Goal: Task Accomplishment & Management: Manage account settings

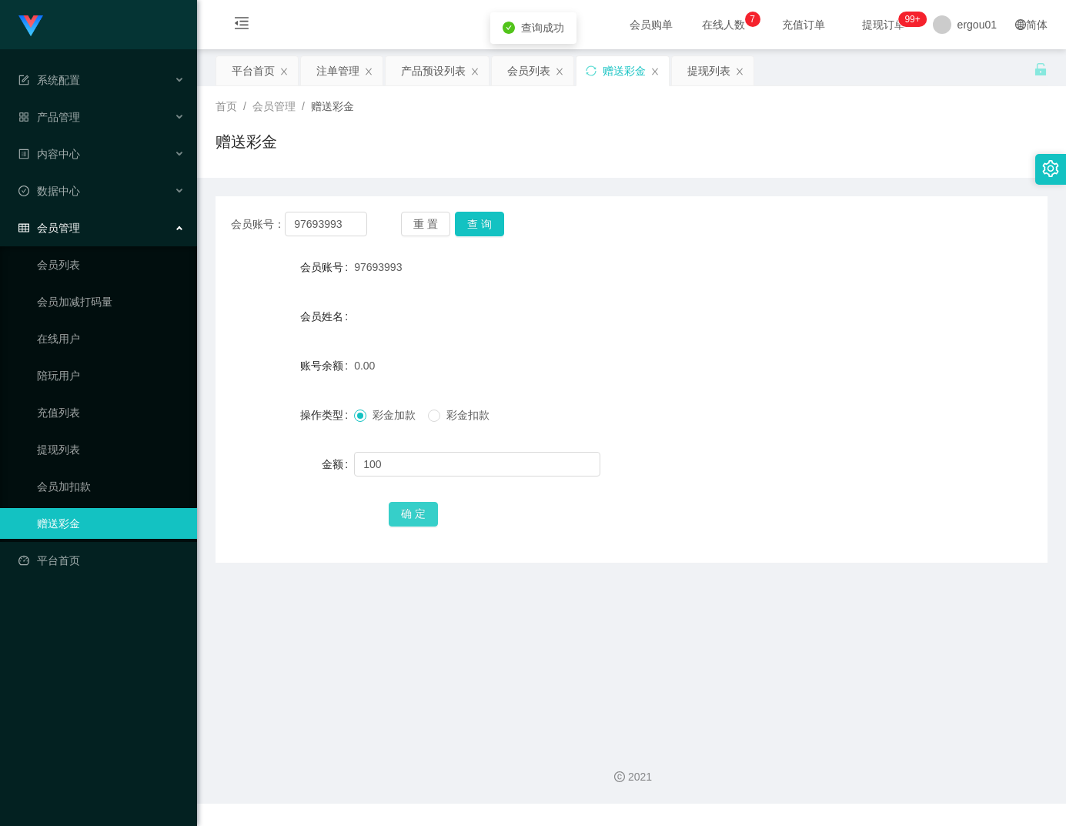
type input "100"
click at [432, 518] on button "确 定" at bounding box center [413, 514] width 49 height 25
click at [241, 25] on icon "图标: menu-fold" at bounding box center [241, 22] width 15 height 15
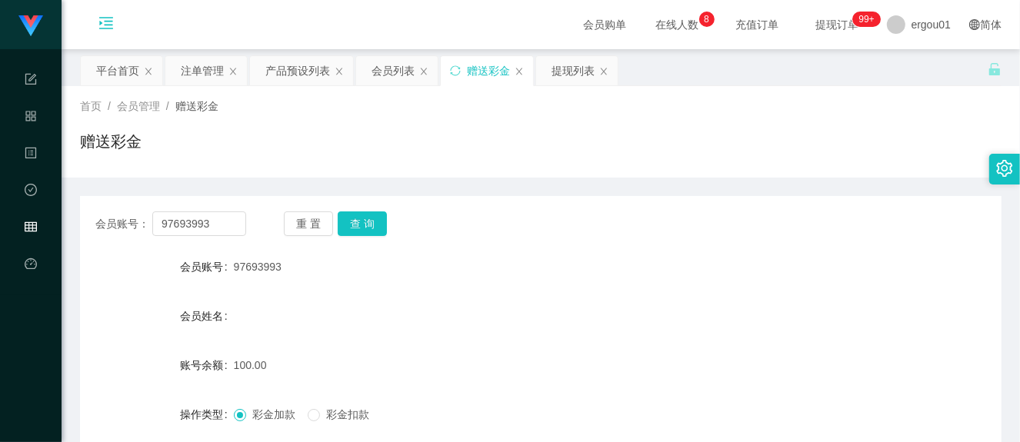
click at [315, 44] on div "会员购单 在线人数 0 1 2 3 4 5 6 7 8 9 0 1 2 3 4 5 6 7 8 9 0 1 2 3 4 5 6 7 8 9 充值订单 提现订单…" at bounding box center [541, 25] width 959 height 50
click at [316, 63] on div "产品预设列表" at bounding box center [297, 70] width 65 height 29
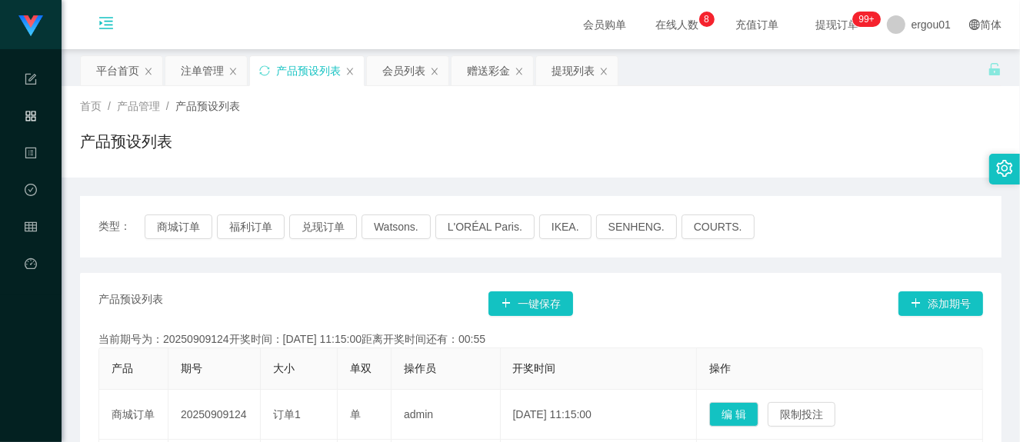
scroll to position [96, 0]
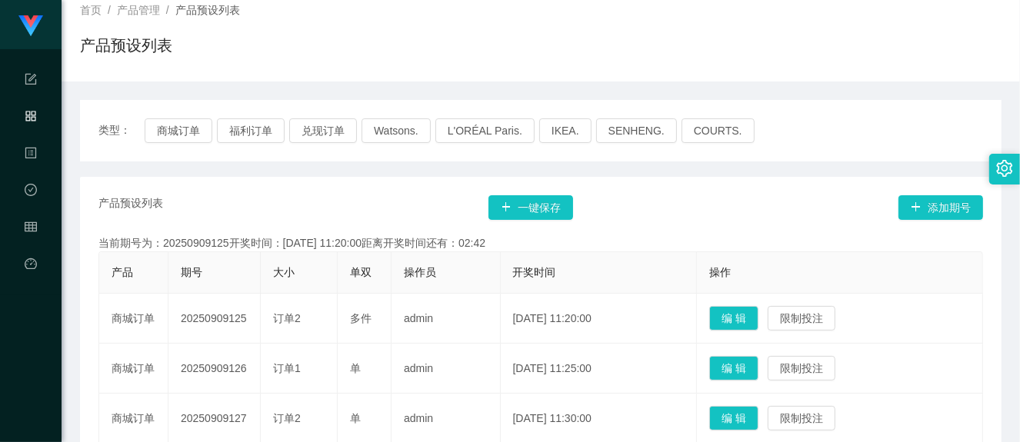
drag, startPoint x: 274, startPoint y: 240, endPoint x: 277, endPoint y: 229, distance: 11.2
click at [274, 240] on div "当前期号为：20250909125开奖时间：[DATE] 11:20:00距离开奖时间还有：02:42" at bounding box center [540, 243] width 885 height 16
click at [352, 40] on div "产品预设列表" at bounding box center [541, 51] width 922 height 35
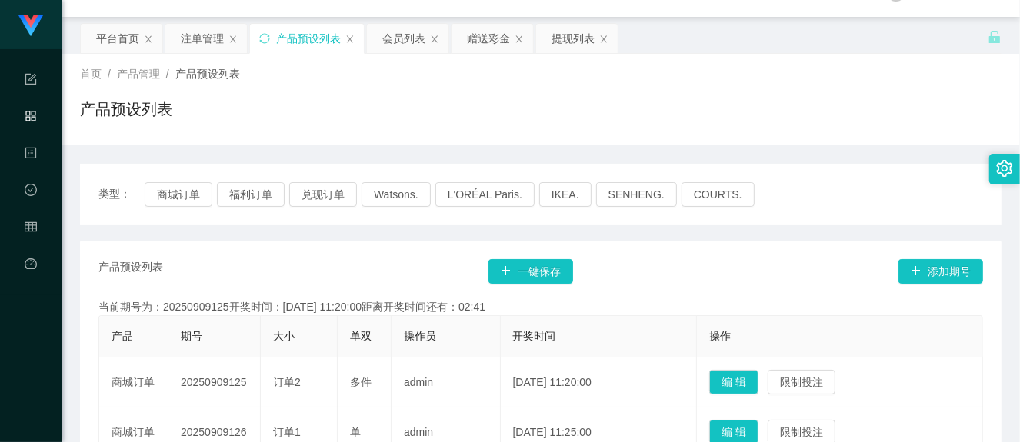
scroll to position [0, 0]
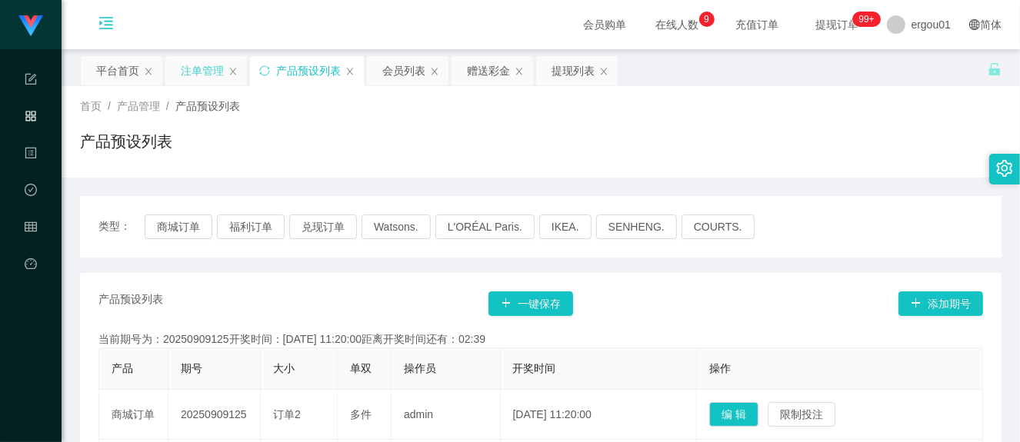
click at [210, 64] on div "注单管理" at bounding box center [202, 70] width 43 height 29
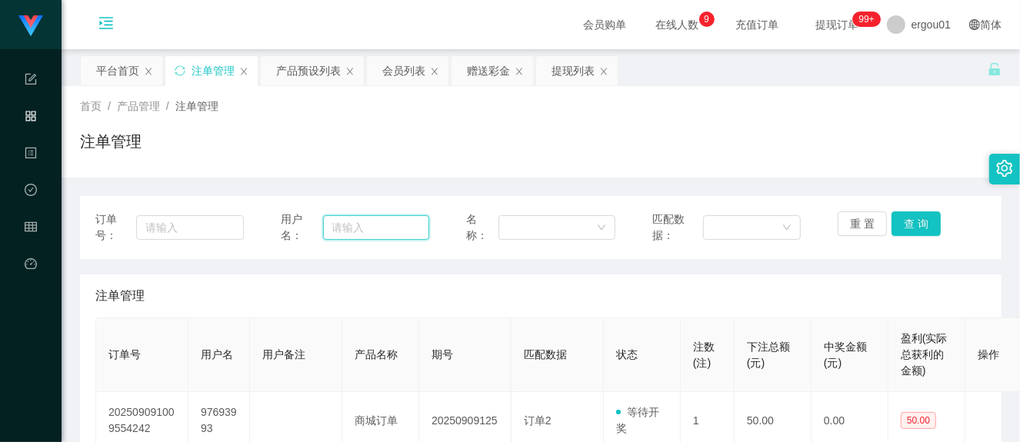
click at [395, 233] on input "text" at bounding box center [376, 227] width 107 height 25
paste input "97693993"
type input "97693993"
click at [909, 215] on button "查 询" at bounding box center [916, 224] width 49 height 25
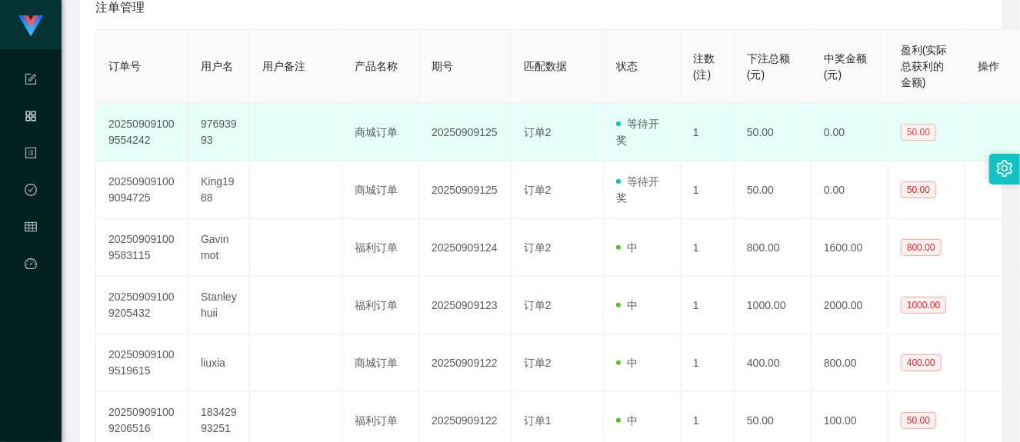
scroll to position [96, 0]
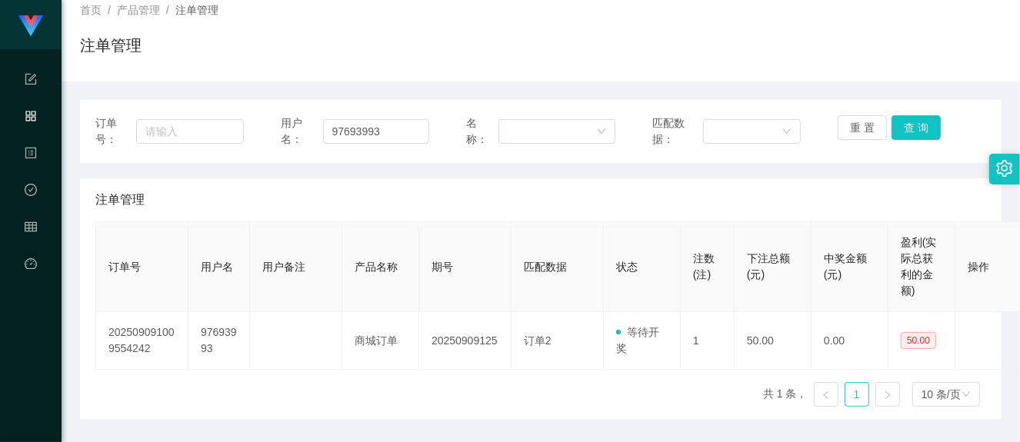
drag, startPoint x: 267, startPoint y: 255, endPoint x: 281, endPoint y: 218, distance: 40.2
click at [267, 255] on th "用户备注" at bounding box center [296, 267] width 92 height 90
click at [919, 132] on button "查 询" at bounding box center [916, 127] width 49 height 25
click at [919, 131] on button "查 询" at bounding box center [916, 127] width 49 height 25
click at [378, 139] on input "97693993" at bounding box center [376, 131] width 107 height 25
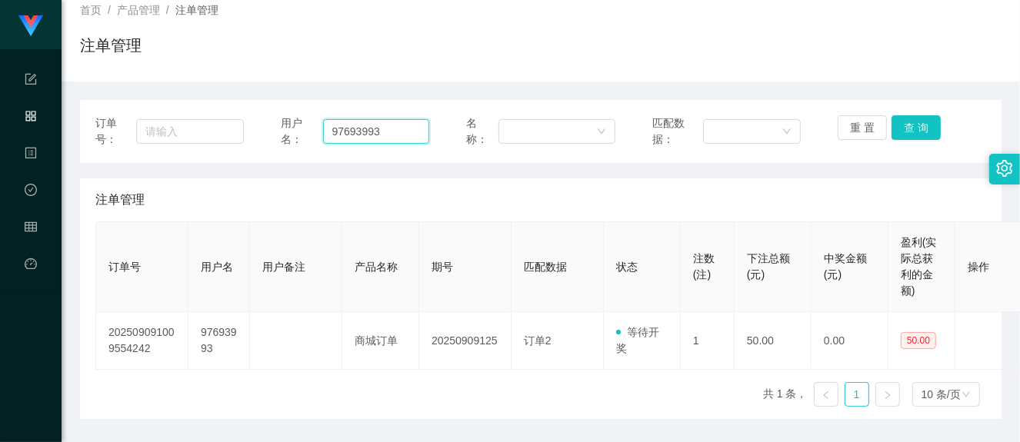
scroll to position [0, 0]
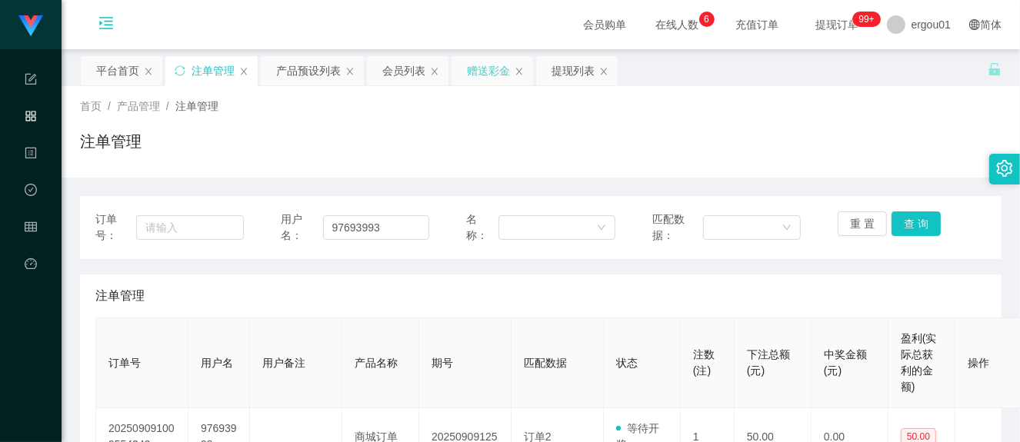
click at [478, 75] on div "赠送彩金" at bounding box center [488, 70] width 43 height 29
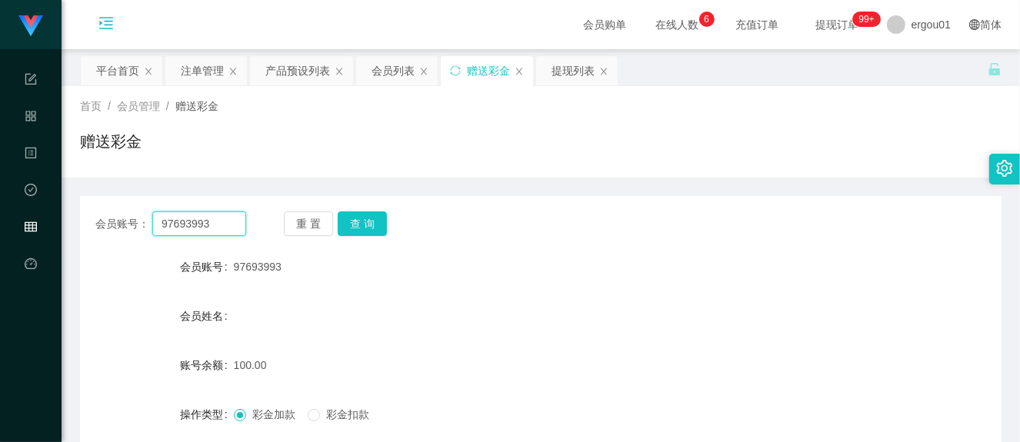
click at [237, 223] on input "97693993" at bounding box center [199, 224] width 94 height 25
click at [293, 58] on div "产品预设列表" at bounding box center [297, 70] width 65 height 29
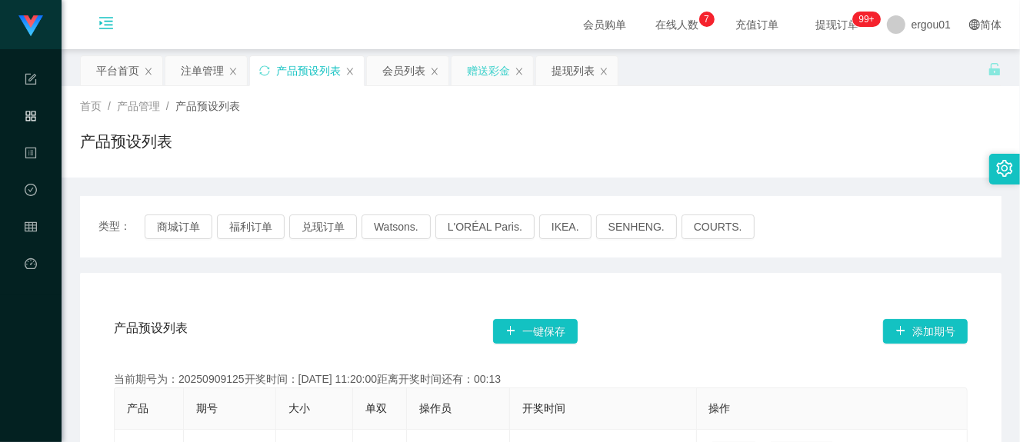
click at [512, 74] on div "赠送彩金" at bounding box center [493, 70] width 82 height 29
click at [492, 74] on div "赠送彩金" at bounding box center [488, 70] width 43 height 29
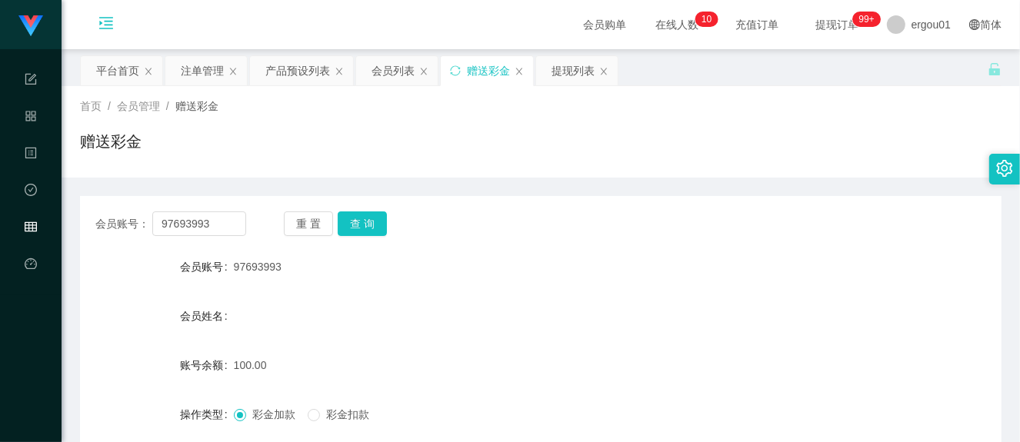
drag, startPoint x: 983, startPoint y: 323, endPoint x: 981, endPoint y: 309, distance: 14.7
click at [983, 323] on div "会员姓名" at bounding box center [541, 316] width 922 height 31
click at [559, 69] on div "提现列表" at bounding box center [573, 70] width 43 height 29
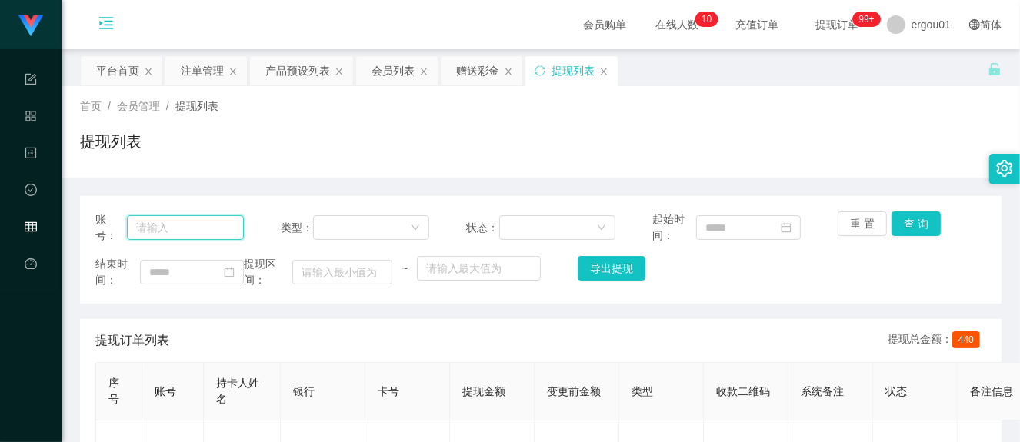
click at [208, 219] on input "text" at bounding box center [185, 227] width 117 height 25
paste input "97693993"
type input "97693993"
click at [903, 220] on button "查 询" at bounding box center [916, 224] width 49 height 25
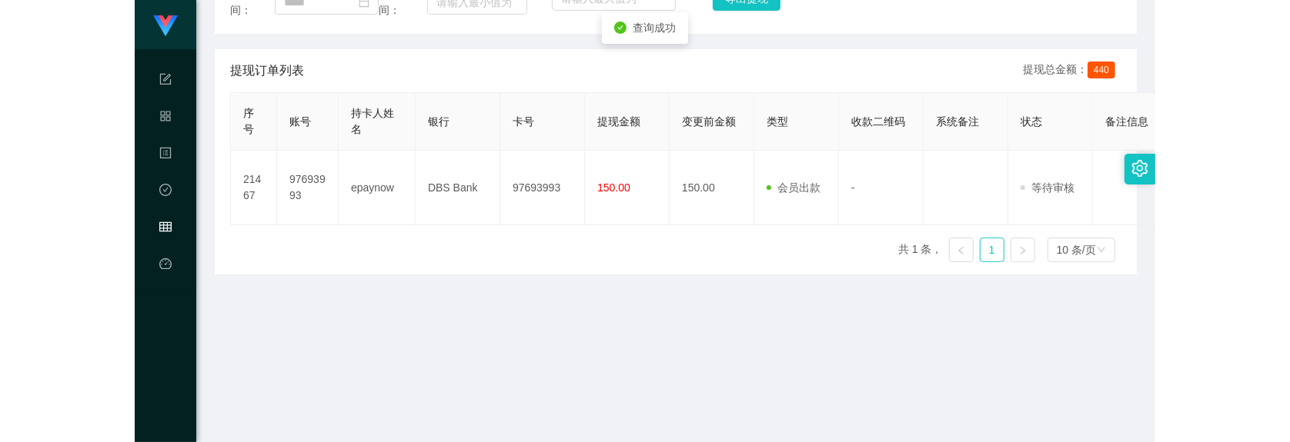
scroll to position [289, 0]
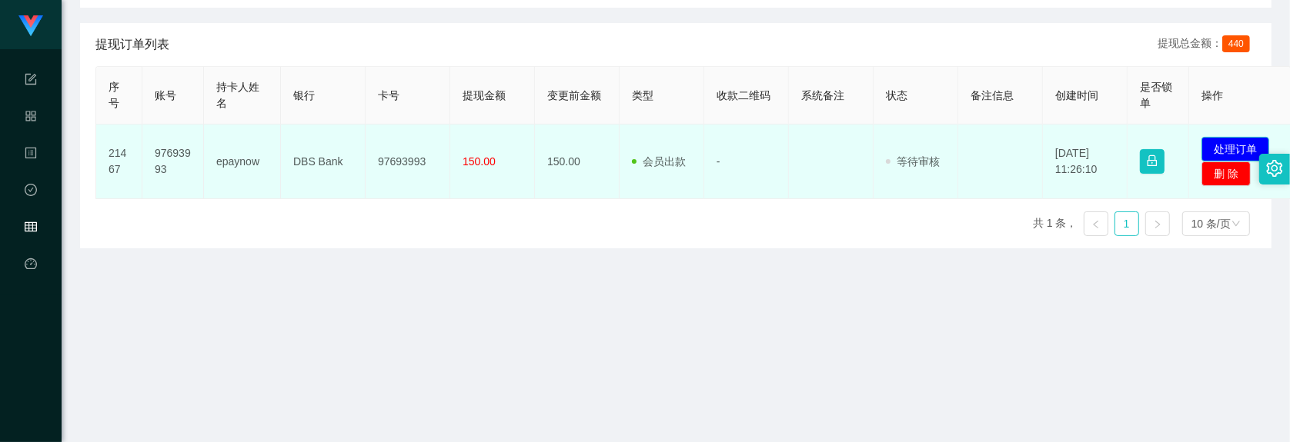
click at [1065, 151] on button "处理订单" at bounding box center [1235, 149] width 68 height 25
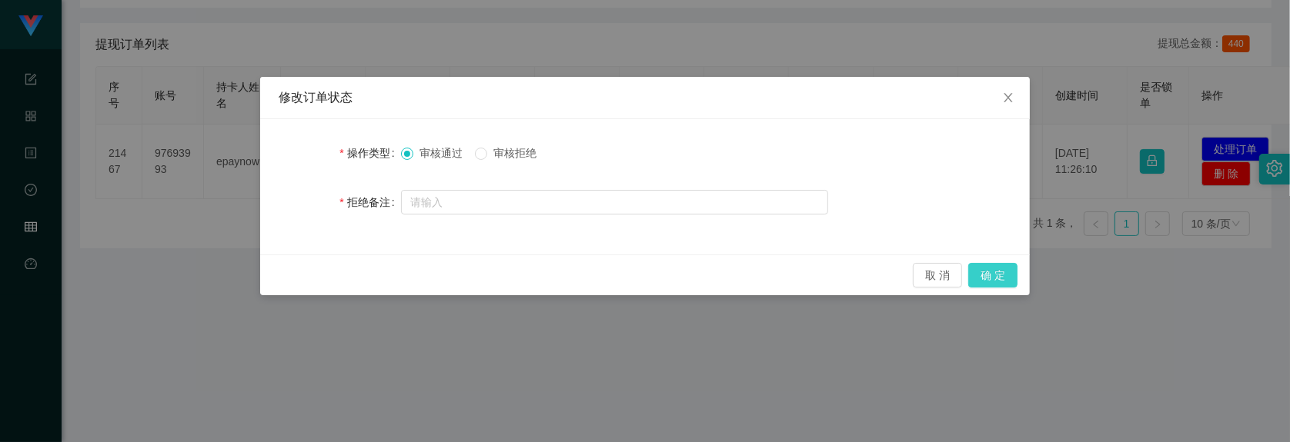
click at [997, 277] on button "确 定" at bounding box center [992, 275] width 49 height 25
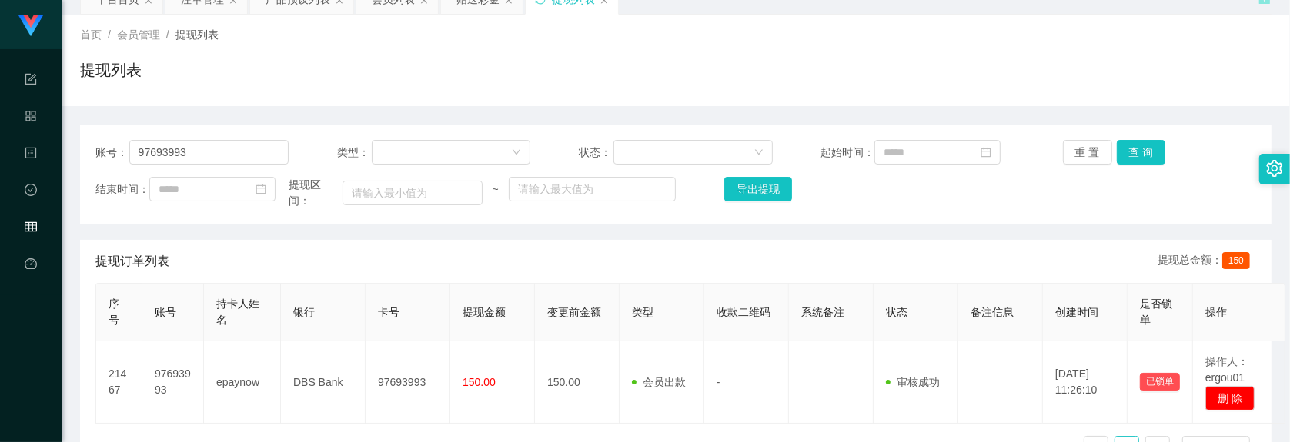
scroll to position [0, 0]
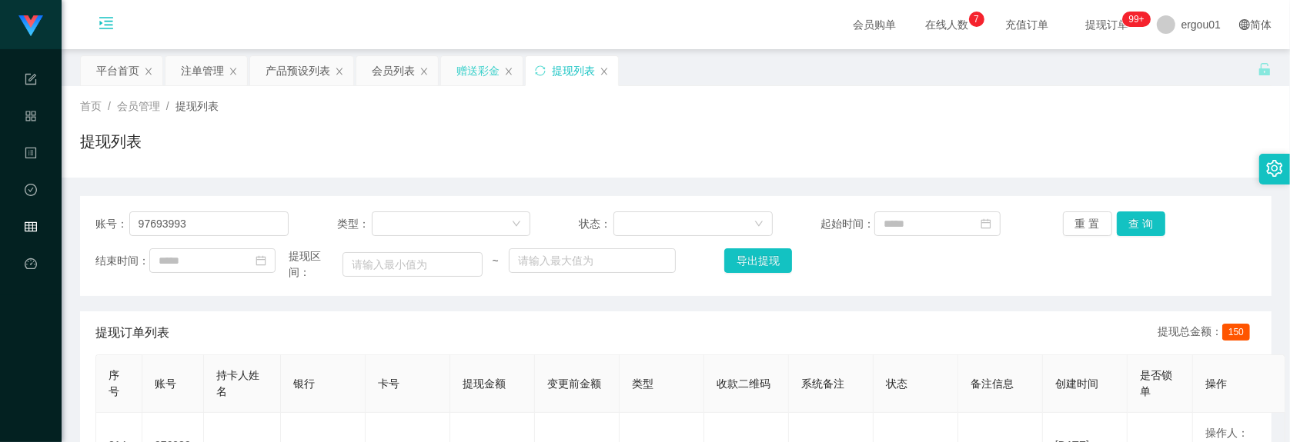
click at [478, 69] on div "赠送彩金" at bounding box center [477, 70] width 43 height 29
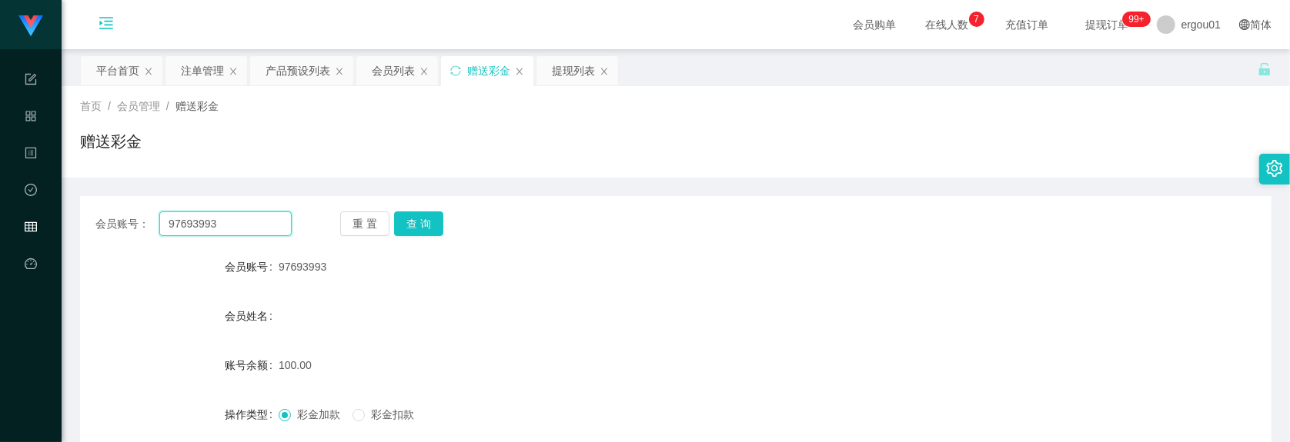
click at [275, 222] on input "97693993" at bounding box center [225, 224] width 132 height 25
paste input "8557597"
type input "98557597"
click at [405, 223] on button "查 询" at bounding box center [418, 224] width 49 height 25
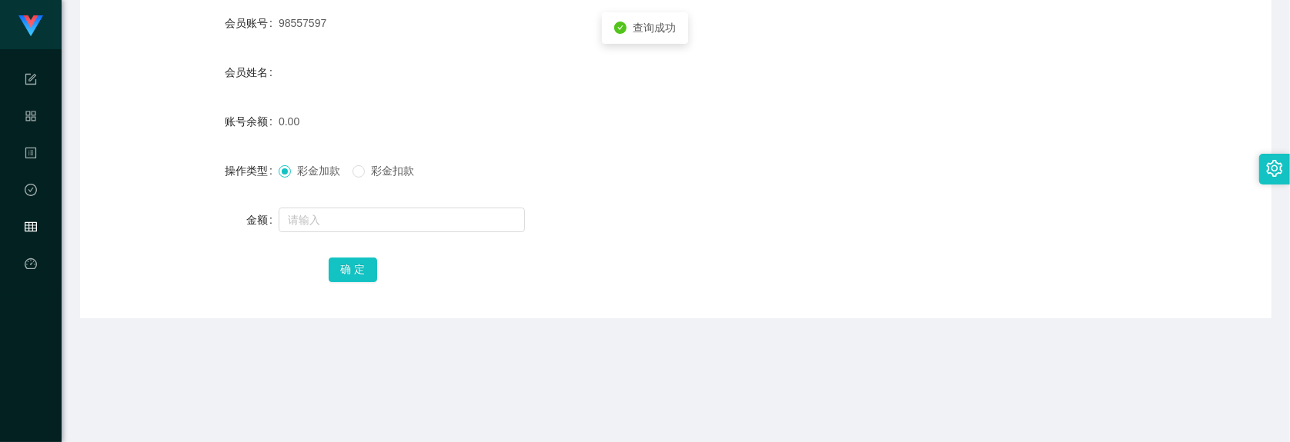
scroll to position [289, 0]
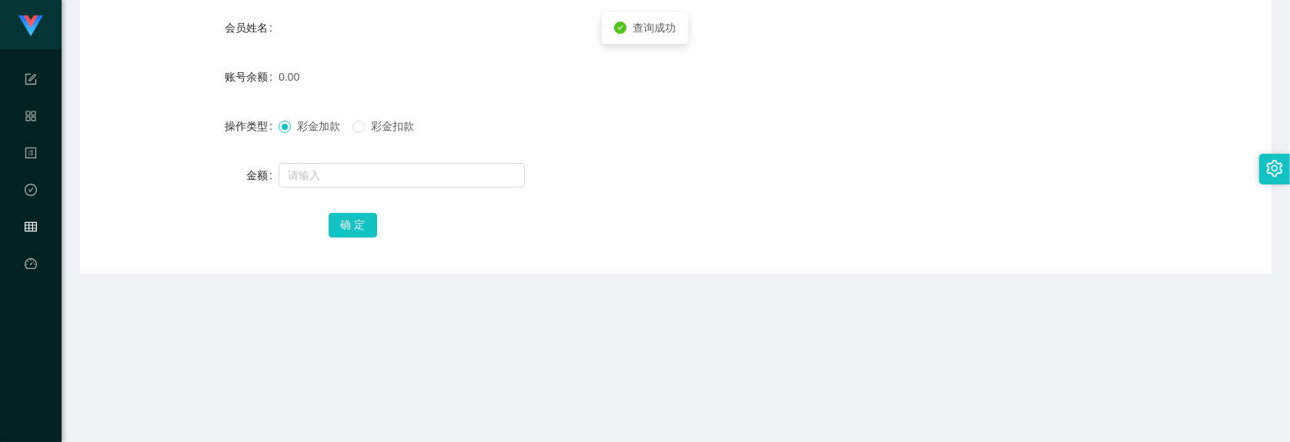
drag, startPoint x: 405, startPoint y: 149, endPoint x: 386, endPoint y: 187, distance: 43.0
click at [404, 150] on form "会员账号 98557597 会员姓名 账号余额 0.00 操作类型 彩金加款 彩金扣款 金额 确 定" at bounding box center [675, 101] width 1191 height 277
click at [387, 182] on input "text" at bounding box center [402, 175] width 246 height 25
type input "100"
click at [352, 235] on button "确 定" at bounding box center [353, 225] width 49 height 25
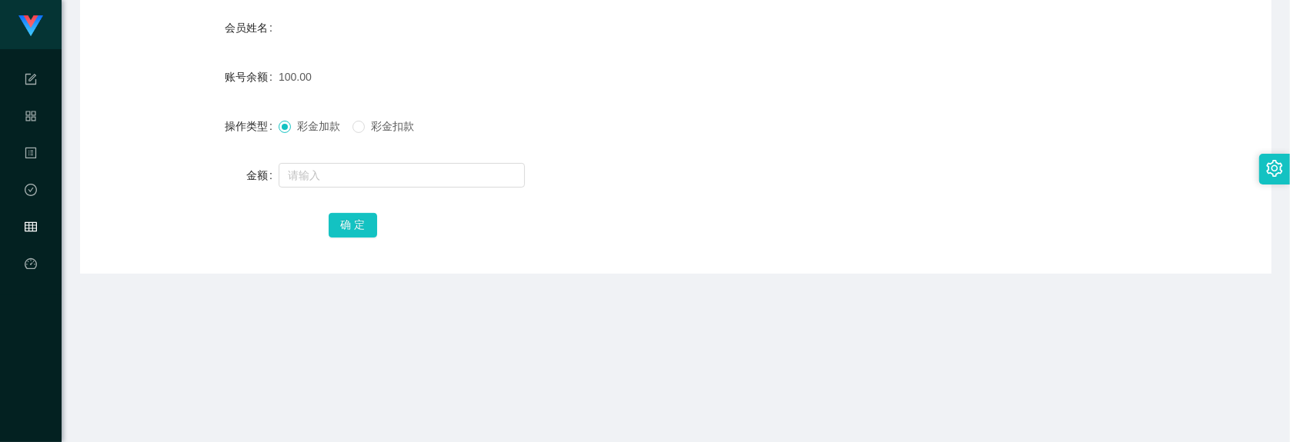
click at [143, 105] on form "会员账号 98557597 会员姓名 账号余额 100.00 操作类型 彩金加款 彩金扣款 金额 确 定" at bounding box center [675, 101] width 1191 height 277
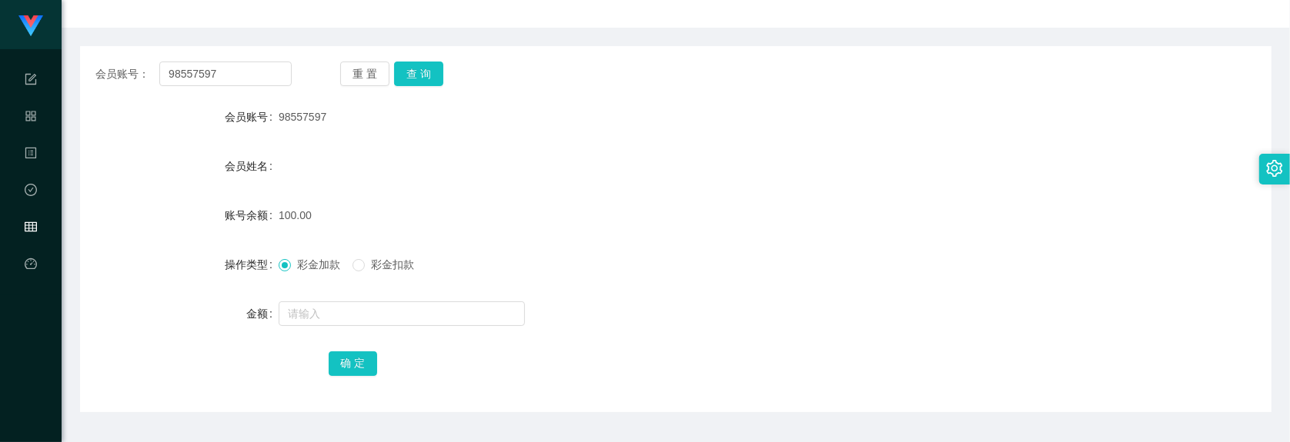
scroll to position [0, 0]
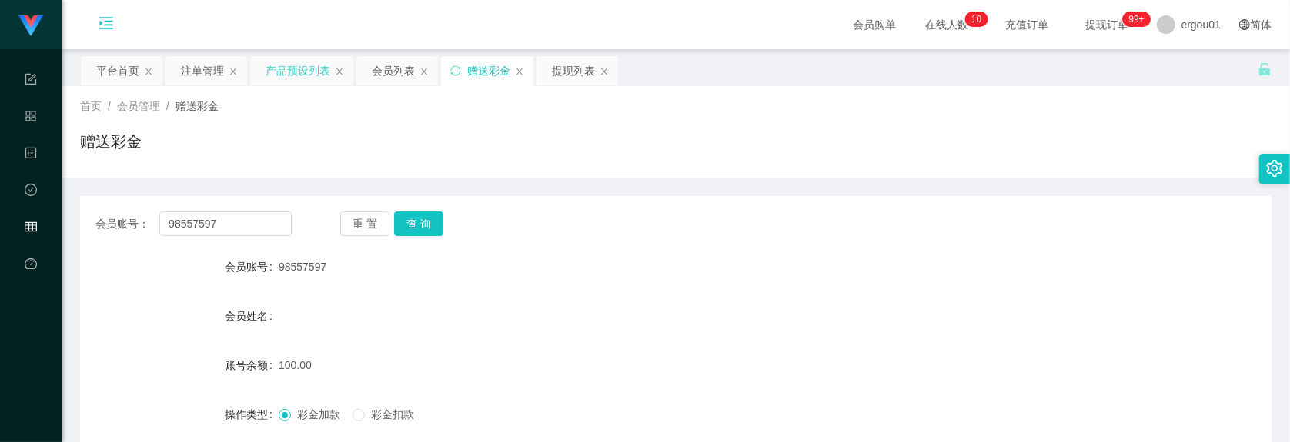
click at [302, 59] on div "产品预设列表" at bounding box center [297, 70] width 65 height 29
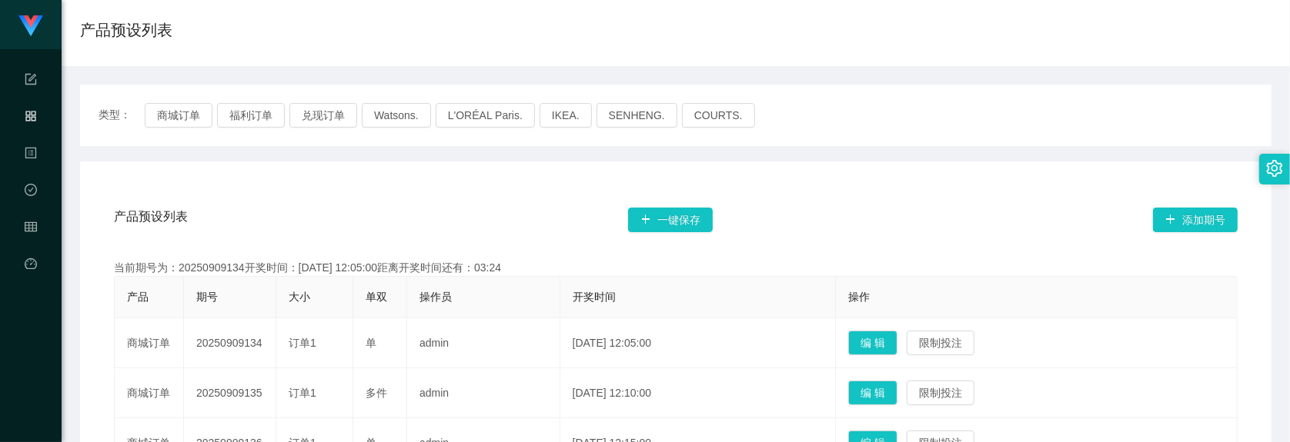
scroll to position [289, 0]
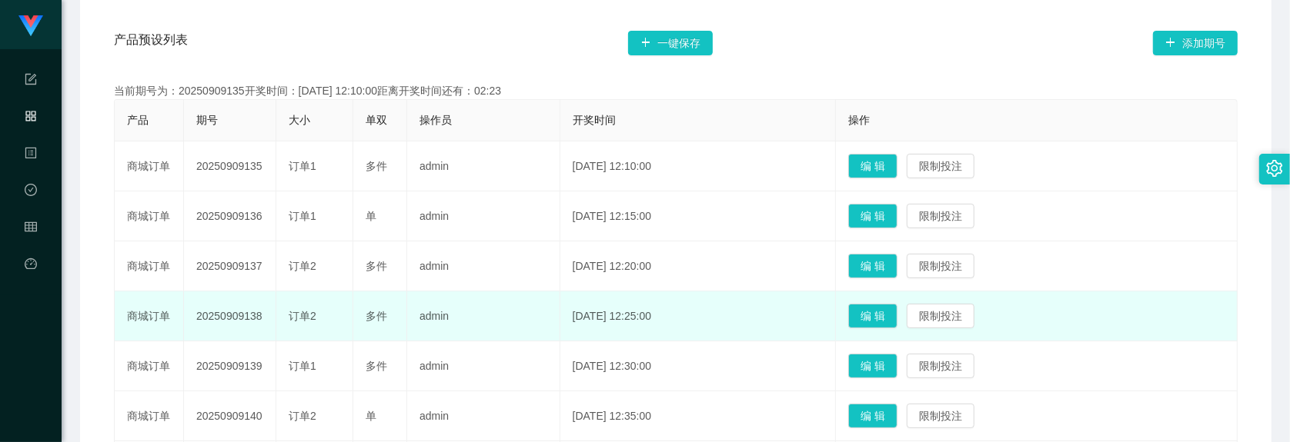
click at [1065, 332] on td "编 辑 限制投注" at bounding box center [1037, 317] width 402 height 50
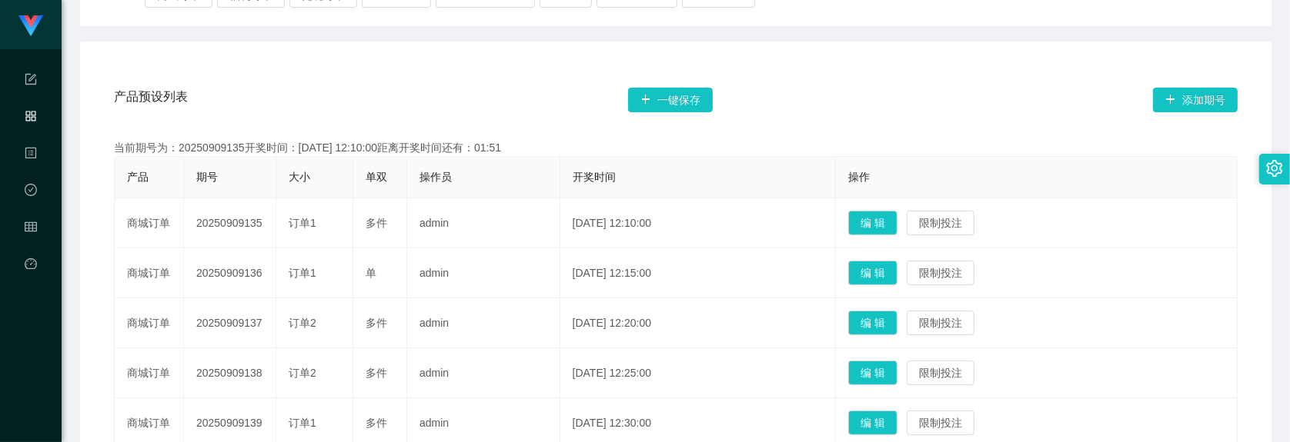
scroll to position [0, 0]
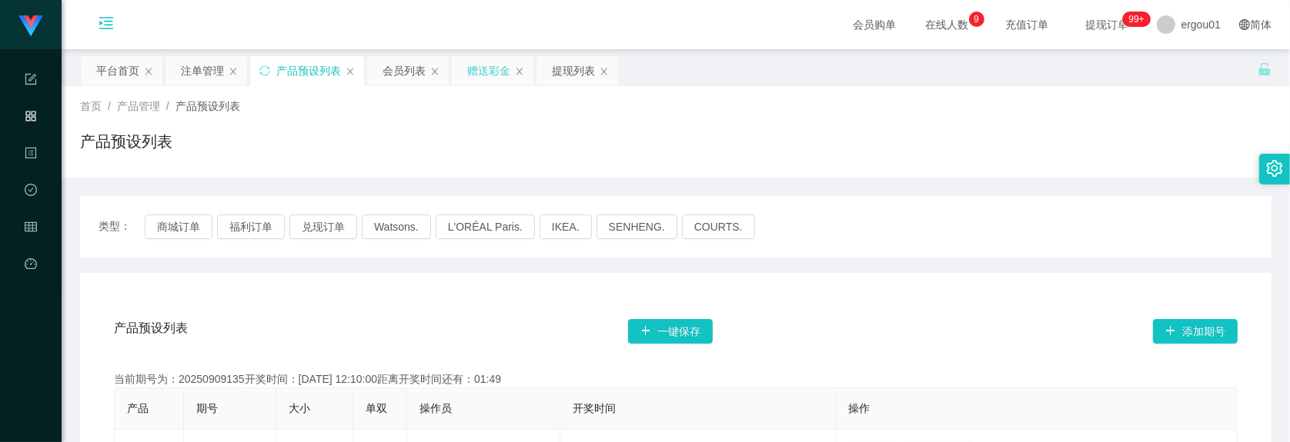
click at [489, 65] on div "赠送彩金" at bounding box center [488, 70] width 43 height 29
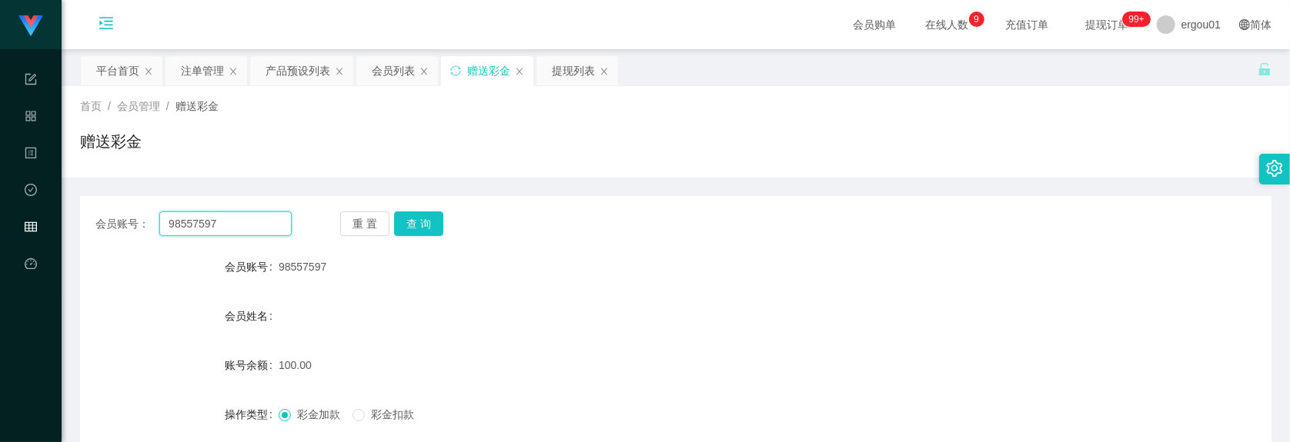
click at [235, 215] on input "98557597" at bounding box center [225, 224] width 132 height 25
click at [431, 222] on button "查 询" at bounding box center [418, 224] width 49 height 25
click at [233, 229] on input "98557597" at bounding box center [225, 224] width 132 height 25
paste input "Clement6662"
type input "Clement6662"
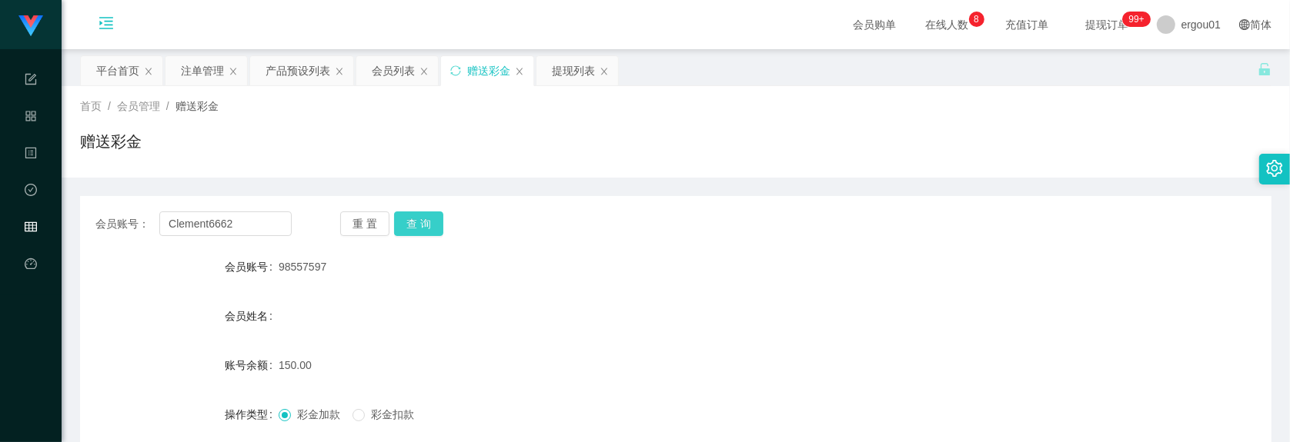
click at [423, 224] on button "查 询" at bounding box center [418, 224] width 49 height 25
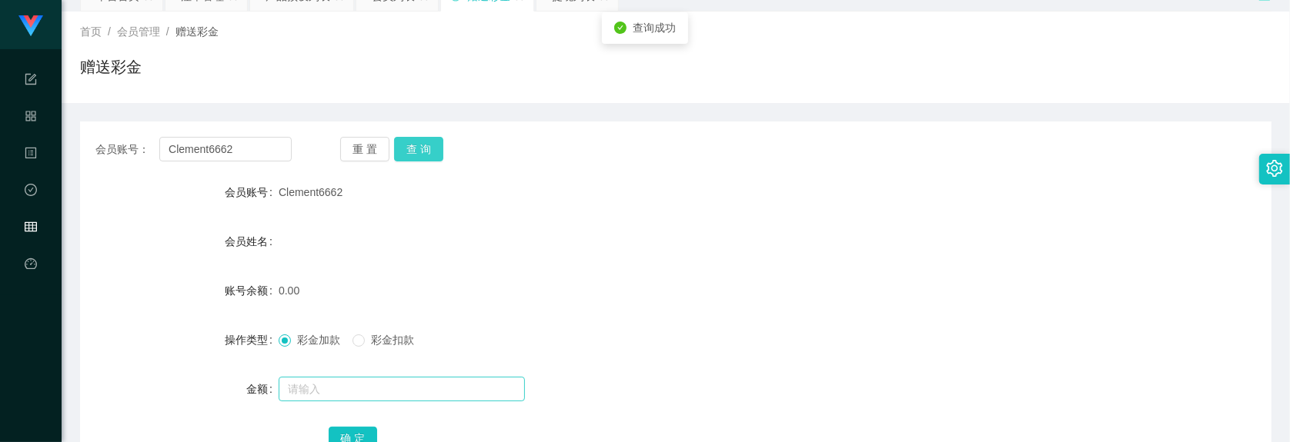
scroll to position [192, 0]
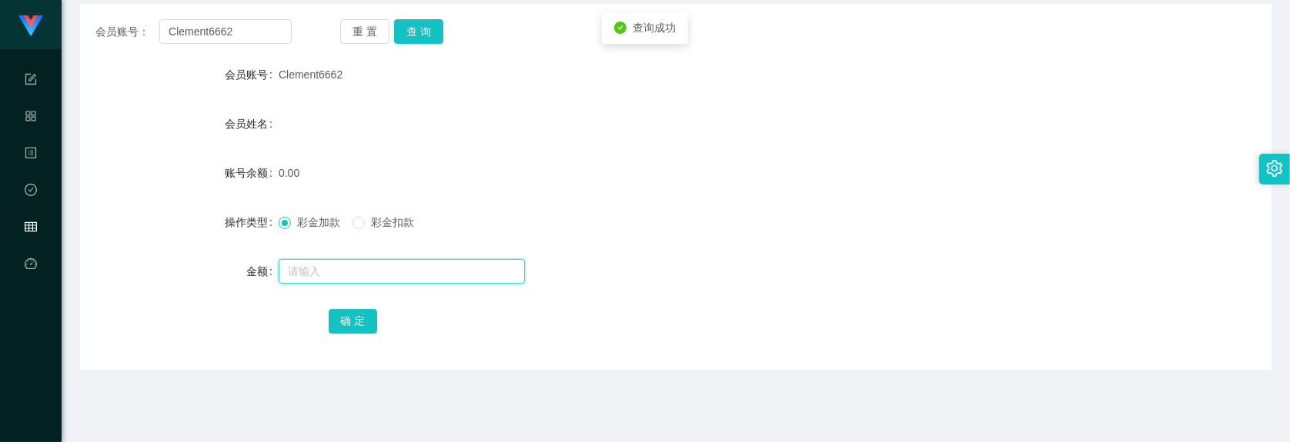
click at [375, 275] on input "text" at bounding box center [402, 271] width 246 height 25
type input "100"
click at [359, 309] on button "确 定" at bounding box center [353, 321] width 49 height 25
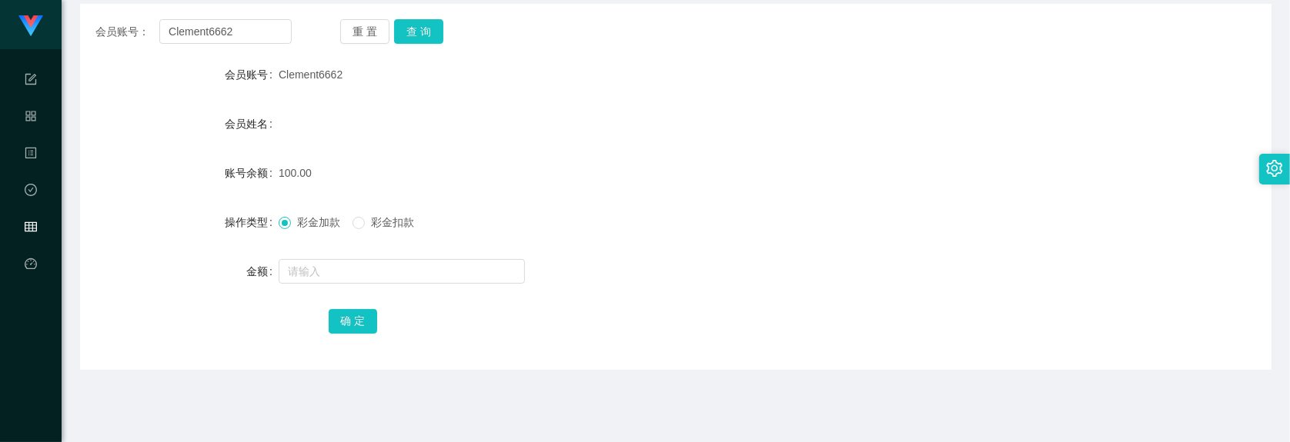
click at [290, 35] on div "会员账号： Clement6662 重 置 查 询" at bounding box center [675, 31] width 1191 height 25
click at [283, 36] on input "Clement6662" at bounding box center [225, 31] width 132 height 25
paste input "98557597"
type input "98557597"
click at [405, 24] on button "查 询" at bounding box center [418, 31] width 49 height 25
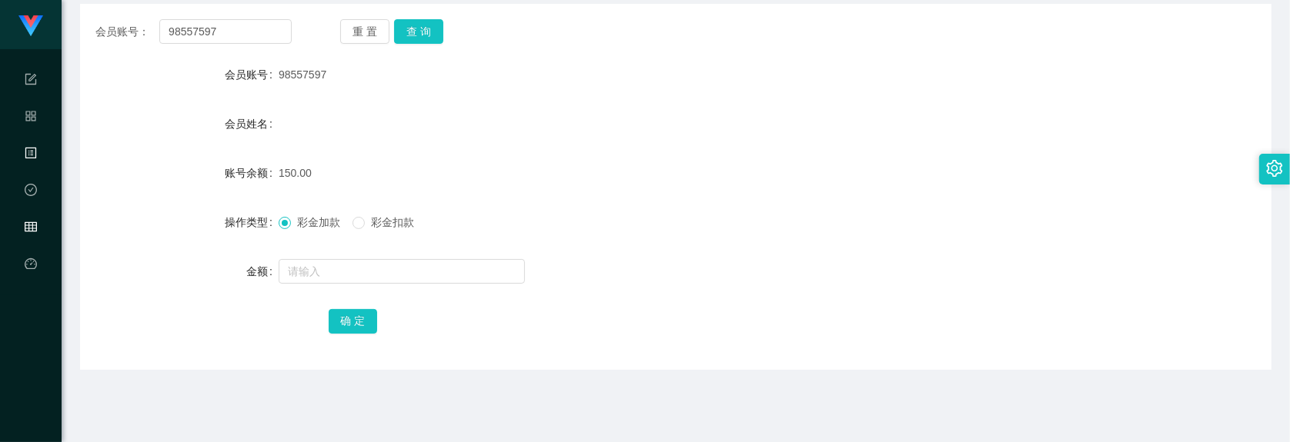
click at [19, 166] on div "内容中心" at bounding box center [31, 153] width 62 height 31
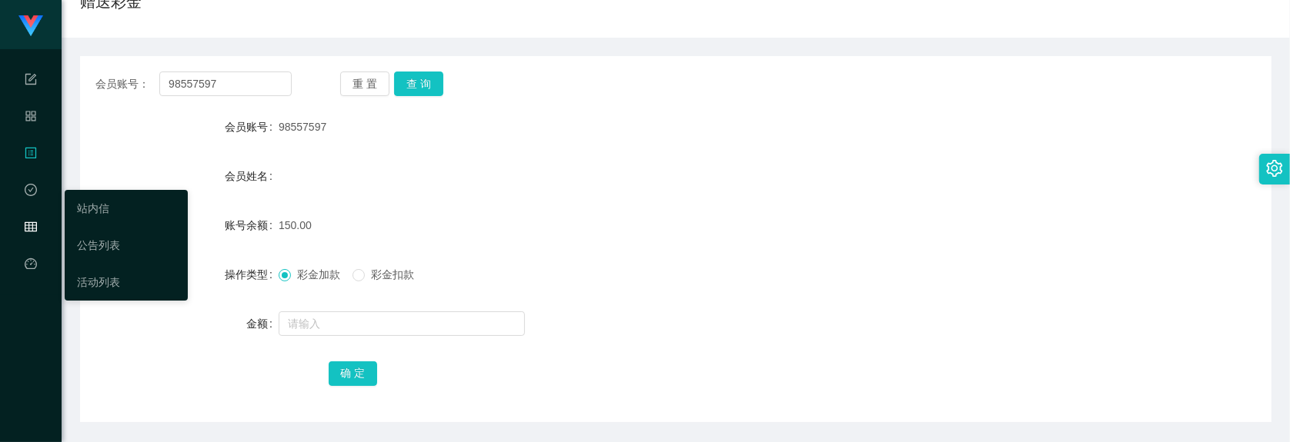
scroll to position [0, 0]
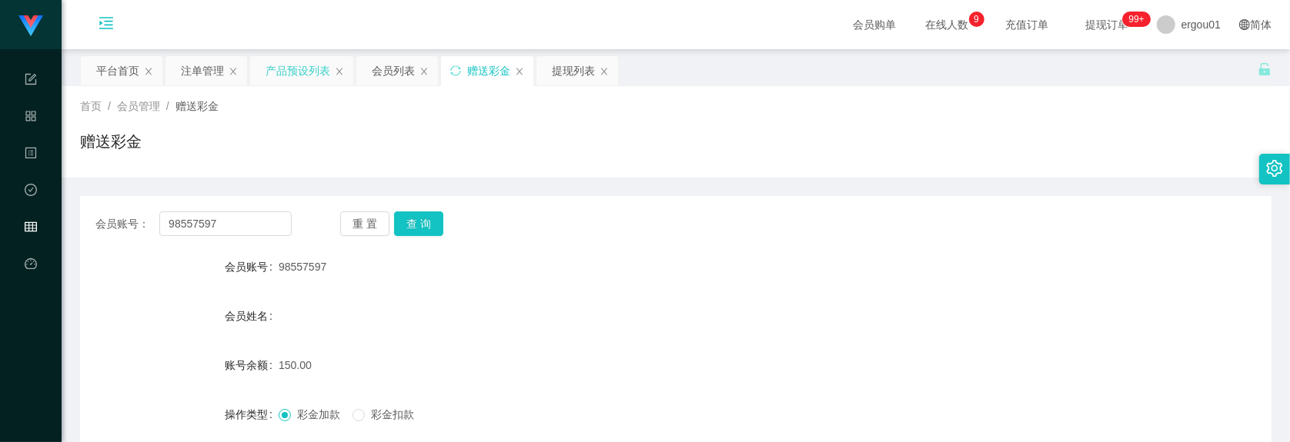
click at [301, 70] on div "产品预设列表" at bounding box center [297, 70] width 65 height 29
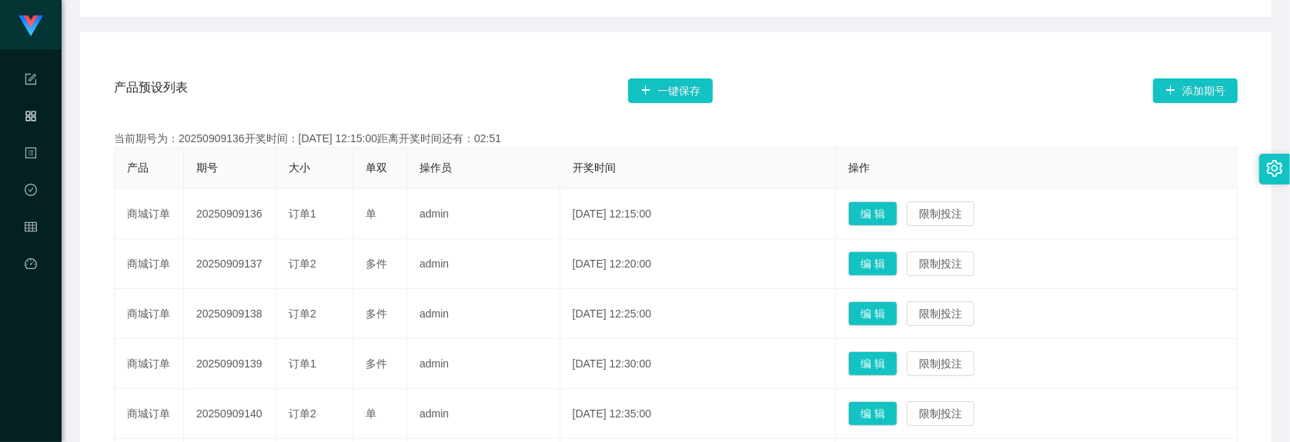
scroll to position [289, 0]
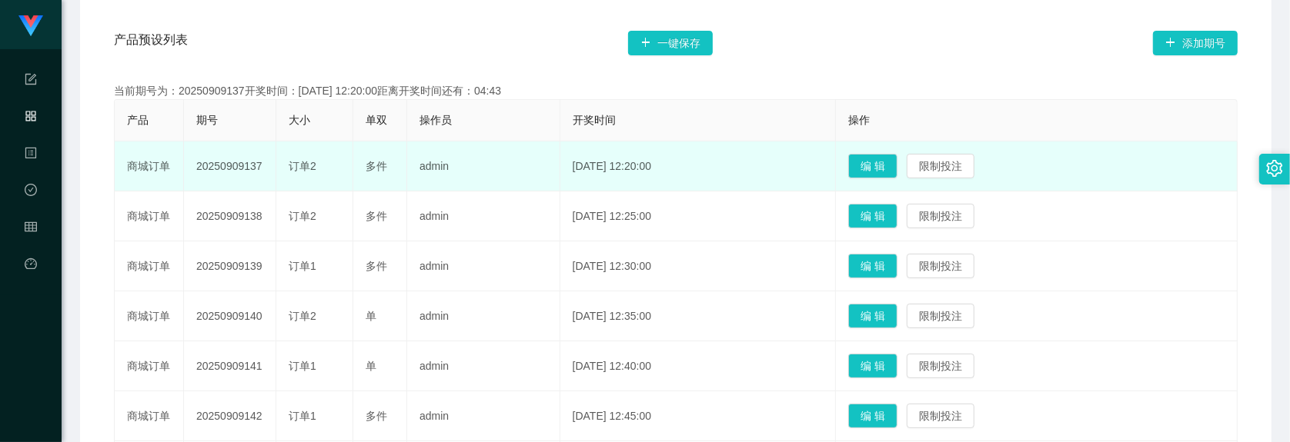
click at [427, 149] on td "admin" at bounding box center [483, 167] width 153 height 50
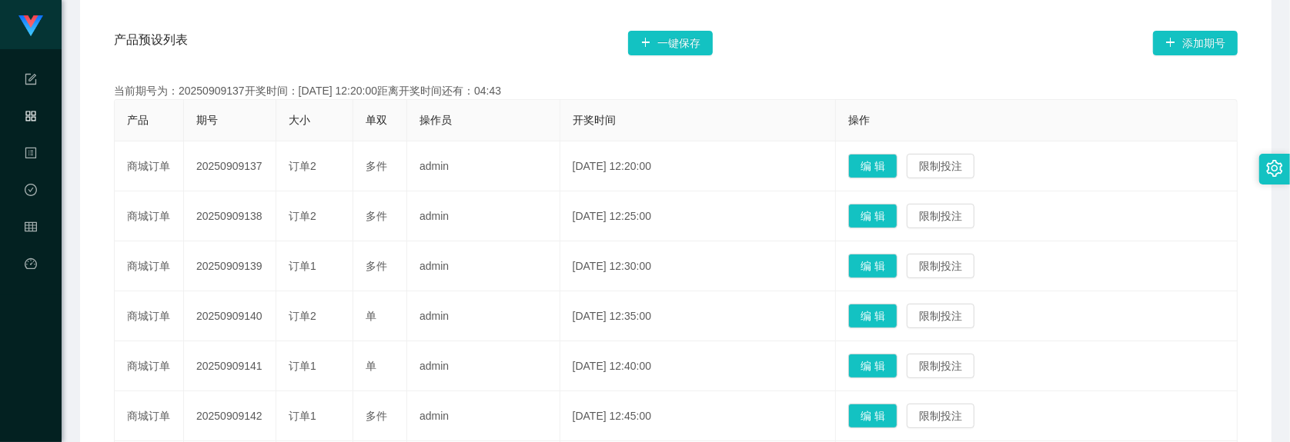
scroll to position [0, 0]
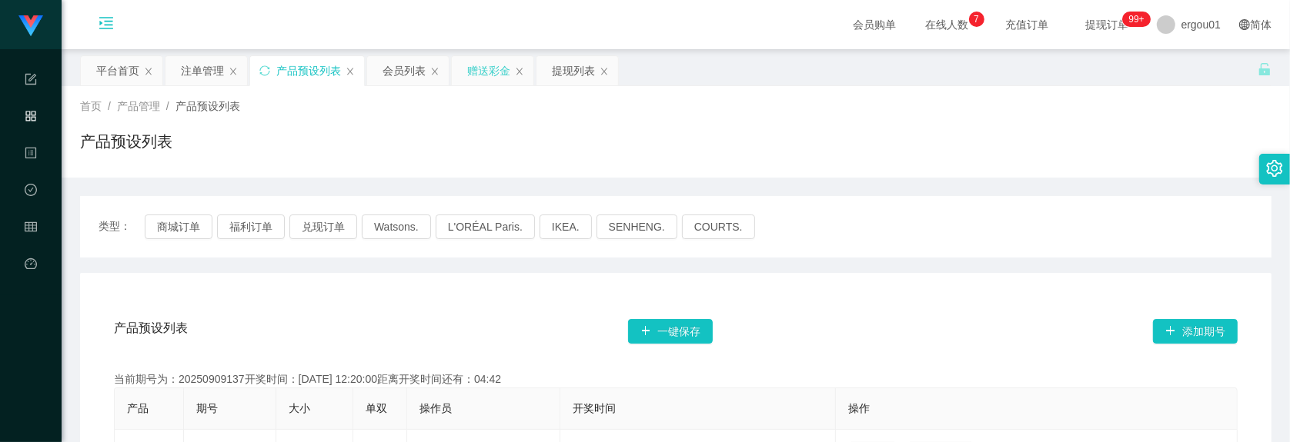
click at [501, 71] on div "赠送彩金" at bounding box center [488, 70] width 43 height 29
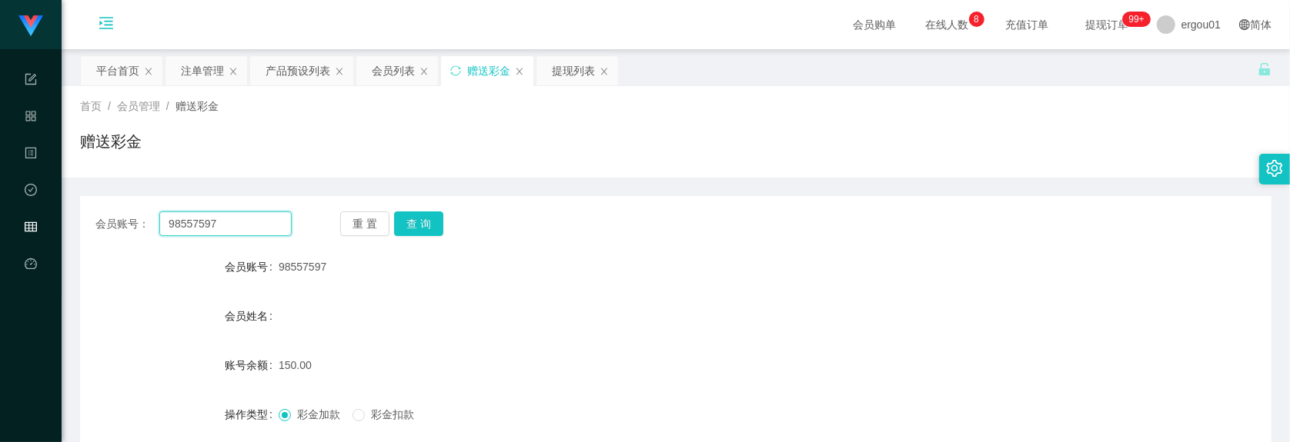
click at [245, 216] on input "98557597" at bounding box center [225, 224] width 132 height 25
paste input "Clement6662"
type input "Clement6662"
click at [429, 225] on button "查 询" at bounding box center [418, 224] width 49 height 25
click at [852, 394] on form "会员账号 Clement6662 会员姓名 账号余额 150.00 操作类型 彩金加款 彩金扣款 金额 确 定" at bounding box center [675, 390] width 1191 height 277
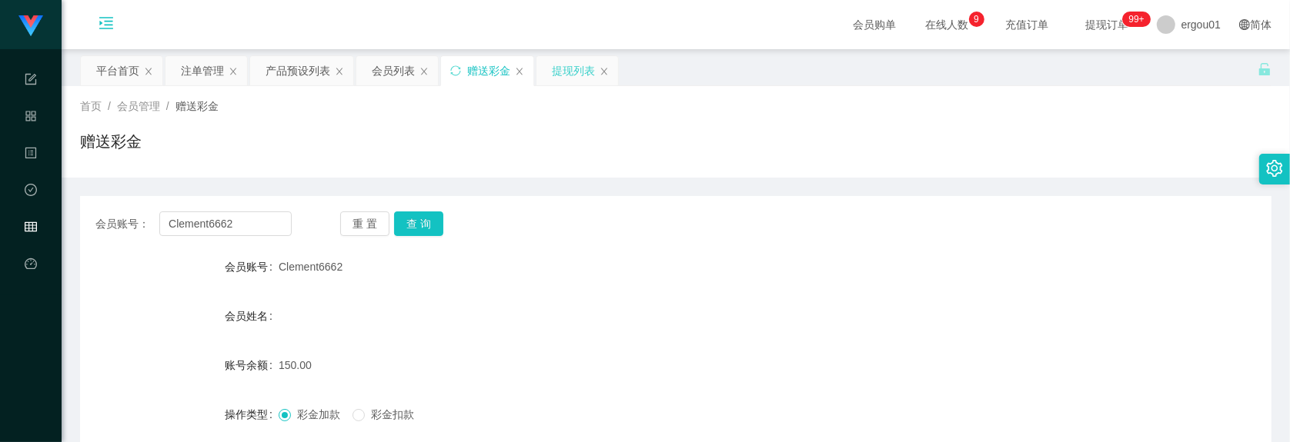
click at [563, 69] on div "提现列表" at bounding box center [573, 70] width 43 height 29
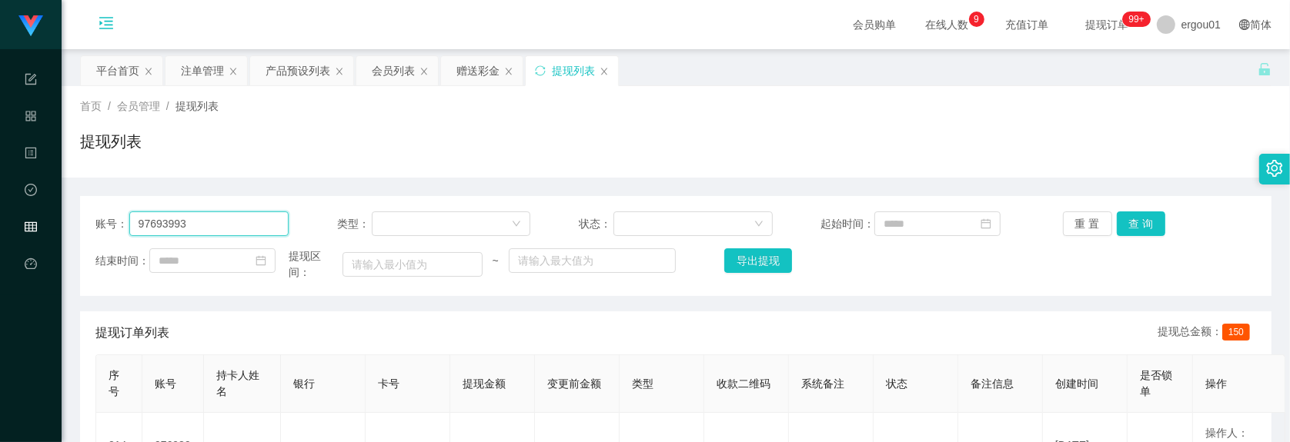
click at [249, 229] on input "97693993" at bounding box center [209, 224] width 160 height 25
paste input "Clement6662"
drag, startPoint x: 1151, startPoint y: 225, endPoint x: 1141, endPoint y: 212, distance: 15.9
click at [1065, 220] on button "查 询" at bounding box center [1140, 224] width 49 height 25
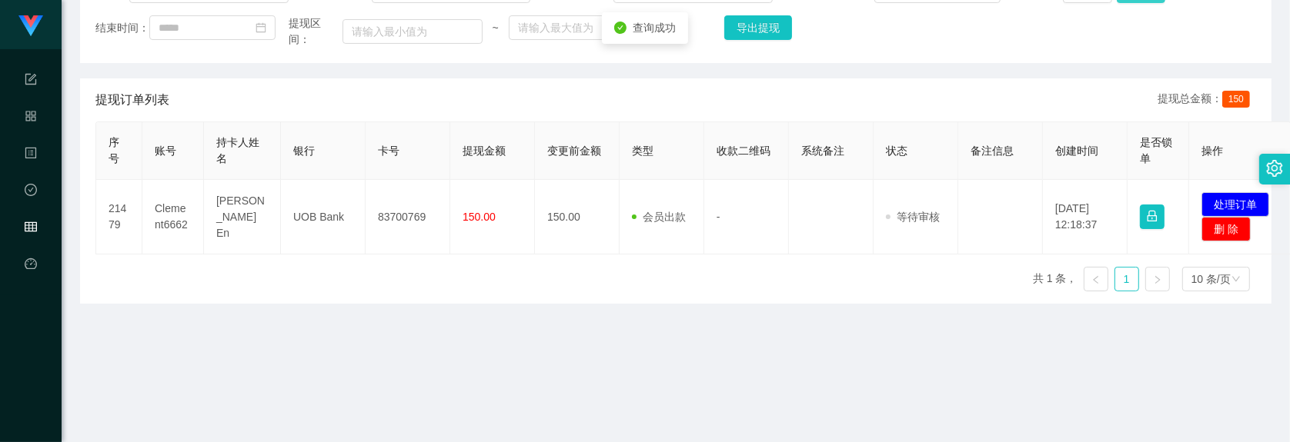
scroll to position [289, 0]
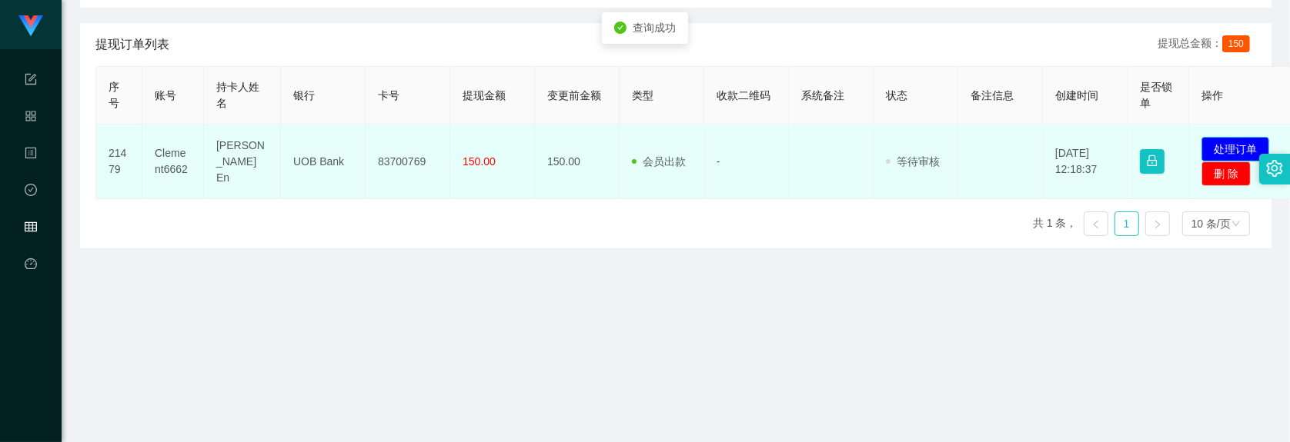
click at [1065, 147] on button "处理订单" at bounding box center [1235, 149] width 68 height 25
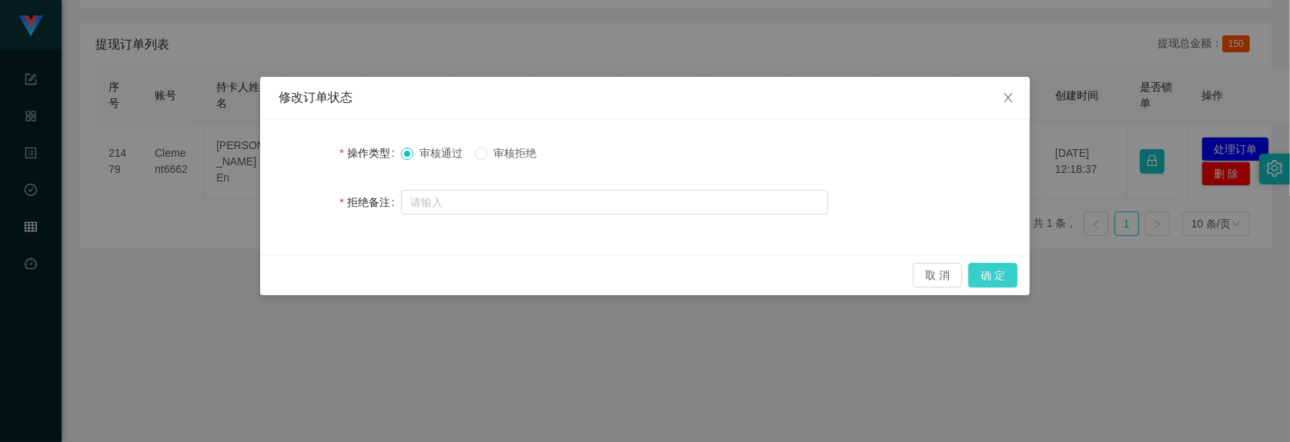
click at [989, 277] on button "确 定" at bounding box center [992, 275] width 49 height 25
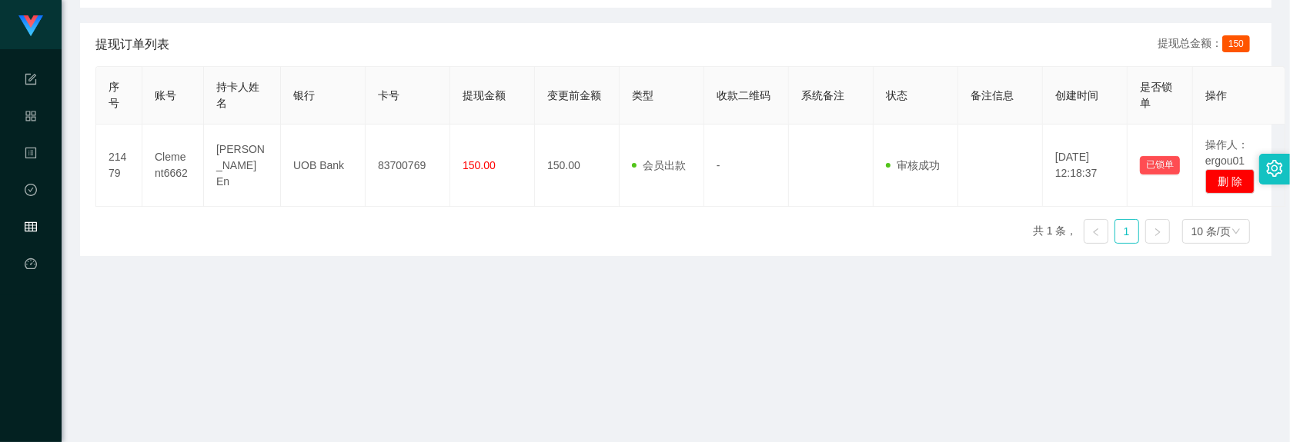
drag, startPoint x: 312, startPoint y: 275, endPoint x: 316, endPoint y: 267, distance: 8.6
click at [316, 270] on main "关闭左侧 关闭右侧 关闭其它 刷新页面 平台首页 注单管理 产品预设列表 会员列表 赠送彩金 提现列表 首页 / 会员管理 / 提现列表 / 提现列表 账号：…" at bounding box center [676, 102] width 1228 height 682
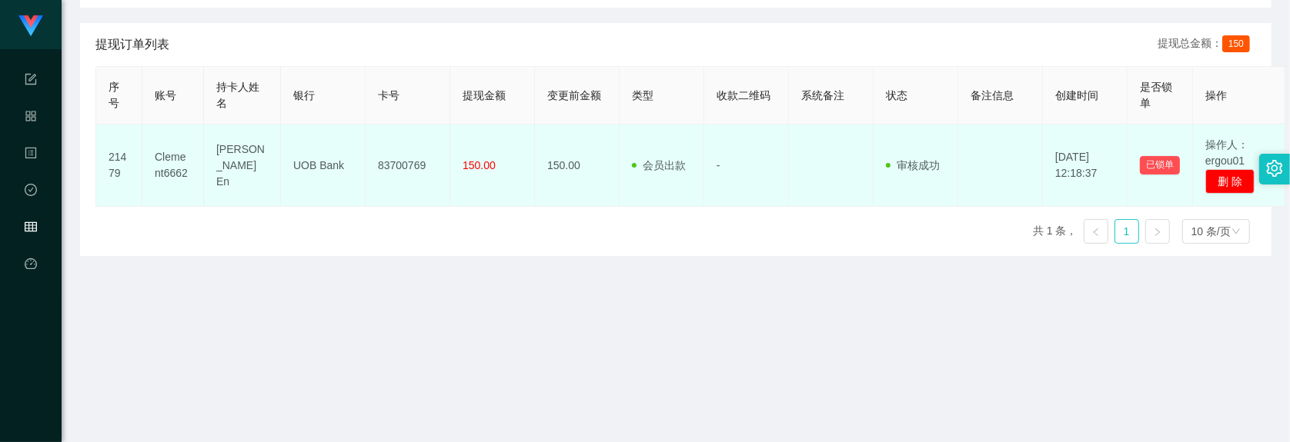
scroll to position [0, 0]
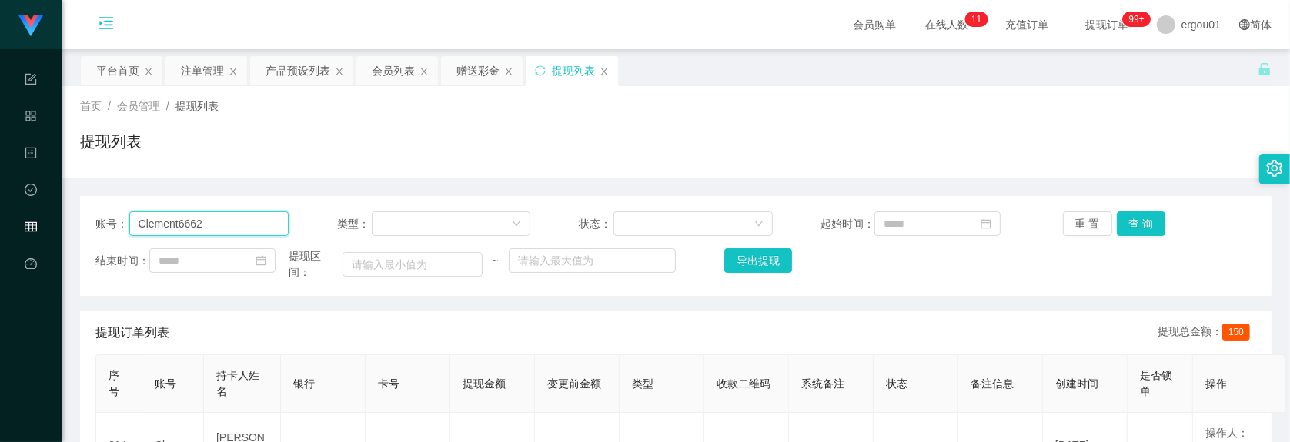
click at [251, 221] on input "Clement6662" at bounding box center [209, 224] width 160 height 25
paste input "98557597"
type input "98557597"
click at [1065, 215] on button "查 询" at bounding box center [1140, 224] width 49 height 25
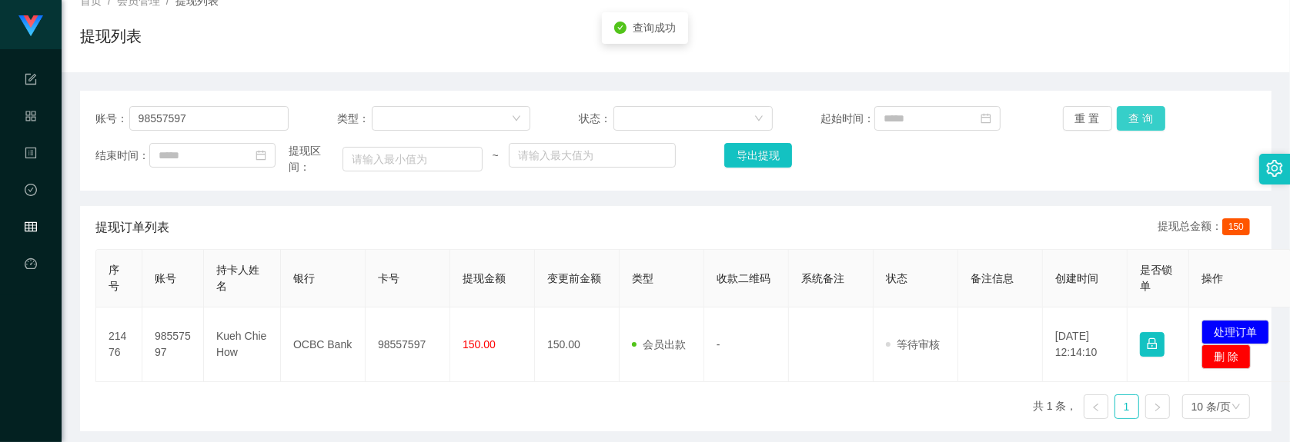
scroll to position [360, 0]
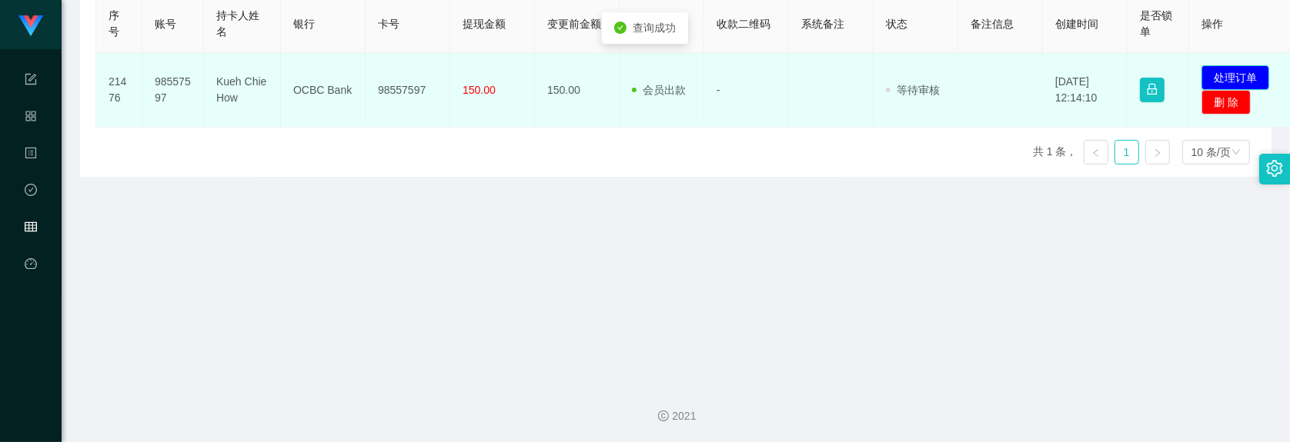
click at [1065, 78] on button "处理订单" at bounding box center [1235, 77] width 68 height 25
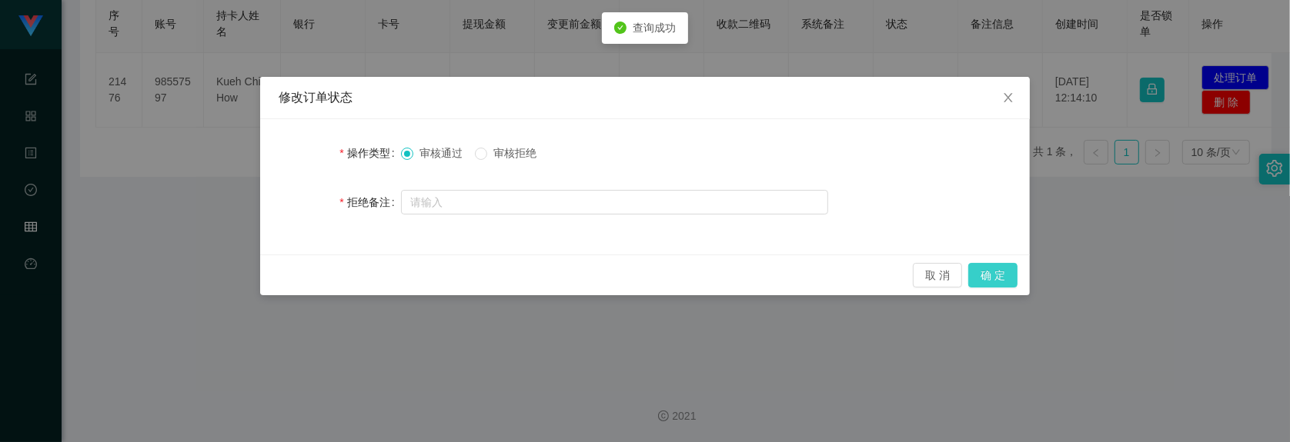
click at [1008, 279] on button "确 定" at bounding box center [992, 275] width 49 height 25
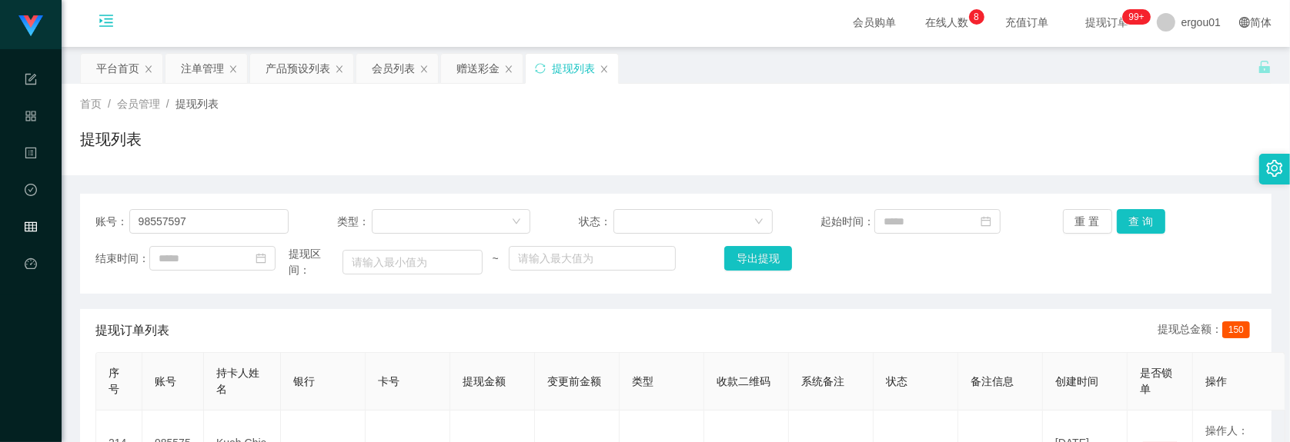
scroll to position [0, 0]
click at [502, 66] on div "赠送彩金" at bounding box center [482, 70] width 82 height 29
click at [492, 62] on div "赠送彩金" at bounding box center [477, 70] width 43 height 29
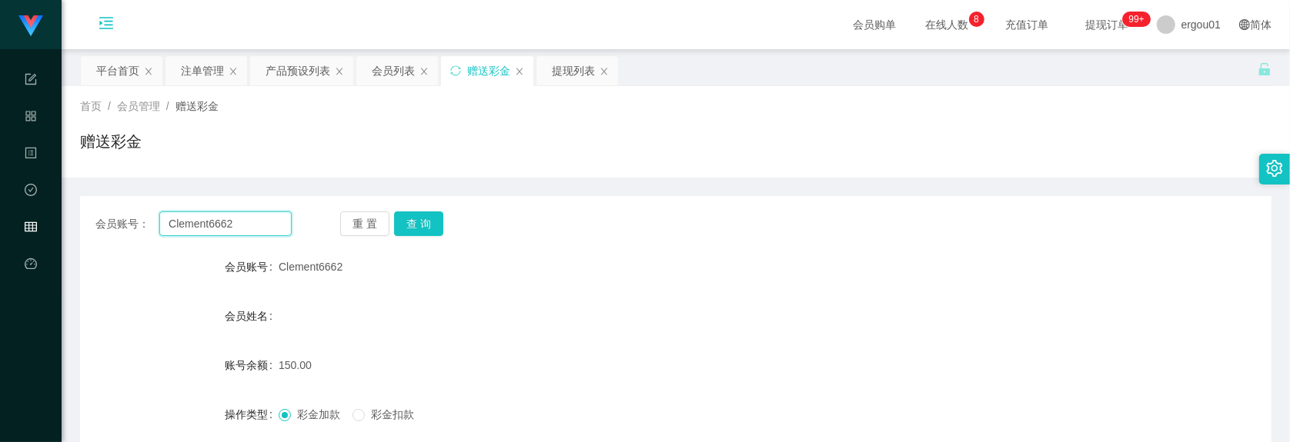
click at [254, 222] on input "Clement6662" at bounding box center [225, 224] width 132 height 25
paste input "WS286278"
click at [415, 217] on button "查 询" at bounding box center [418, 224] width 49 height 25
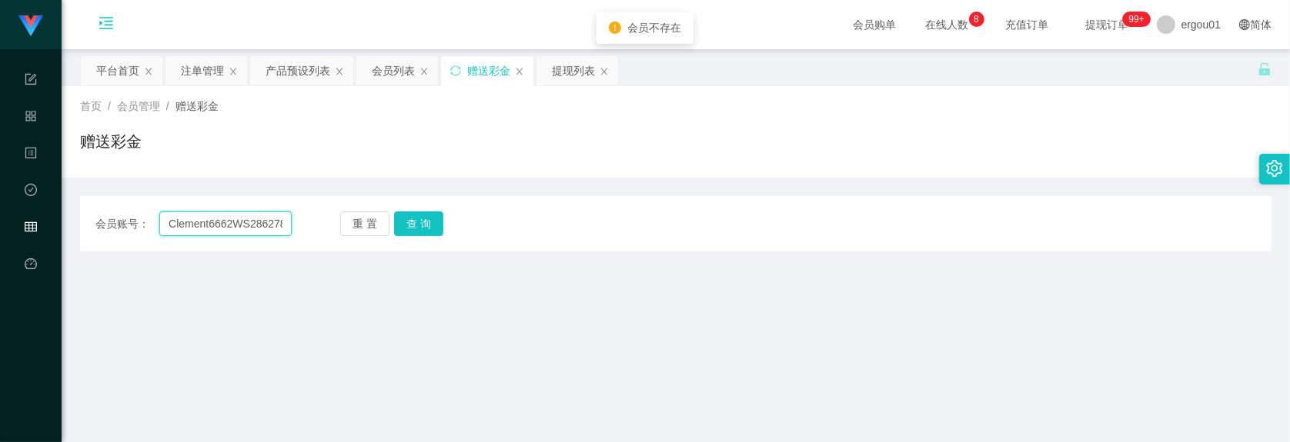
click at [274, 231] on input "Clement6662WS286278" at bounding box center [225, 224] width 132 height 25
paste input "text"
type input "WS286278"
click at [419, 220] on button "查 询" at bounding box center [418, 224] width 49 height 25
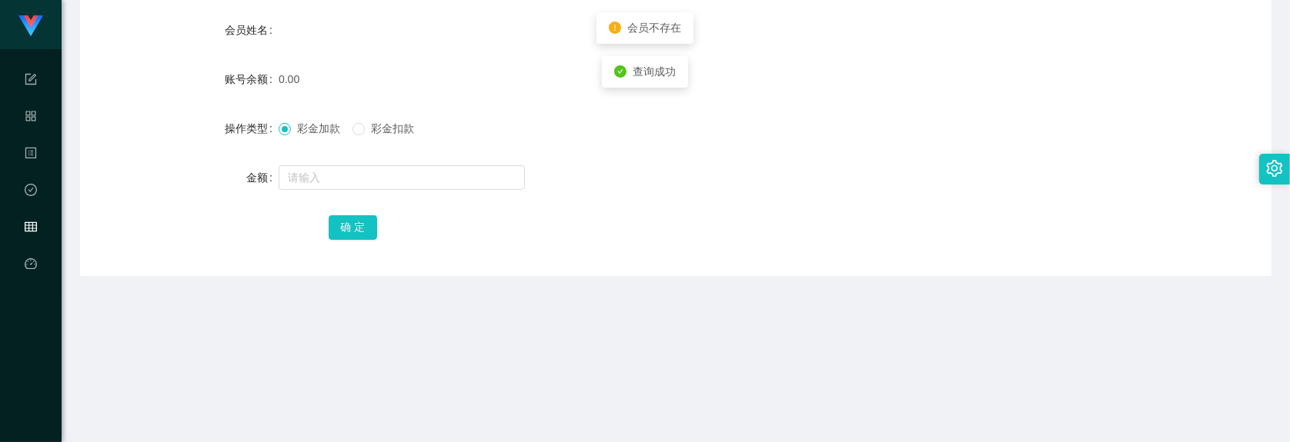
scroll to position [289, 0]
drag, startPoint x: 363, startPoint y: 185, endPoint x: 368, endPoint y: 174, distance: 11.7
click at [364, 181] on input "text" at bounding box center [402, 175] width 246 height 25
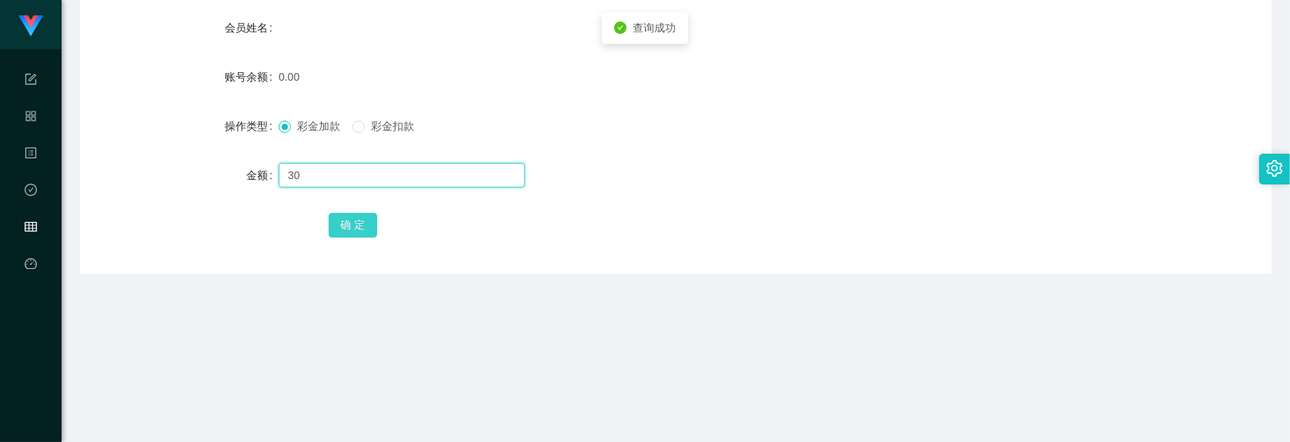
type input "30"
click at [346, 232] on button "确 定" at bounding box center [353, 225] width 49 height 25
drag, startPoint x: 348, startPoint y: 152, endPoint x: 339, endPoint y: 172, distance: 21.0
click at [347, 154] on form "会员账号 WS286278 会员姓名 账号余额 30.00 操作类型 彩金加款 彩金扣款 金额 确 定" at bounding box center [675, 101] width 1191 height 277
click at [339, 175] on input "text" at bounding box center [402, 175] width 246 height 25
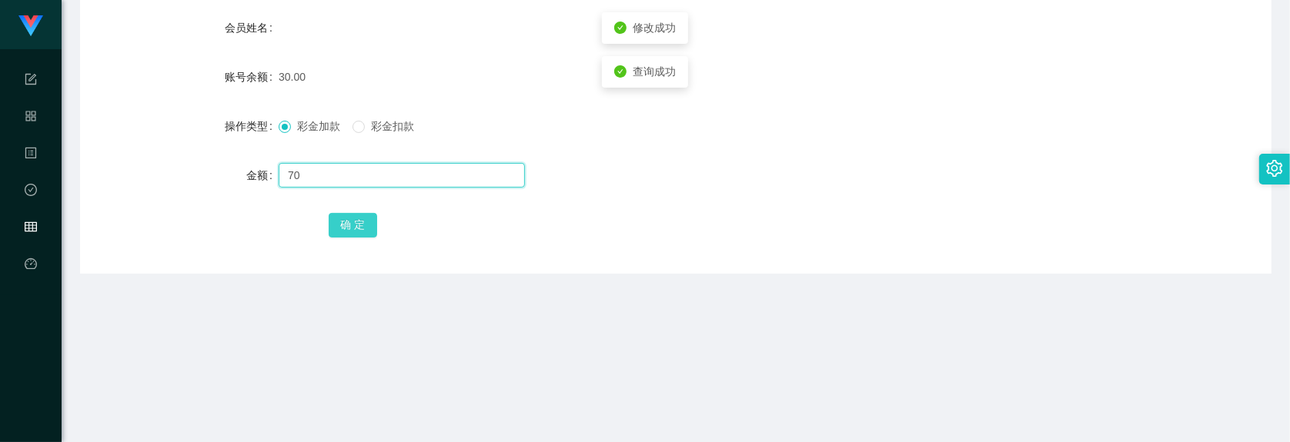
type input "70"
drag, startPoint x: 349, startPoint y: 215, endPoint x: 378, endPoint y: 173, distance: 51.4
click at [349, 215] on button "确 定" at bounding box center [353, 225] width 49 height 25
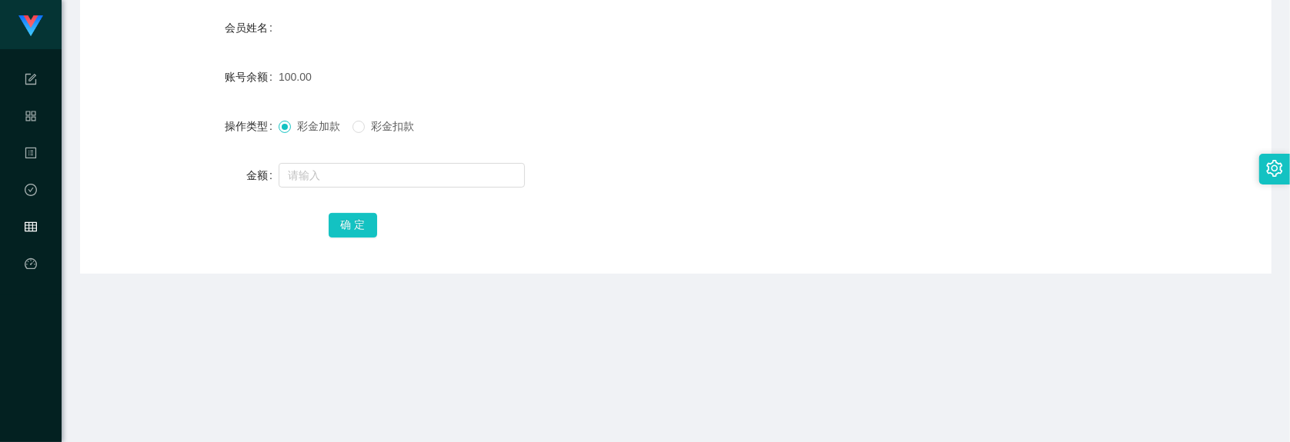
drag, startPoint x: 225, startPoint y: 252, endPoint x: 222, endPoint y: 177, distance: 75.5
click at [225, 251] on div "会员账号： WS286278 重 置 查 询 会员账号 WS286278 会员姓名 账号余额 100.00 操作类型 彩金加款 彩金扣款 金额 确 定" at bounding box center [675, 91] width 1191 height 366
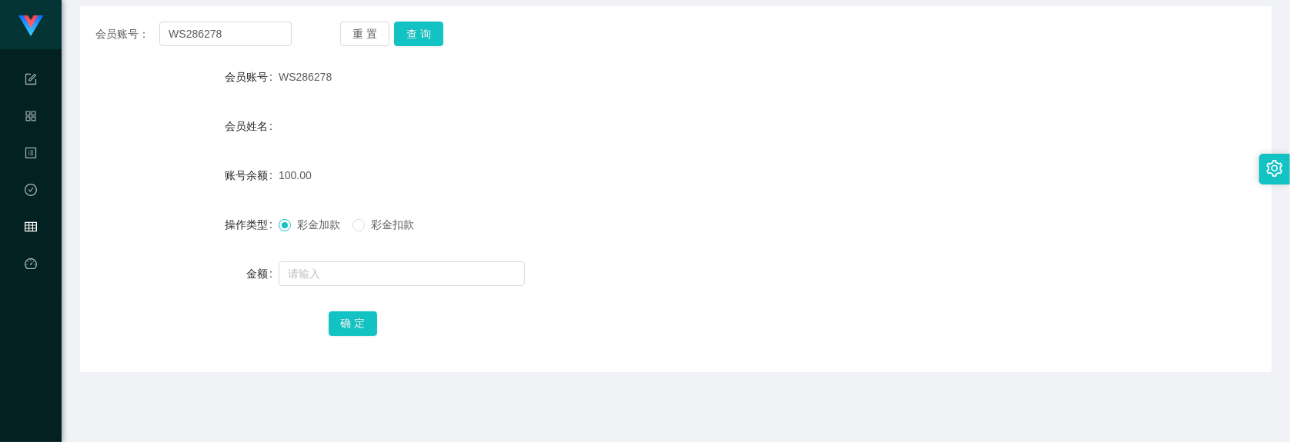
scroll to position [96, 0]
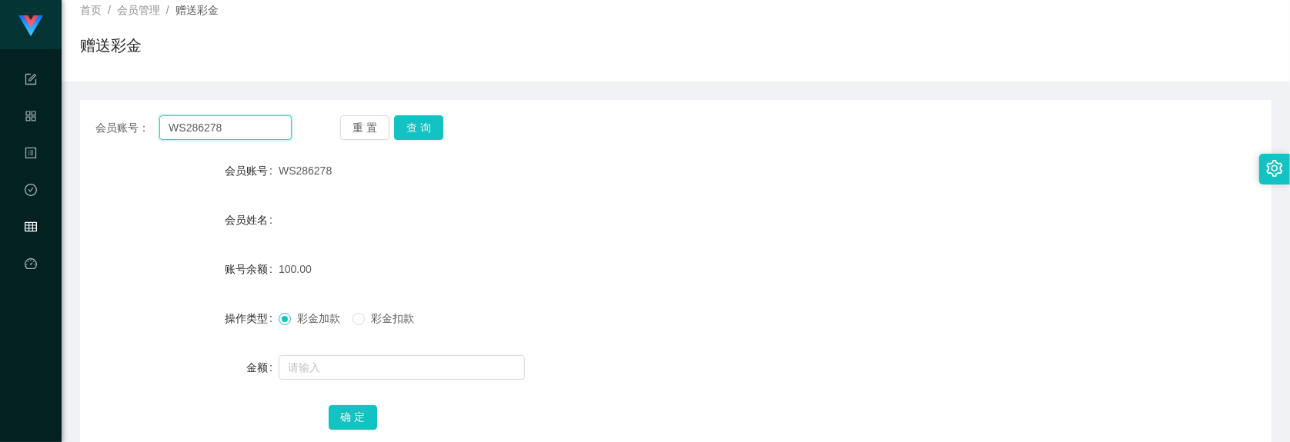
drag, startPoint x: 204, startPoint y: 125, endPoint x: 250, endPoint y: 135, distance: 47.2
click at [204, 125] on input "WS286278" at bounding box center [225, 127] width 132 height 25
paste input "vernice"
type input "vernice"
click at [415, 137] on button "查 询" at bounding box center [418, 127] width 49 height 25
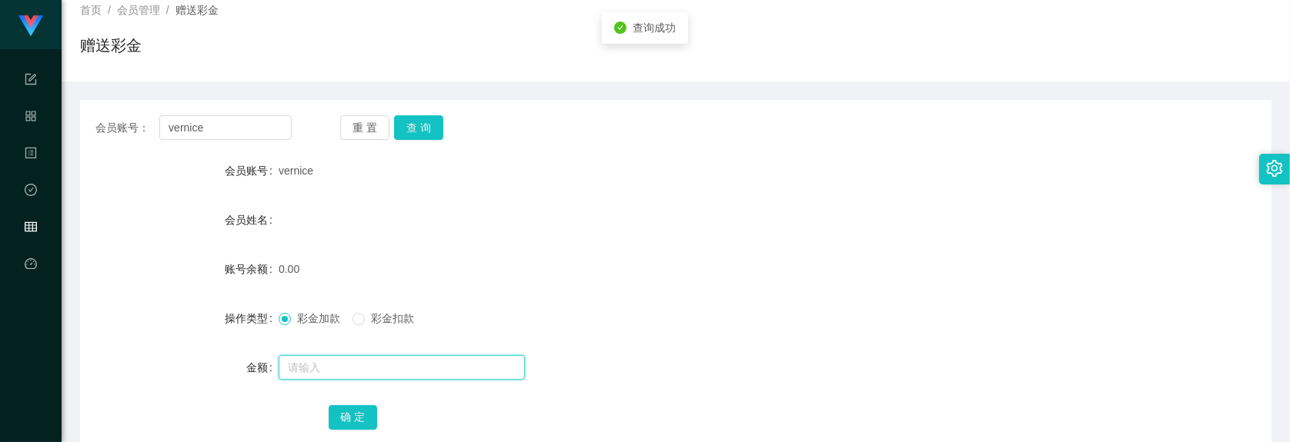
click at [341, 366] on input "text" at bounding box center [402, 367] width 246 height 25
type input "100"
click at [351, 433] on div "会员账号： vernice 重 置 查 询 会员账号 vernice 会员姓名 账号余额 0.00 操作类型 彩金加款 彩金扣款 金额 100 确 定" at bounding box center [675, 283] width 1191 height 366
drag, startPoint x: 351, startPoint y: 420, endPoint x: 359, endPoint y: 399, distance: 23.1
click at [351, 419] on button "确 定" at bounding box center [353, 417] width 49 height 25
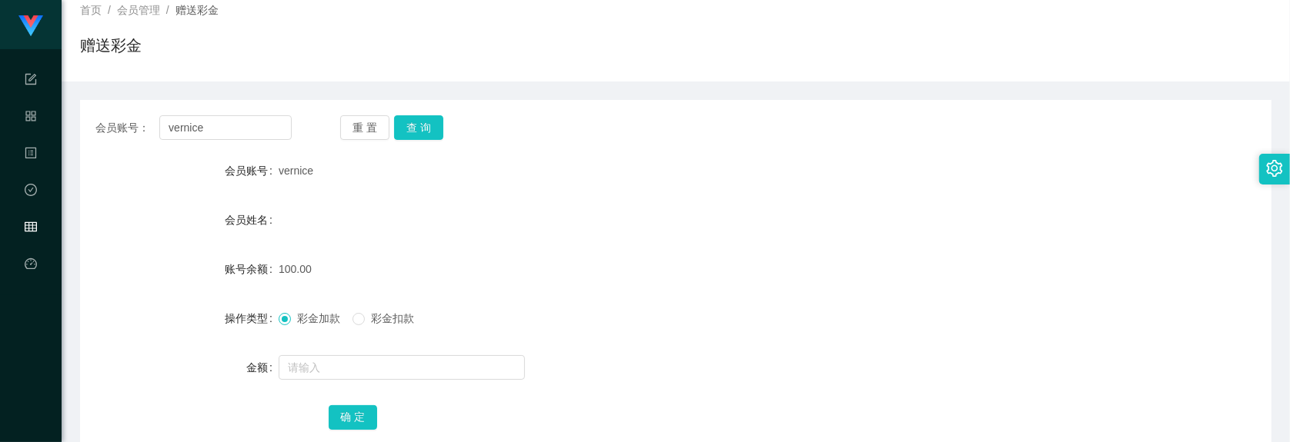
click at [275, 63] on div "赠送彩金" at bounding box center [675, 51] width 1191 height 35
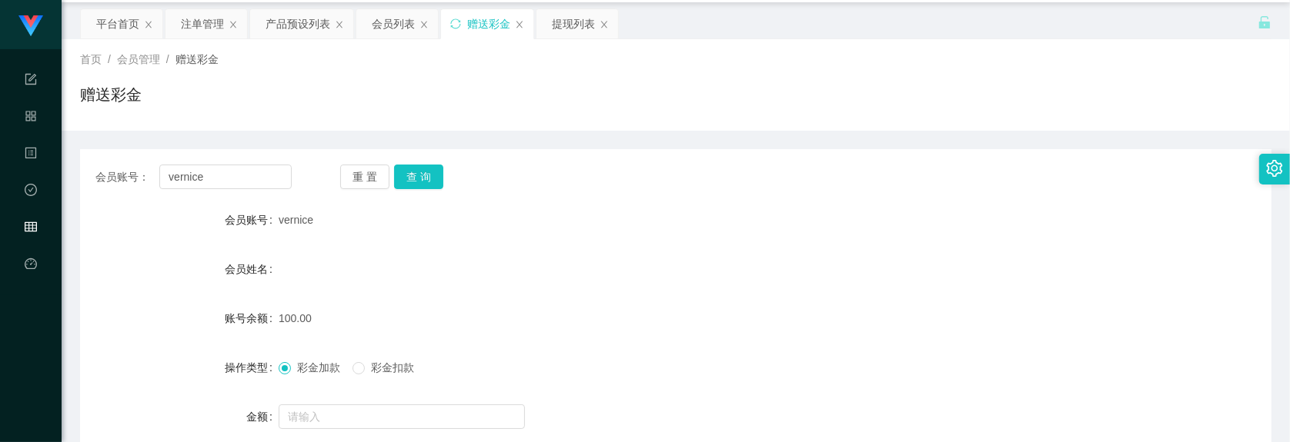
scroll to position [0, 0]
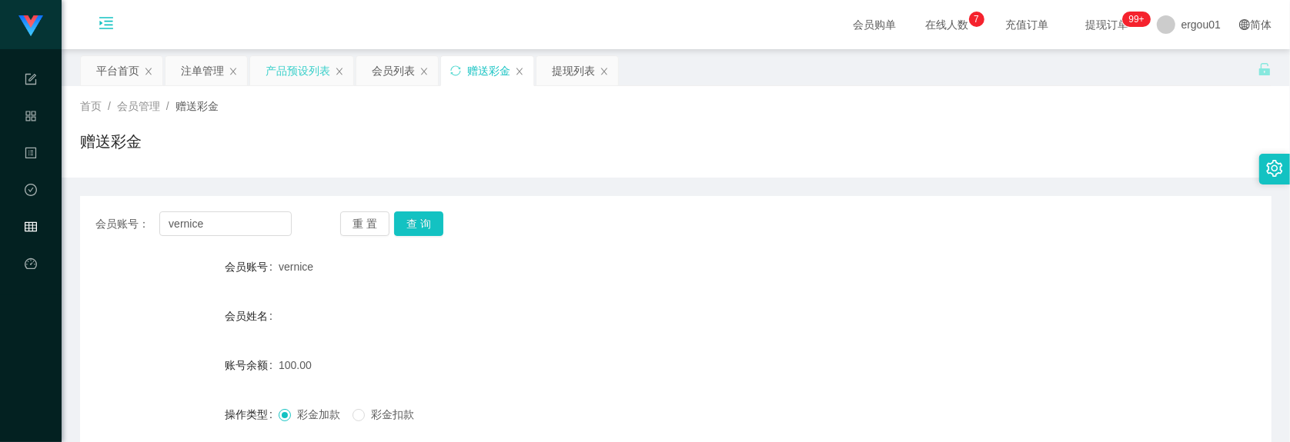
click at [300, 69] on div "产品预设列表" at bounding box center [297, 70] width 65 height 29
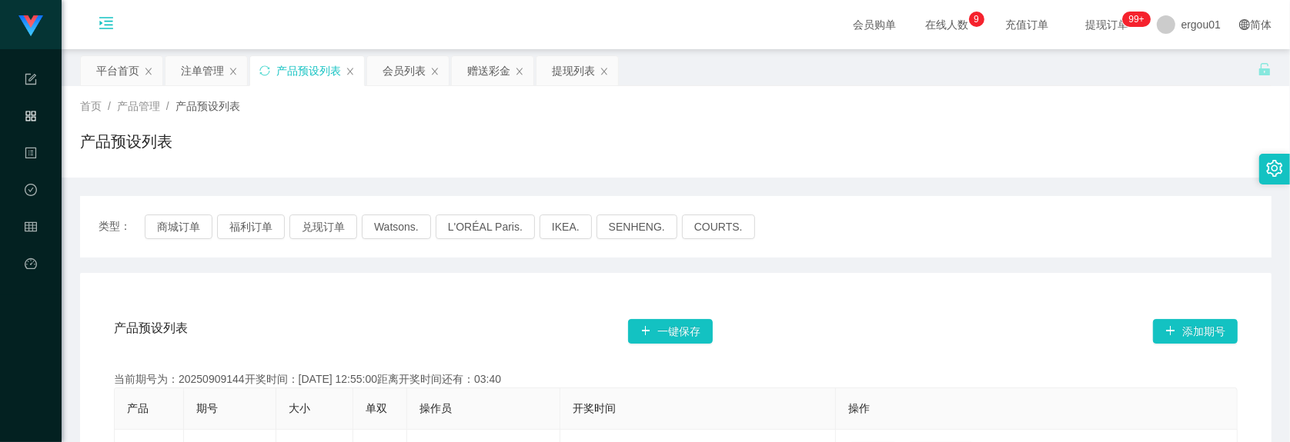
click at [305, 151] on div "产品预设列表" at bounding box center [675, 147] width 1191 height 35
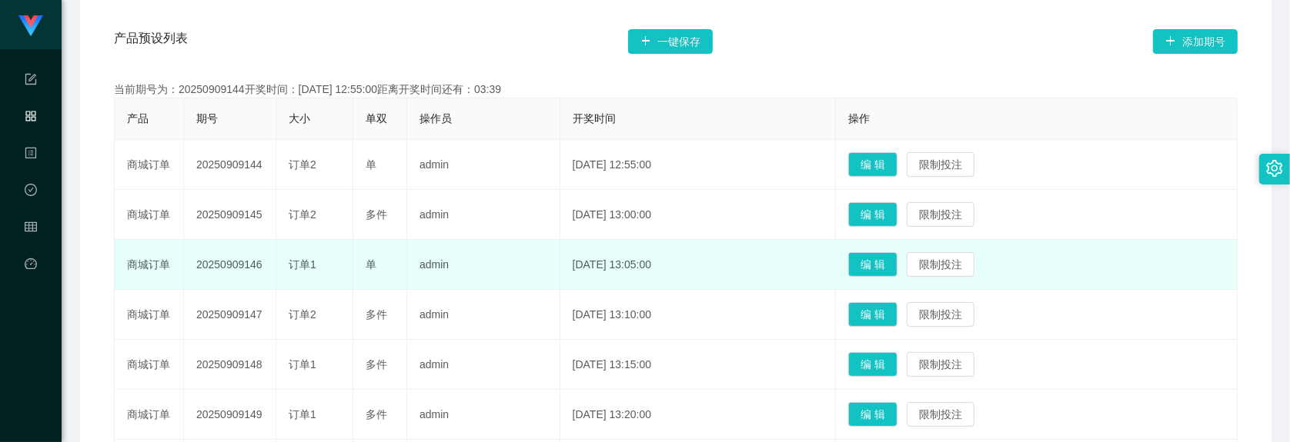
scroll to position [289, 0]
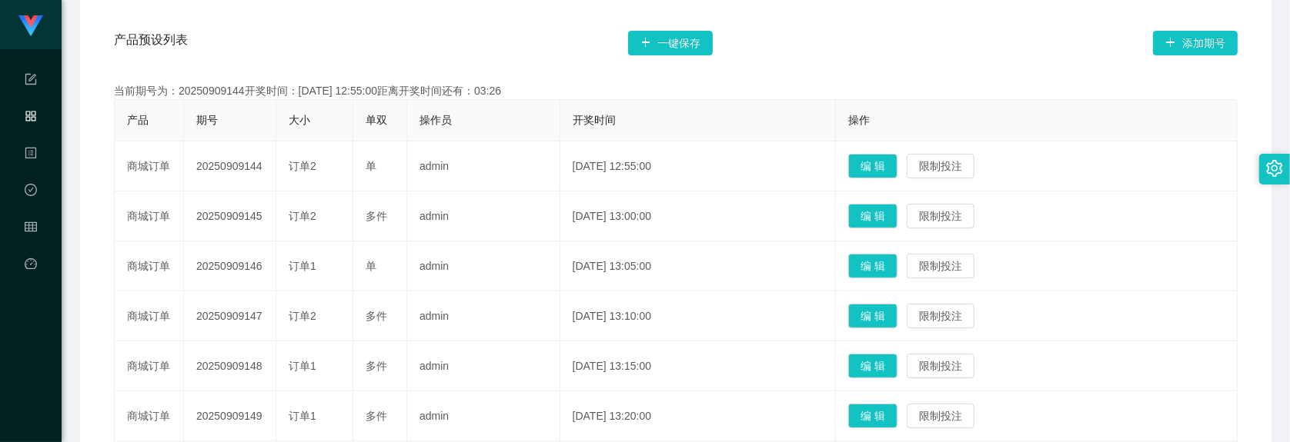
click at [879, 25] on div "产品预设列表 一键保存 添加期号" at bounding box center [675, 42] width 1123 height 49
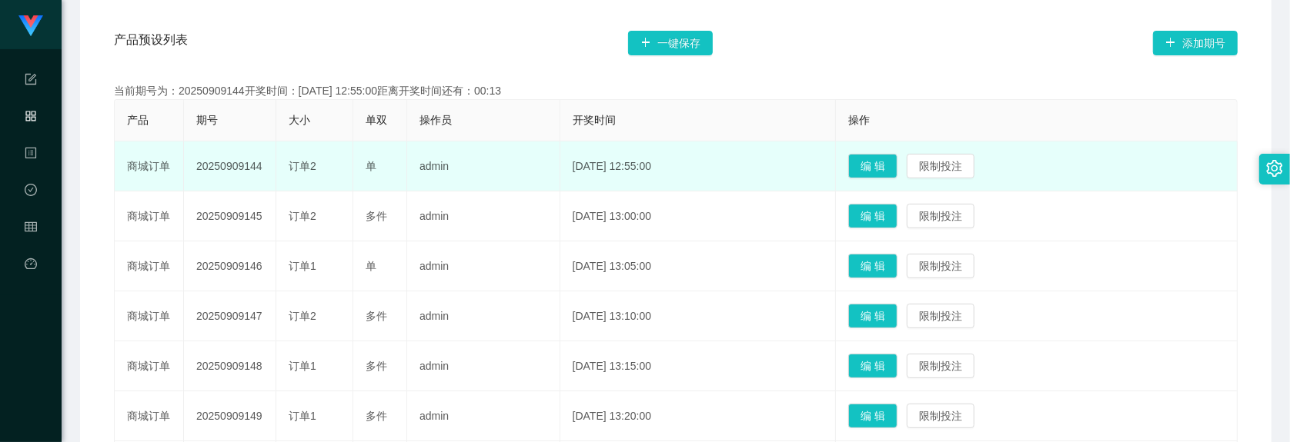
click at [305, 175] on td "订单2" at bounding box center [314, 167] width 77 height 50
drag, startPoint x: 279, startPoint y: 182, endPoint x: 285, endPoint y: 172, distance: 12.8
click at [281, 179] on tr "商城订单 20250909144 订单2 单 admin [DATE] 12:55:00 编 辑 限制投注" at bounding box center [676, 167] width 1123 height 50
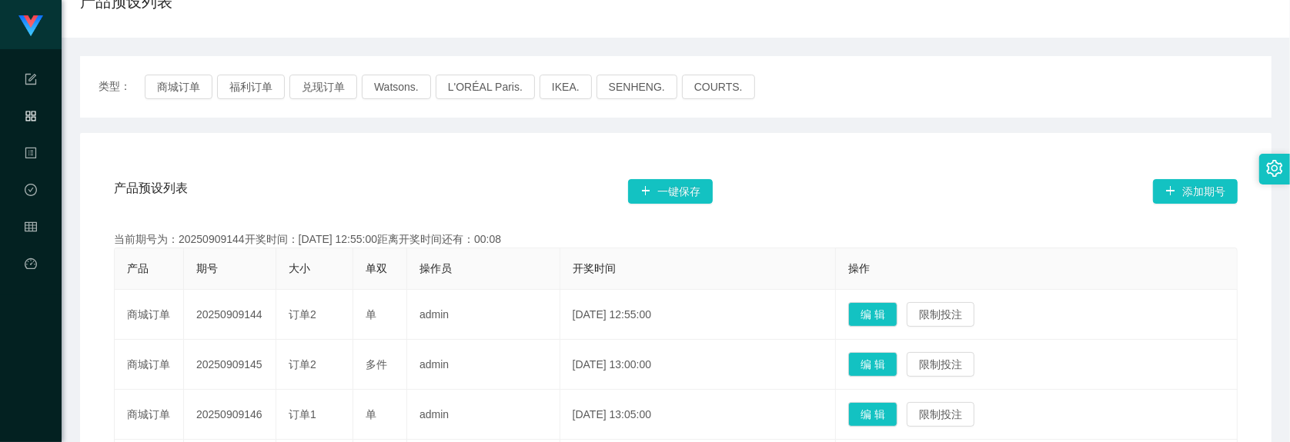
scroll to position [0, 0]
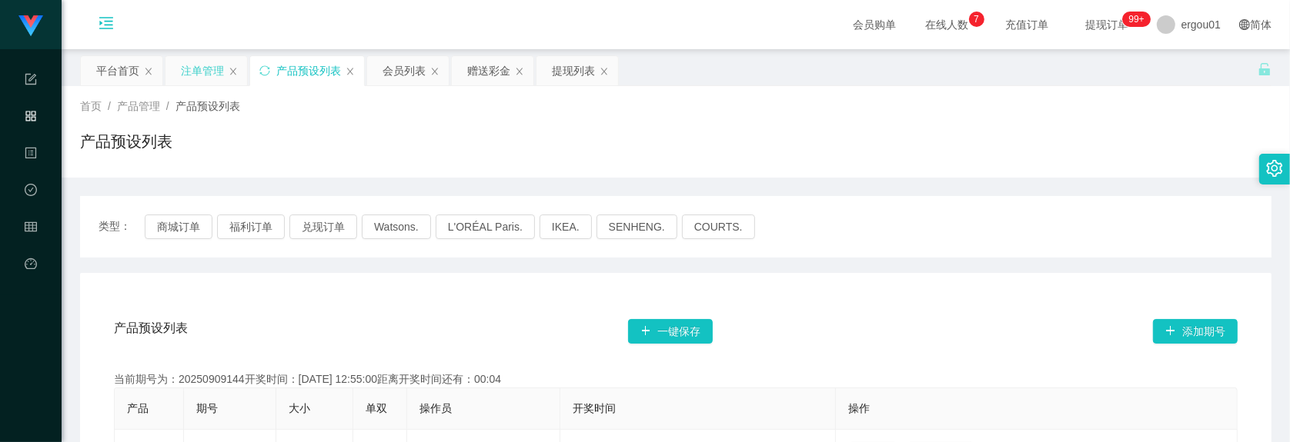
click at [197, 66] on div "注单管理" at bounding box center [202, 70] width 43 height 29
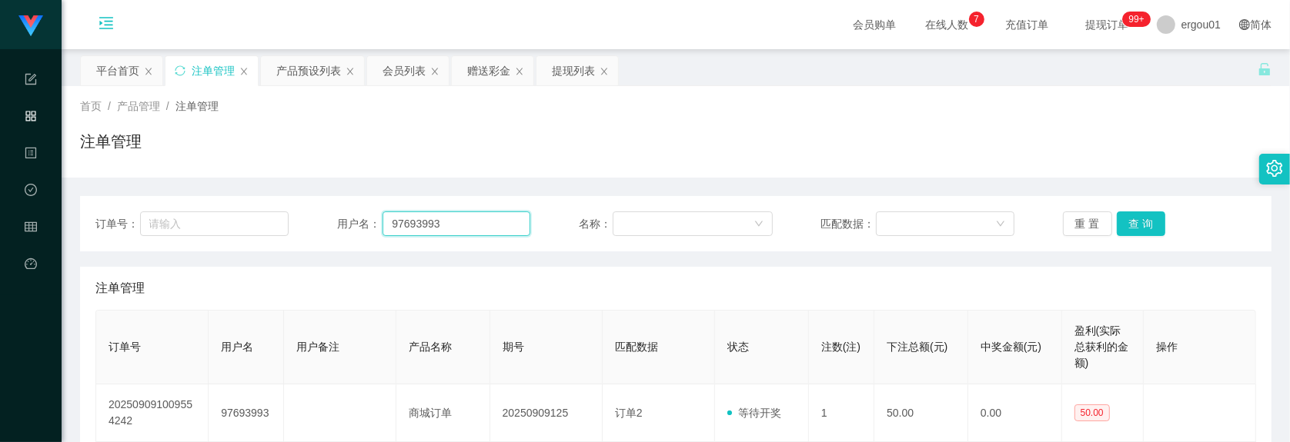
click at [468, 229] on input "97693993" at bounding box center [456, 224] width 148 height 25
paste input "WS286278"
type input "WS286278"
click at [1065, 229] on button "查 询" at bounding box center [1140, 224] width 49 height 25
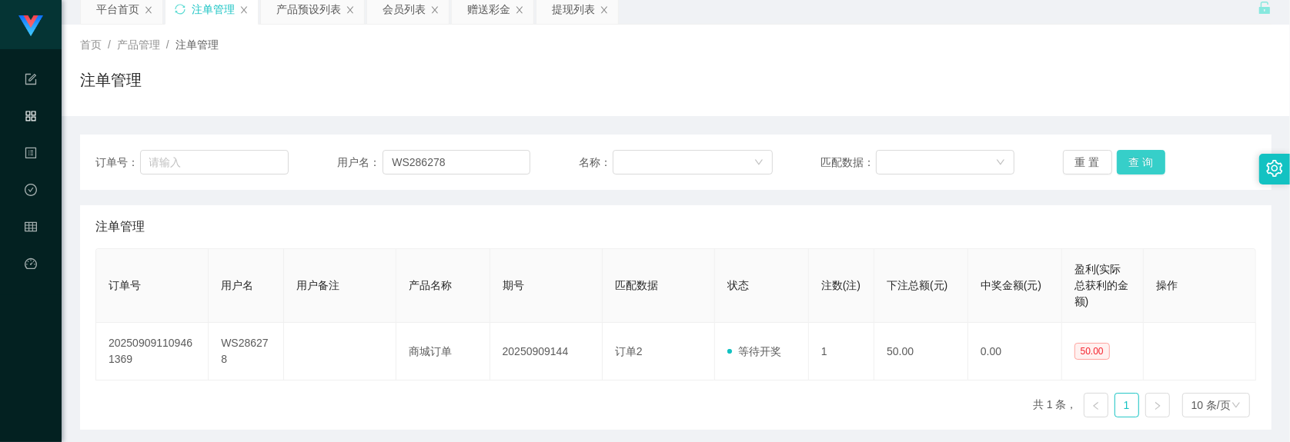
scroll to position [96, 0]
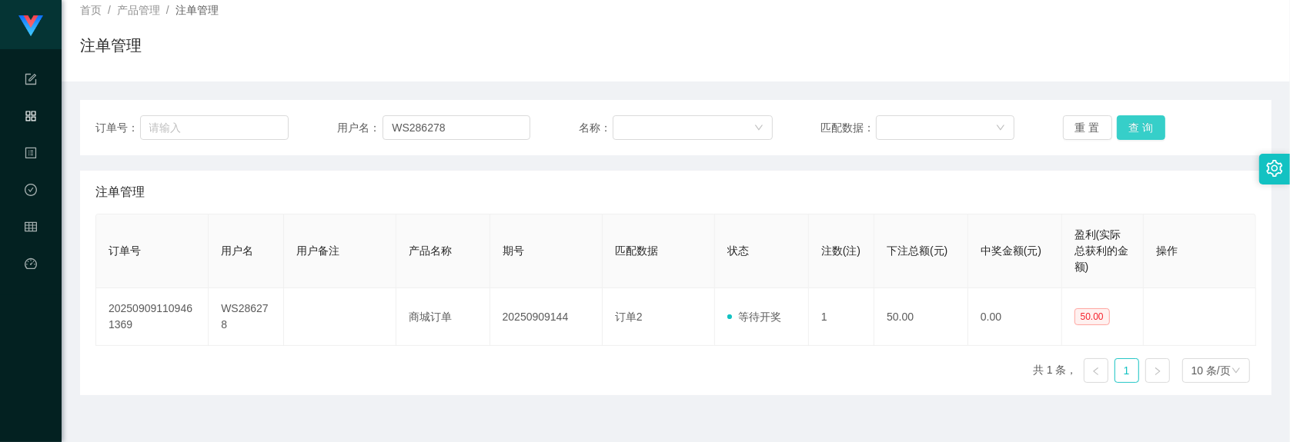
click at [1065, 120] on button "查 询" at bounding box center [1140, 127] width 49 height 25
click at [1065, 120] on button "查 询" at bounding box center [1149, 127] width 66 height 25
click at [1065, 115] on button "查 询" at bounding box center [1140, 127] width 49 height 25
click at [1065, 129] on button "查 询" at bounding box center [1140, 127] width 49 height 25
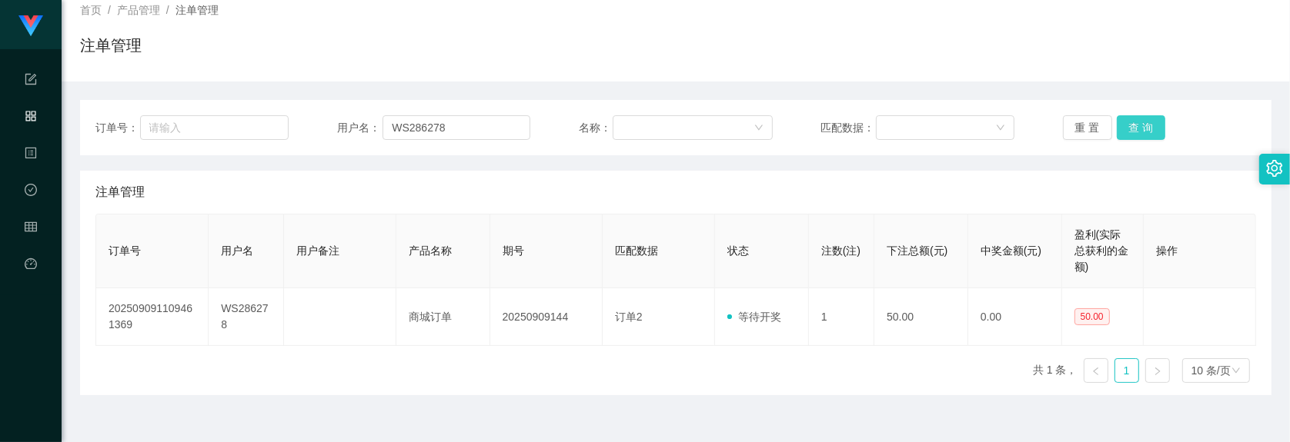
click at [1065, 117] on button "查 询" at bounding box center [1140, 127] width 49 height 25
click at [1065, 125] on button "查 询" at bounding box center [1140, 127] width 49 height 25
click at [1065, 128] on button "查 询" at bounding box center [1140, 127] width 49 height 25
click at [1065, 122] on button "查 询" at bounding box center [1140, 127] width 49 height 25
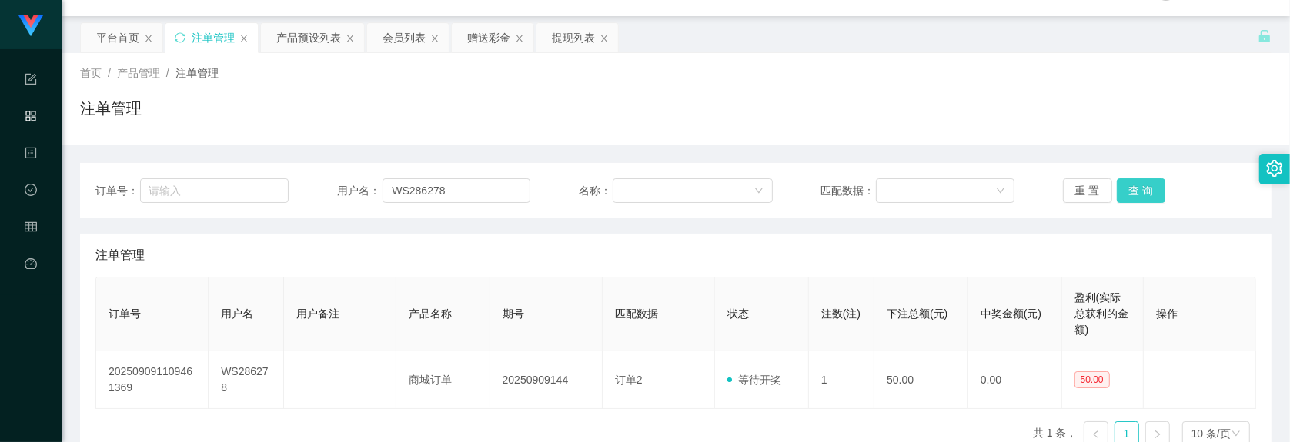
scroll to position [0, 0]
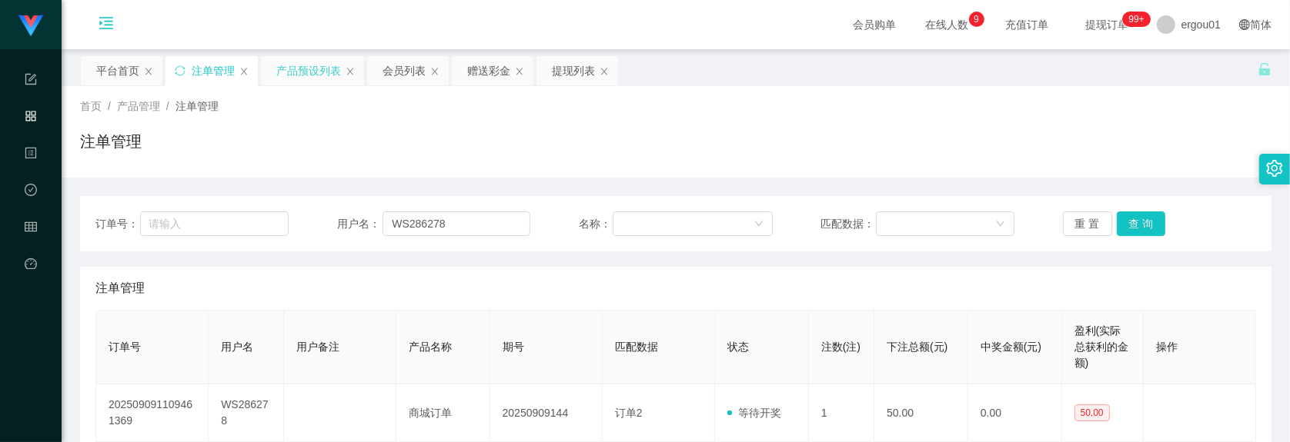
click at [310, 73] on div "产品预设列表" at bounding box center [308, 70] width 65 height 29
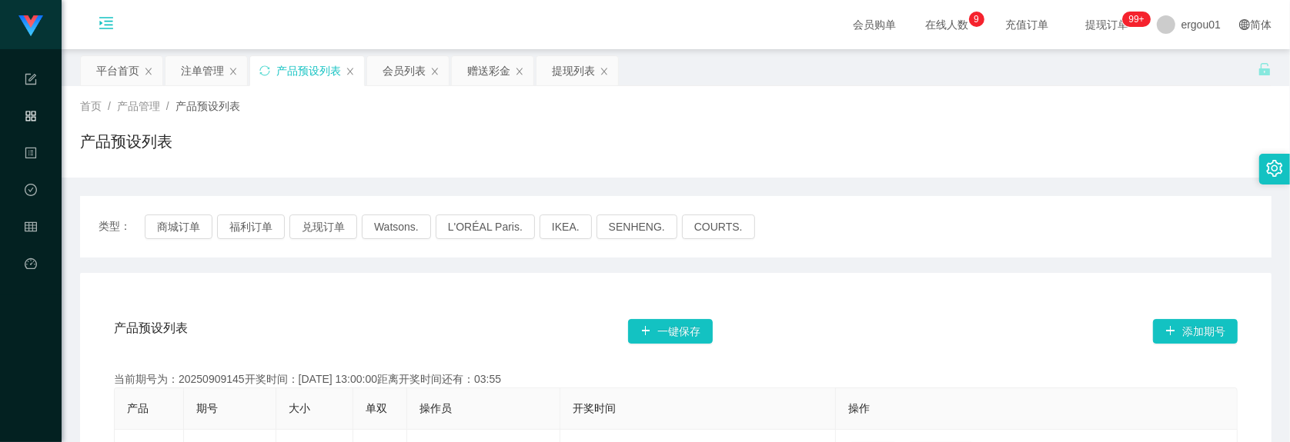
drag, startPoint x: 346, startPoint y: 199, endPoint x: 348, endPoint y: 179, distance: 20.1
click at [479, 60] on div "赠送彩金" at bounding box center [488, 70] width 43 height 29
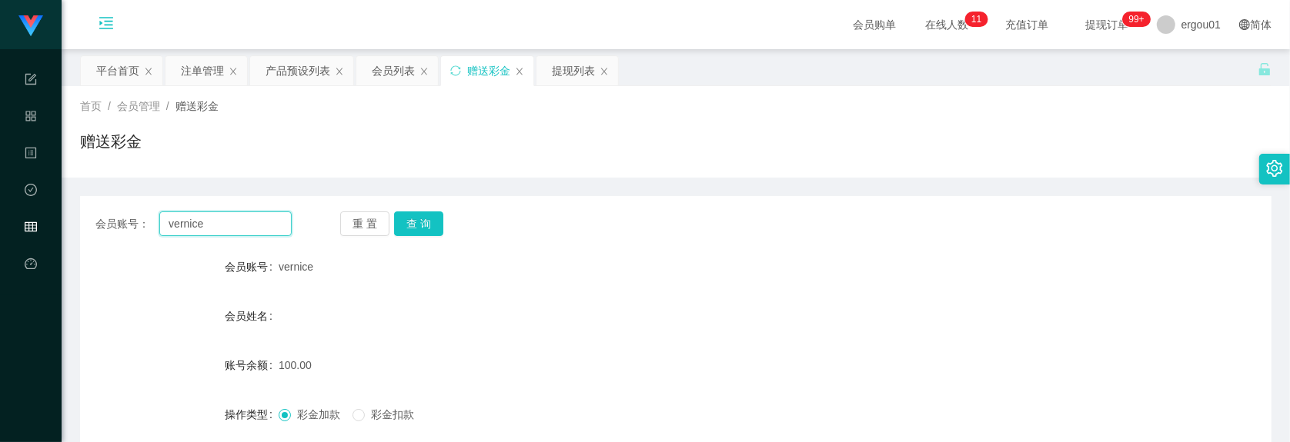
click at [208, 220] on input "vernice" at bounding box center [225, 224] width 132 height 25
paste input "WS286278"
type input "WS286278"
click at [429, 217] on button "查 询" at bounding box center [418, 224] width 49 height 25
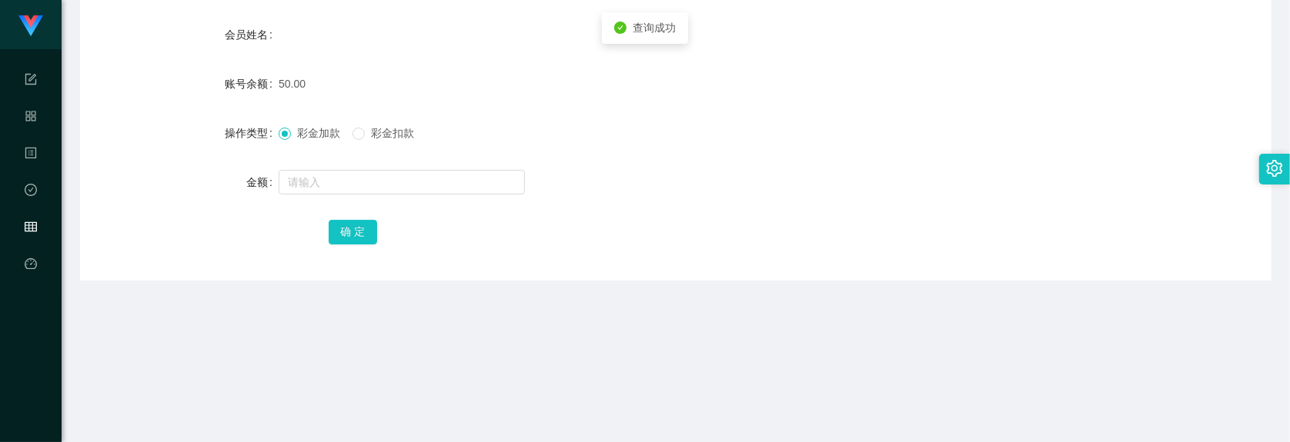
scroll to position [289, 0]
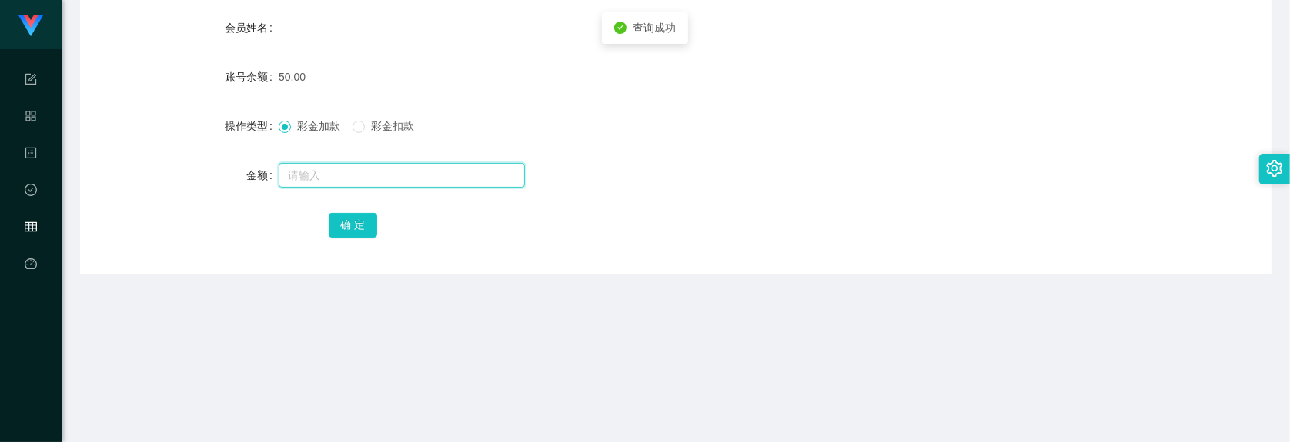
click at [339, 174] on input "text" at bounding box center [402, 175] width 246 height 25
type input "100"
click at [352, 224] on button "确 定" at bounding box center [353, 225] width 49 height 25
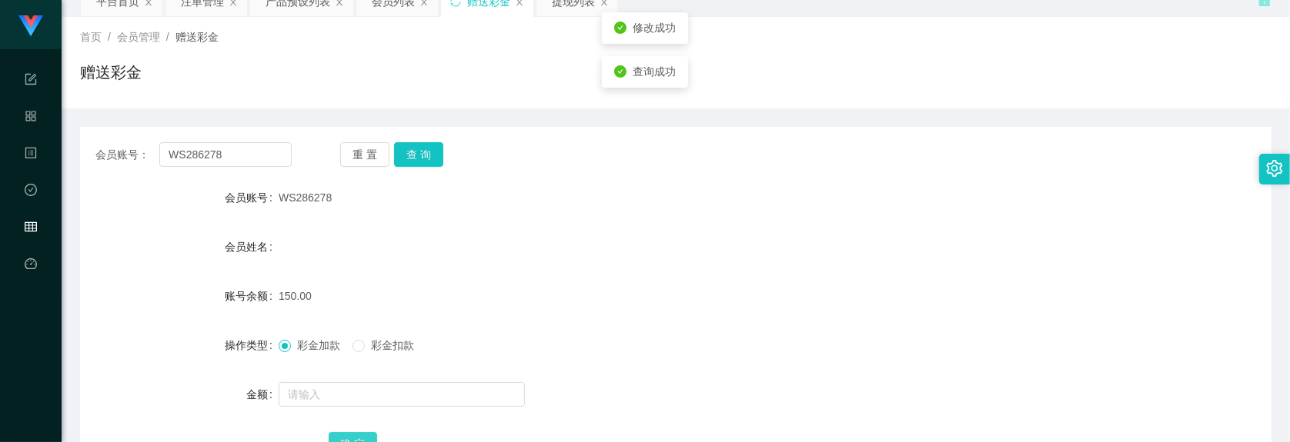
scroll to position [0, 0]
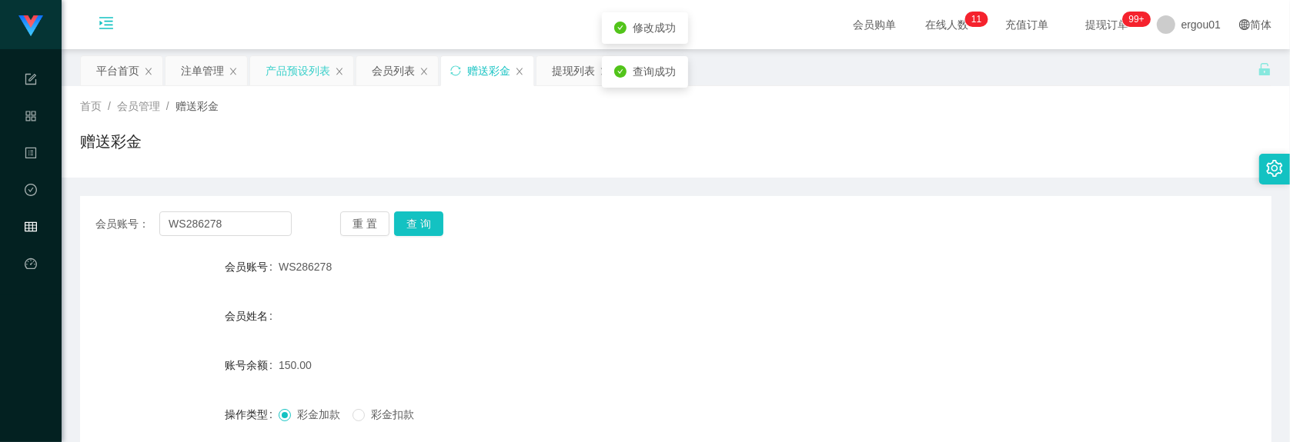
click at [312, 77] on div "产品预设列表" at bounding box center [297, 70] width 65 height 29
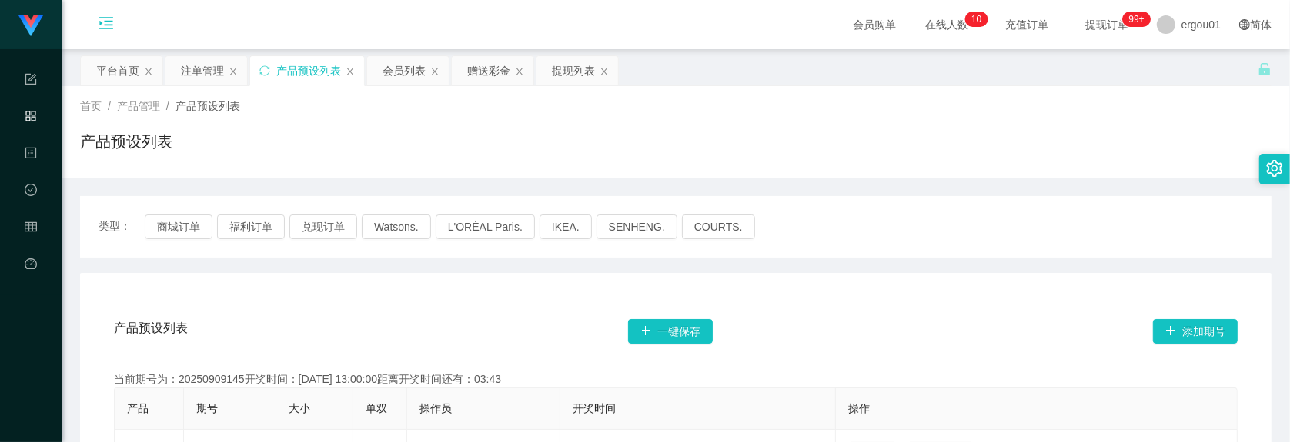
click at [192, 92] on div "首页 / 产品管理 / 产品预设列表 / 产品预设列表" at bounding box center [676, 132] width 1228 height 92
drag, startPoint x: 201, startPoint y: 73, endPoint x: 208, endPoint y: 69, distance: 7.9
click at [206, 69] on div "注单管理" at bounding box center [202, 70] width 43 height 29
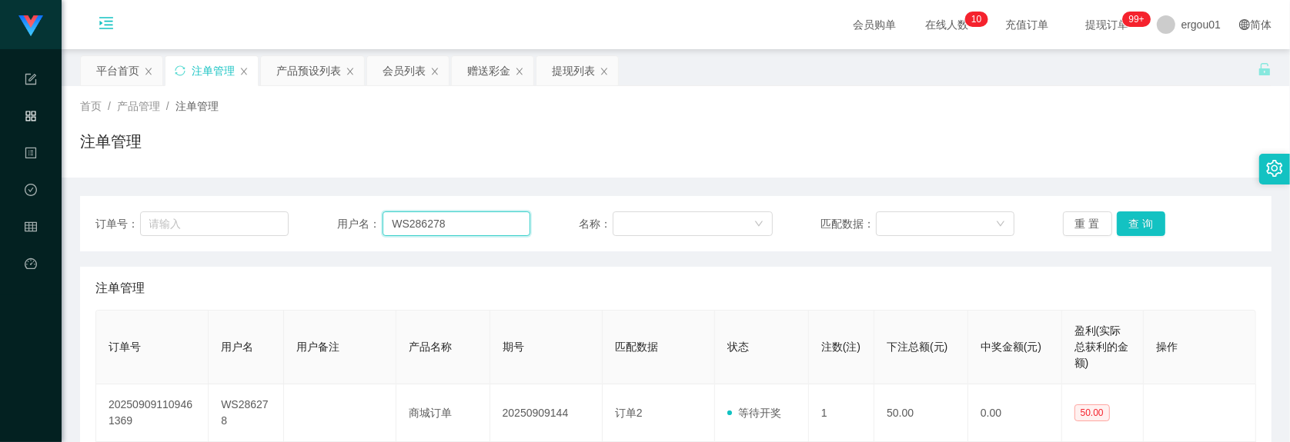
click at [455, 225] on input "WS286278" at bounding box center [456, 224] width 148 height 25
click at [1065, 227] on button "查 询" at bounding box center [1140, 224] width 49 height 25
click at [1065, 219] on button "查 询" at bounding box center [1140, 224] width 49 height 25
click at [1065, 219] on button "查 询" at bounding box center [1149, 224] width 66 height 25
click at [1065, 218] on button "查 询" at bounding box center [1140, 224] width 49 height 25
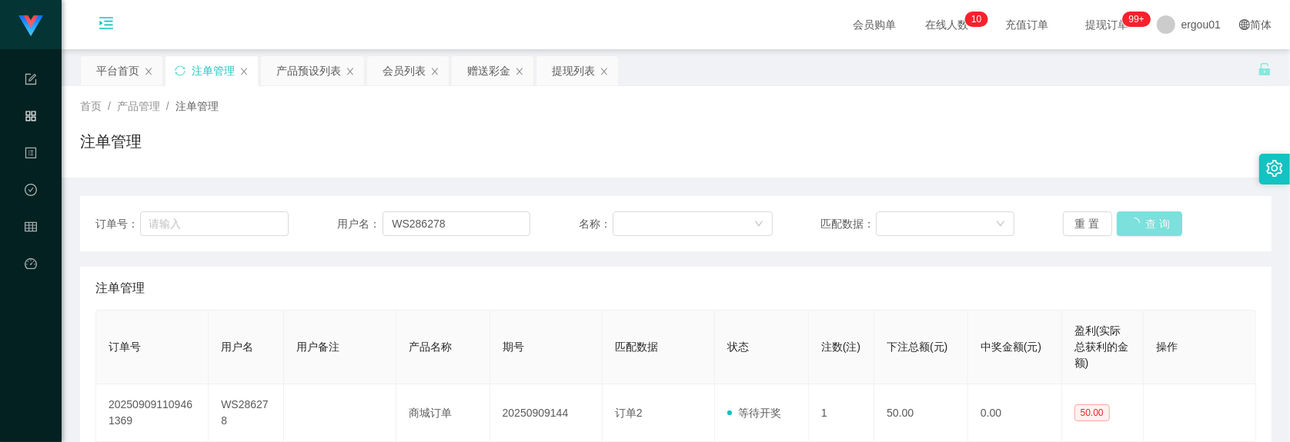
click at [1065, 218] on button "查 询" at bounding box center [1149, 224] width 66 height 25
click at [1065, 218] on button "查 询" at bounding box center [1140, 224] width 49 height 25
click at [1065, 220] on button "查 询" at bounding box center [1140, 224] width 49 height 25
click at [1065, 223] on button "查 询" at bounding box center [1140, 224] width 49 height 25
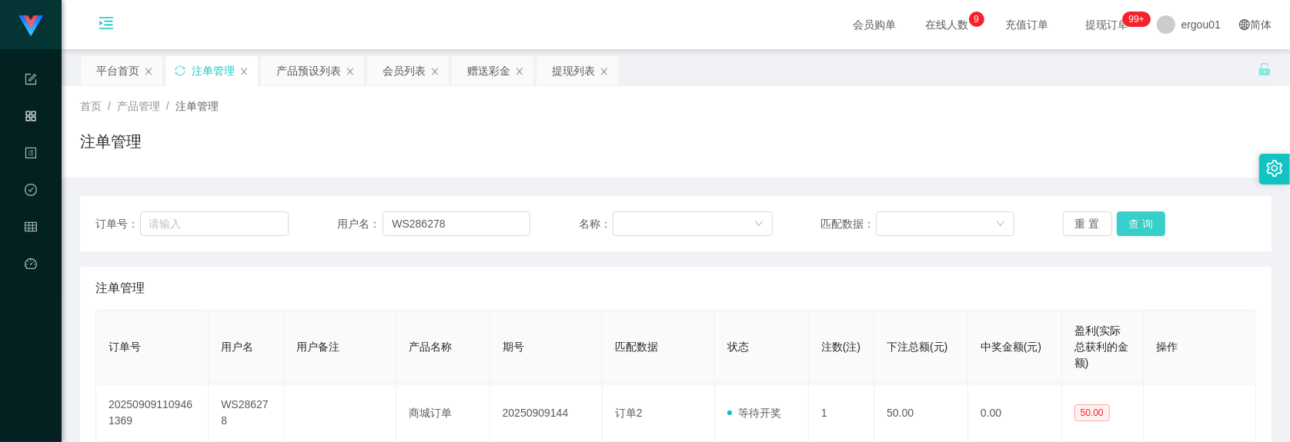
click at [1065, 223] on button "查 询" at bounding box center [1140, 224] width 49 height 25
click at [1065, 222] on div "重 置 查 询" at bounding box center [1159, 224] width 193 height 25
click at [1065, 223] on button "查 询" at bounding box center [1140, 224] width 49 height 25
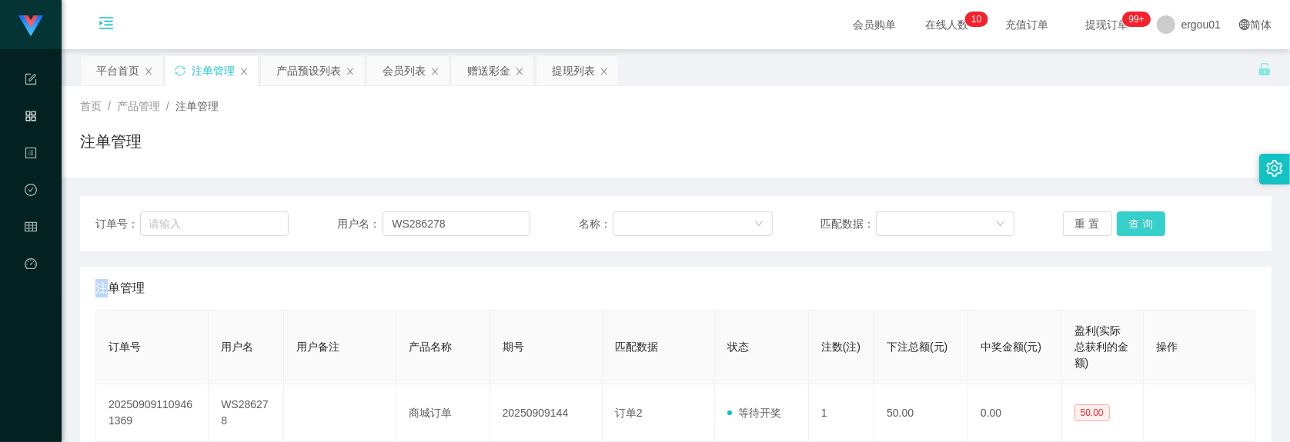
click at [1065, 225] on button "查 询" at bounding box center [1140, 224] width 49 height 25
click at [1065, 225] on div "重 置 查 询" at bounding box center [1159, 224] width 193 height 25
click at [664, 282] on div "注单管理" at bounding box center [675, 288] width 1160 height 43
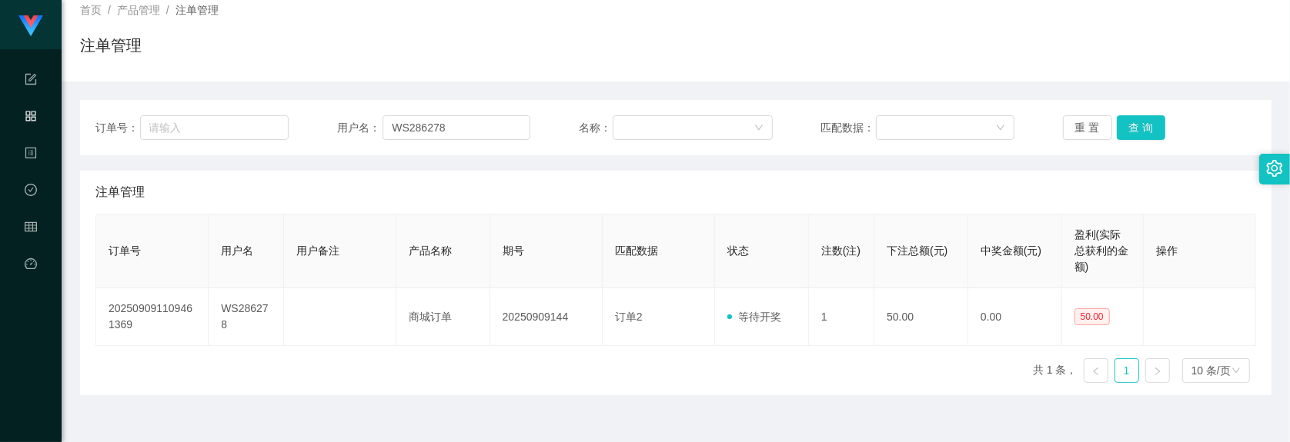
click at [1065, 231] on th "操作" at bounding box center [1199, 252] width 112 height 74
drag, startPoint x: 291, startPoint y: 197, endPoint x: 300, endPoint y: 191, distance: 11.1
click at [293, 195] on div "注单管理" at bounding box center [675, 192] width 1160 height 43
drag, startPoint x: 482, startPoint y: 121, endPoint x: 498, endPoint y: 119, distance: 16.2
click at [482, 121] on input "WS286278" at bounding box center [456, 127] width 148 height 25
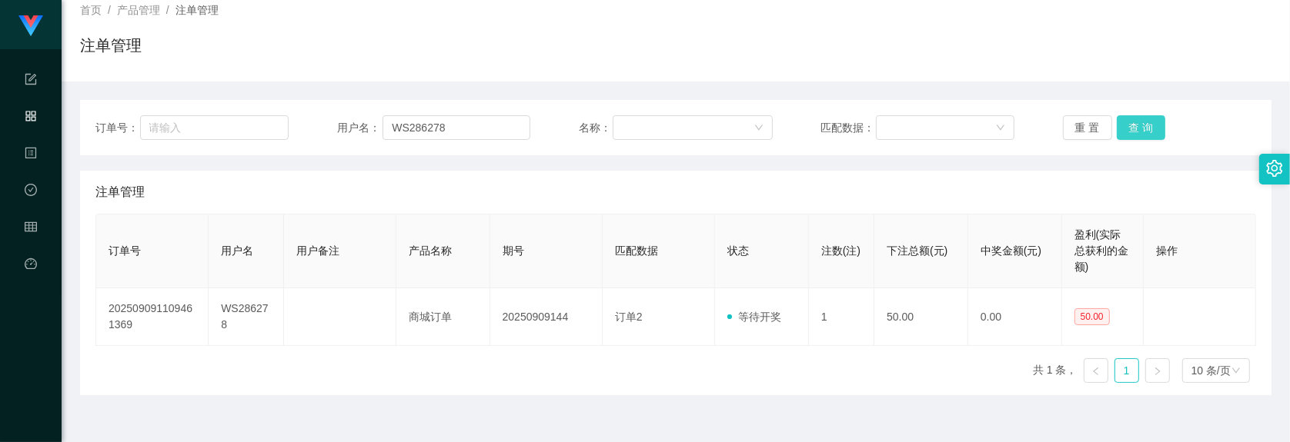
click at [1065, 131] on button "查 询" at bounding box center [1140, 127] width 49 height 25
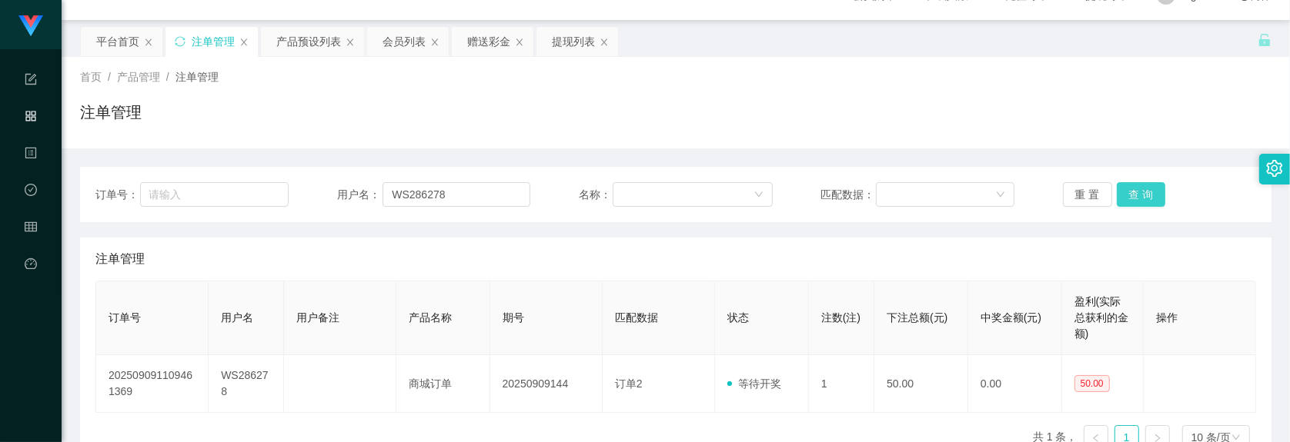
scroll to position [0, 0]
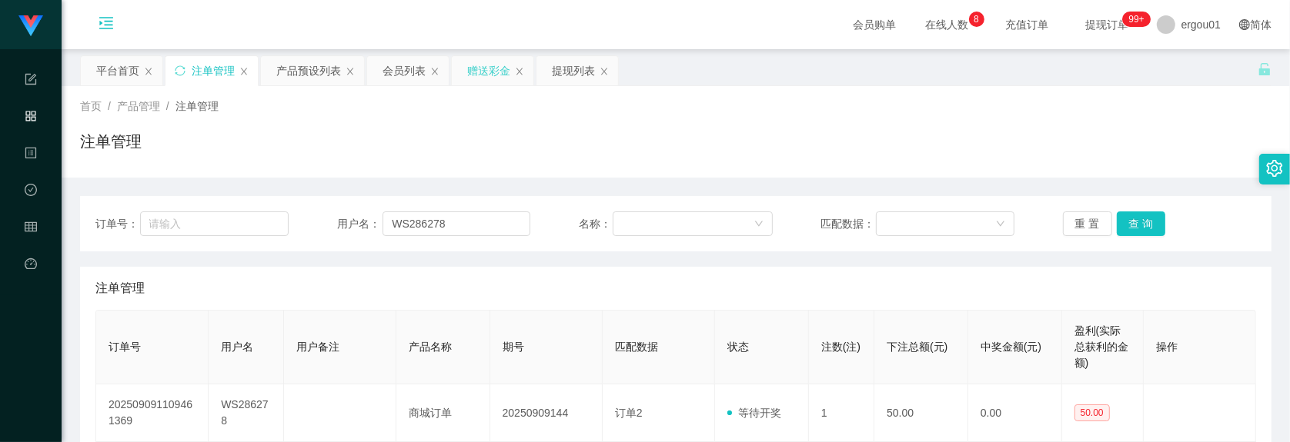
click at [492, 69] on div "赠送彩金" at bounding box center [488, 70] width 43 height 29
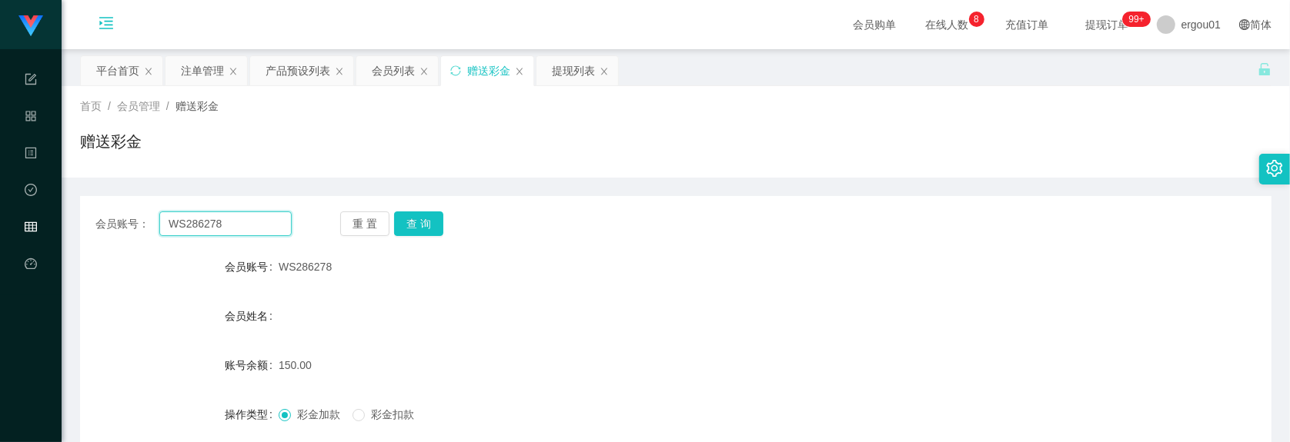
click at [217, 220] on input "WS286278" at bounding box center [225, 224] width 132 height 25
paste input "vernice"
type input "vernice"
click at [429, 219] on button "查 询" at bounding box center [418, 224] width 49 height 25
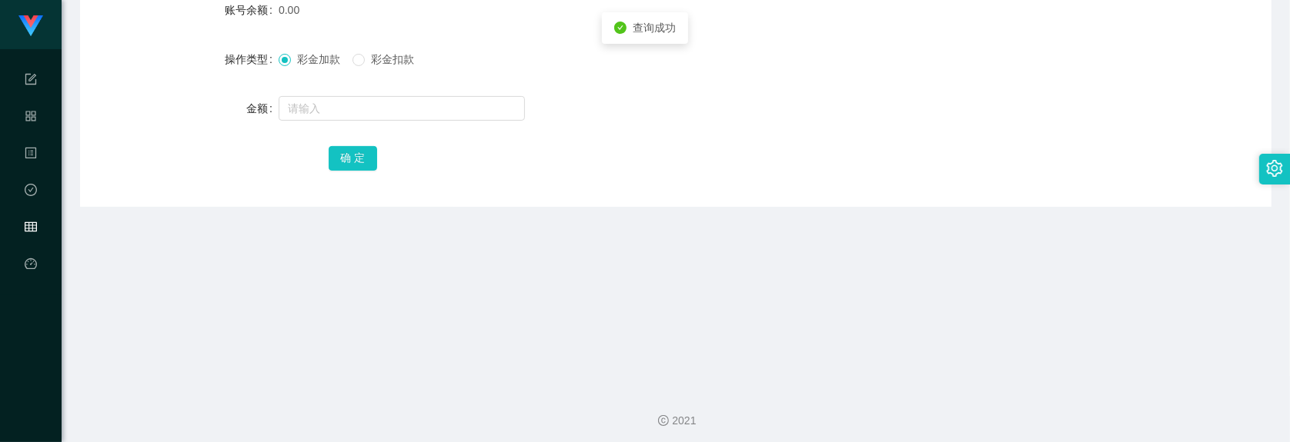
scroll to position [360, 0]
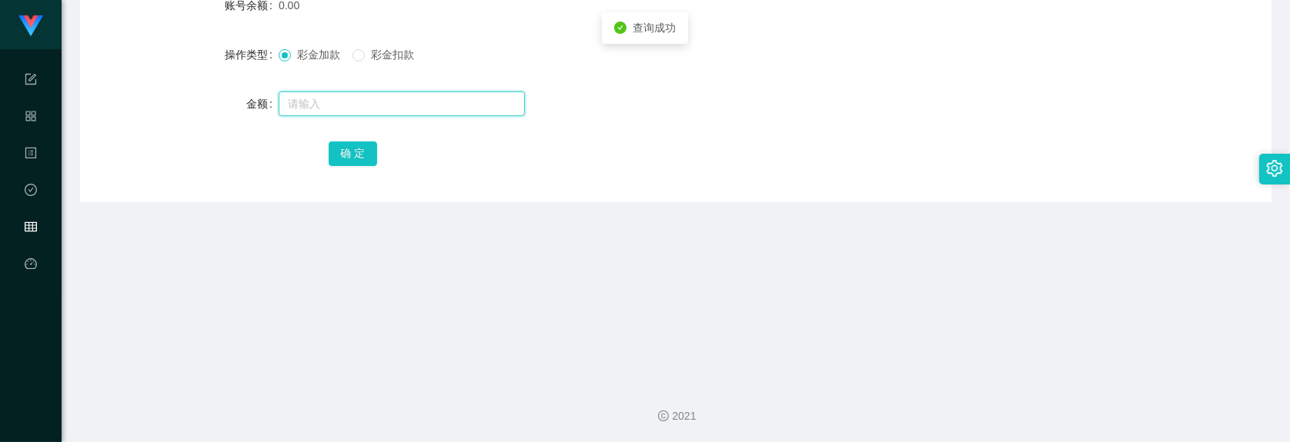
click at [325, 106] on input "text" at bounding box center [402, 104] width 246 height 25
type input "150"
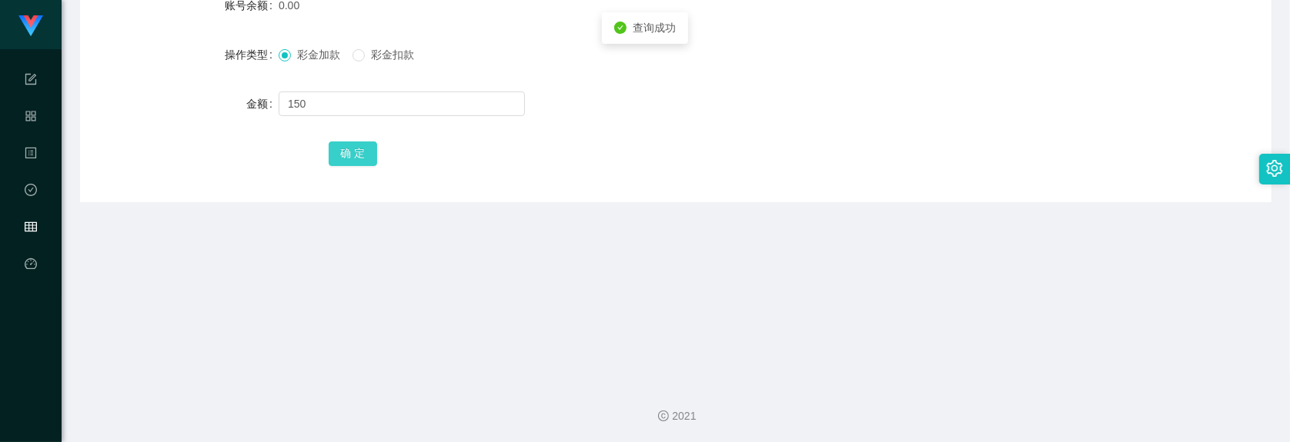
click at [336, 145] on button "确 定" at bounding box center [353, 154] width 49 height 25
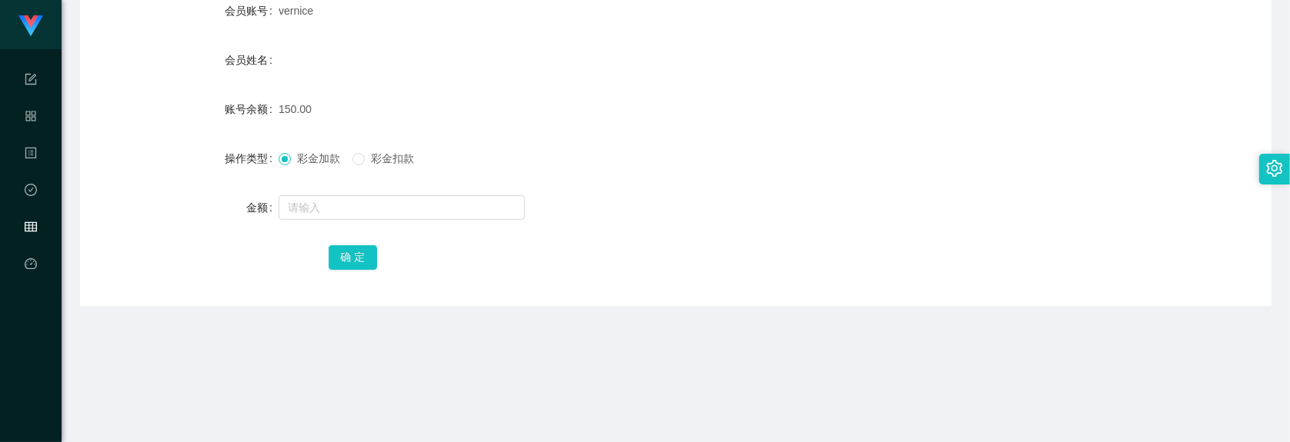
scroll to position [72, 0]
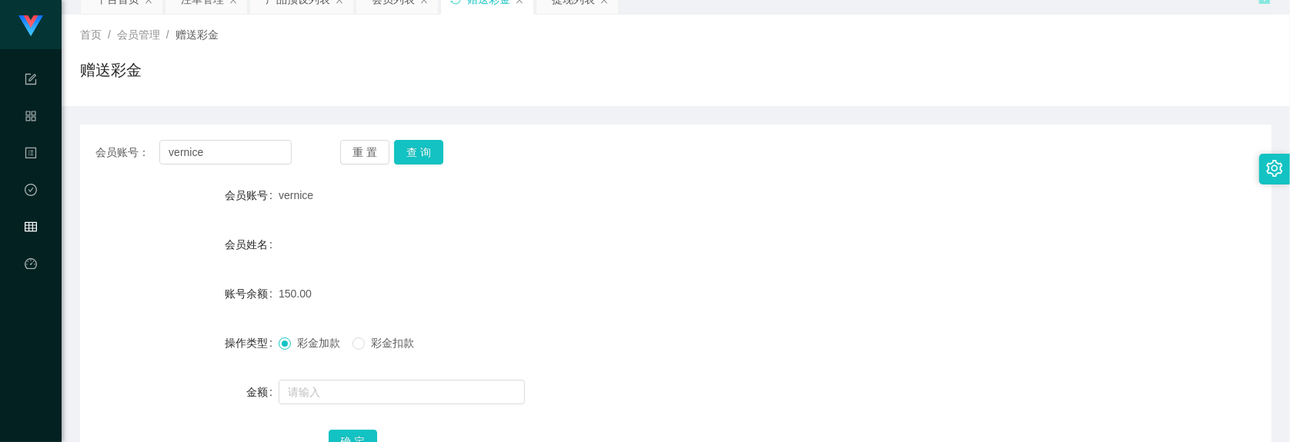
click at [25, 229] on icon "图标: table" at bounding box center [31, 227] width 12 height 10
click at [289, 148] on input "vernice" at bounding box center [225, 152] width 132 height 25
click at [341, 52] on div "首页 / 会员管理 / 赠送彩金 / 赠送彩金" at bounding box center [675, 60] width 1191 height 67
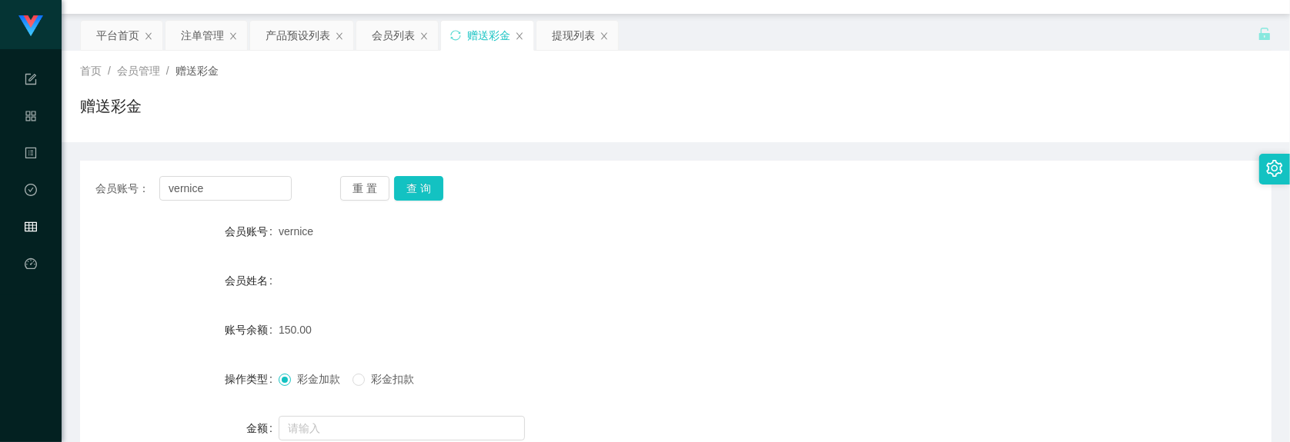
scroll to position [0, 0]
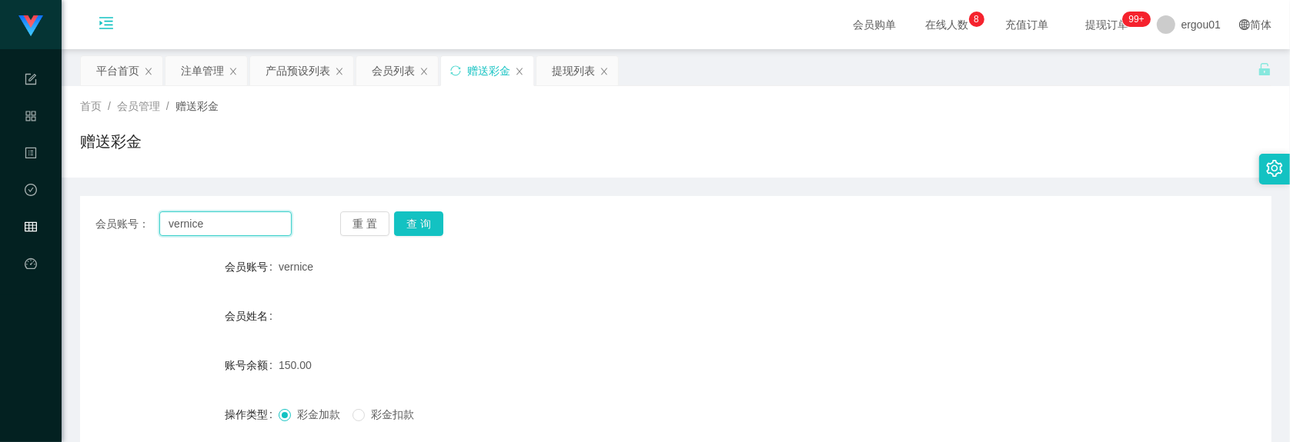
click at [228, 220] on input "vernice" at bounding box center [225, 224] width 132 height 25
click at [459, 213] on div "重 置 查 询" at bounding box center [438, 224] width 196 height 25
click at [420, 216] on button "查 询" at bounding box center [418, 224] width 49 height 25
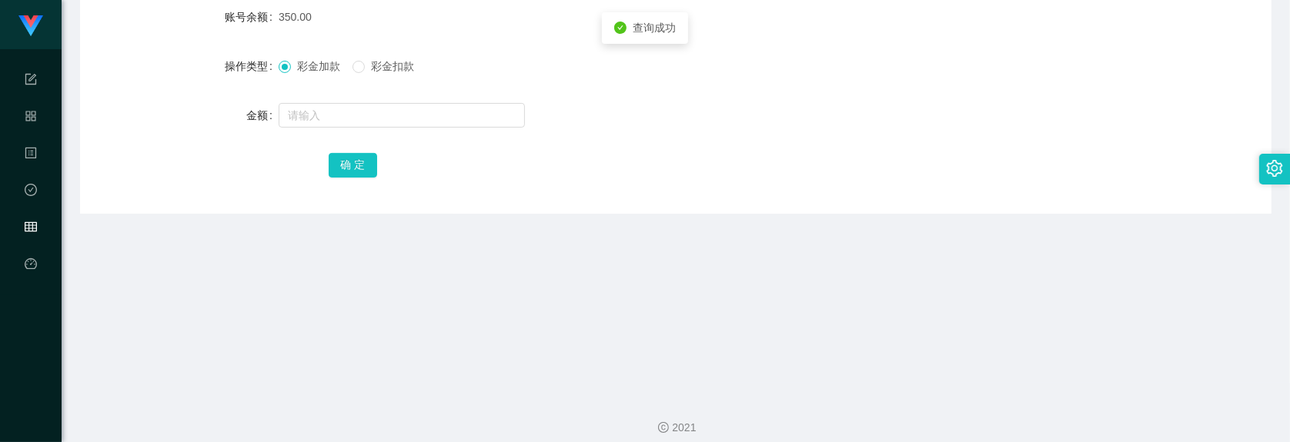
scroll to position [360, 0]
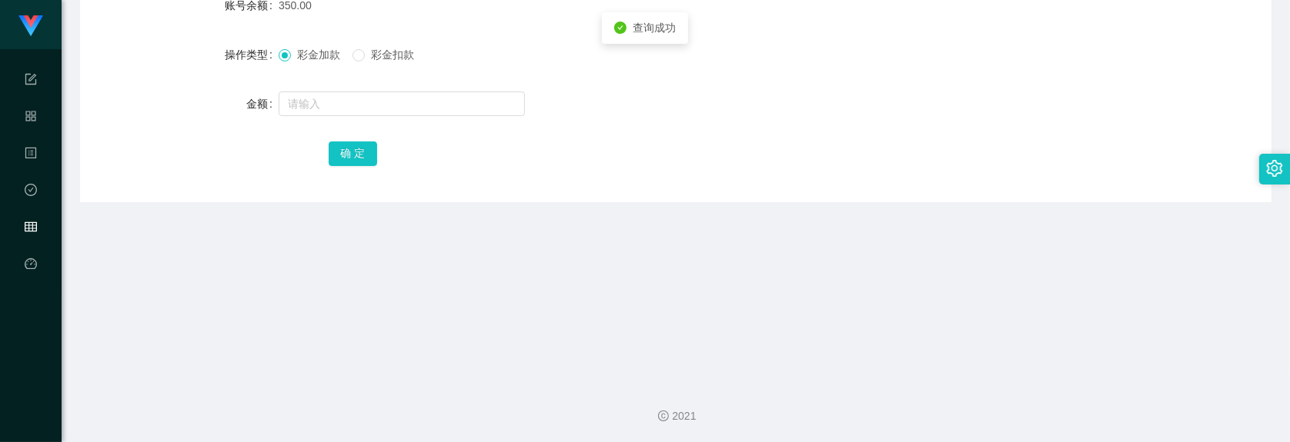
click at [377, 62] on label "彩金扣款" at bounding box center [386, 55] width 68 height 16
click at [375, 105] on input "text" at bounding box center [402, 104] width 246 height 25
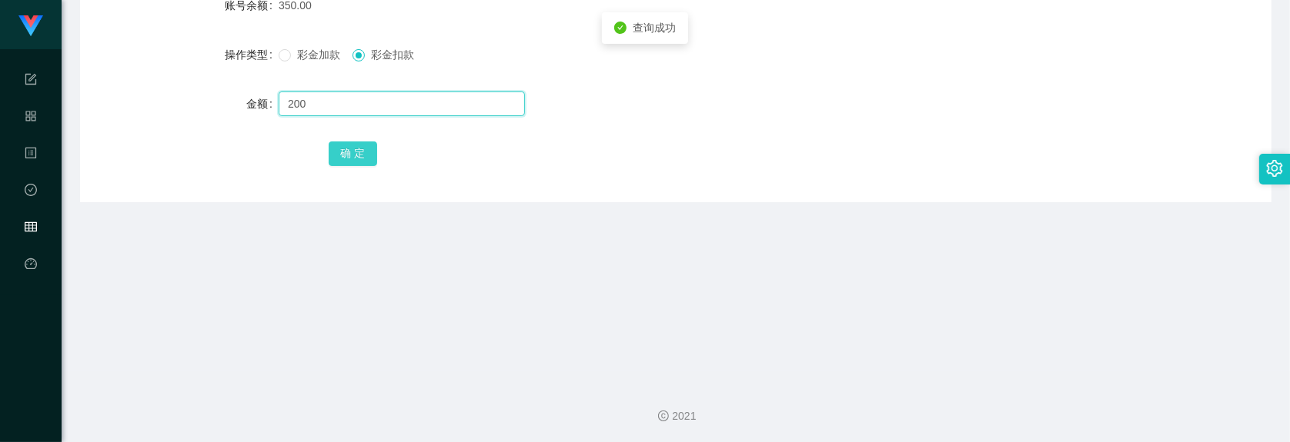
type input "200"
click at [362, 155] on button "确 定" at bounding box center [353, 154] width 49 height 25
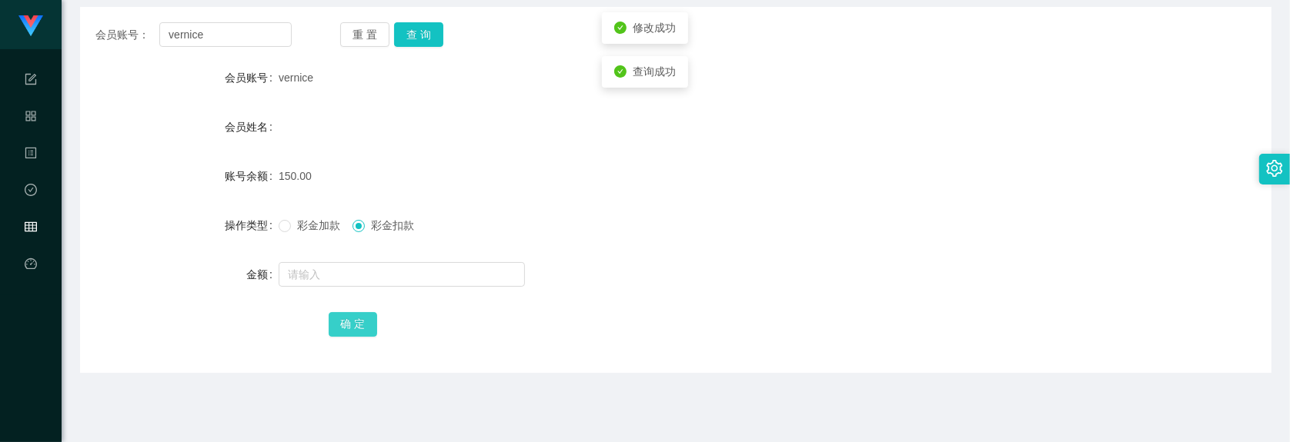
scroll to position [0, 0]
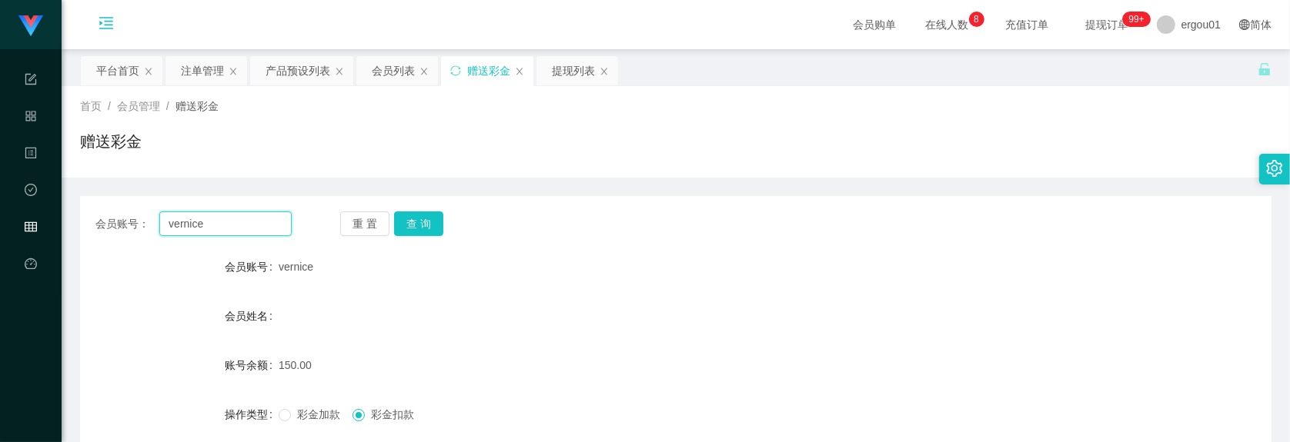
click at [233, 214] on input "vernice" at bounding box center [225, 224] width 132 height 25
paste input "WS286278"
type input "WS286278"
click at [424, 219] on button "查 询" at bounding box center [418, 224] width 49 height 25
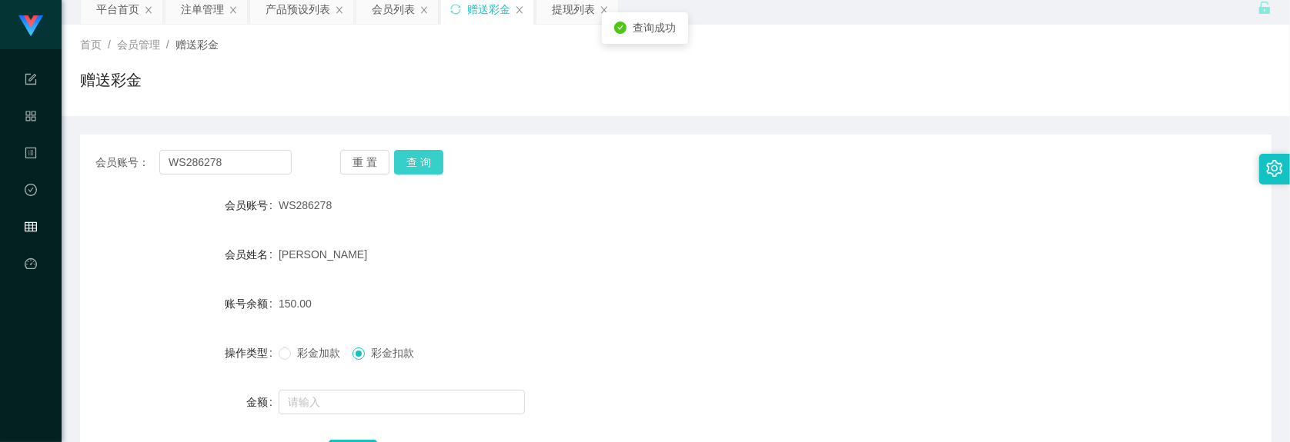
scroll to position [96, 0]
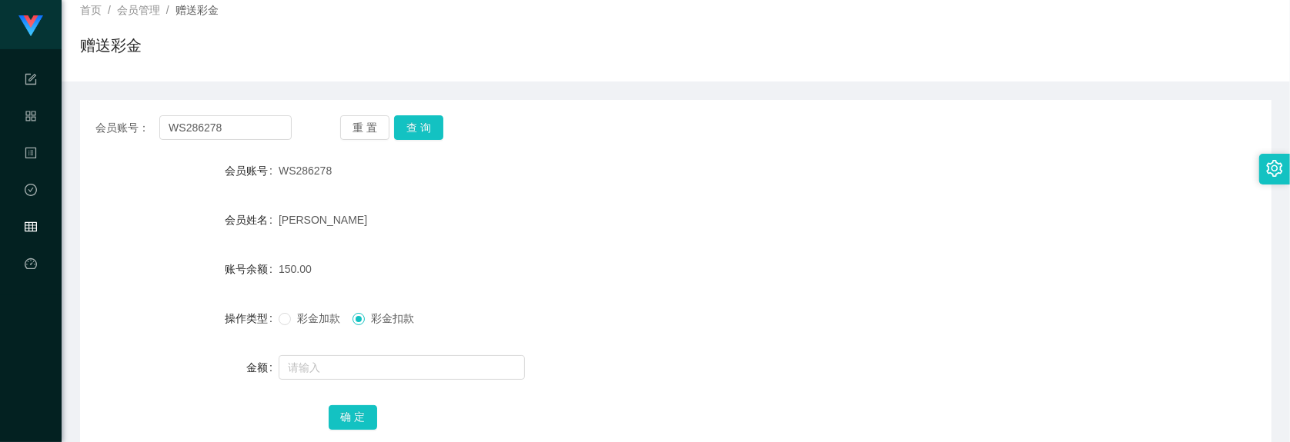
click at [159, 197] on form "会员账号 WS286278 会员姓名 [PERSON_NAME] 账号余额 150.00 操作类型 彩金加款 彩金扣款 金额 确 定" at bounding box center [675, 293] width 1191 height 277
drag, startPoint x: 706, startPoint y: 151, endPoint x: 666, endPoint y: 129, distance: 44.8
click at [706, 148] on div "会员账号： WS286278 重 置 查 询 会员账号 WS286278 会员姓名 [PERSON_NAME] 账号余额 150.00 操作类型 彩金加款 彩…" at bounding box center [675, 283] width 1191 height 366
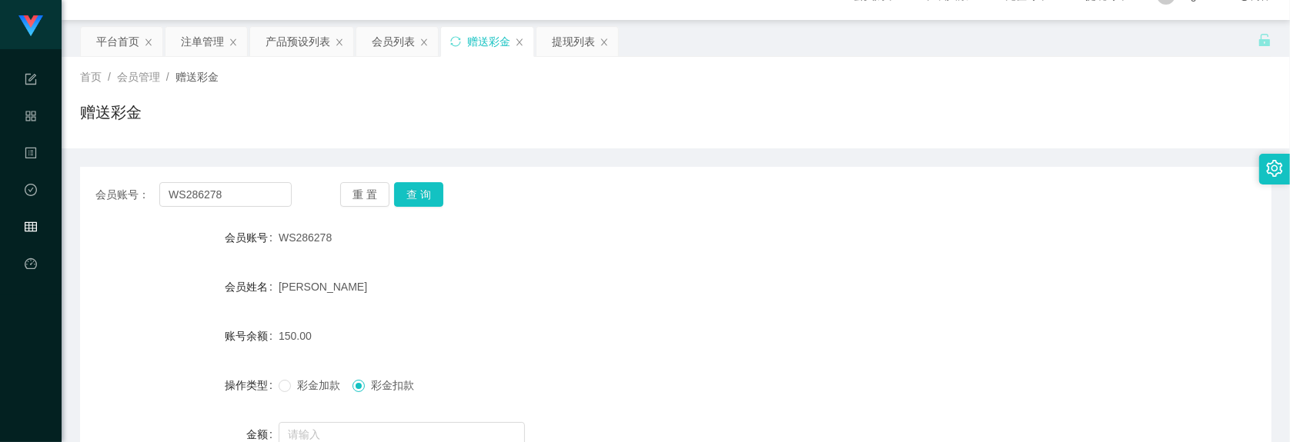
scroll to position [0, 0]
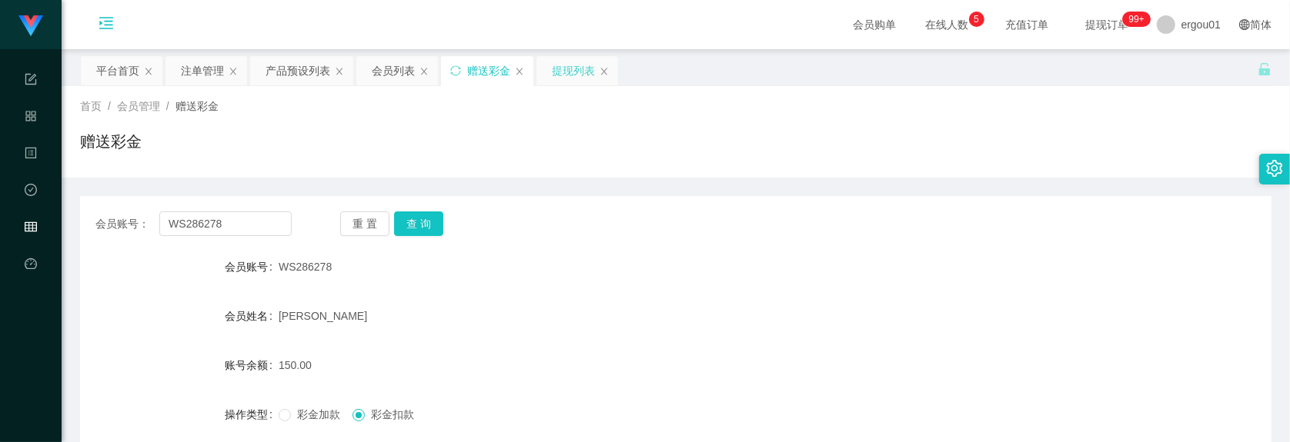
click at [577, 62] on div "提现列表" at bounding box center [573, 70] width 43 height 29
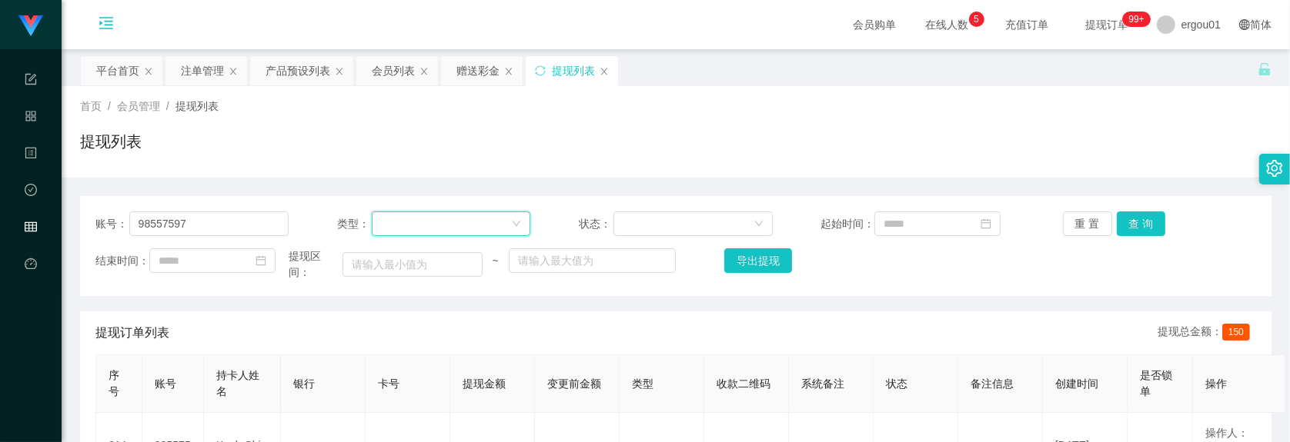
click at [414, 212] on div "类型：" at bounding box center [433, 224] width 193 height 25
click at [249, 231] on input "98557597" at bounding box center [209, 224] width 160 height 25
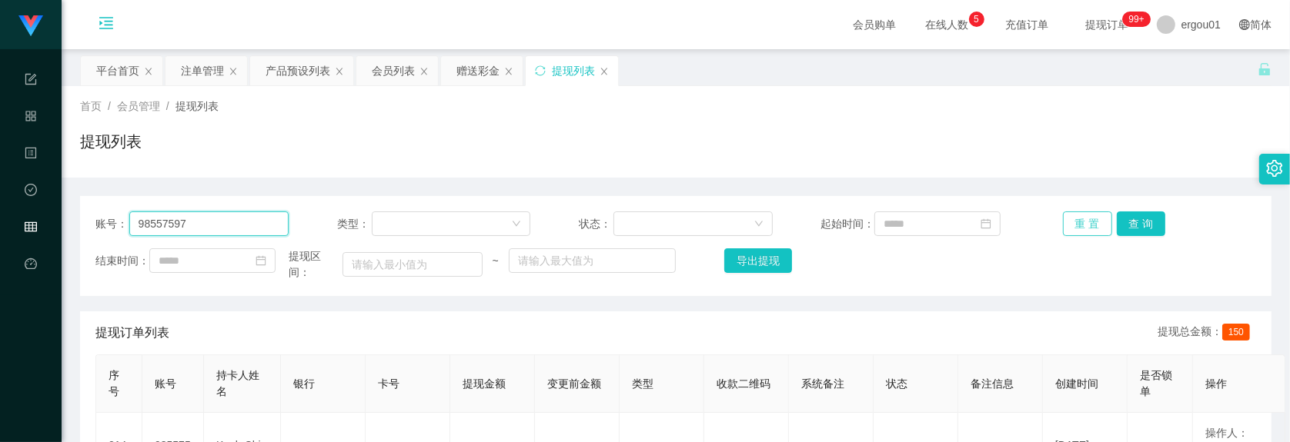
paste input "WS286278"
type input "WS286278"
click at [1065, 231] on button "查 询" at bounding box center [1140, 224] width 49 height 25
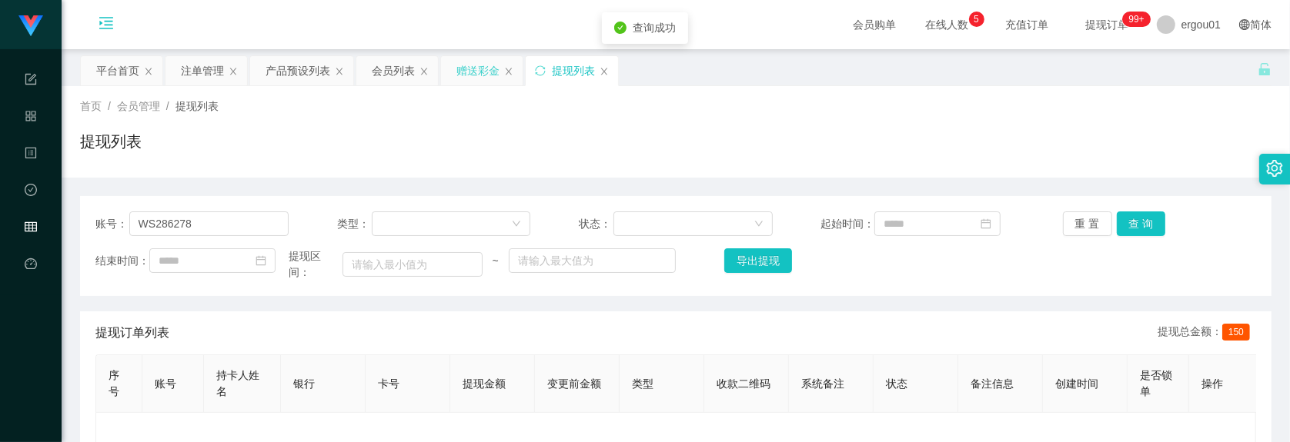
click at [495, 56] on div "赠送彩金" at bounding box center [477, 70] width 43 height 29
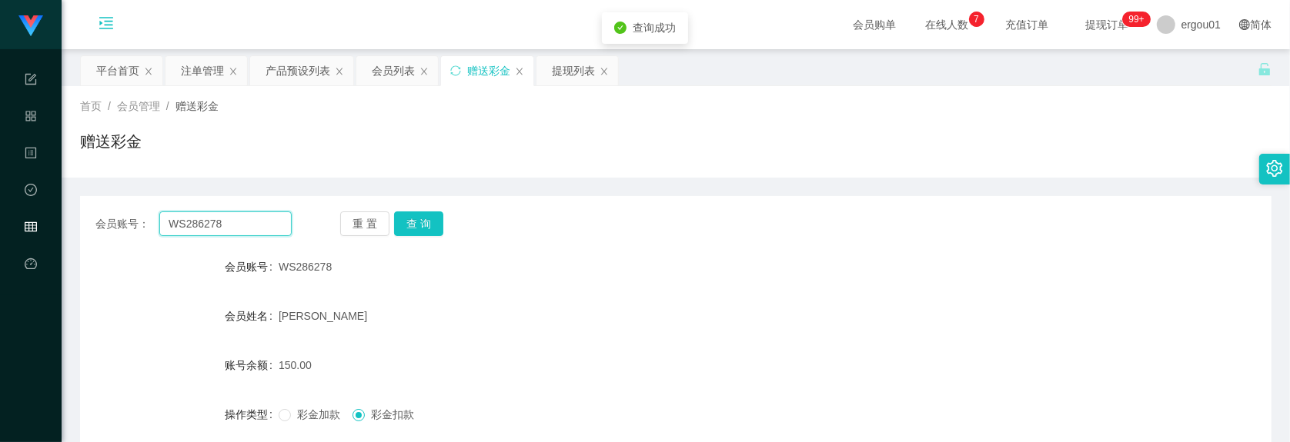
click at [248, 232] on input "WS286278" at bounding box center [225, 224] width 132 height 25
click at [415, 220] on button "查 询" at bounding box center [418, 224] width 49 height 25
click at [567, 74] on div "提现列表" at bounding box center [573, 70] width 43 height 29
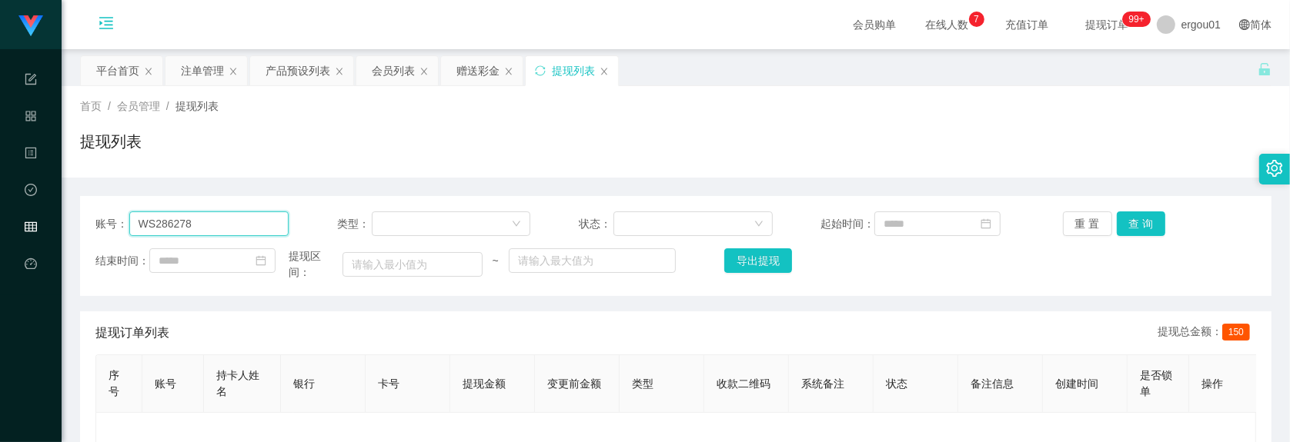
click at [233, 228] on input "WS286278" at bounding box center [209, 224] width 160 height 25
click at [1065, 229] on button "查 询" at bounding box center [1140, 224] width 49 height 25
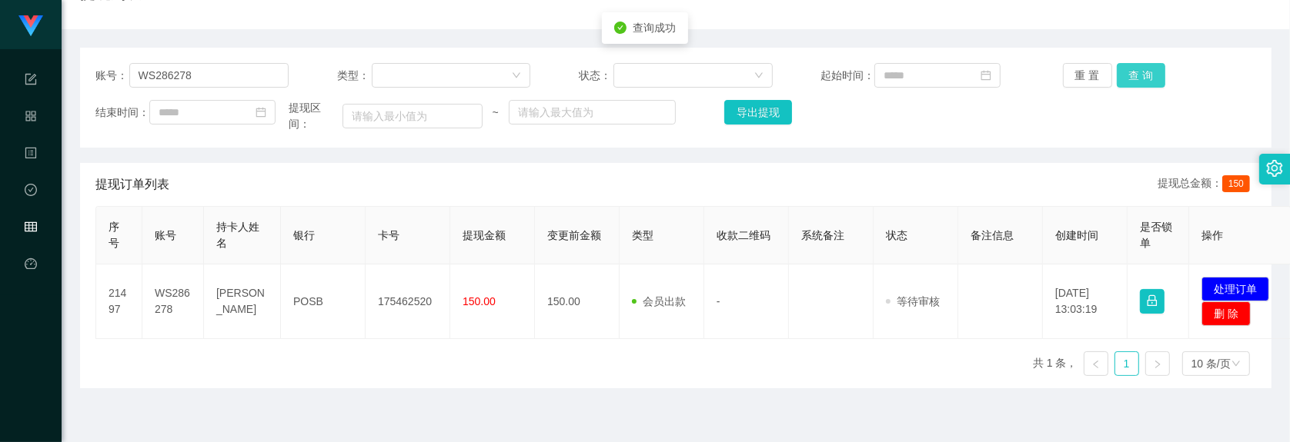
scroll to position [289, 0]
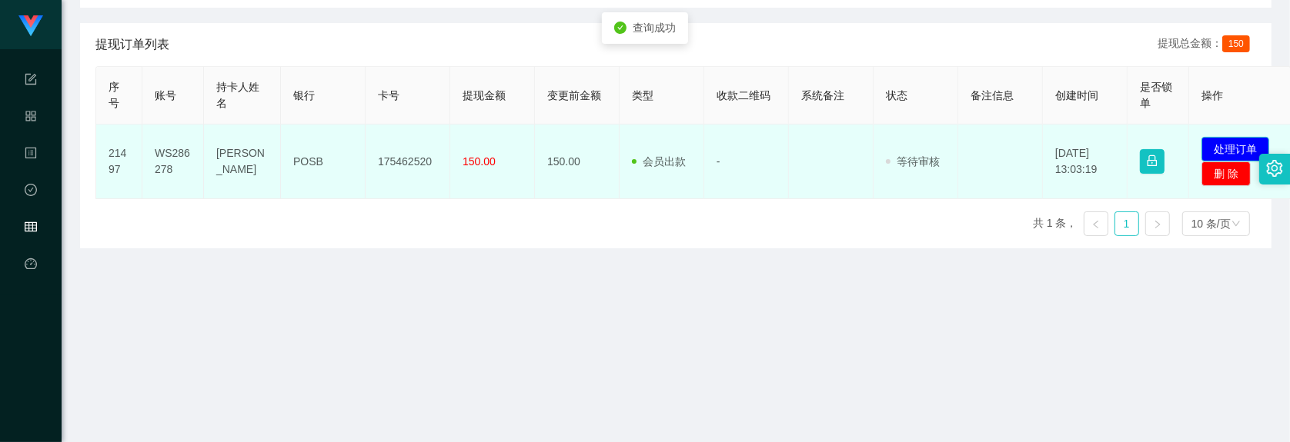
click at [1065, 155] on button "处理订单" at bounding box center [1235, 149] width 68 height 25
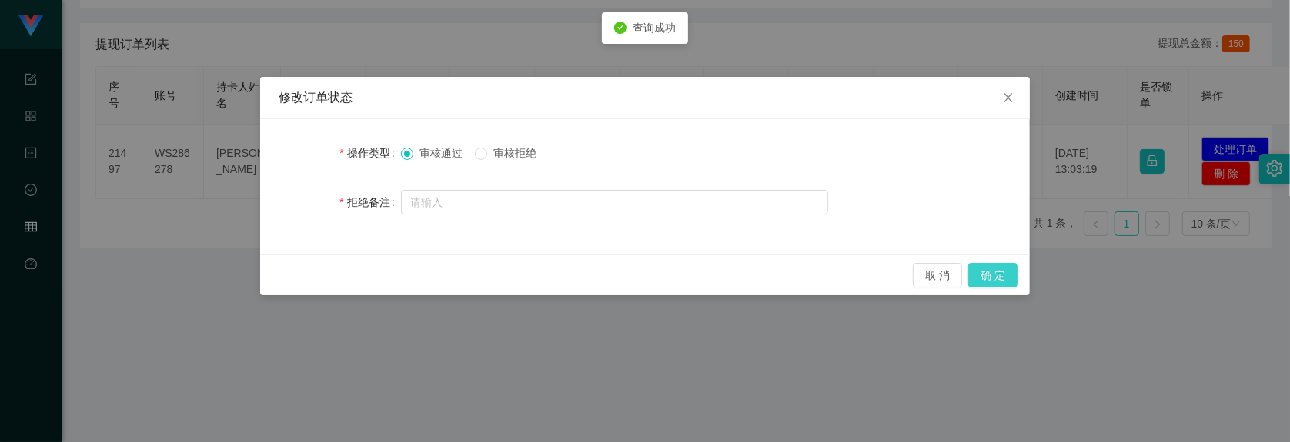
click at [991, 282] on button "确 定" at bounding box center [992, 275] width 49 height 25
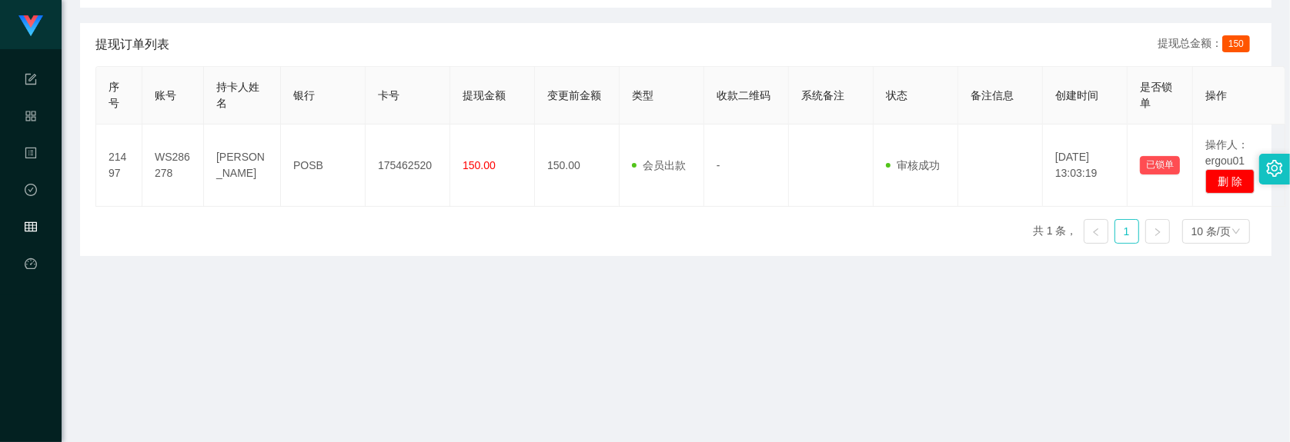
click at [279, 296] on main "关闭左侧 关闭右侧 关闭其它 刷新页面 平台首页 注单管理 产品预设列表 会员列表 赠送彩金 提现列表 首页 / 会员管理 / 提现列表 / 提现列表 账号：…" at bounding box center [676, 102] width 1228 height 682
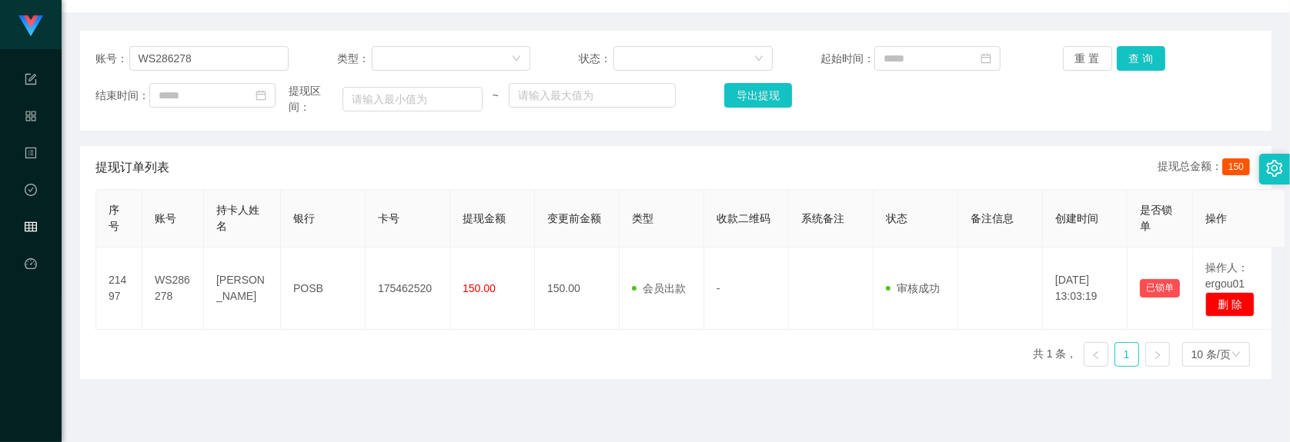
scroll to position [0, 0]
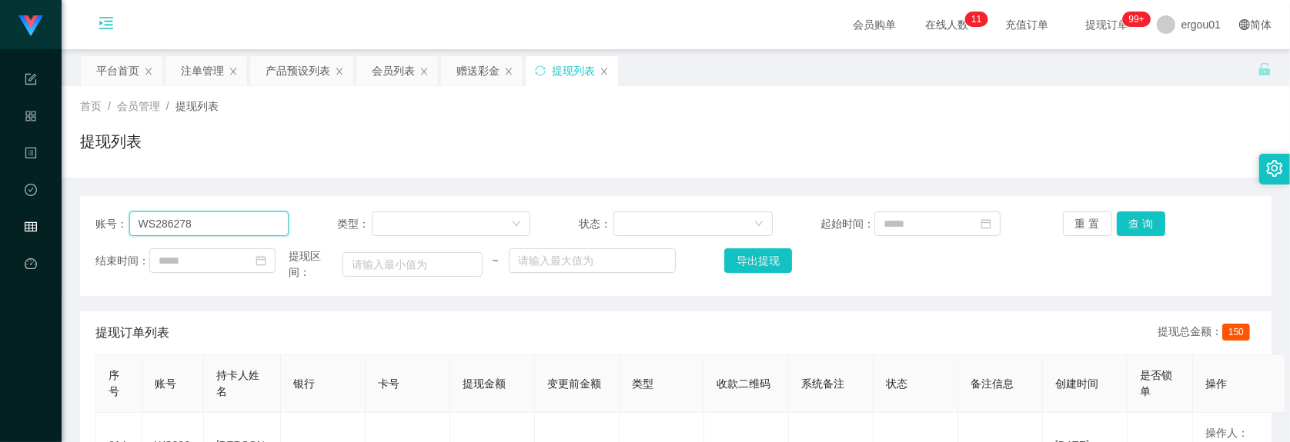
click at [202, 232] on input "WS286278" at bounding box center [209, 224] width 160 height 25
paste input "vernice"
type input "vernice"
click at [1065, 228] on button "查 询" at bounding box center [1140, 224] width 49 height 25
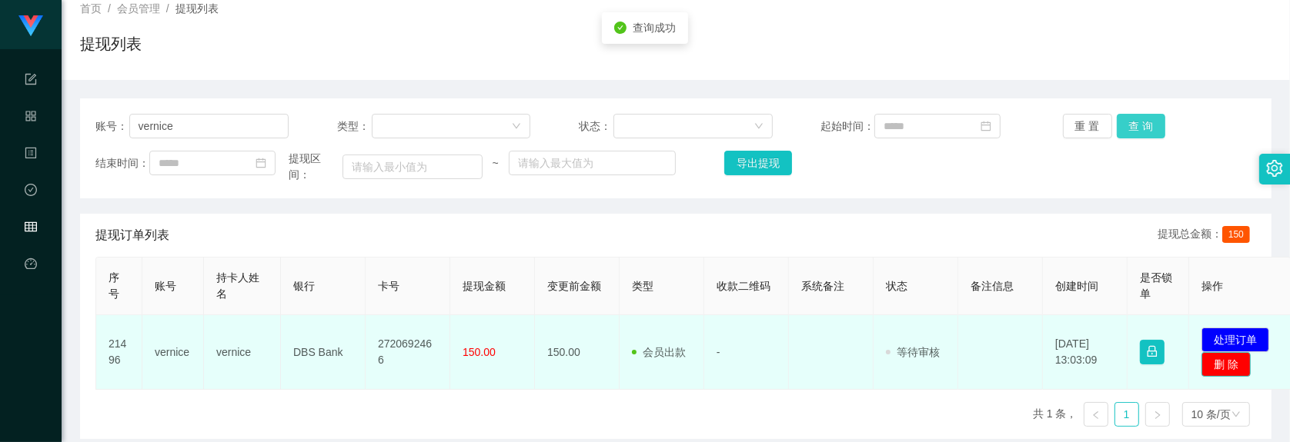
scroll to position [192, 0]
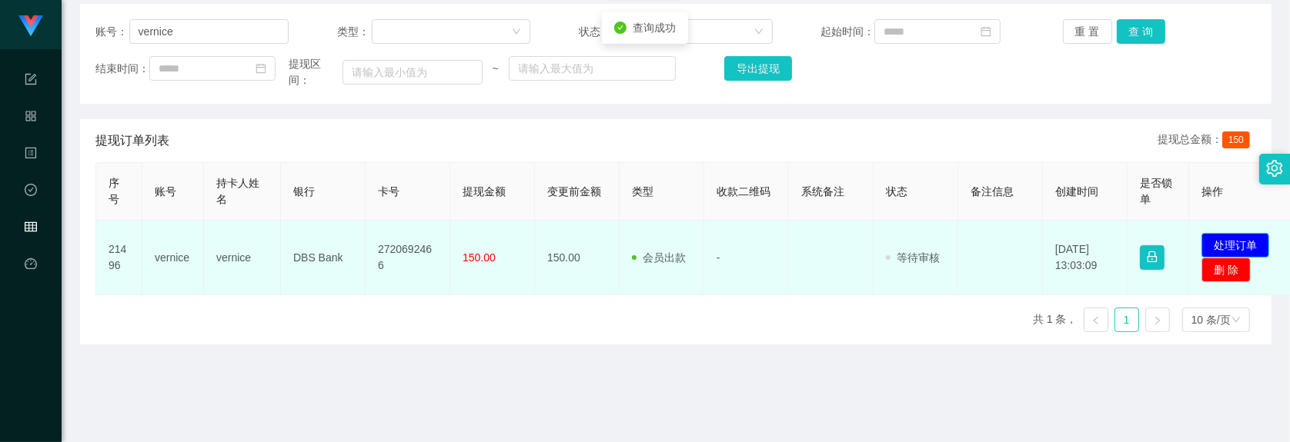
click at [1065, 243] on button "处理订单" at bounding box center [1235, 245] width 68 height 25
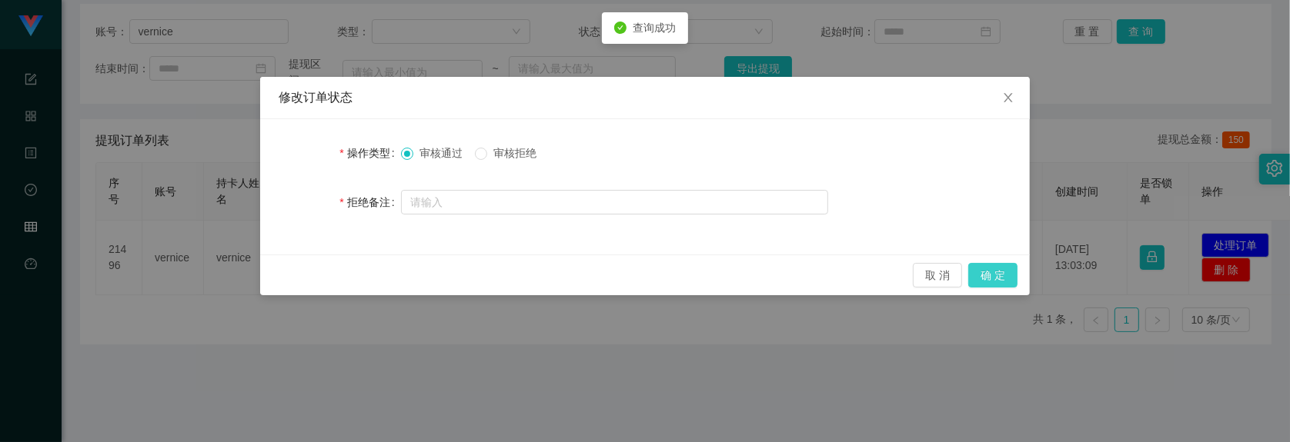
click at [1016, 279] on button "确 定" at bounding box center [992, 275] width 49 height 25
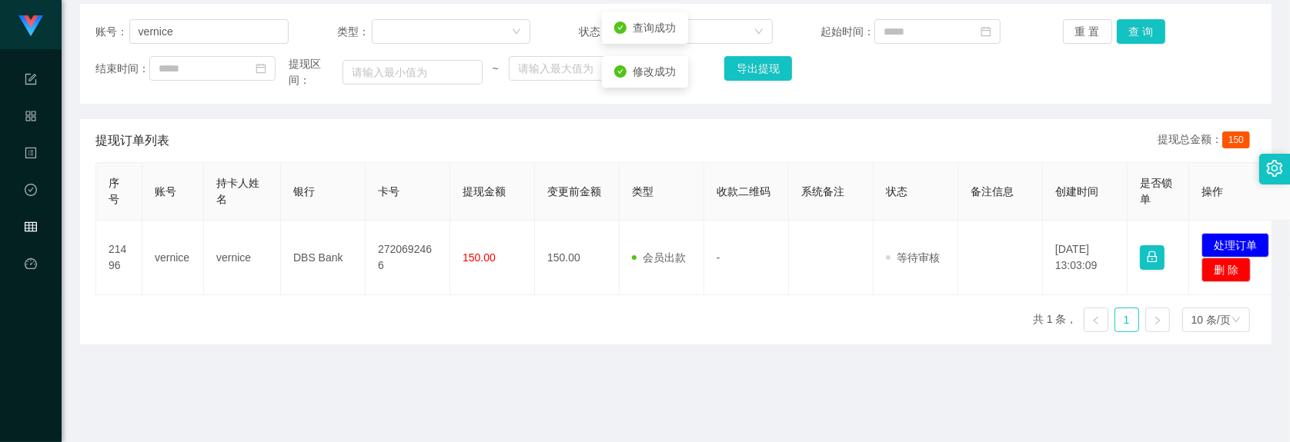
click at [997, 275] on div "修改订单状态 操作类型 审核通过 审核拒绝 拒绝备注 取 消 确 定" at bounding box center [645, 221] width 1290 height 442
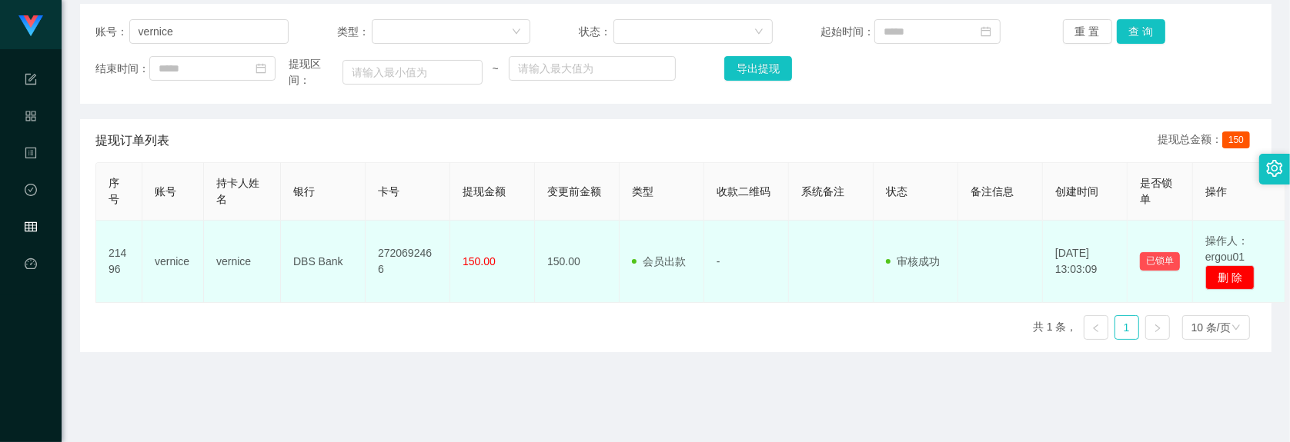
click at [278, 239] on td "vernice" at bounding box center [242, 262] width 77 height 82
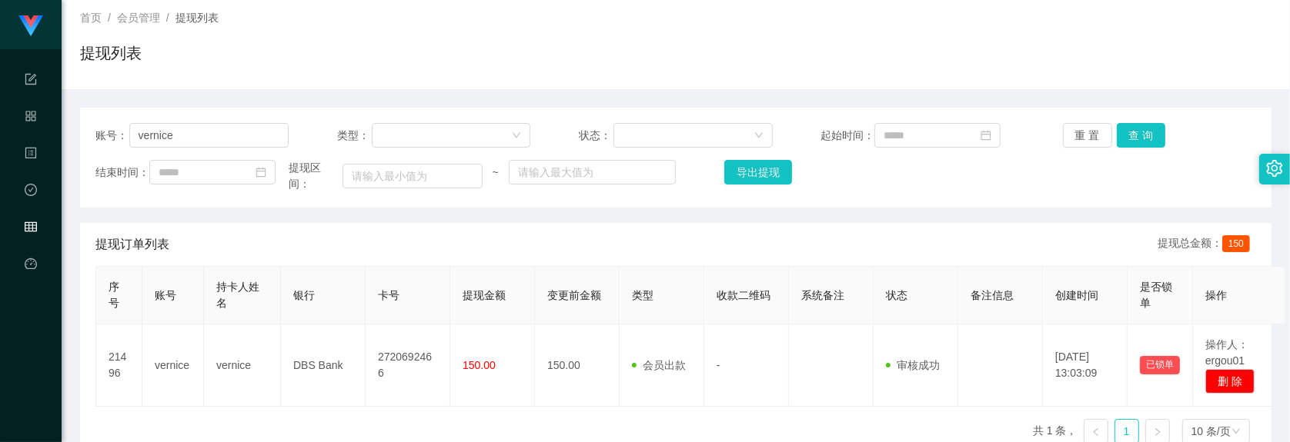
scroll to position [0, 0]
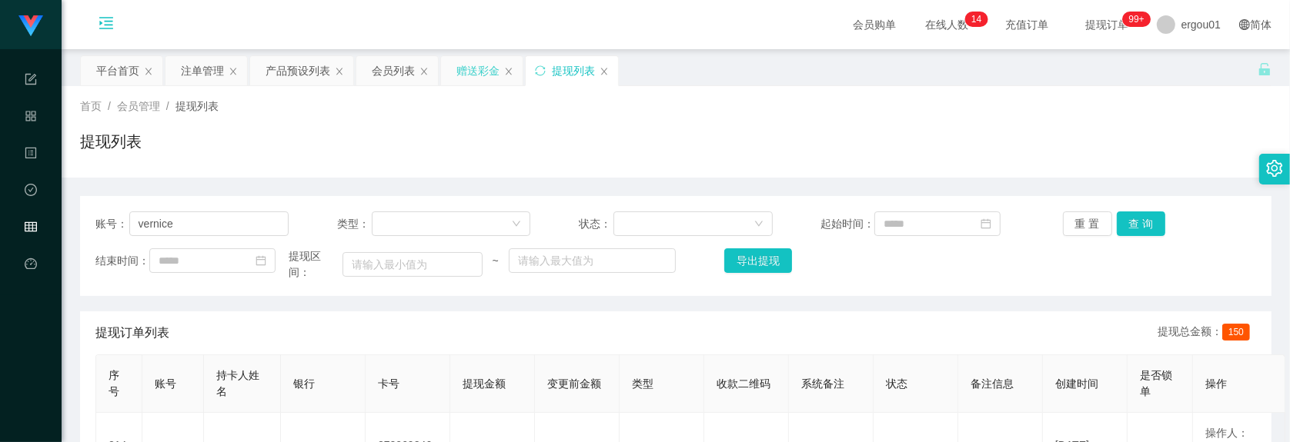
click at [475, 73] on div "赠送彩金" at bounding box center [477, 70] width 43 height 29
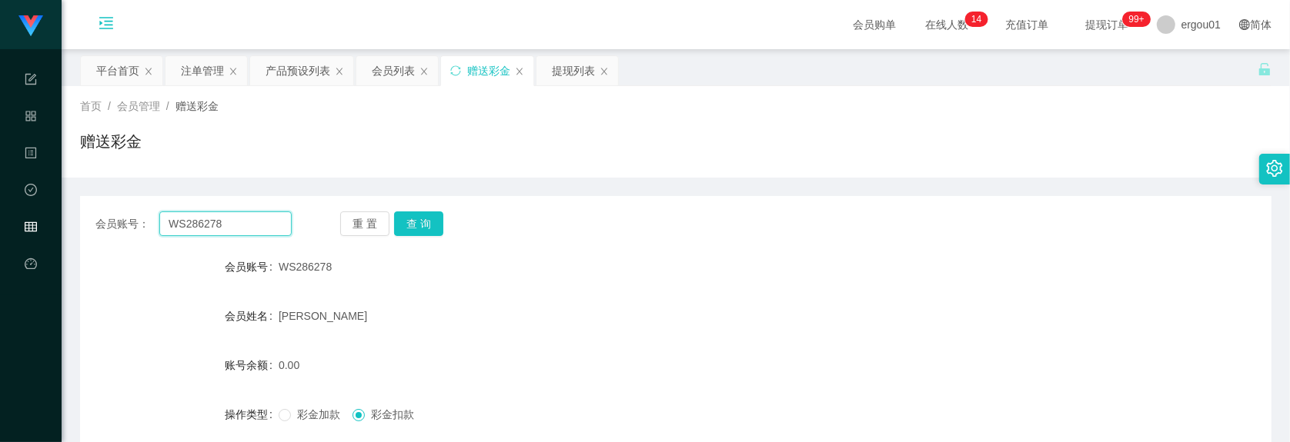
click at [267, 217] on input "WS286278" at bounding box center [225, 224] width 132 height 25
paste input "Est2811"
type input "Est2811"
click at [425, 221] on button "查 询" at bounding box center [418, 224] width 49 height 25
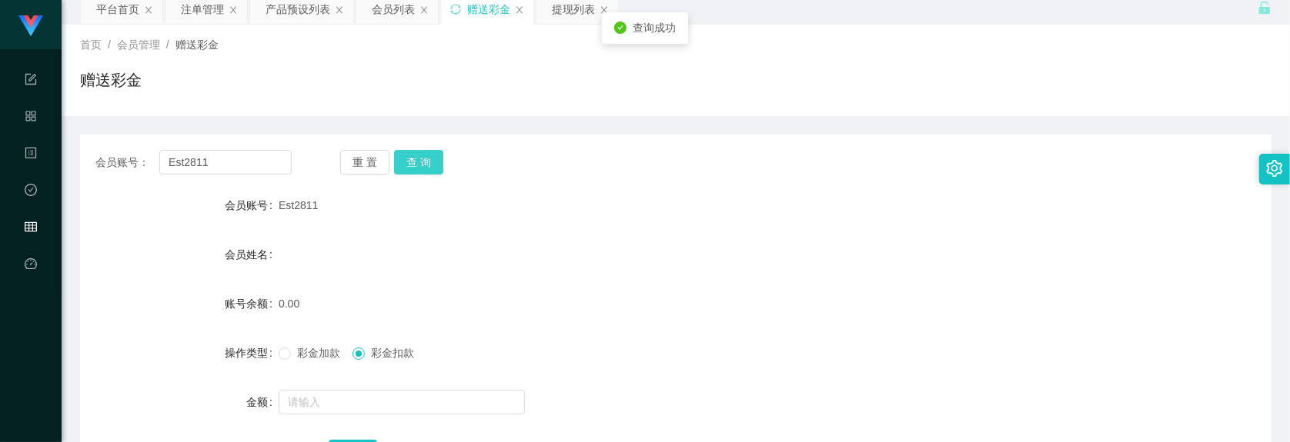
scroll to position [96, 0]
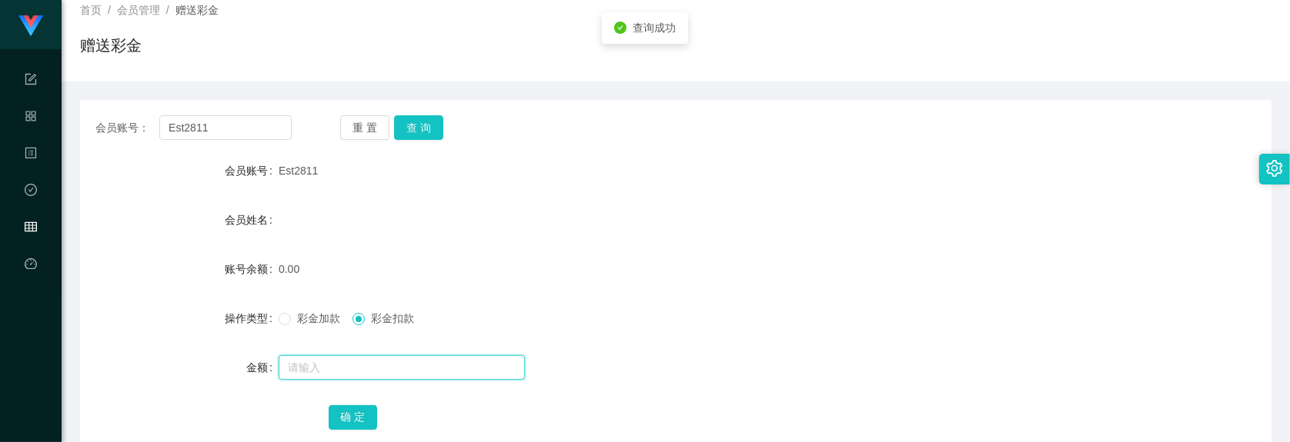
click at [323, 355] on input "text" at bounding box center [402, 367] width 246 height 25
click at [323, 359] on input "text" at bounding box center [402, 367] width 246 height 25
type input "100"
click at [297, 309] on div "彩金加款 彩金扣款" at bounding box center [626, 318] width 695 height 31
click at [308, 325] on label "彩金加款" at bounding box center [313, 319] width 68 height 16
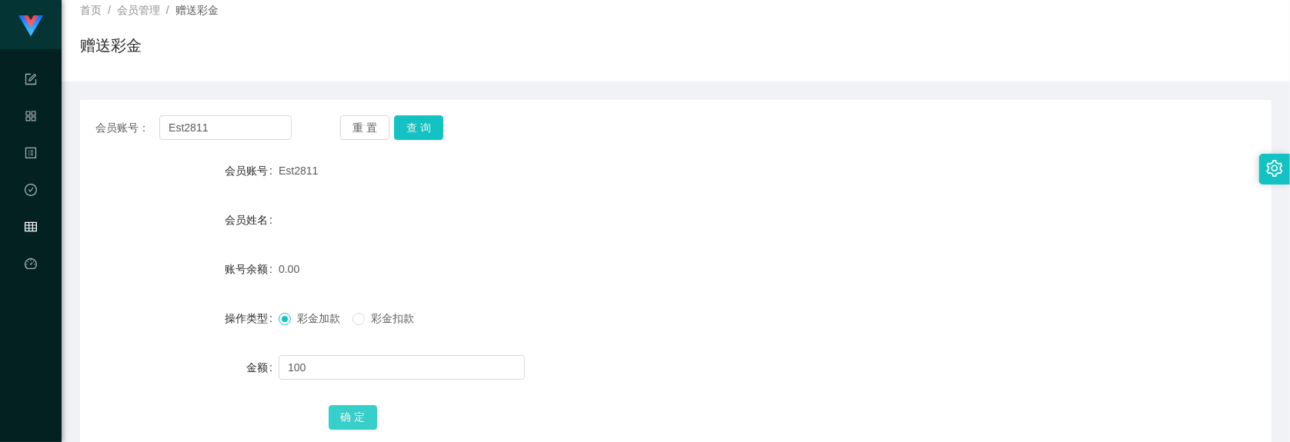
click at [356, 418] on button "确 定" at bounding box center [353, 417] width 49 height 25
click at [894, 378] on div at bounding box center [626, 367] width 695 height 31
click at [420, 127] on button "查 询" at bounding box center [418, 127] width 49 height 25
click at [259, 131] on input "Est2811" at bounding box center [225, 127] width 132 height 25
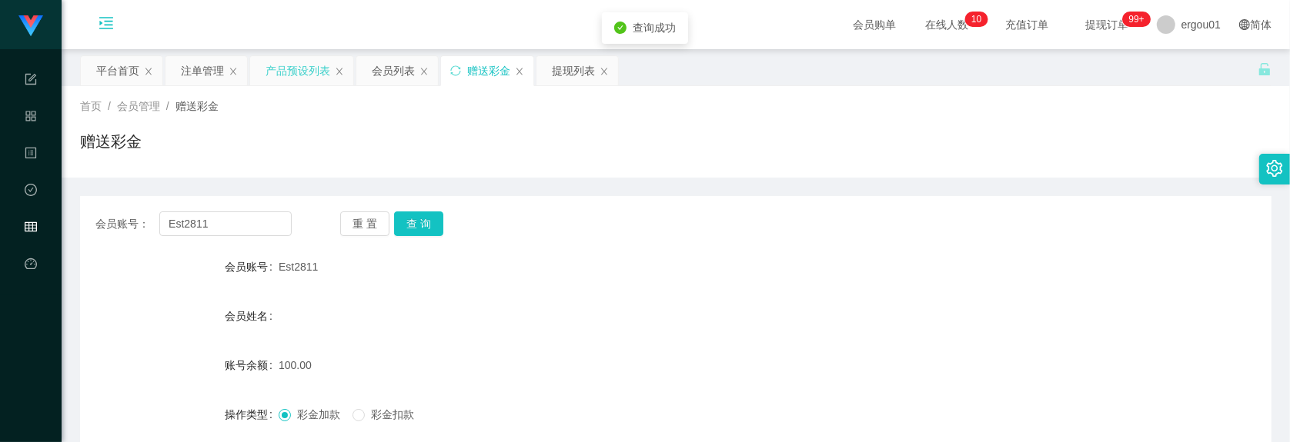
click at [309, 78] on div "产品预设列表" at bounding box center [297, 70] width 65 height 29
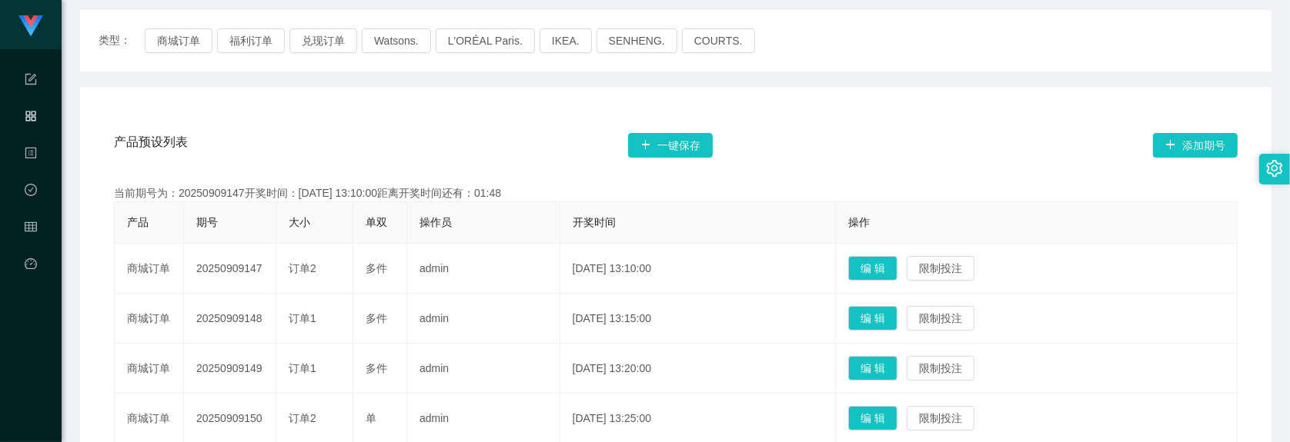
scroll to position [192, 0]
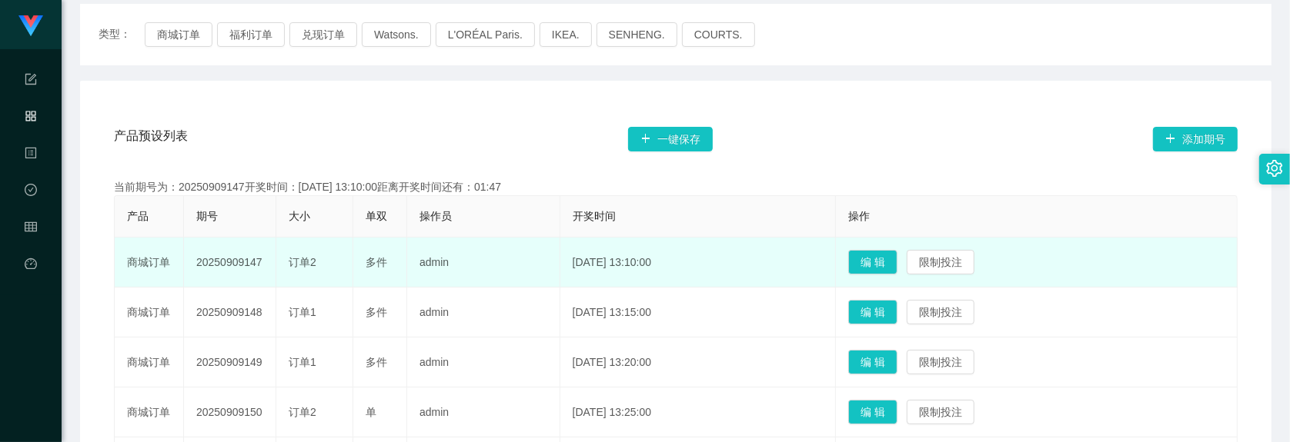
click at [627, 265] on td "[DATE] 13:10:00" at bounding box center [698, 263] width 276 height 50
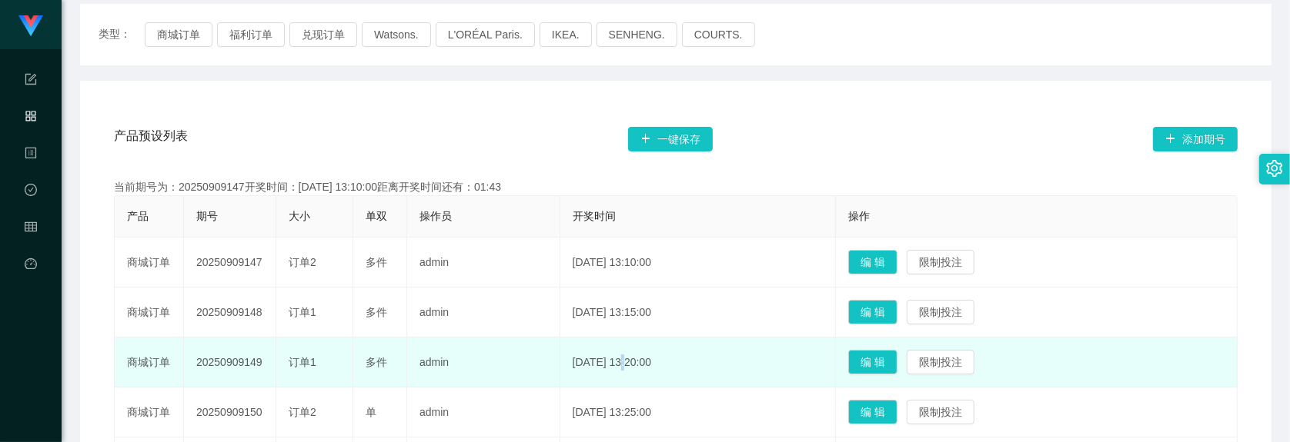
click at [609, 379] on td "[DATE] 13:20:00" at bounding box center [698, 363] width 276 height 50
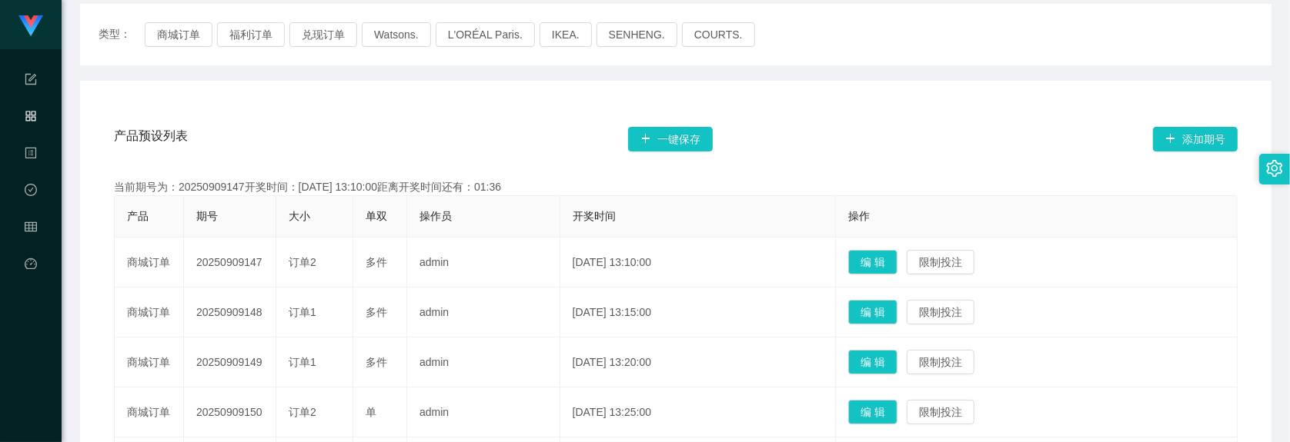
drag, startPoint x: 895, startPoint y: 25, endPoint x: 896, endPoint y: 4, distance: 20.8
click at [895, 23] on div "类型： 商城订单 福利订单 兑现订单 Watsons. L'ORÉAL Paris. IKEA. [GEOGRAPHIC_DATA]. COURTS." at bounding box center [675, 34] width 1154 height 25
click at [265, 225] on th "期号" at bounding box center [230, 217] width 92 height 42
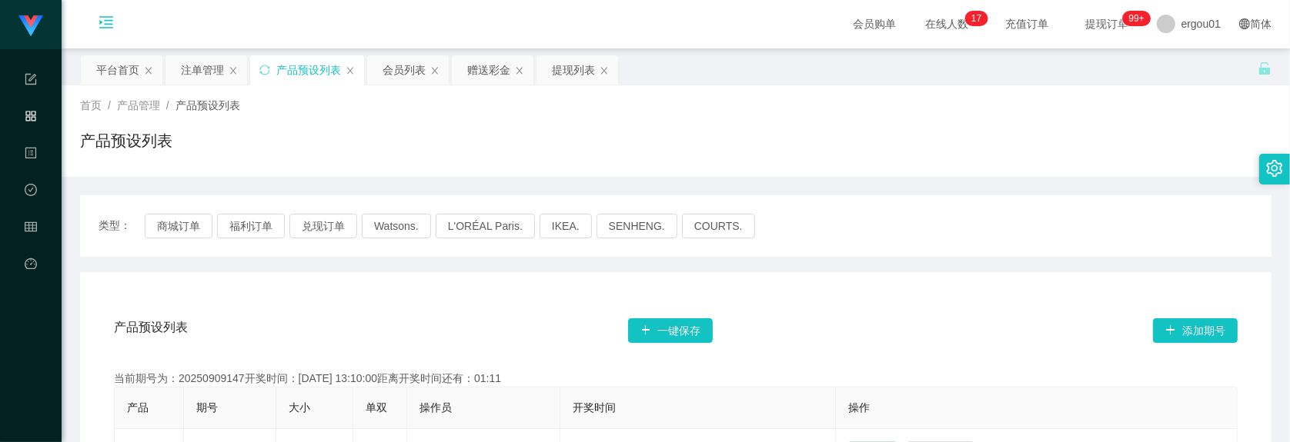
scroll to position [0, 0]
click at [487, 74] on div "赠送彩金" at bounding box center [488, 70] width 43 height 29
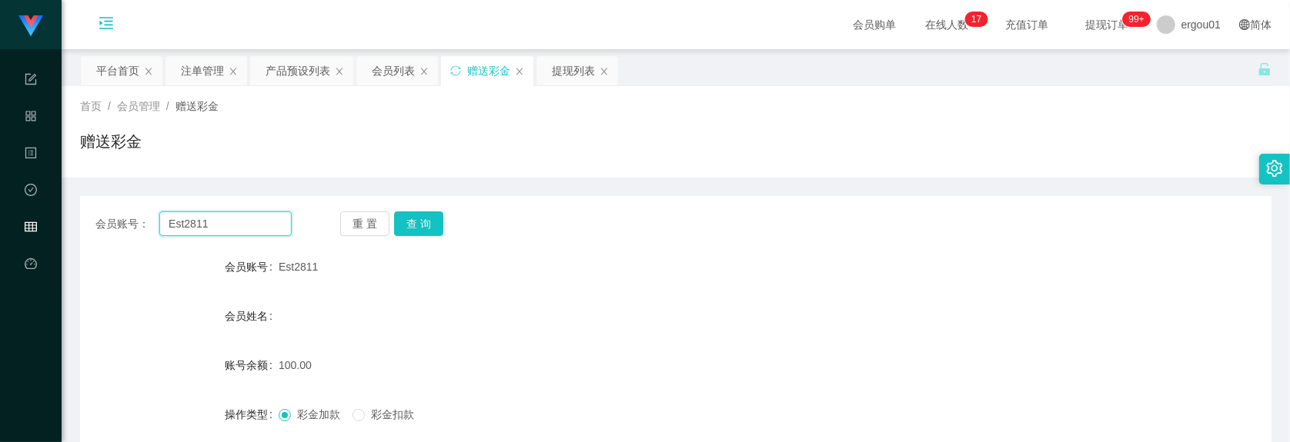
click at [265, 225] on input "Est2811" at bounding box center [225, 224] width 132 height 25
paste input "Sammuet"
type input "Sammuet"
click at [436, 232] on button "查 询" at bounding box center [418, 224] width 49 height 25
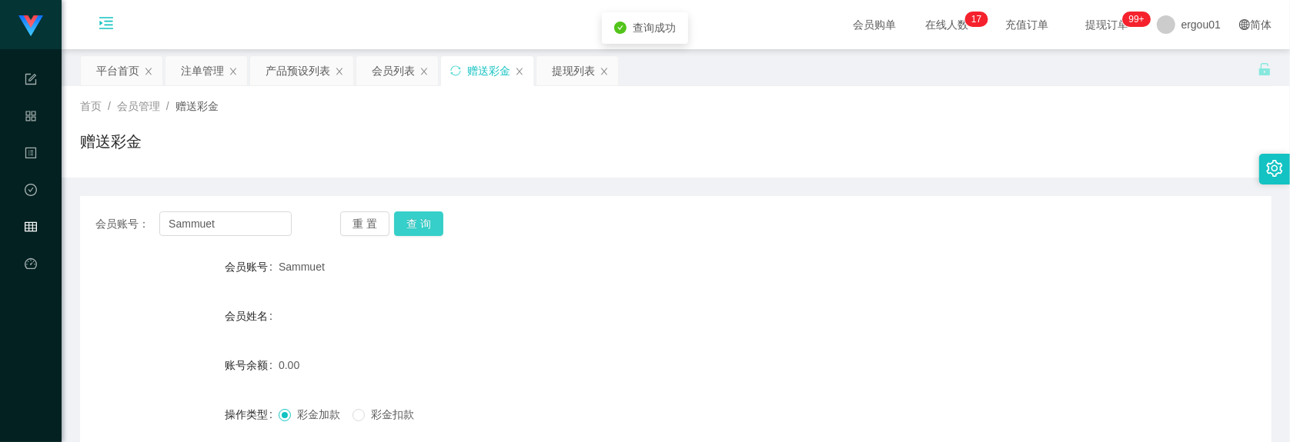
drag, startPoint x: 428, startPoint y: 225, endPoint x: 428, endPoint y: 252, distance: 26.9
click at [428, 225] on button "查 询" at bounding box center [418, 224] width 49 height 25
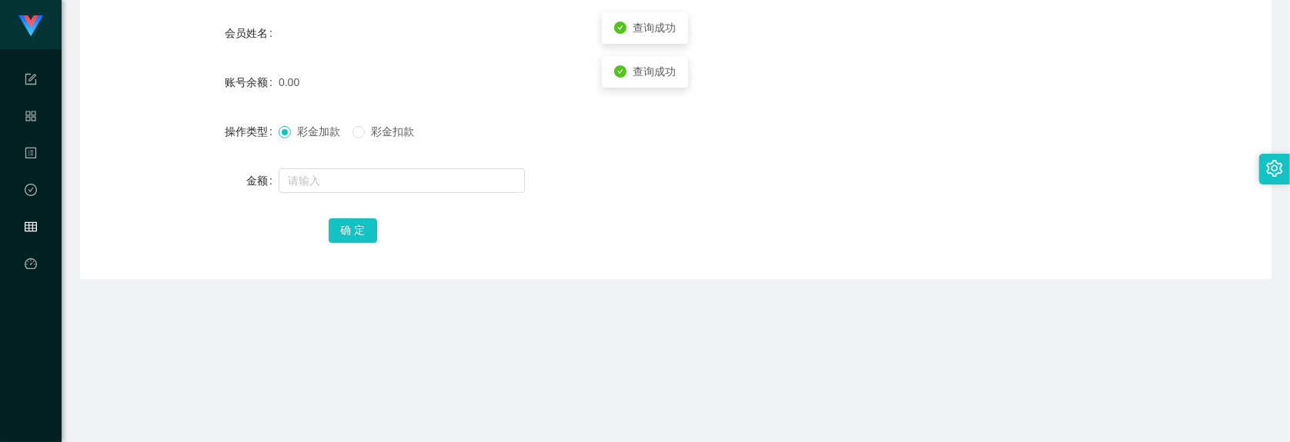
scroll to position [289, 0]
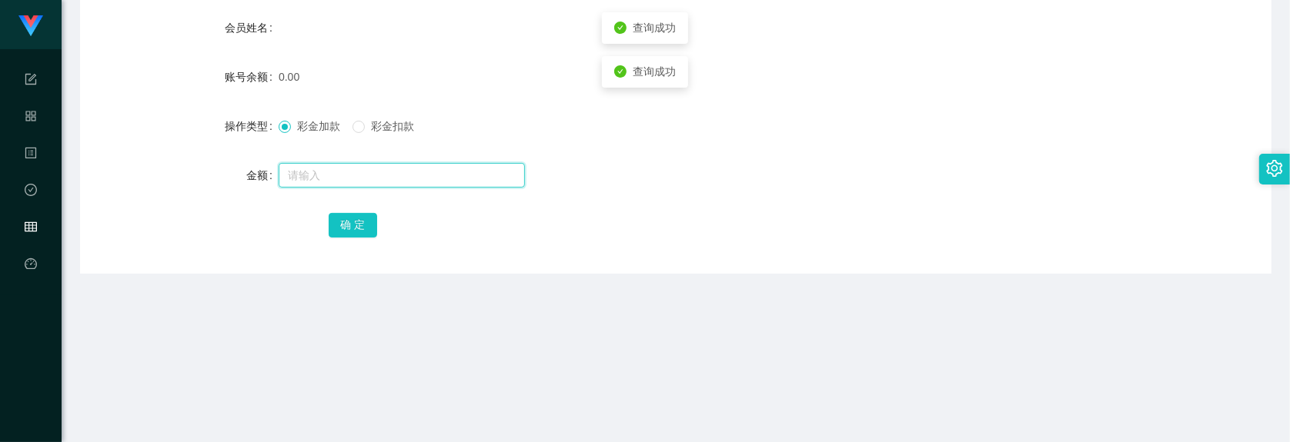
click at [339, 173] on input "text" at bounding box center [402, 175] width 246 height 25
type input "100"
click at [359, 223] on button "确 定" at bounding box center [353, 225] width 49 height 25
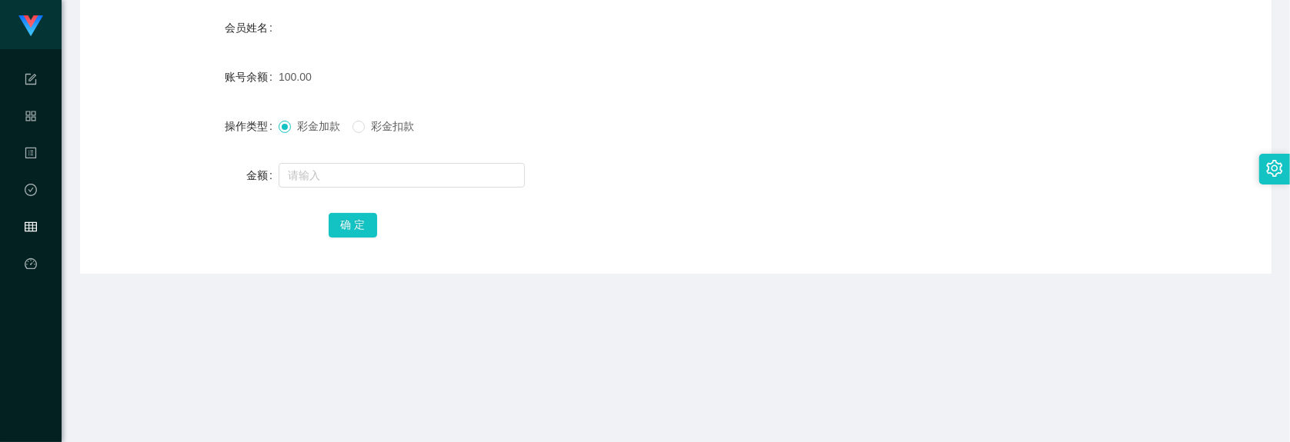
drag, startPoint x: 127, startPoint y: 299, endPoint x: 159, endPoint y: 237, distance: 69.5
click at [127, 299] on main "关闭左侧 关闭右侧 关闭其它 刷新页面 平台首页 注单管理 产品预设列表 会员列表 赠送彩金 提现列表 首页 / 会员管理 / 赠送彩金 / 赠送彩金 会员账…" at bounding box center [676, 102] width 1228 height 682
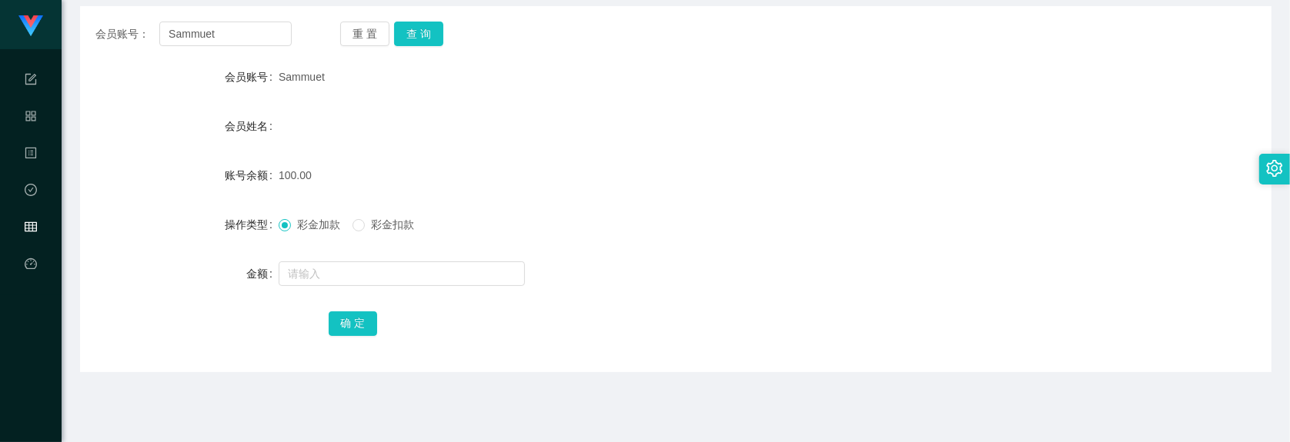
scroll to position [96, 0]
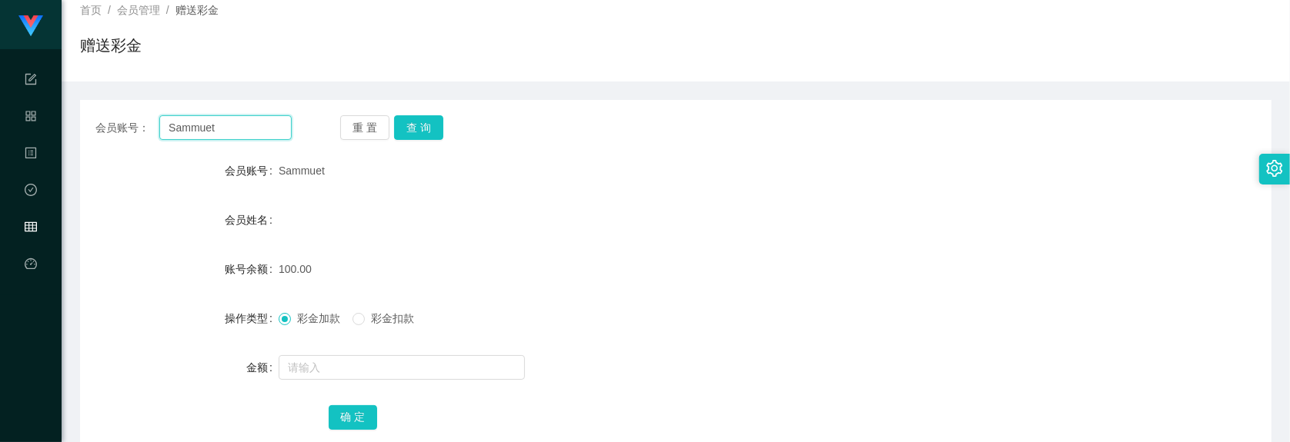
click at [210, 131] on input "Sammuet" at bounding box center [225, 127] width 132 height 25
paste input "Chuayuling"
type input "Chuayuling"
click at [432, 117] on button "查 询" at bounding box center [418, 127] width 49 height 25
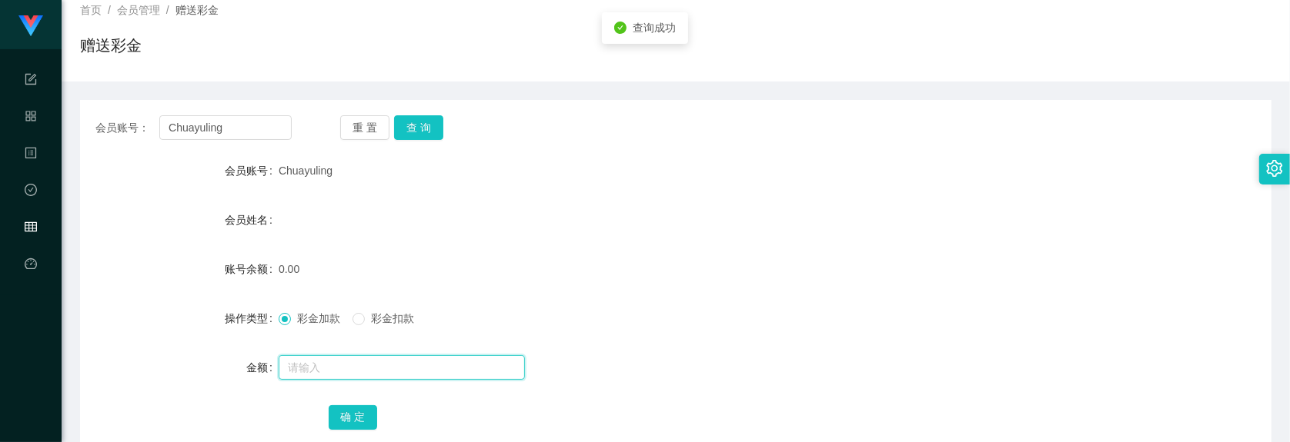
click at [339, 360] on input "text" at bounding box center [402, 367] width 246 height 25
type input "100"
click at [356, 412] on button "确 定" at bounding box center [353, 417] width 49 height 25
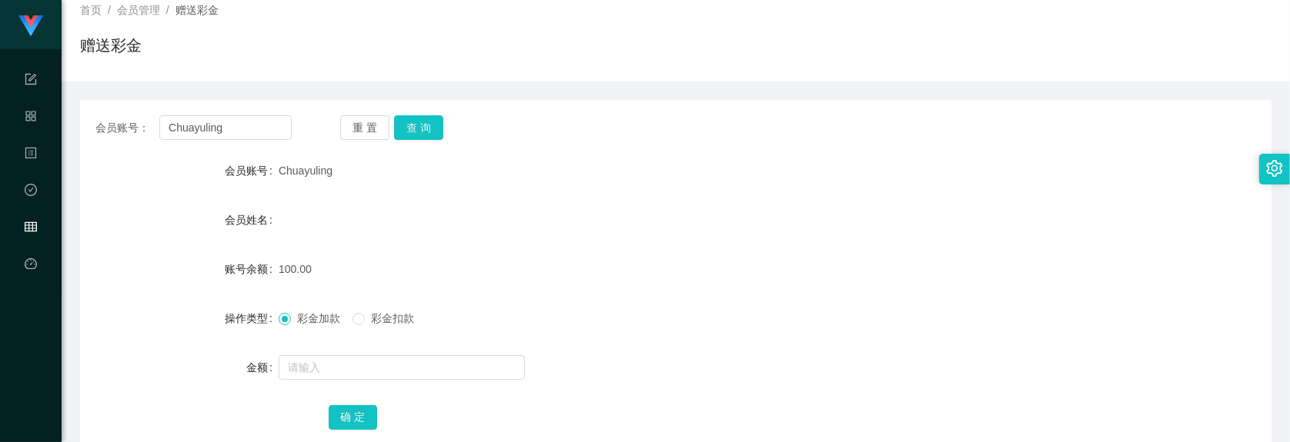
click at [823, 425] on div "确 定" at bounding box center [676, 417] width 695 height 31
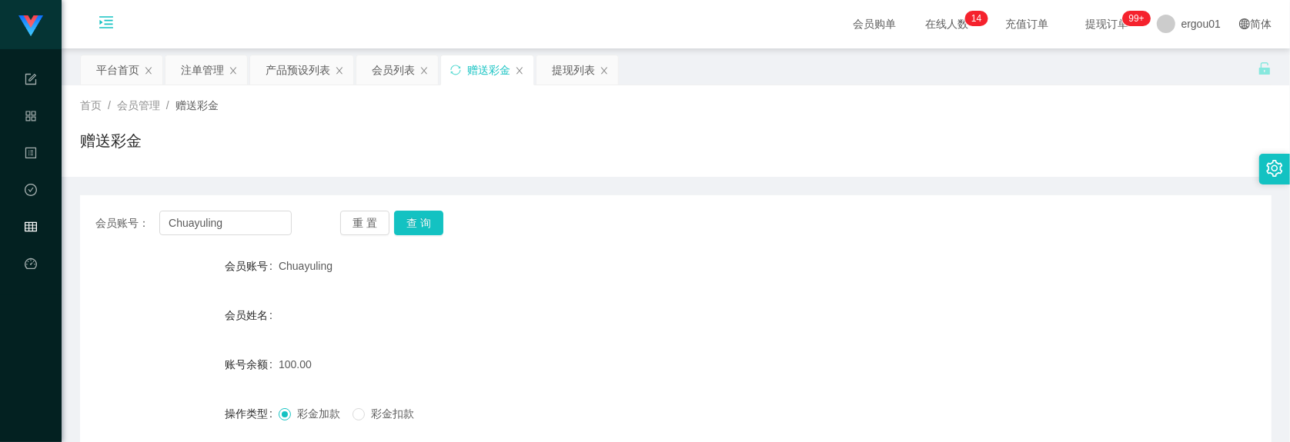
scroll to position [0, 0]
click at [299, 65] on div "产品预设列表" at bounding box center [297, 70] width 65 height 29
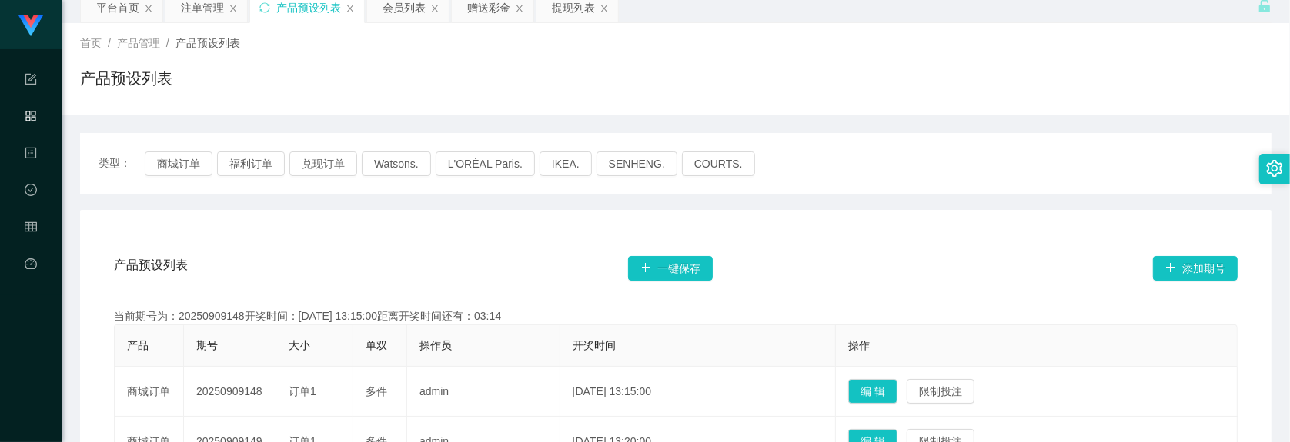
scroll to position [289, 0]
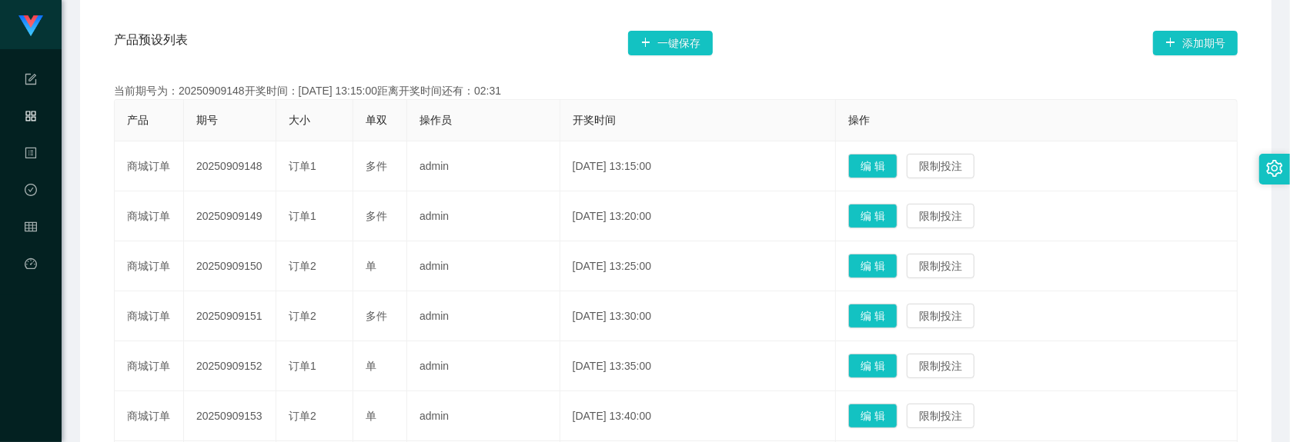
drag, startPoint x: 232, startPoint y: 209, endPoint x: 254, endPoint y: 13, distance: 197.5
click at [232, 209] on td "20250909149" at bounding box center [230, 217] width 92 height 50
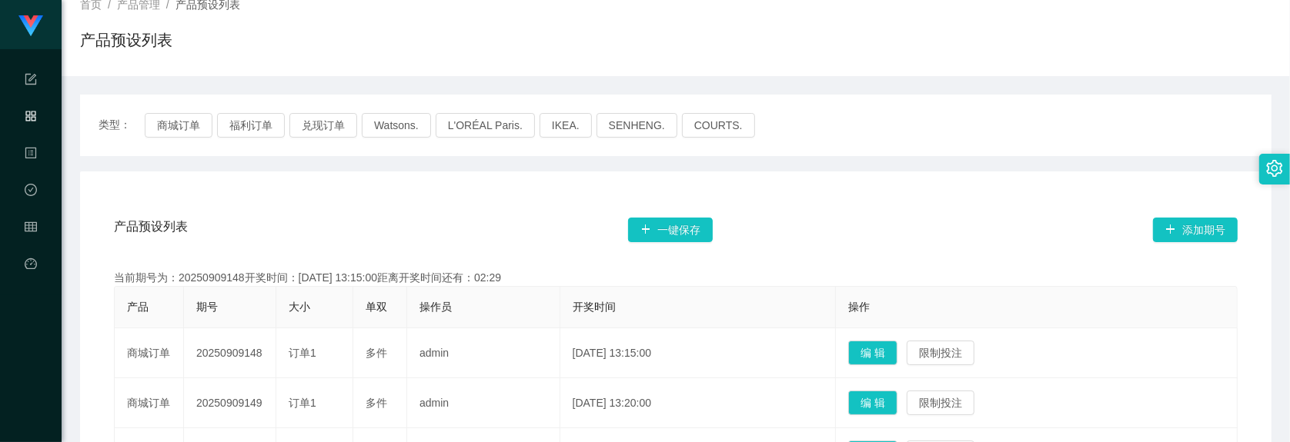
scroll to position [0, 0]
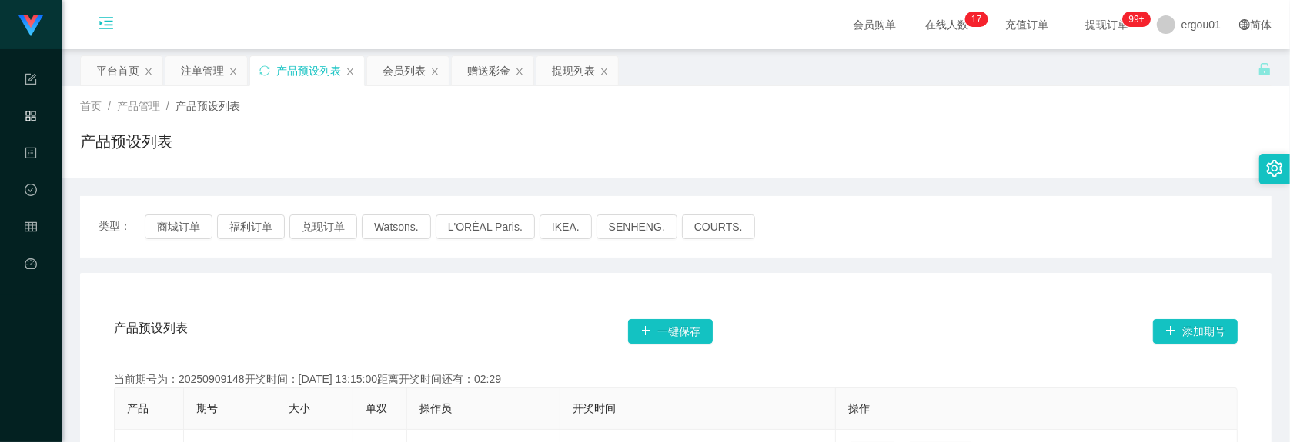
click at [263, 166] on div "首页 / 产品管理 / 产品预设列表 / 产品预设列表" at bounding box center [676, 132] width 1228 height 92
click at [258, 174] on div "首页 / 产品管理 / 产品预设列表 / 产品预设列表" at bounding box center [676, 132] width 1228 height 92
click at [512, 59] on div "赠送彩金" at bounding box center [493, 70] width 82 height 29
click at [497, 62] on div "赠送彩金" at bounding box center [488, 70] width 43 height 29
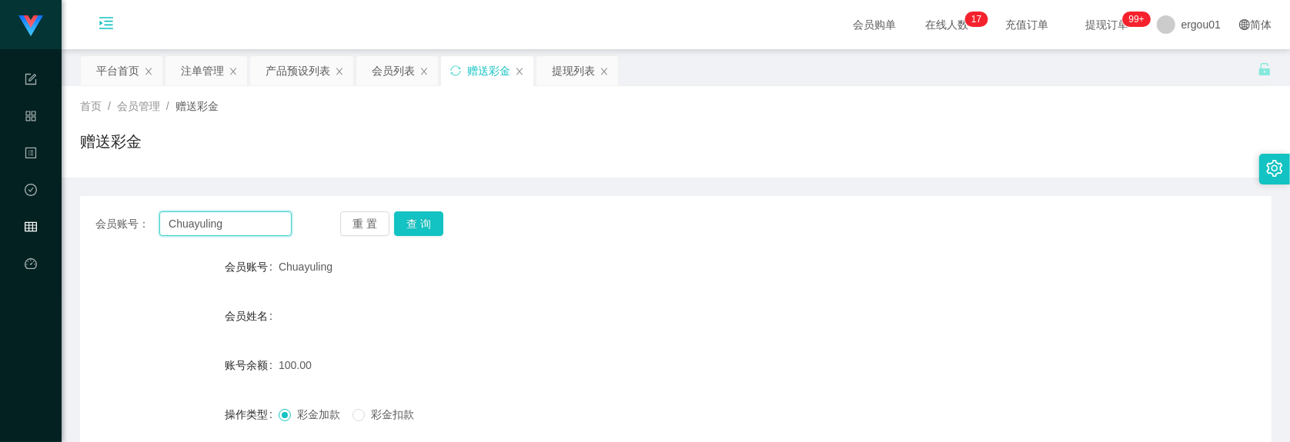
click at [219, 225] on input "Chuayuling" at bounding box center [225, 224] width 132 height 25
paste input "Est2811"
click at [452, 212] on div "重 置 查 询" at bounding box center [438, 224] width 196 height 25
click at [420, 216] on button "查 询" at bounding box center [418, 224] width 49 height 25
click at [420, 216] on div "重 置 查 询" at bounding box center [438, 224] width 196 height 25
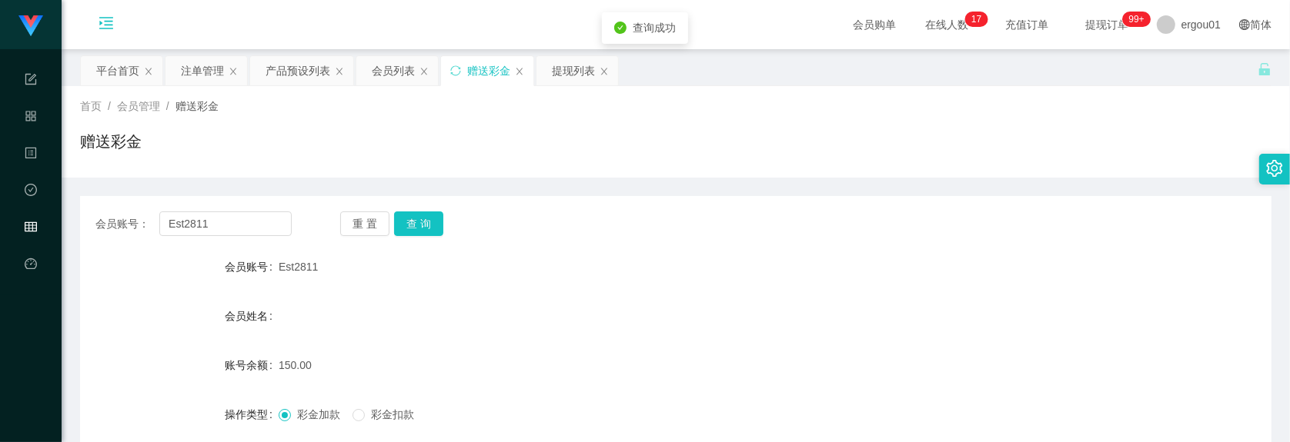
drag, startPoint x: 420, startPoint y: 216, endPoint x: 836, endPoint y: 218, distance: 416.3
click at [901, 354] on div "150.00" at bounding box center [626, 365] width 695 height 31
drag, startPoint x: 228, startPoint y: 162, endPoint x: 225, endPoint y: 216, distance: 54.7
click at [228, 162] on div "赠送彩金" at bounding box center [675, 147] width 1191 height 35
click at [231, 228] on input "Est2811" at bounding box center [225, 224] width 132 height 25
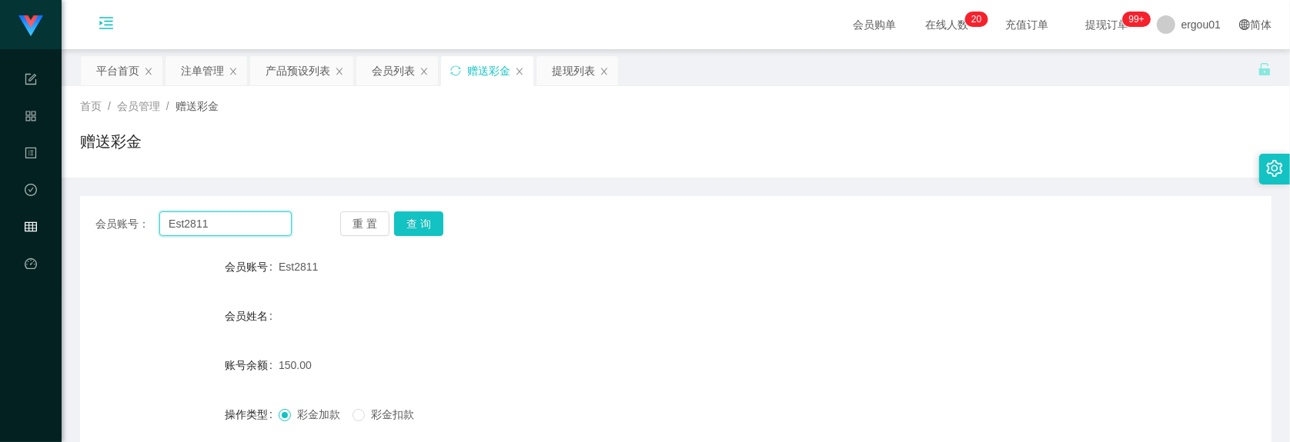
paste input "ileen"
type input "[PERSON_NAME]"
click at [414, 218] on button "查 询" at bounding box center [418, 224] width 49 height 25
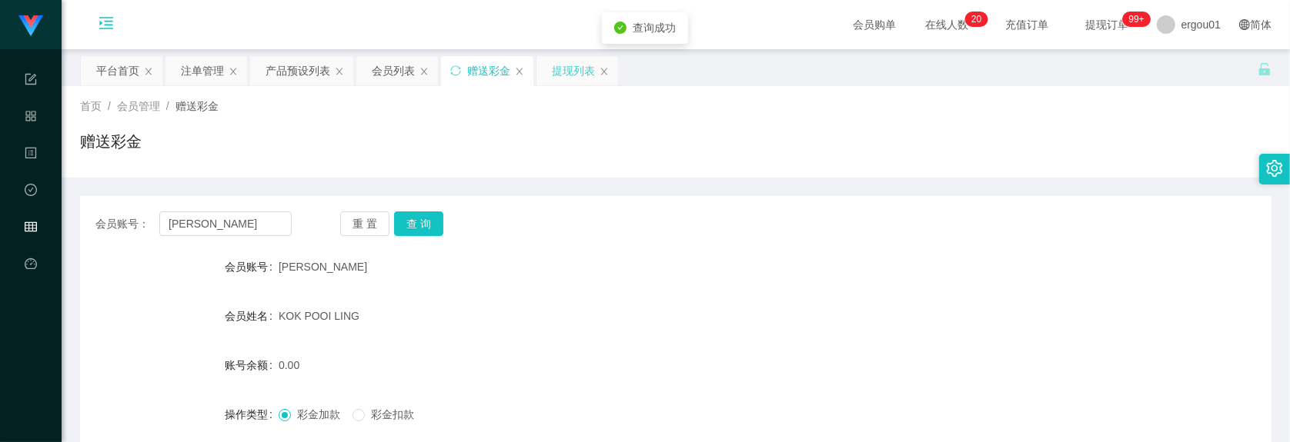
click at [567, 74] on div "提现列表" at bounding box center [573, 70] width 43 height 29
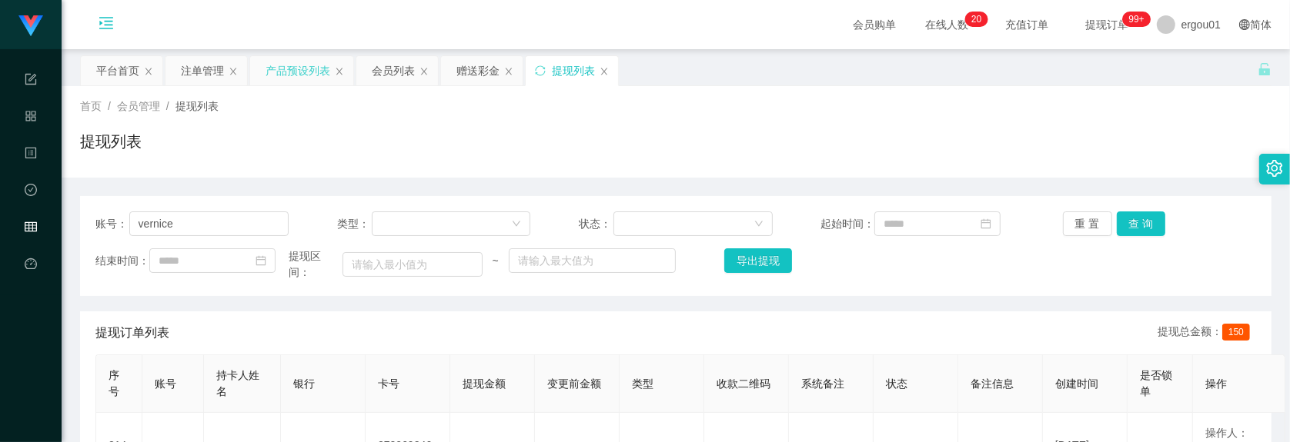
click at [270, 67] on div "产品预设列表" at bounding box center [297, 70] width 65 height 29
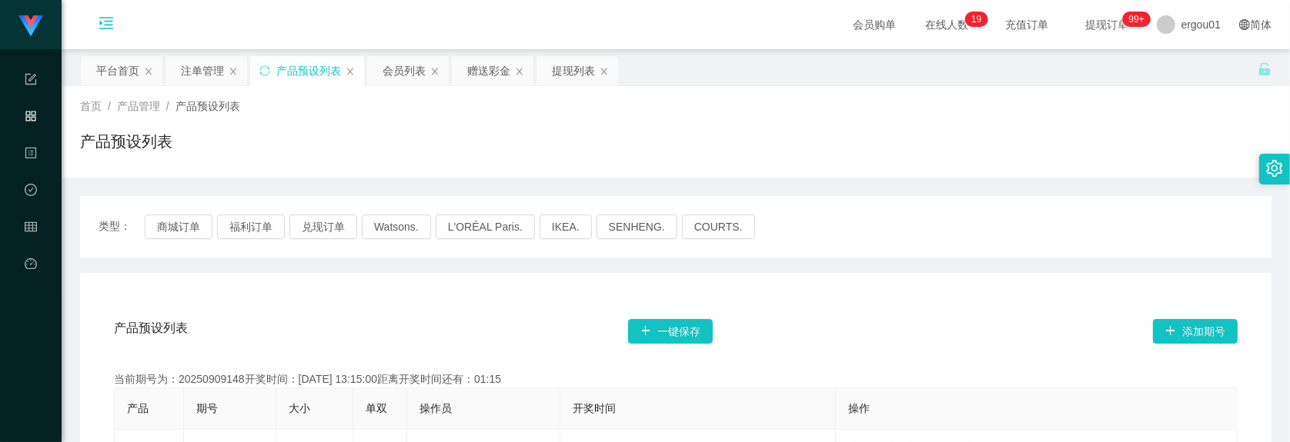
click at [274, 150] on div "产品预设列表" at bounding box center [675, 147] width 1191 height 35
click at [482, 69] on div "赠送彩金" at bounding box center [488, 70] width 43 height 29
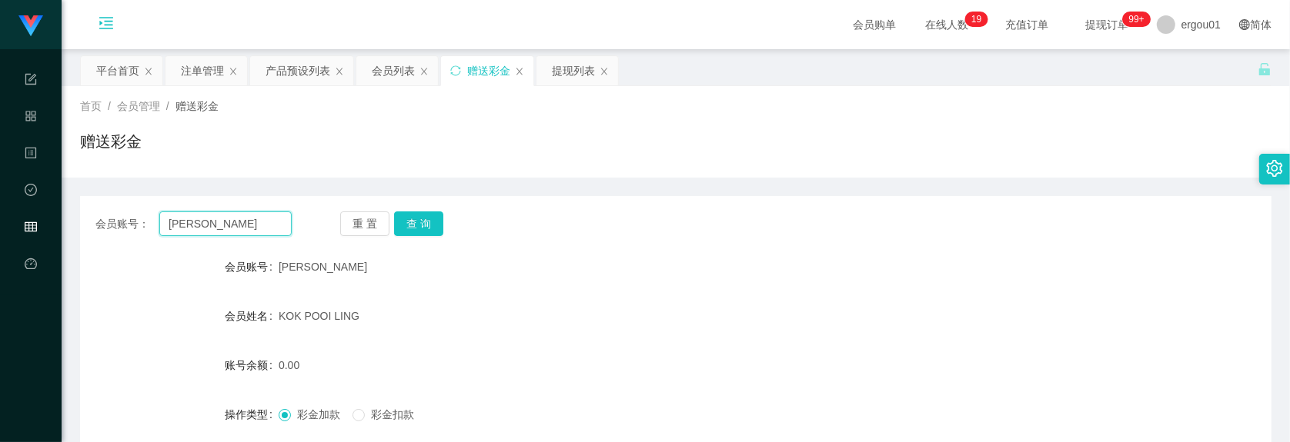
click at [252, 216] on input "[PERSON_NAME]" at bounding box center [225, 224] width 132 height 25
paste input "Sammuet"
type input "Sammuet"
click at [436, 220] on button "查 询" at bounding box center [418, 224] width 49 height 25
click at [205, 72] on div "注单管理" at bounding box center [202, 70] width 43 height 29
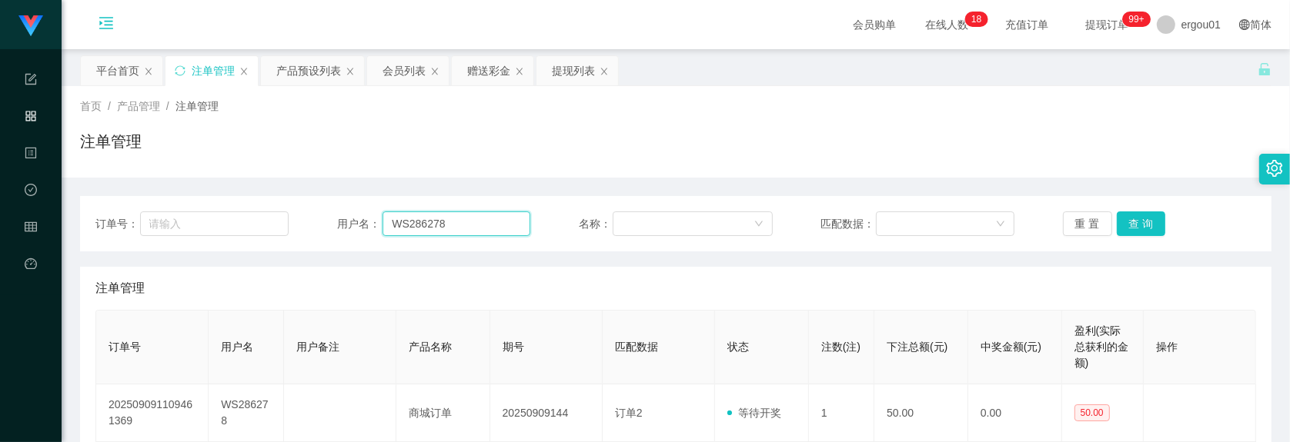
click at [436, 221] on input "WS286278" at bounding box center [456, 224] width 148 height 25
paste input "Sammuet"
type input "Sammuet"
click at [1065, 229] on button "查 询" at bounding box center [1140, 224] width 49 height 25
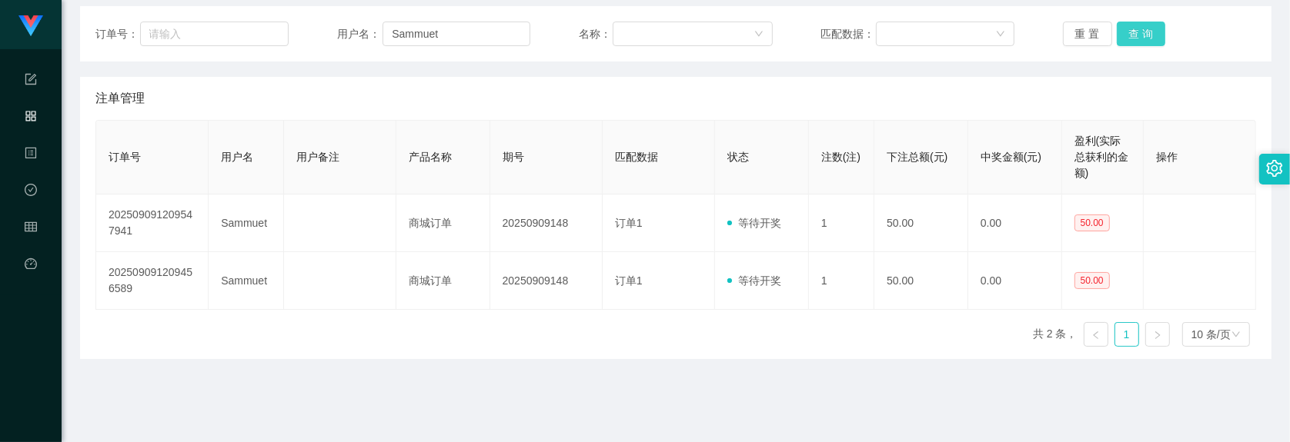
scroll to position [192, 0]
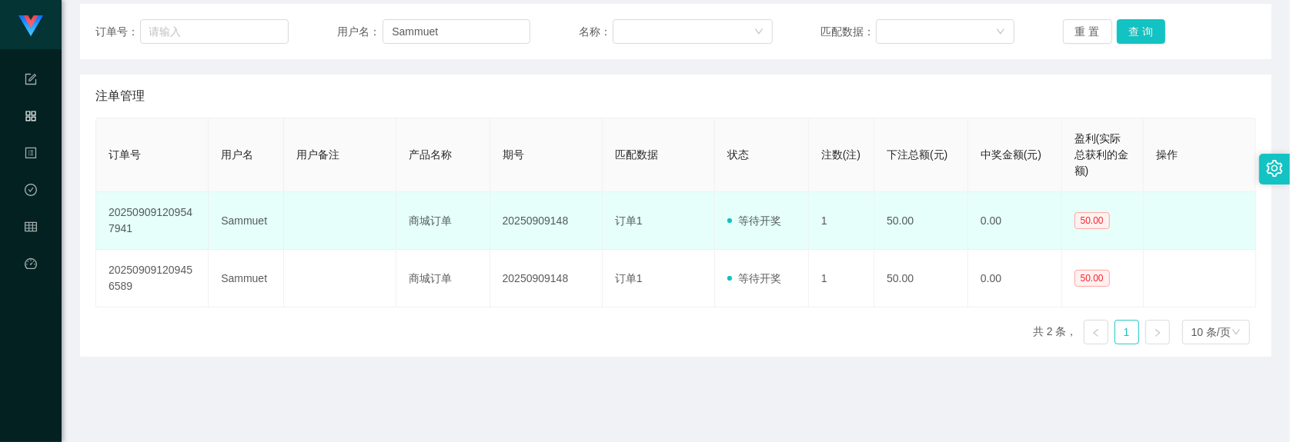
drag, startPoint x: 208, startPoint y: 245, endPoint x: 212, endPoint y: 231, distance: 14.4
click at [209, 241] on td "Sammuet" at bounding box center [246, 221] width 75 height 58
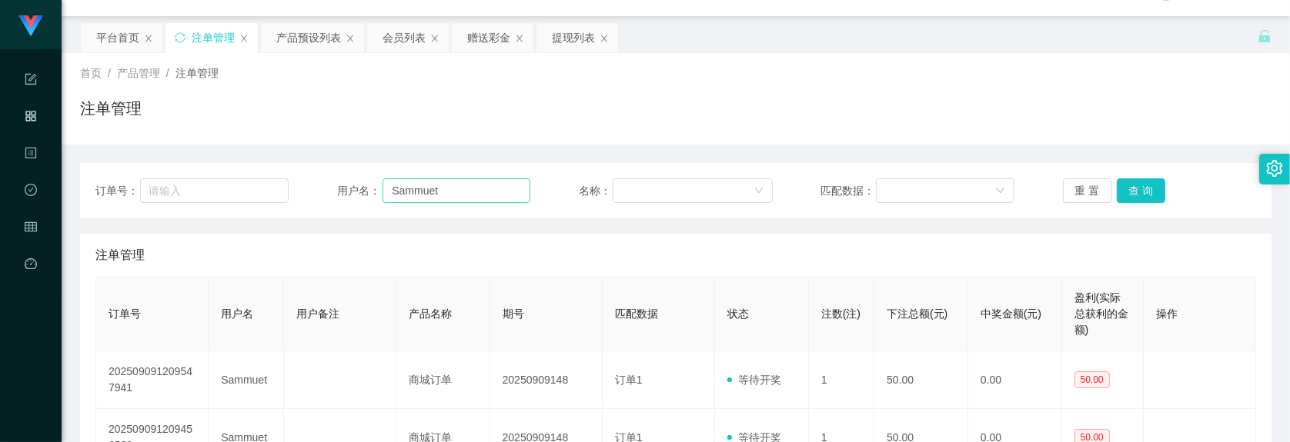
scroll to position [0, 0]
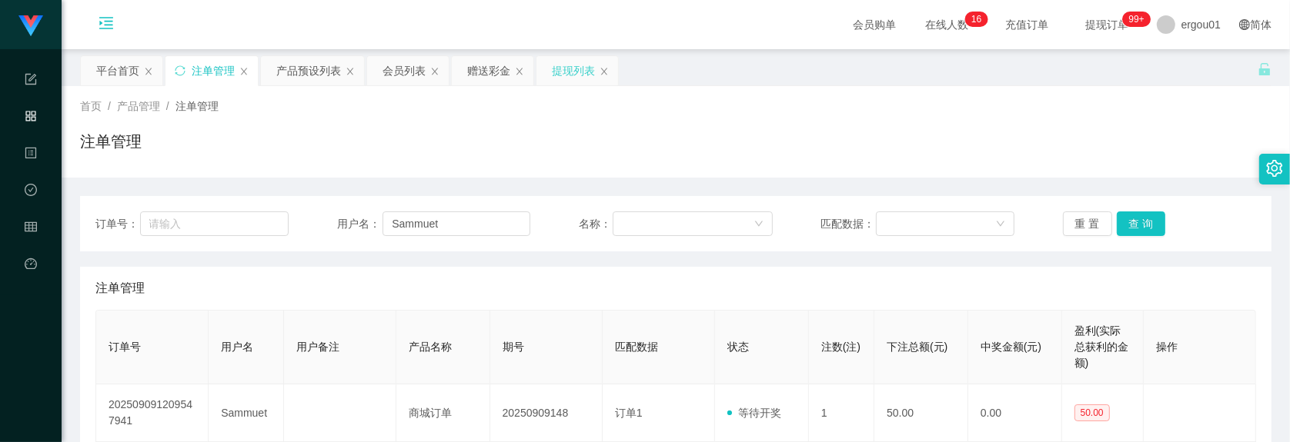
click at [577, 59] on div "提现列表" at bounding box center [573, 70] width 43 height 29
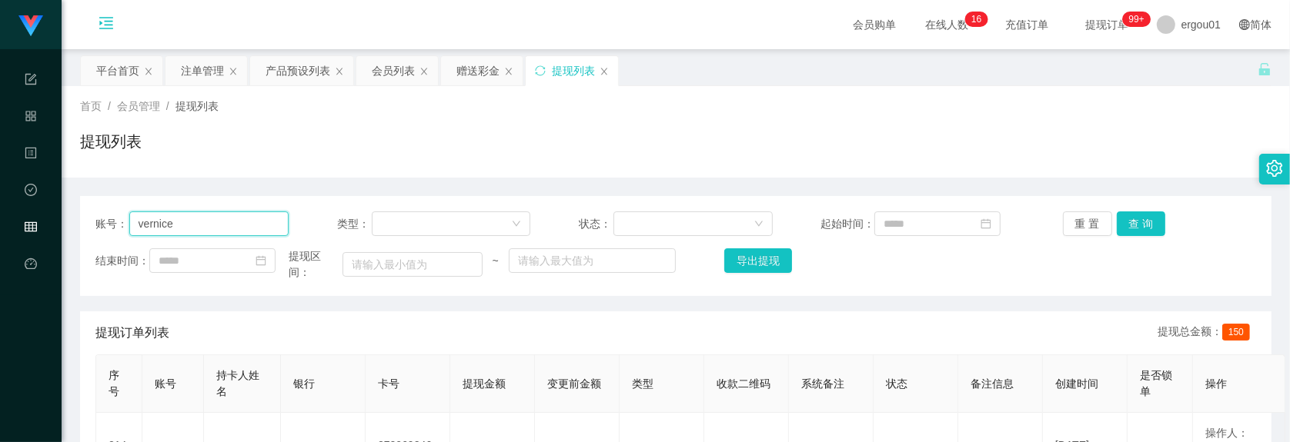
click at [218, 235] on input "vernice" at bounding box center [209, 224] width 160 height 25
click at [489, 62] on div "赠送彩金" at bounding box center [477, 70] width 43 height 29
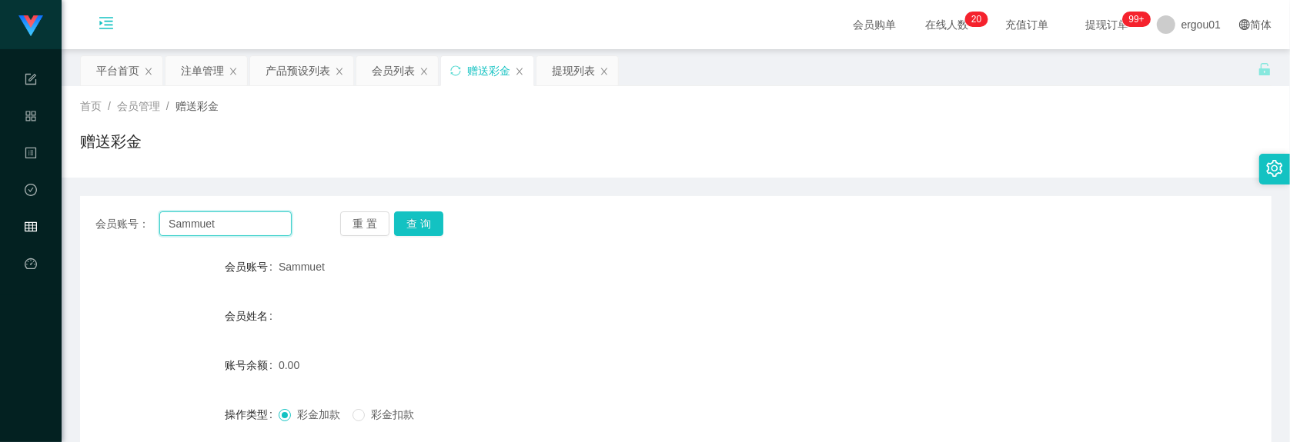
click at [286, 223] on input "Sammuet" at bounding box center [225, 224] width 132 height 25
click at [417, 224] on button "查 询" at bounding box center [418, 224] width 49 height 25
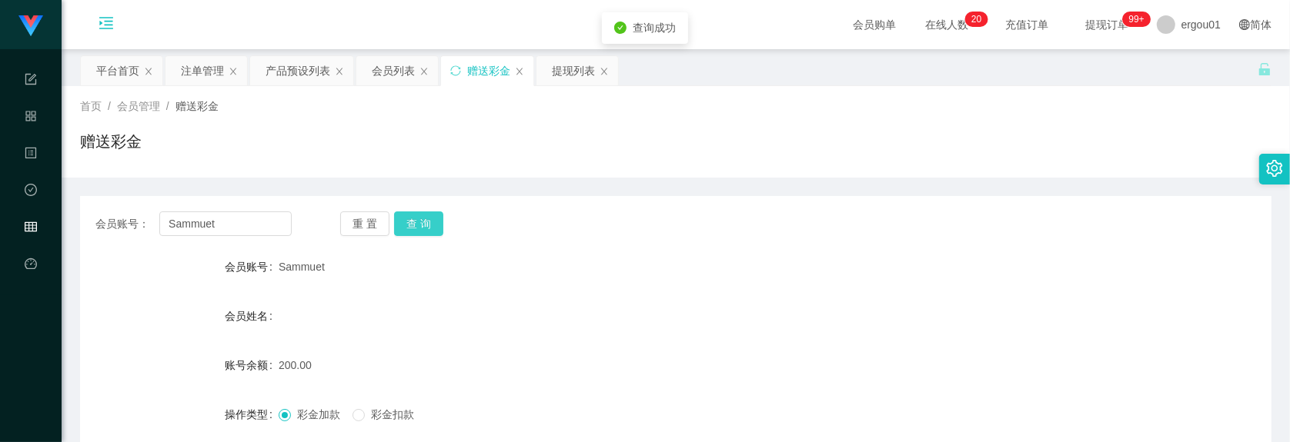
click at [417, 224] on button "查 询" at bounding box center [418, 224] width 49 height 25
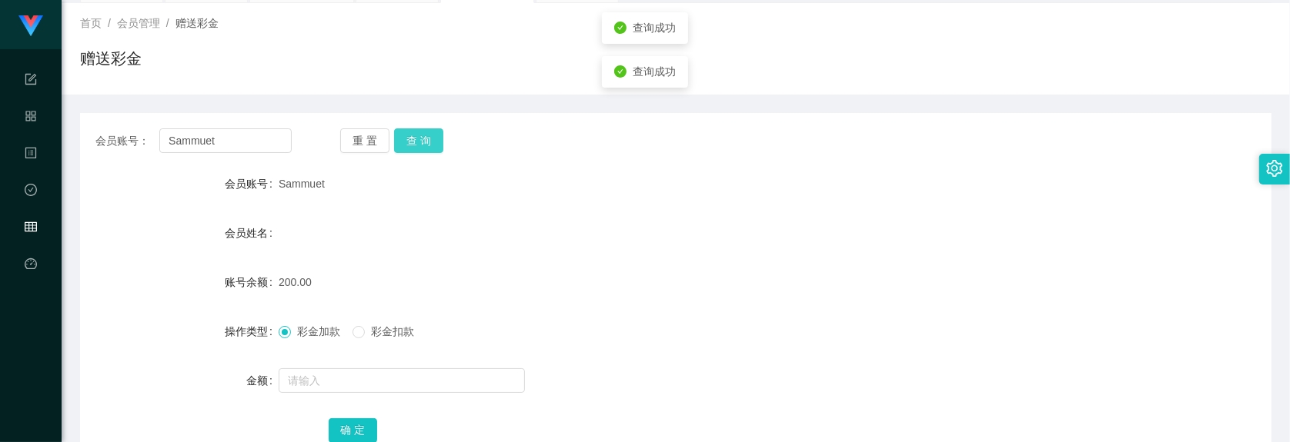
scroll to position [192, 0]
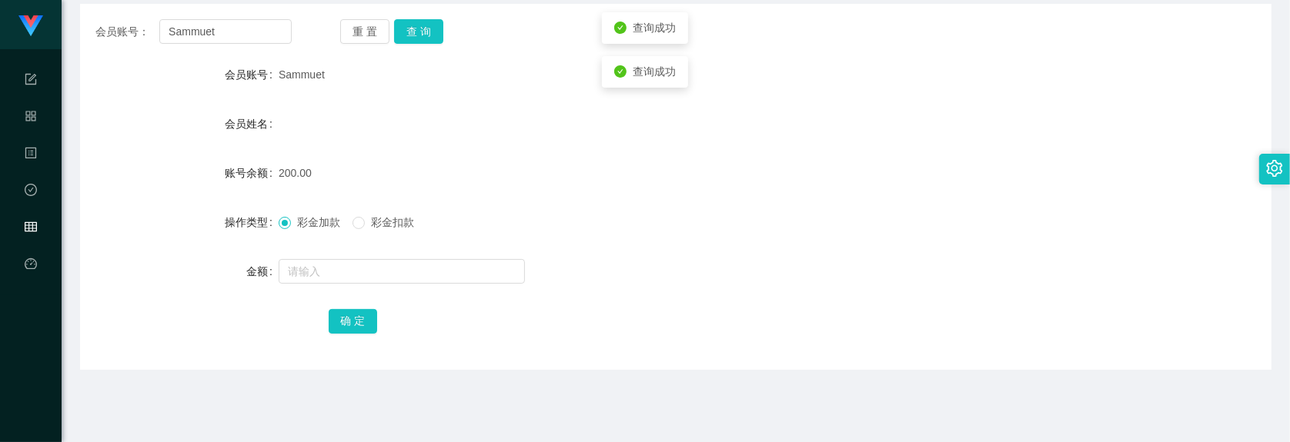
click at [381, 216] on span "彩金扣款" at bounding box center [392, 222] width 55 height 12
click at [366, 259] on div at bounding box center [626, 271] width 695 height 31
click at [360, 285] on div at bounding box center [626, 271] width 695 height 31
click at [369, 279] on input "text" at bounding box center [402, 271] width 246 height 25
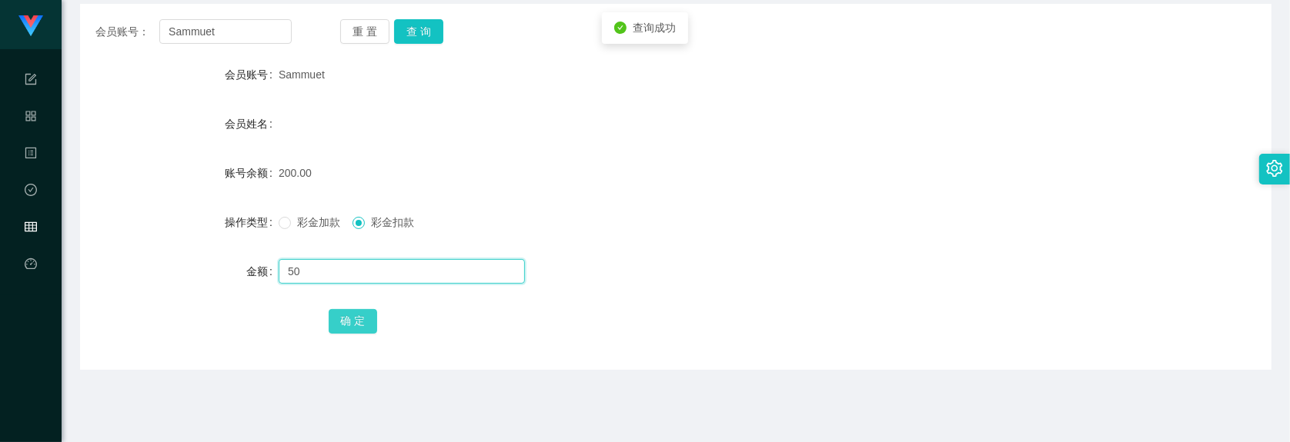
type input "50"
click at [360, 320] on button "确 定" at bounding box center [353, 321] width 49 height 25
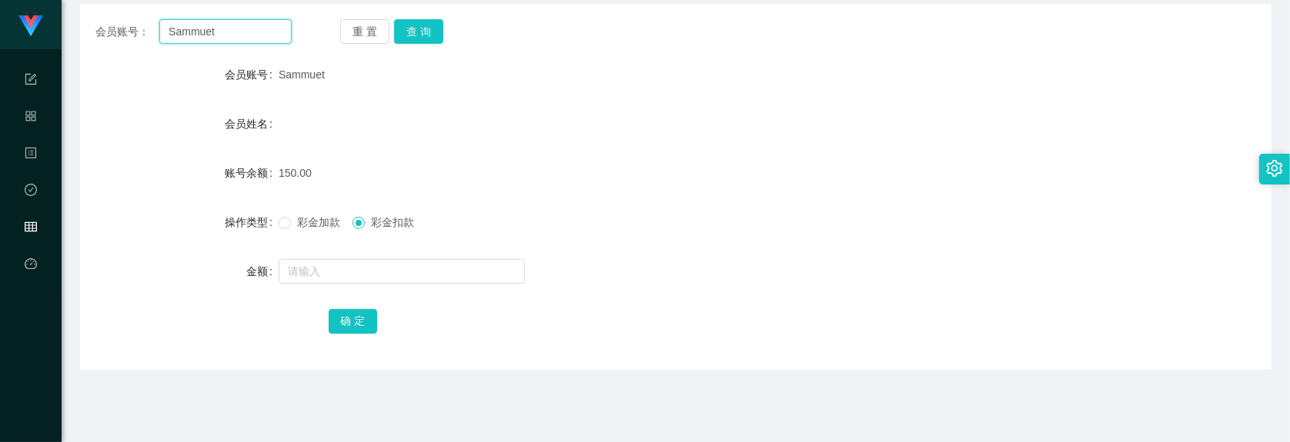
click at [256, 29] on input "Sammuet" at bounding box center [225, 31] width 132 height 25
paste input "[PERSON_NAME]"
type input "[PERSON_NAME]"
click at [412, 25] on button "查 询" at bounding box center [418, 31] width 49 height 25
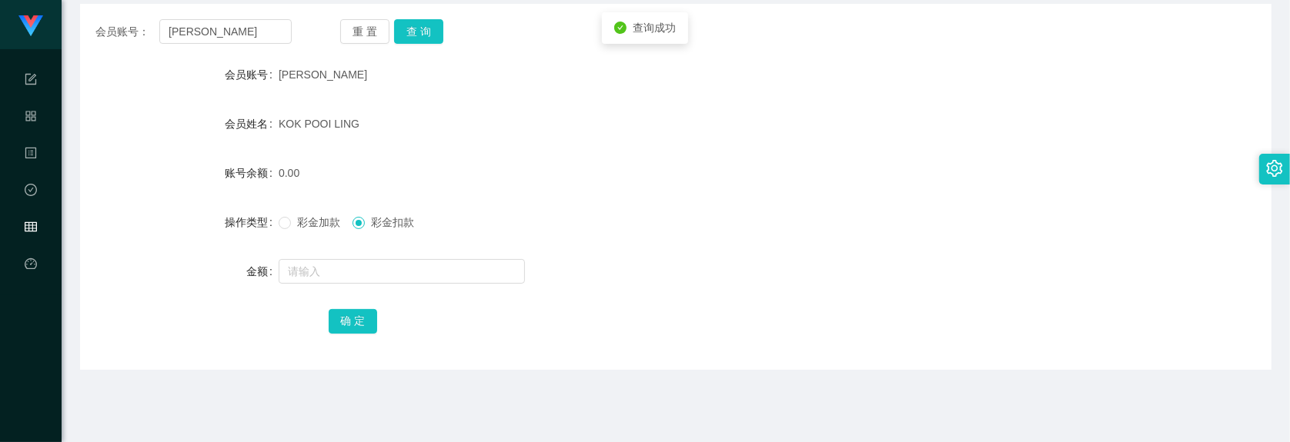
click at [375, 247] on form "会员账号 [PERSON_NAME] 会员姓名 KOK POOI LING 账号余额 0.00 操作类型 彩金加款 彩金扣款 金额 确 定" at bounding box center [675, 197] width 1191 height 277
click at [382, 264] on input "text" at bounding box center [402, 271] width 246 height 25
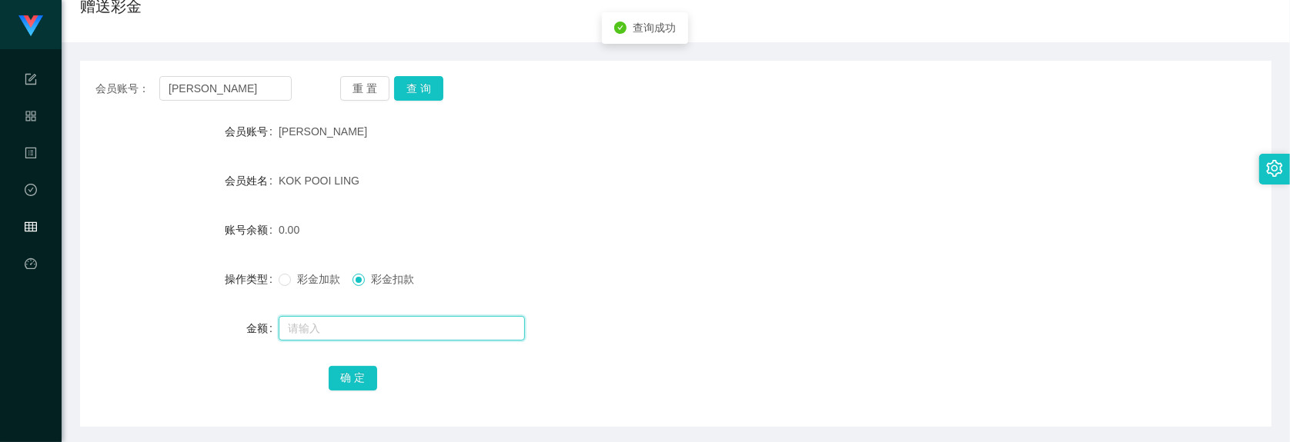
scroll to position [0, 0]
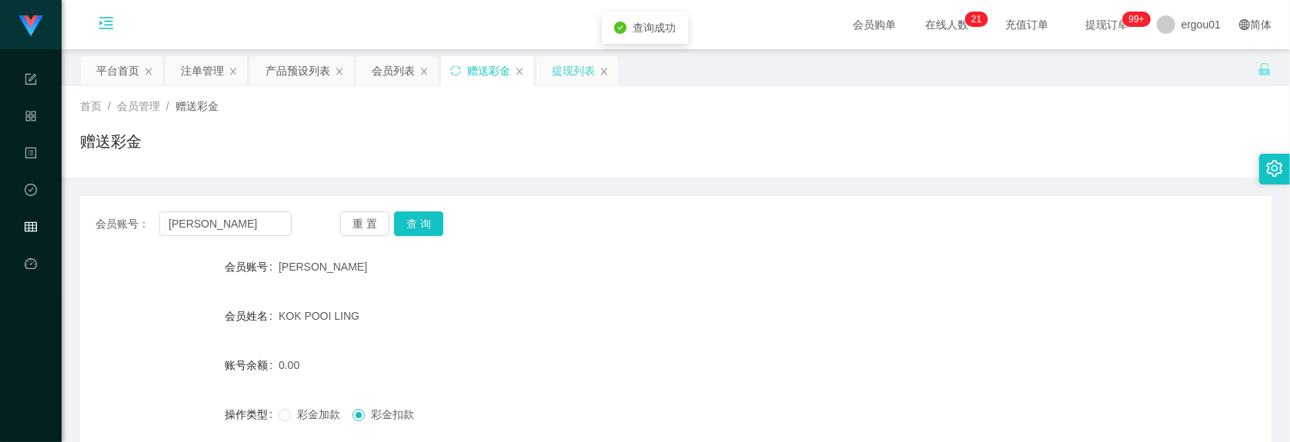
click at [567, 63] on div "提现列表" at bounding box center [573, 70] width 43 height 29
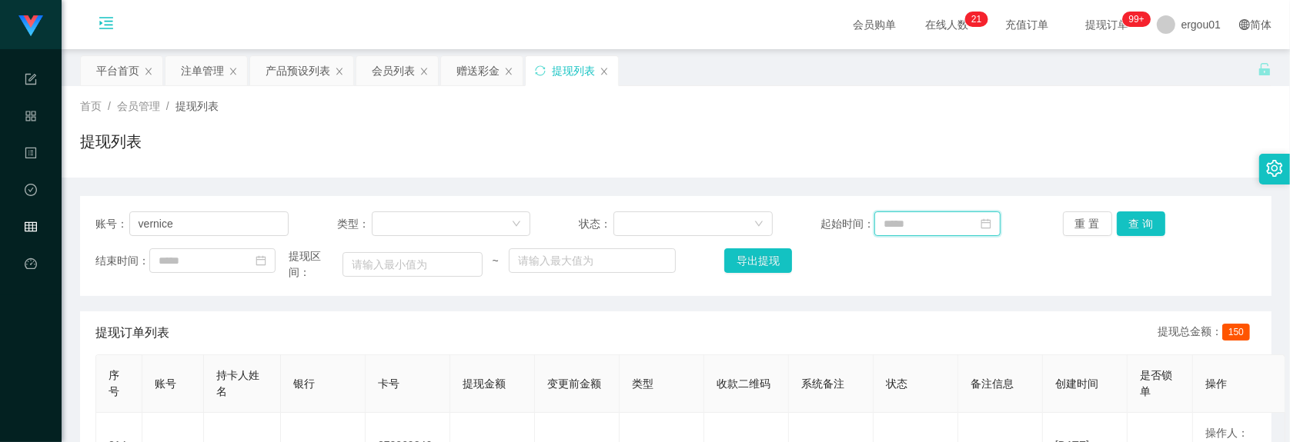
click at [916, 218] on input at bounding box center [937, 224] width 126 height 25
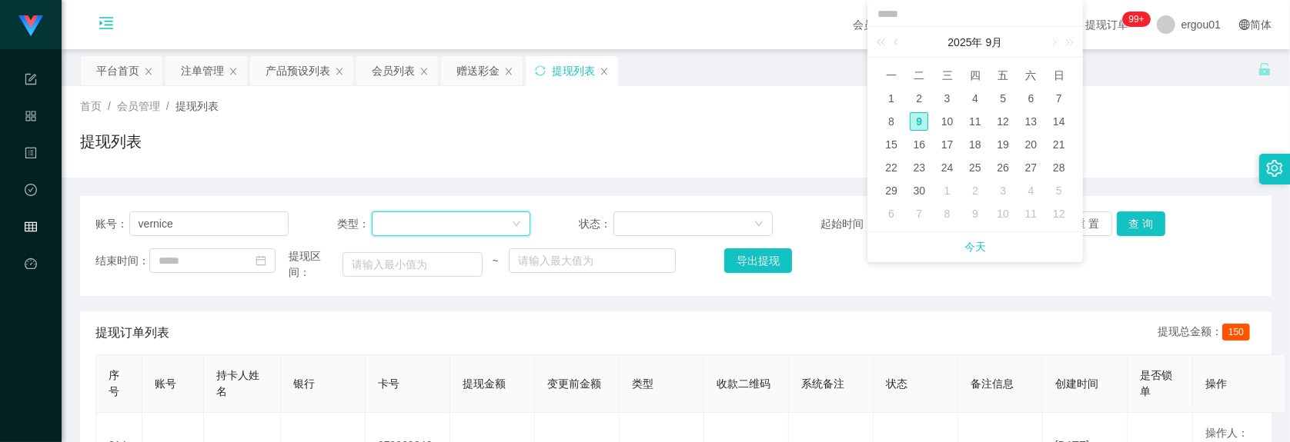
click at [486, 231] on div at bounding box center [446, 223] width 131 height 23
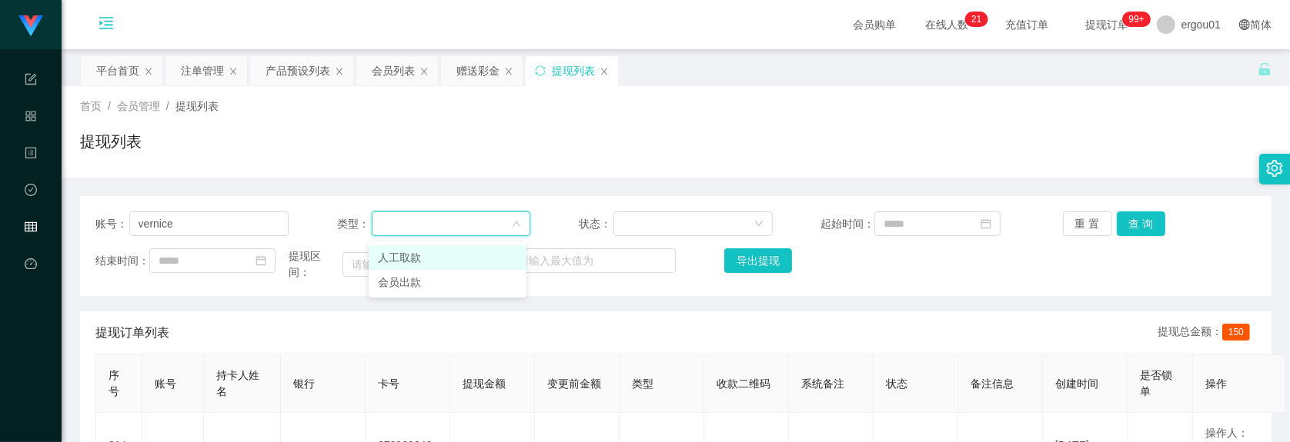
click at [228, 236] on div "账号： vernice" at bounding box center [191, 224] width 193 height 25
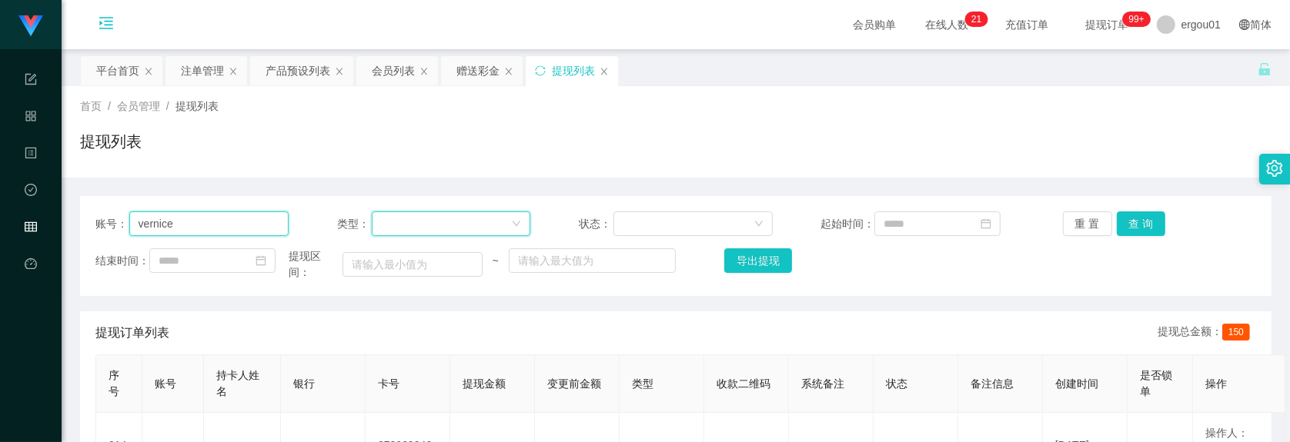
click at [229, 233] on input "vernice" at bounding box center [209, 224] width 160 height 25
paste input "[PERSON_NAME]"
type input "[PERSON_NAME]"
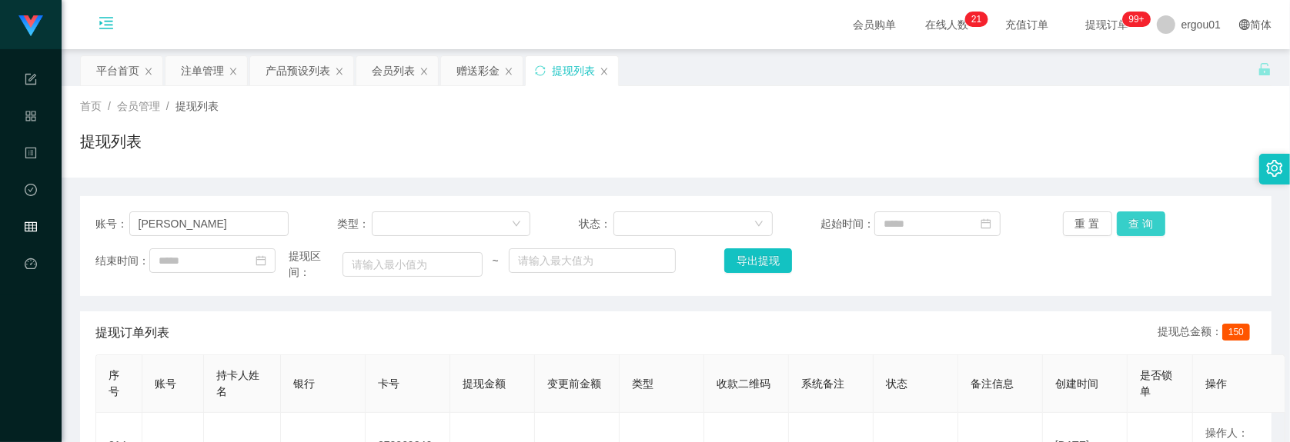
click at [1065, 217] on button "查 询" at bounding box center [1140, 224] width 49 height 25
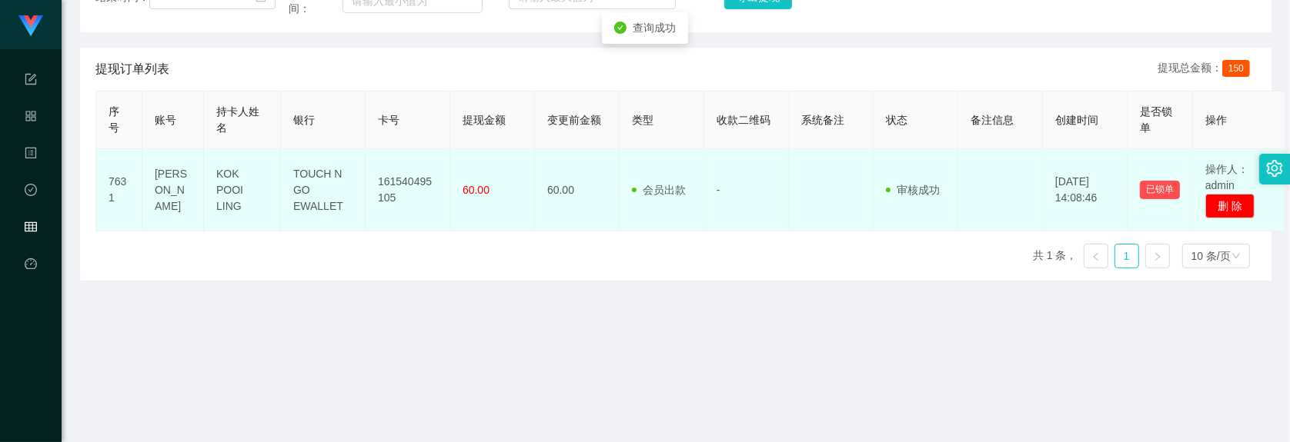
scroll to position [168, 0]
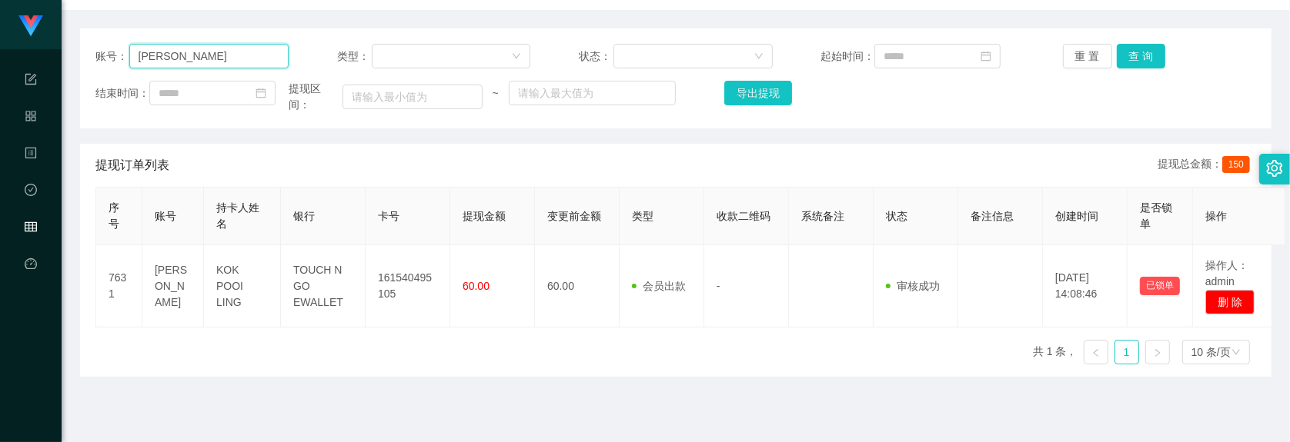
click at [225, 67] on input "[PERSON_NAME]" at bounding box center [209, 56] width 160 height 25
click at [266, 206] on div "持卡人姓名" at bounding box center [242, 216] width 52 height 32
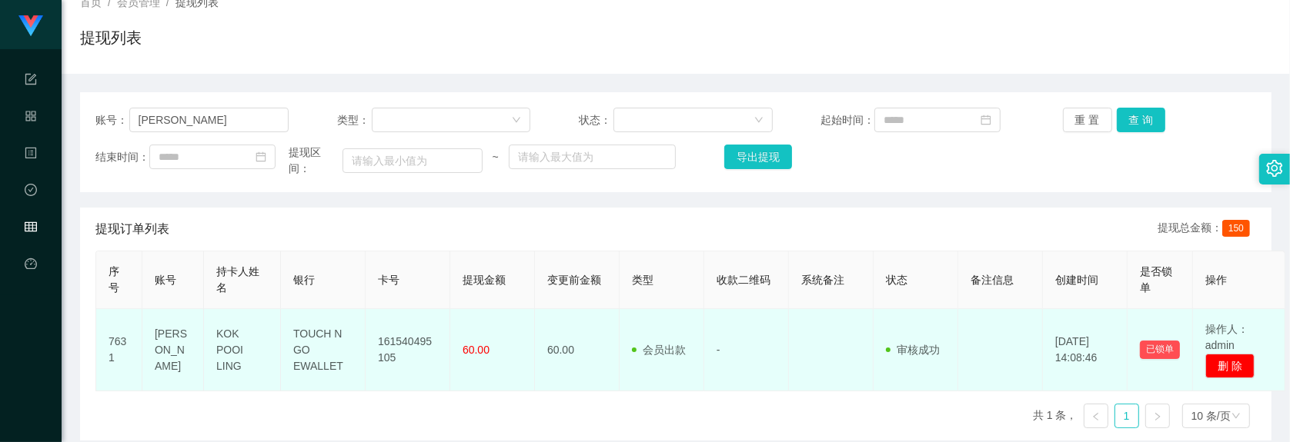
scroll to position [0, 0]
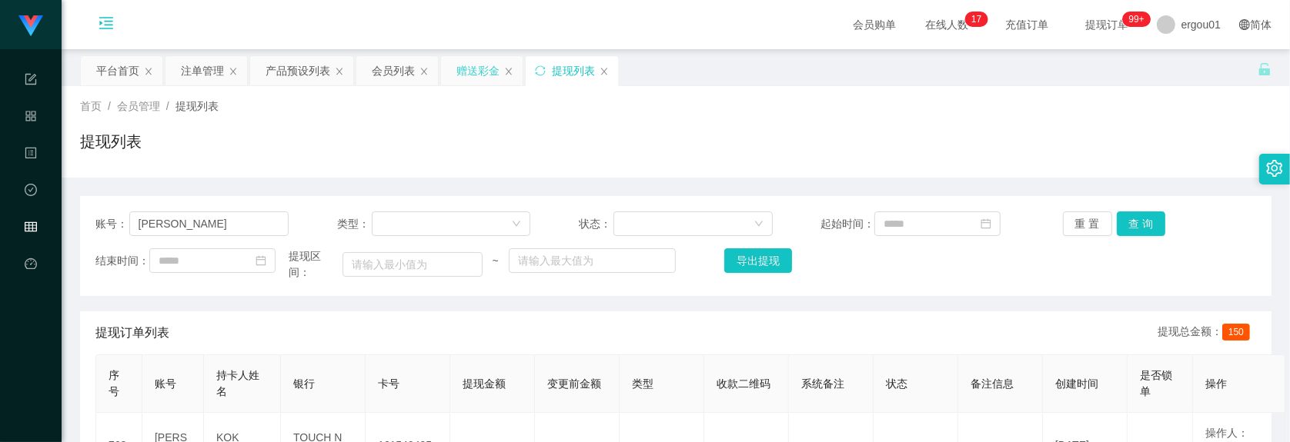
click at [468, 63] on div "赠送彩金" at bounding box center [477, 70] width 43 height 29
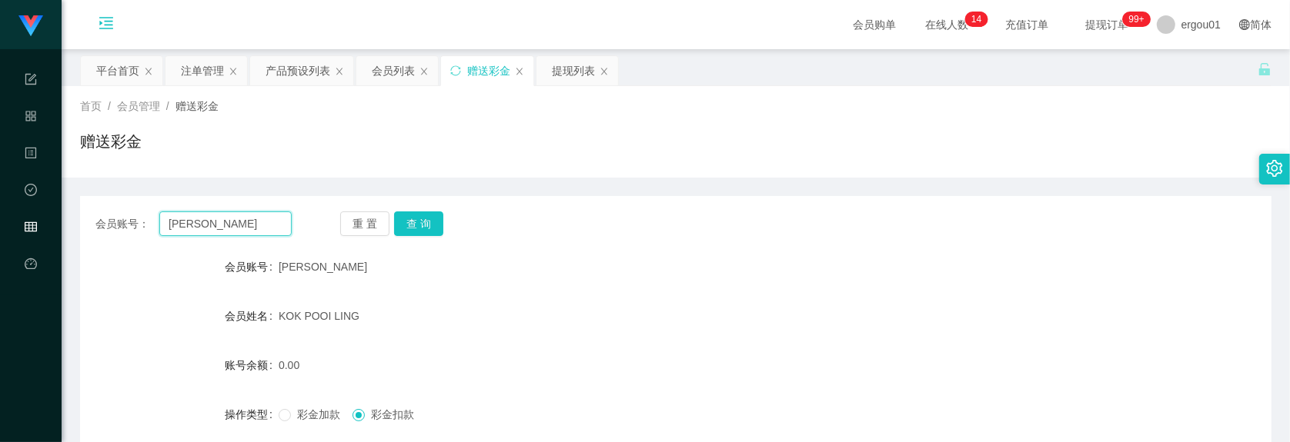
click at [213, 228] on input "[PERSON_NAME]" at bounding box center [225, 224] width 132 height 25
paste input "Chuayuling"
type input "Chuayuling"
click at [419, 224] on button "查 询" at bounding box center [418, 224] width 49 height 25
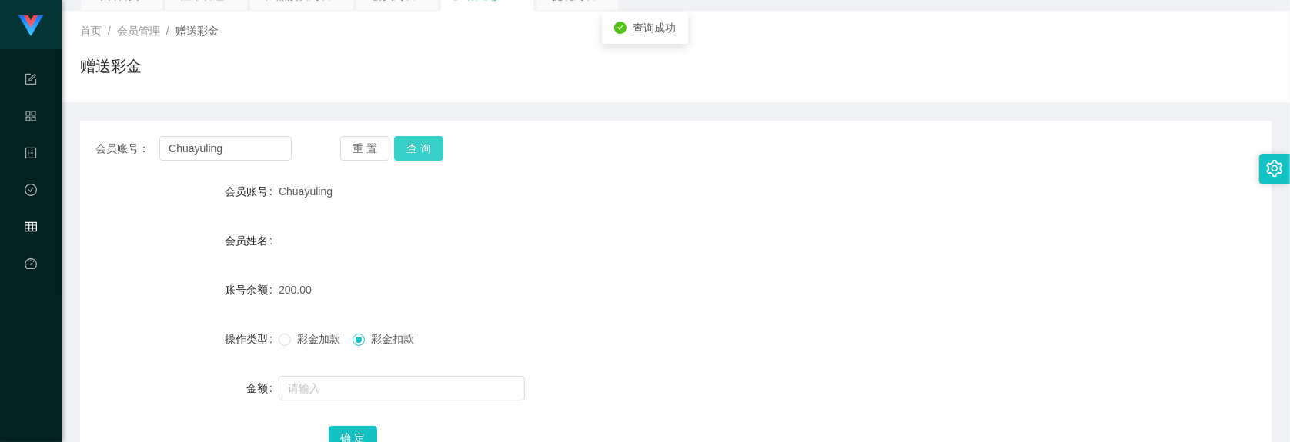
scroll to position [192, 0]
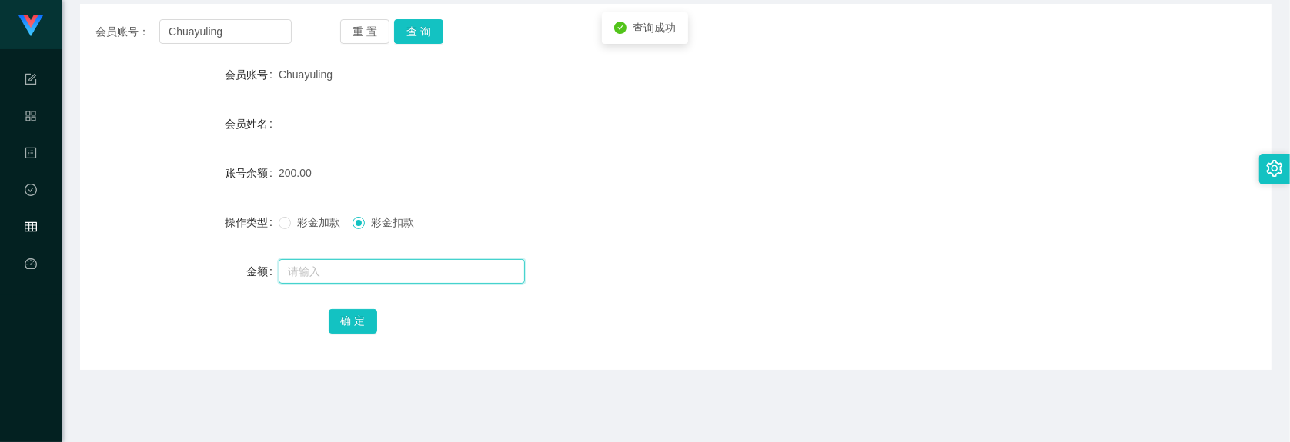
click at [360, 268] on input "text" at bounding box center [402, 271] width 246 height 25
type input "50"
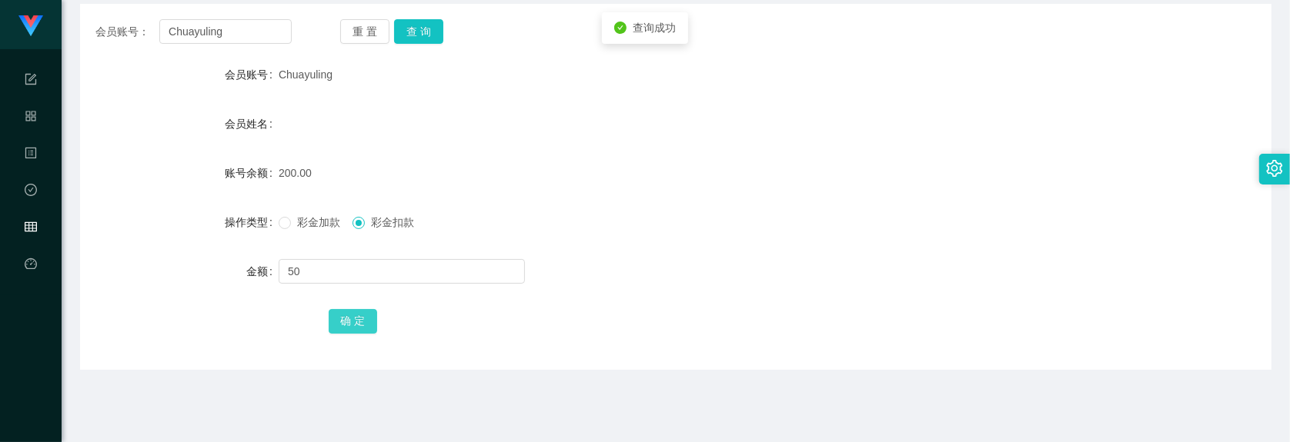
click at [362, 319] on button "确 定" at bounding box center [353, 321] width 49 height 25
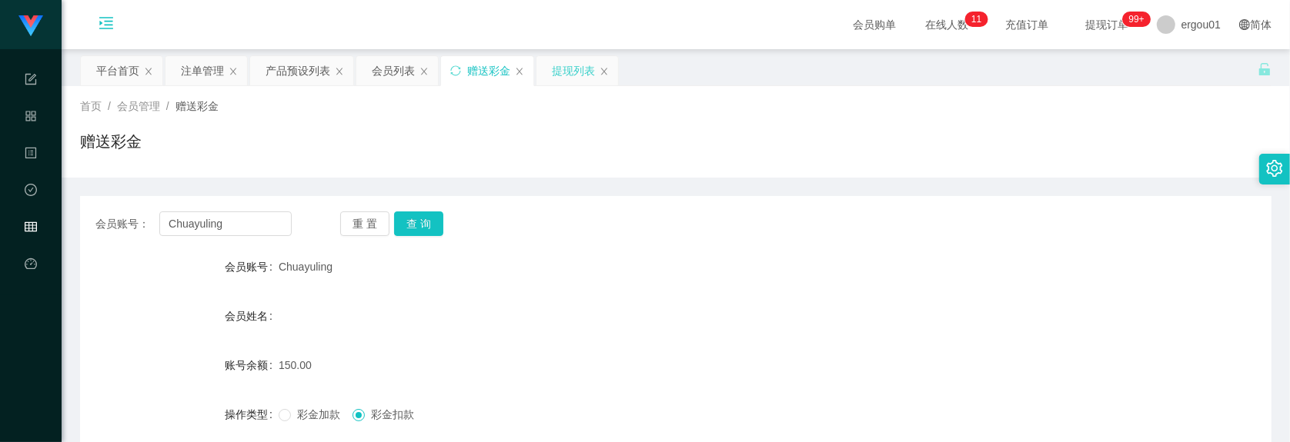
click at [575, 78] on div "提现列表" at bounding box center [573, 70] width 43 height 29
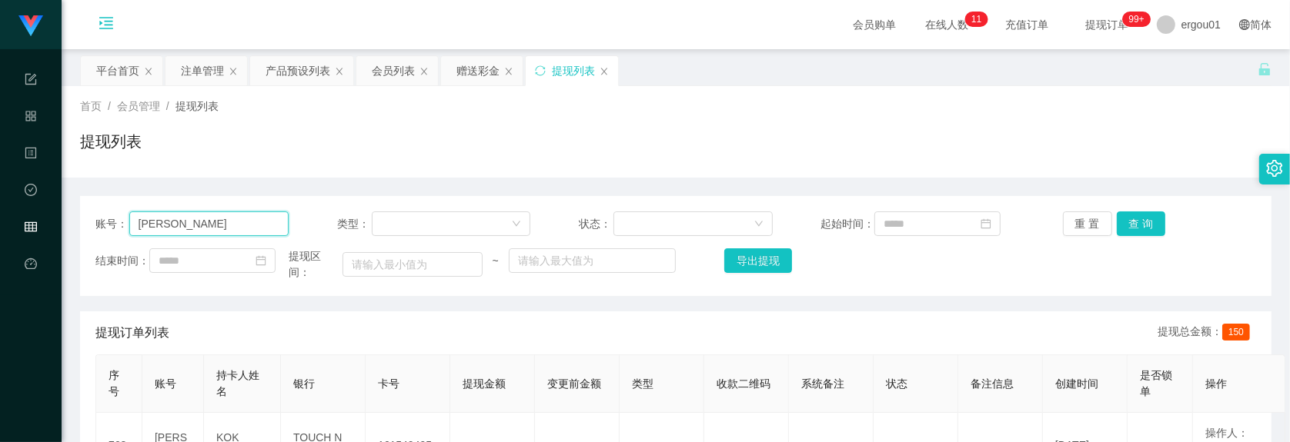
click at [241, 229] on input "[PERSON_NAME]" at bounding box center [209, 224] width 160 height 25
paste input "st2811"
click at [1065, 215] on button "查 询" at bounding box center [1140, 224] width 49 height 25
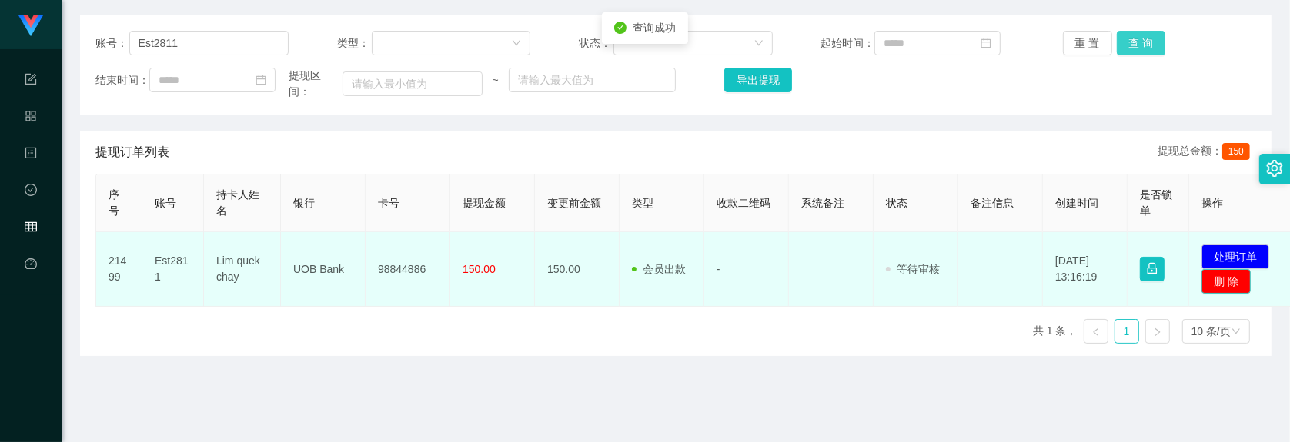
scroll to position [192, 0]
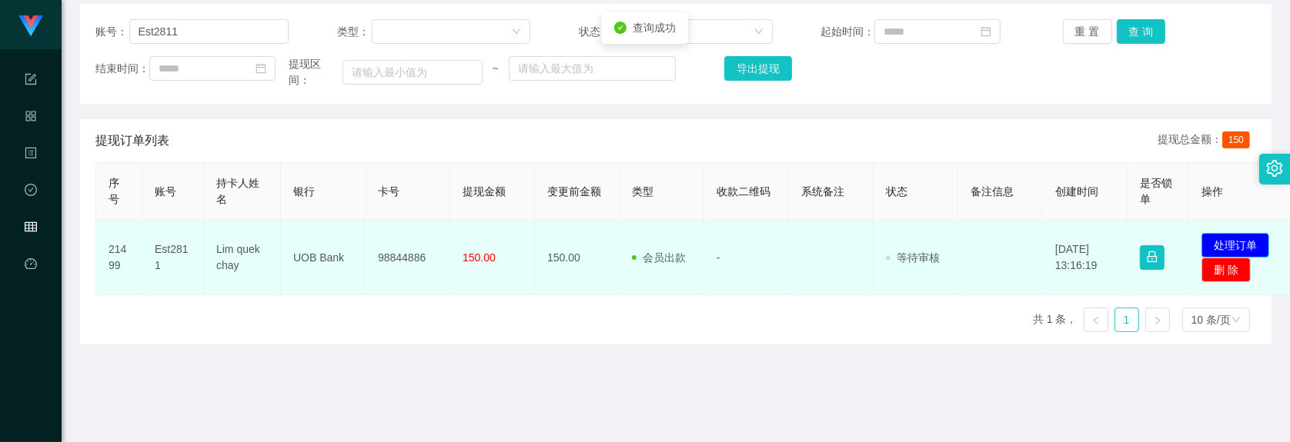
click at [1065, 255] on button "处理订单" at bounding box center [1235, 245] width 68 height 25
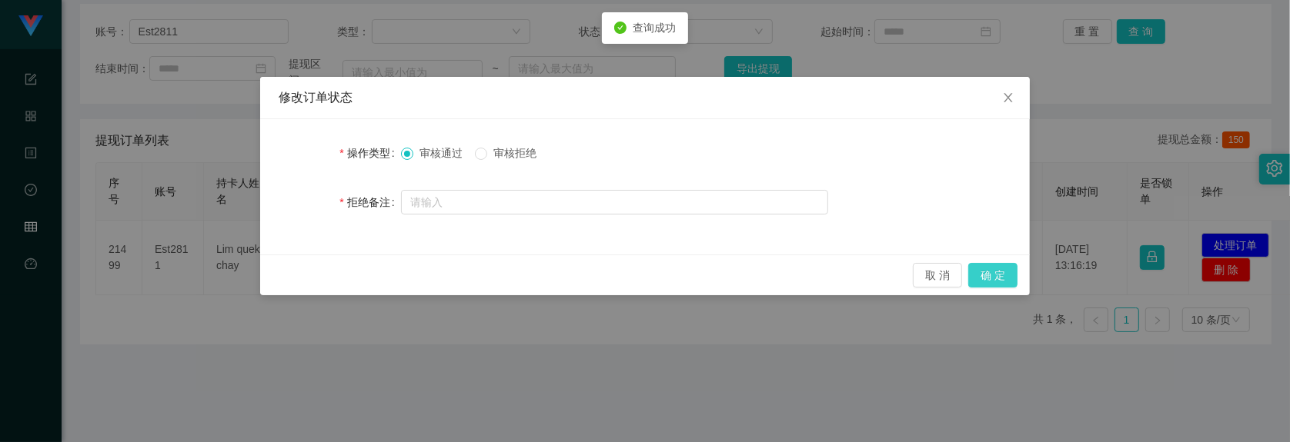
click at [993, 275] on button "确 定" at bounding box center [992, 275] width 49 height 25
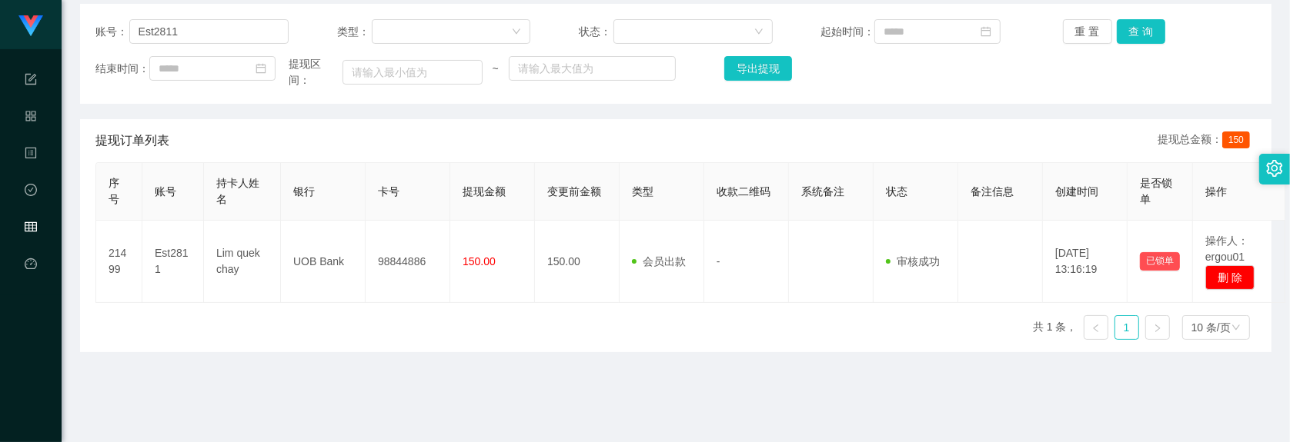
click at [918, 204] on th "状态" at bounding box center [915, 192] width 85 height 58
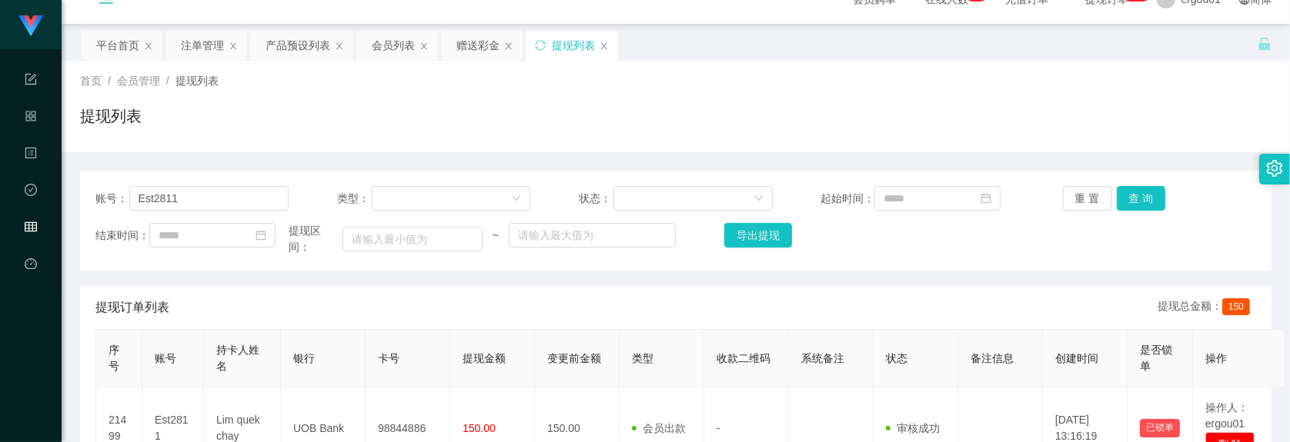
scroll to position [0, 0]
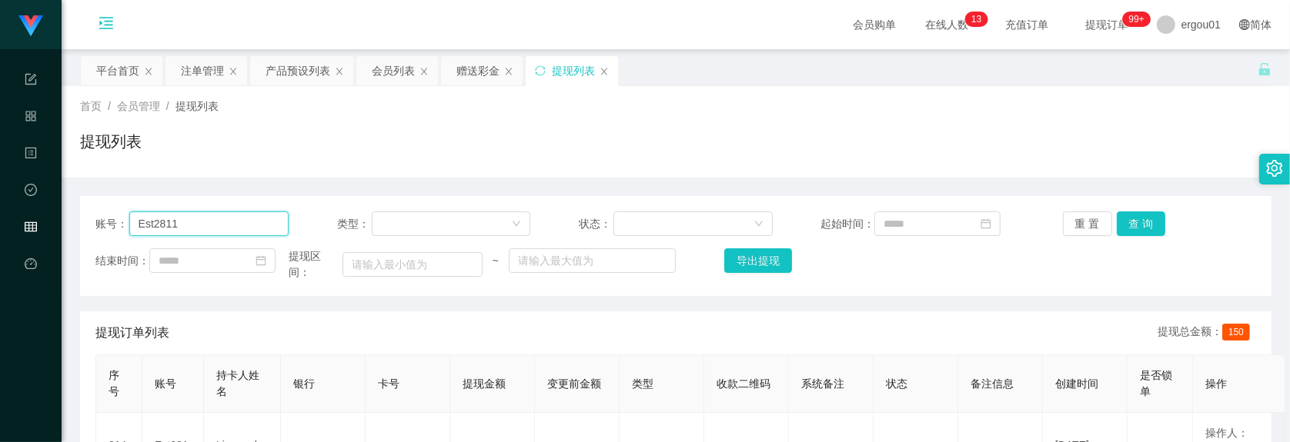
click at [244, 218] on input "Est2811" at bounding box center [209, 224] width 160 height 25
paste input "Sammuet"
type input "Sammuet"
click at [1065, 221] on button "查 询" at bounding box center [1140, 224] width 49 height 25
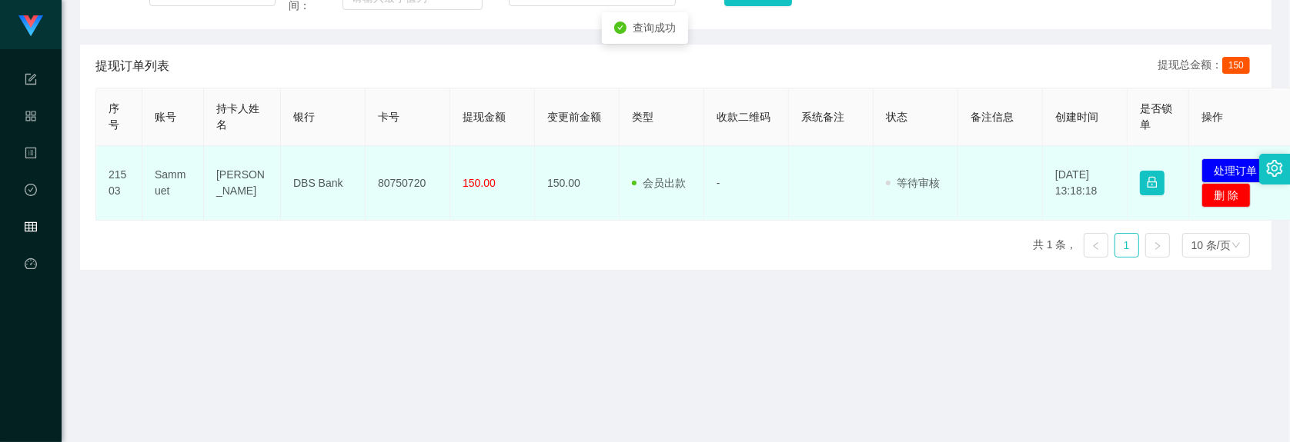
scroll to position [289, 0]
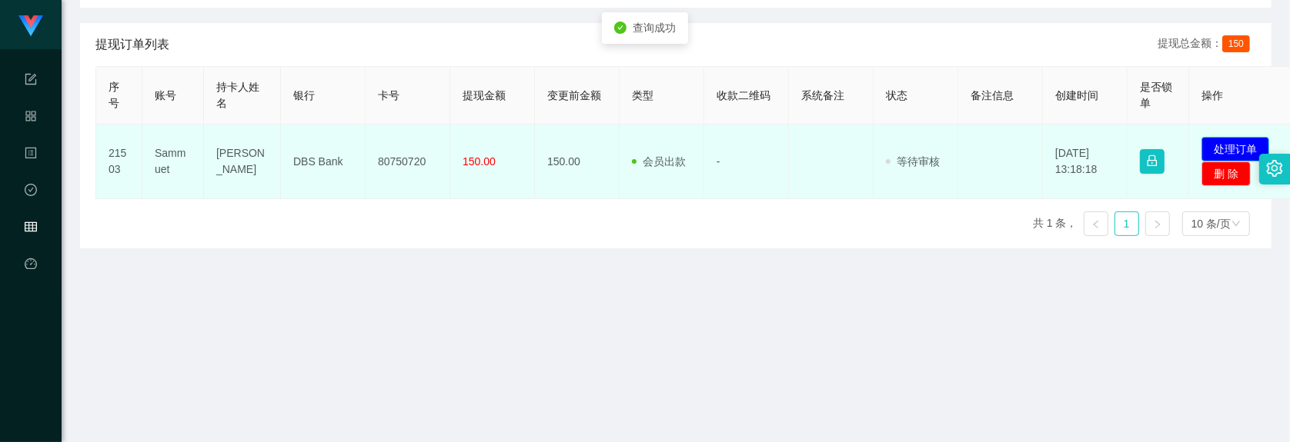
click at [1065, 159] on button "处理订单" at bounding box center [1235, 149] width 68 height 25
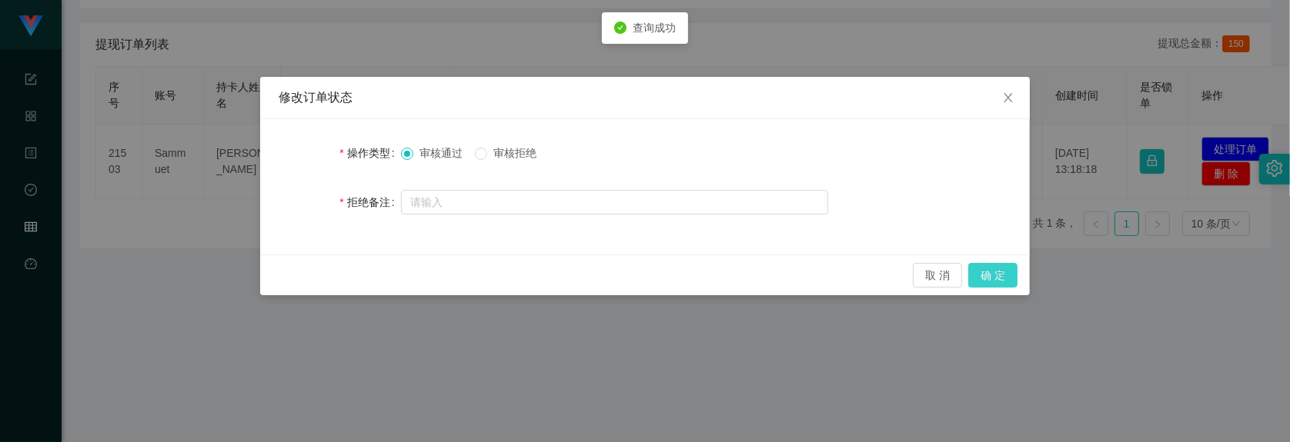
click at [1000, 266] on button "确 定" at bounding box center [992, 275] width 49 height 25
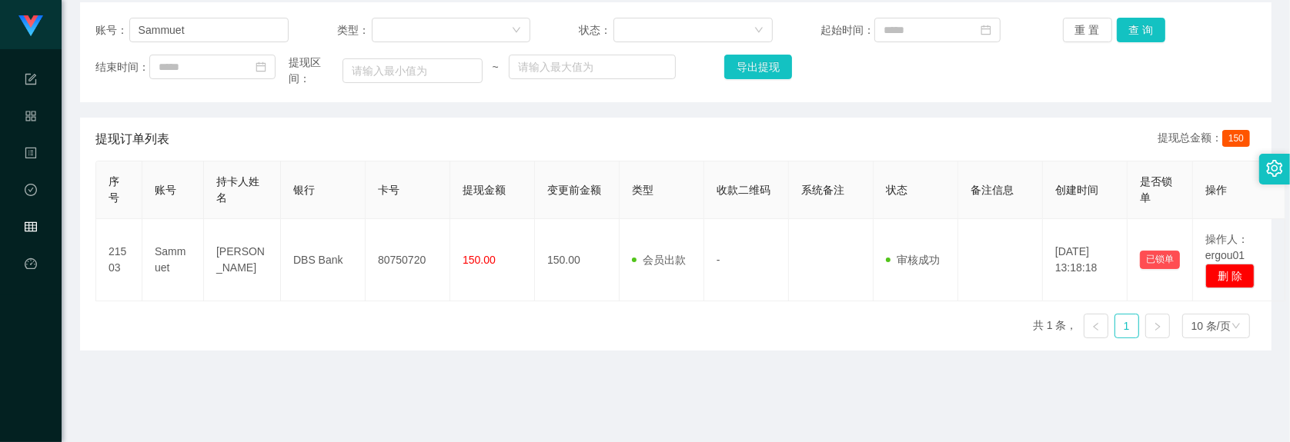
scroll to position [0, 0]
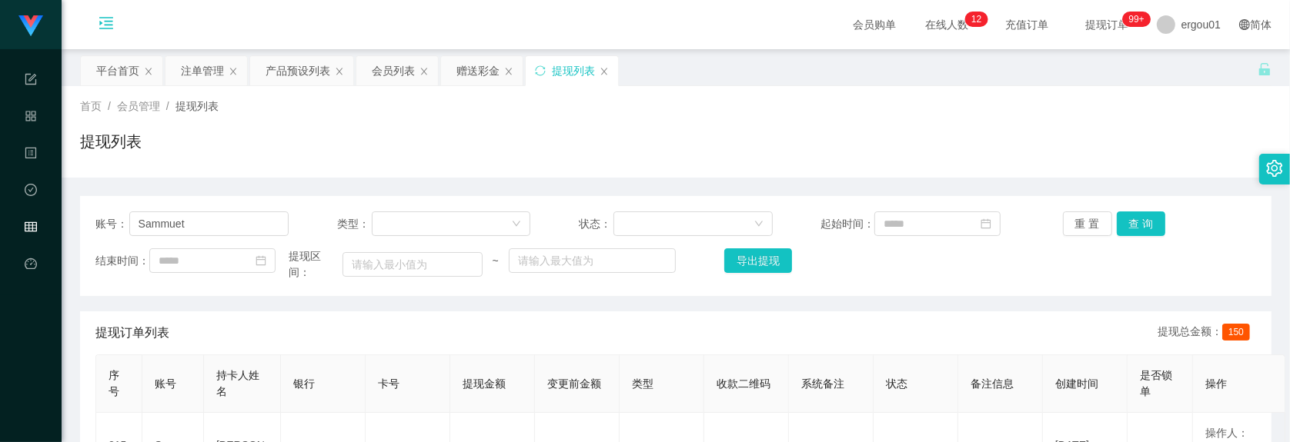
click at [420, 197] on div "账号： Sammuet 类型： 状态： 起始时间： 重 置 查 询 结束时间： 提现区间： ~ 导出提现" at bounding box center [675, 246] width 1191 height 100
click at [483, 73] on div "赠送彩金" at bounding box center [477, 70] width 43 height 29
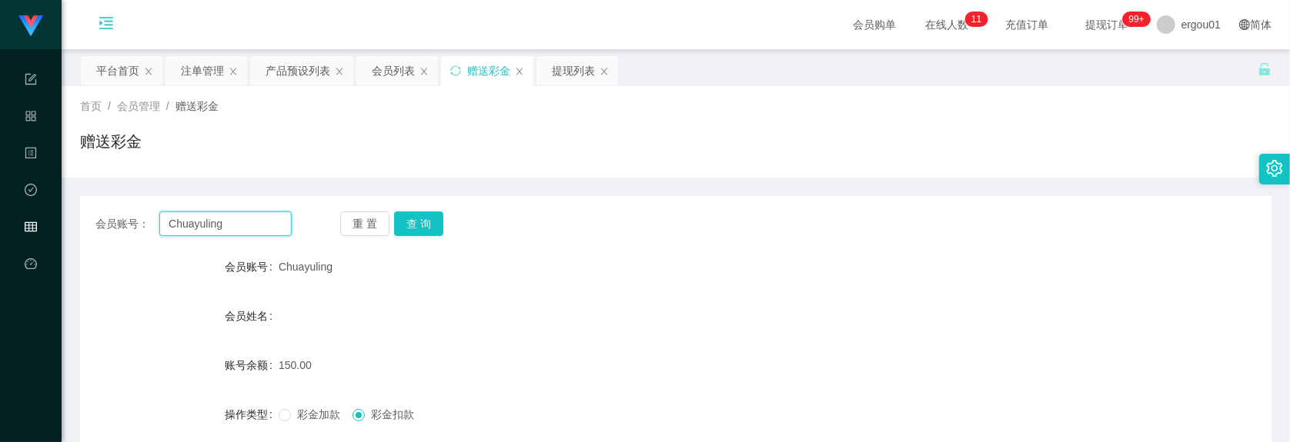
click at [254, 221] on input "Chuayuling" at bounding box center [225, 224] width 132 height 25
click at [566, 70] on div "提现列表" at bounding box center [573, 70] width 43 height 29
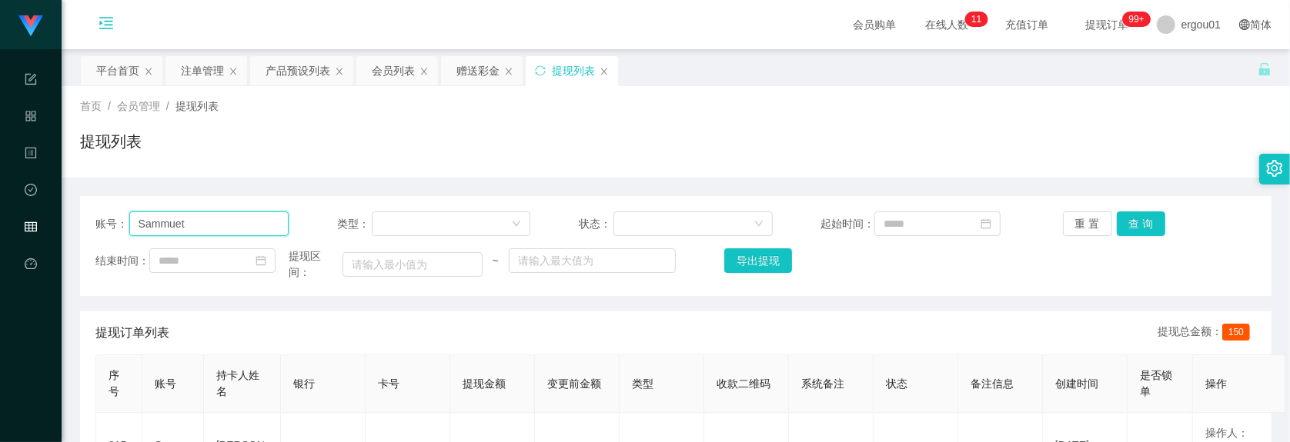
click at [201, 224] on input "Sammuet" at bounding box center [209, 224] width 160 height 25
paste input "Chuayuling"
type input "Chuayuling"
click at [1065, 222] on button "查 询" at bounding box center [1140, 224] width 49 height 25
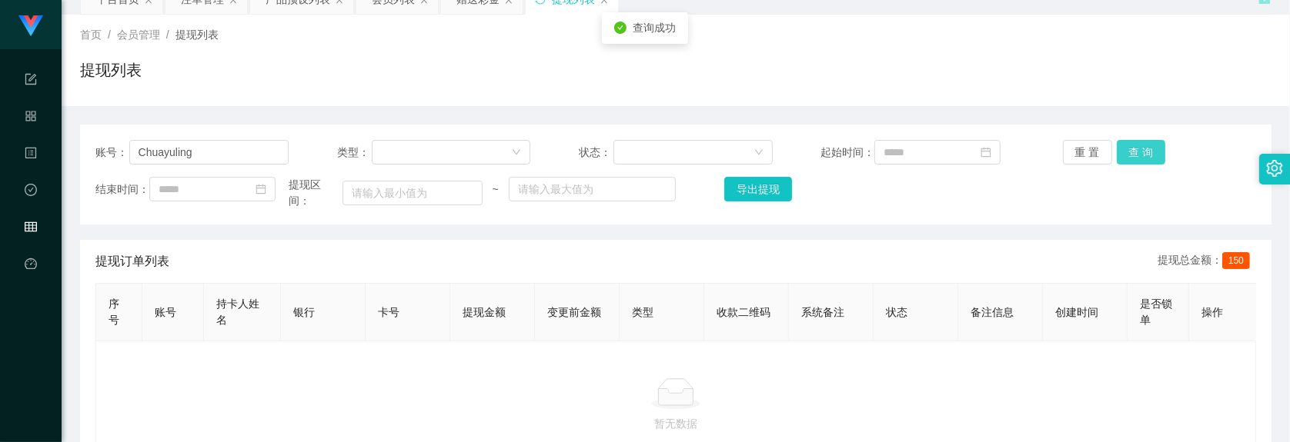
scroll to position [289, 0]
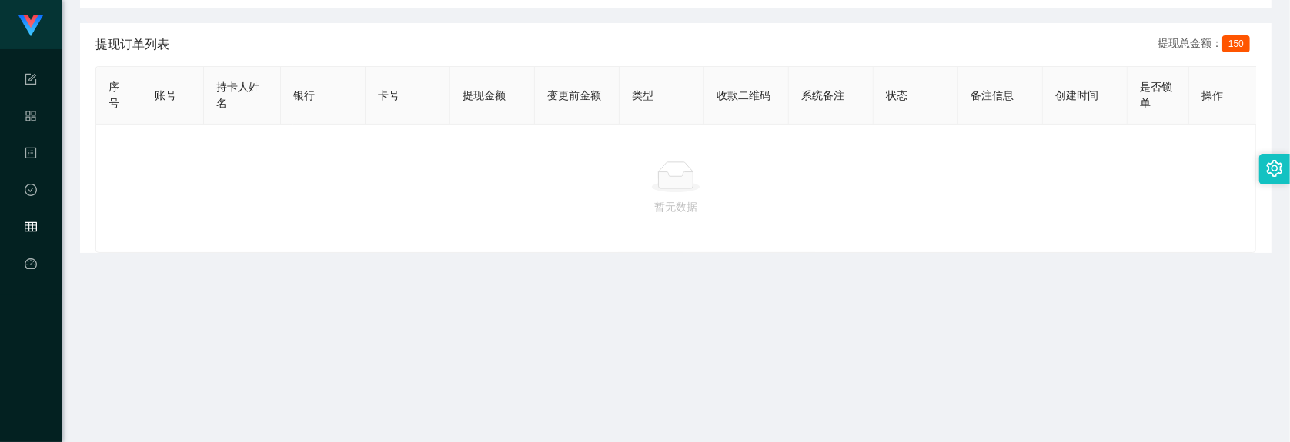
click at [345, 310] on main "关闭左侧 关闭右侧 关闭其它 刷新页面 平台首页 注单管理 产品预设列表 会员列表 赠送彩金 提现列表 首页 / 会员管理 / 提现列表 / 提现列表 账号：…" at bounding box center [676, 102] width 1228 height 682
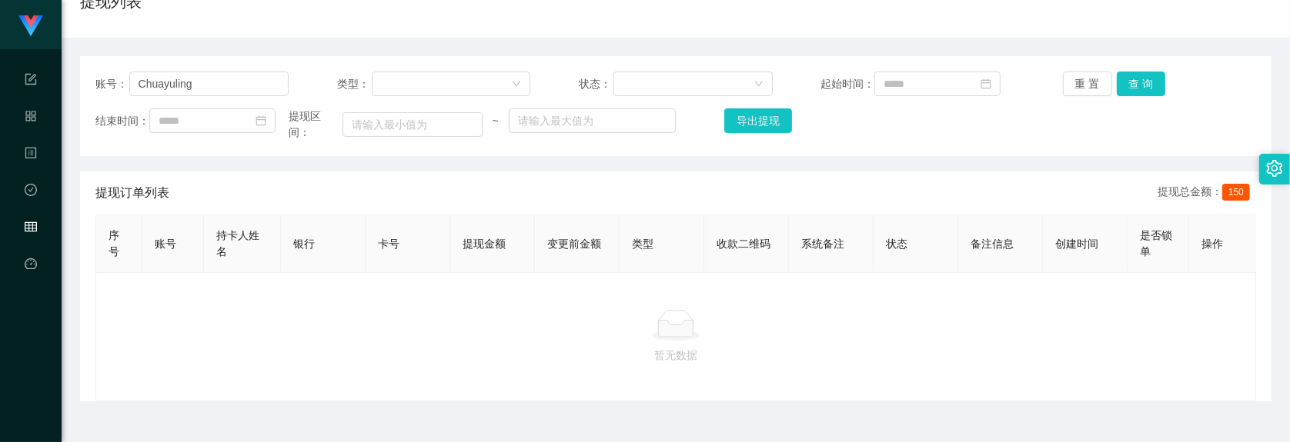
scroll to position [0, 0]
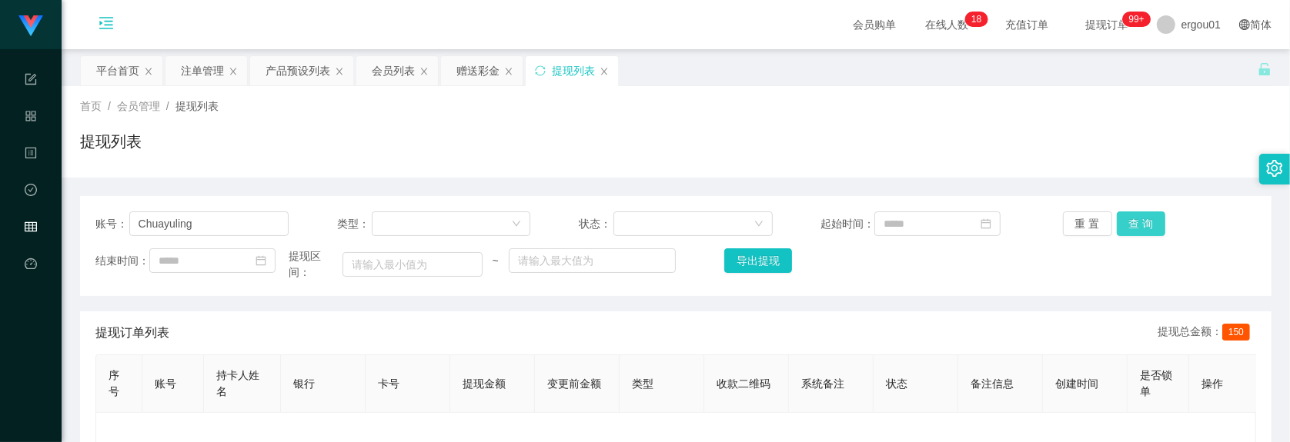
click at [1065, 213] on button "查 询" at bounding box center [1140, 224] width 49 height 25
click at [479, 69] on div "赠送彩金" at bounding box center [477, 70] width 43 height 29
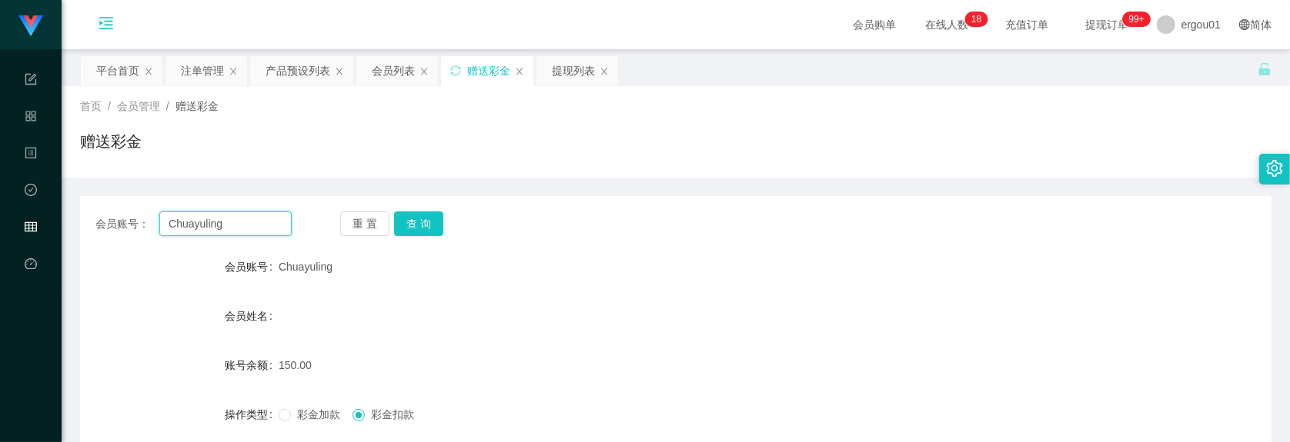
click at [215, 229] on input "Chuayuling" at bounding box center [225, 224] width 132 height 25
click at [421, 228] on button "查 询" at bounding box center [418, 224] width 49 height 25
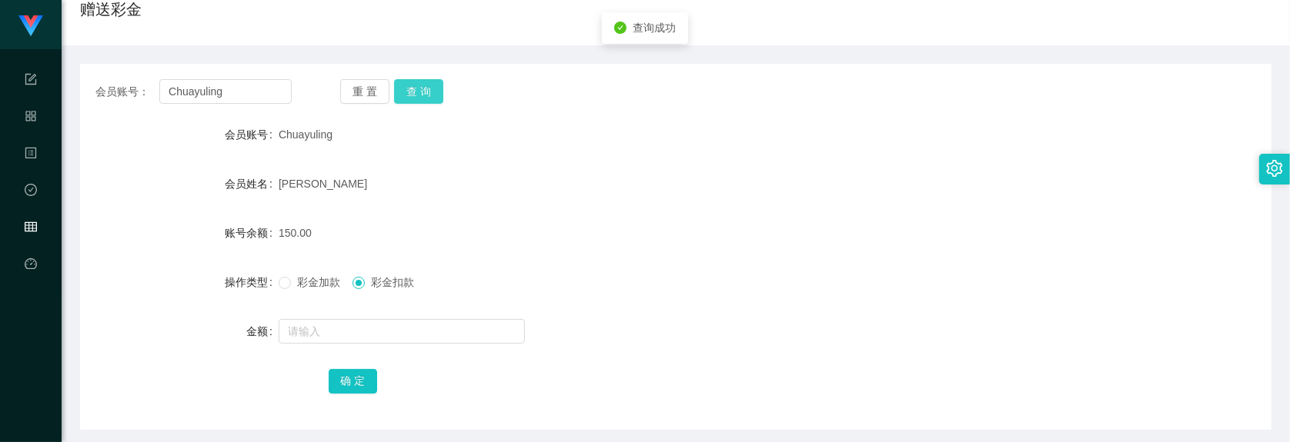
scroll to position [192, 0]
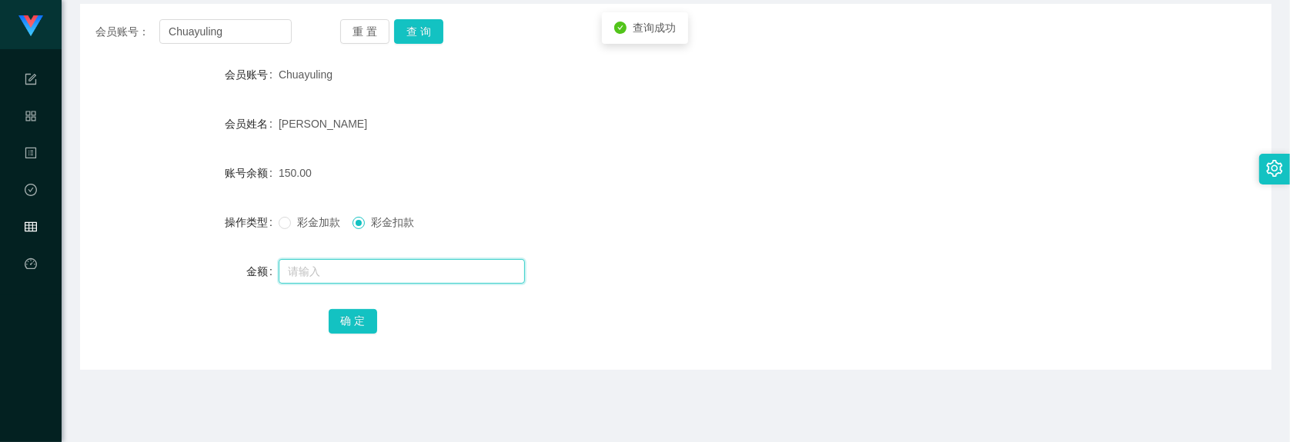
click at [391, 259] on input "text" at bounding box center [402, 271] width 246 height 25
type input "150"
click at [356, 312] on button "确 定" at bounding box center [353, 321] width 49 height 25
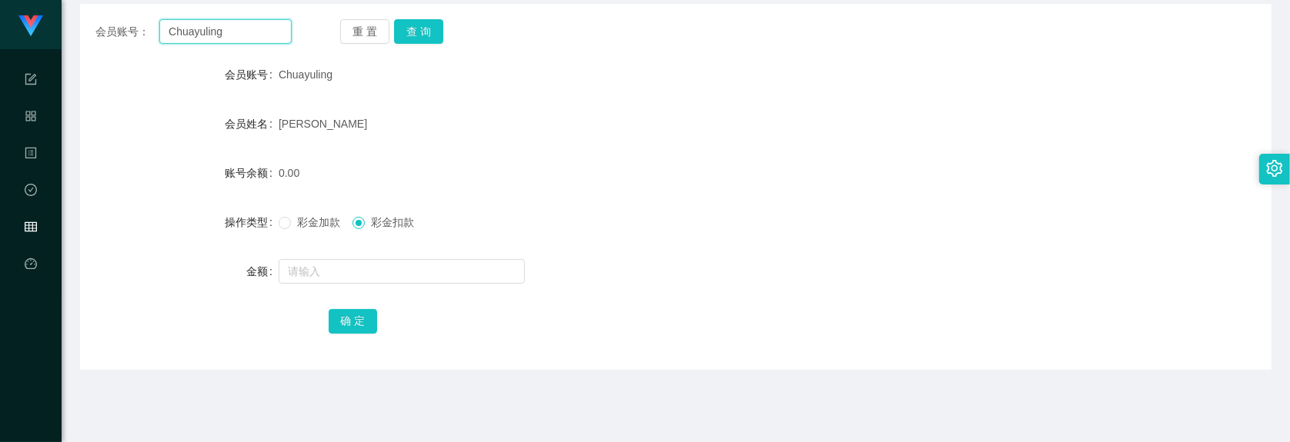
click at [268, 36] on input "Chuayuling" at bounding box center [225, 31] width 132 height 25
paste input "[PERSON_NAME]"
type input "[PERSON_NAME]"
click at [421, 27] on button "查 询" at bounding box center [418, 31] width 49 height 25
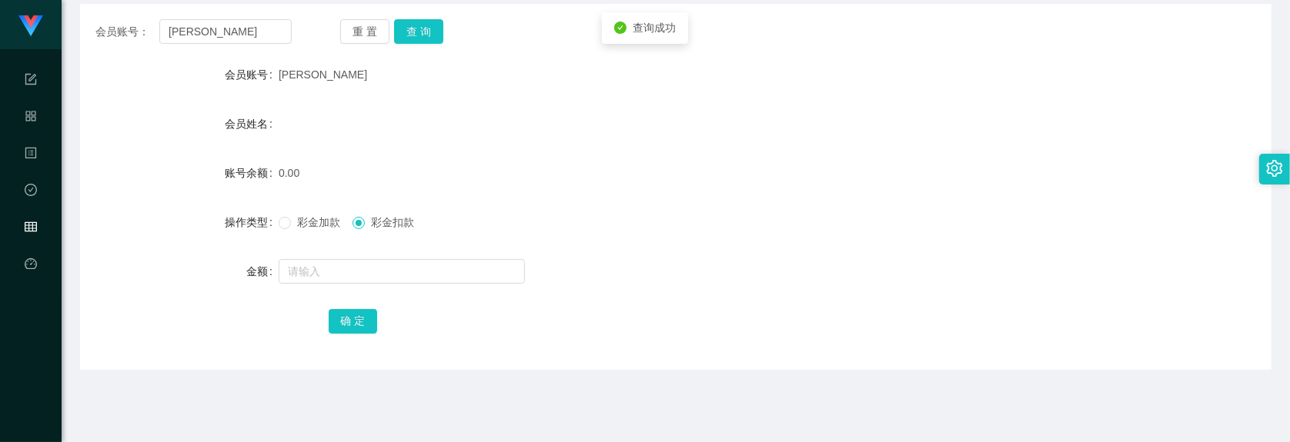
click at [335, 294] on form "会员账号 Jackson 会员姓名 账号余额 0.00 操作类型 彩金加款 彩金扣款 金额 确 定" at bounding box center [675, 197] width 1191 height 277
click at [341, 282] on input "text" at bounding box center [402, 271] width 246 height 25
click at [320, 218] on div "彩金加款 彩金扣款" at bounding box center [626, 222] width 695 height 31
drag, startPoint x: 320, startPoint y: 218, endPoint x: 333, endPoint y: 229, distance: 16.9
click at [333, 229] on label "彩金加款" at bounding box center [313, 223] width 68 height 16
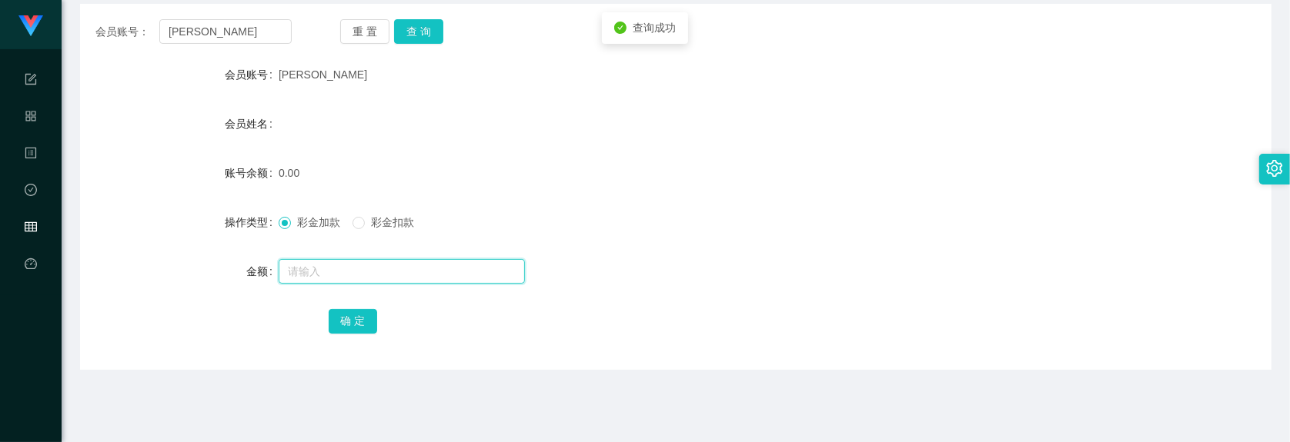
click at [372, 267] on input "text" at bounding box center [402, 271] width 246 height 25
type input "100"
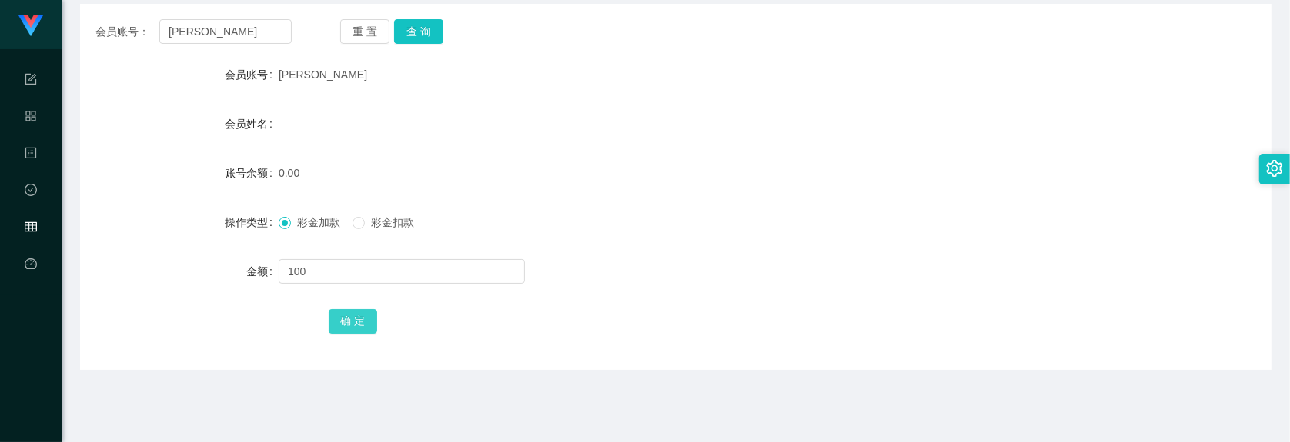
click at [356, 313] on button "确 定" at bounding box center [353, 321] width 49 height 25
click at [413, 33] on button "查 询" at bounding box center [418, 31] width 49 height 25
click at [412, 28] on button "查 询" at bounding box center [418, 31] width 49 height 25
click at [224, 28] on input "[PERSON_NAME]" at bounding box center [225, 31] width 132 height 25
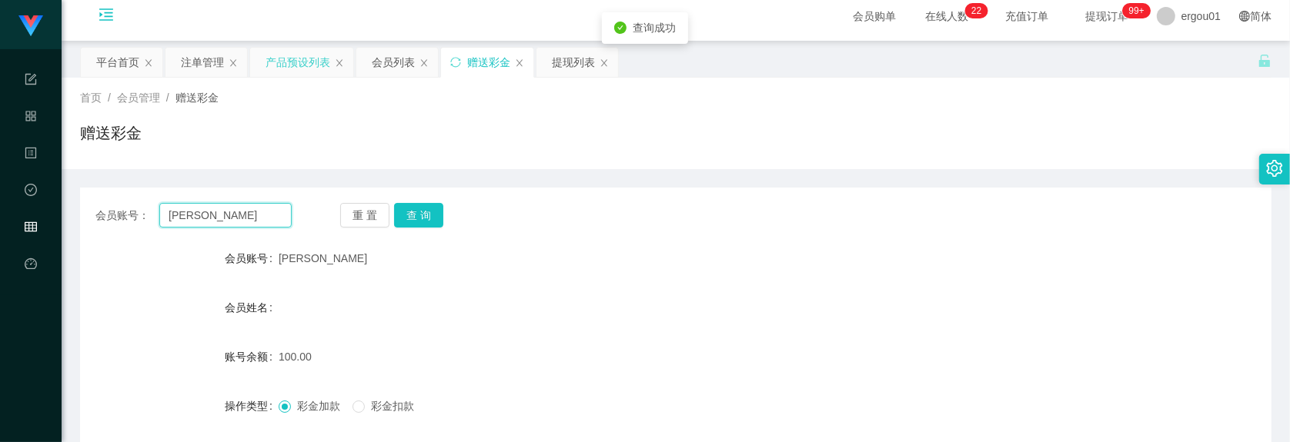
scroll to position [0, 0]
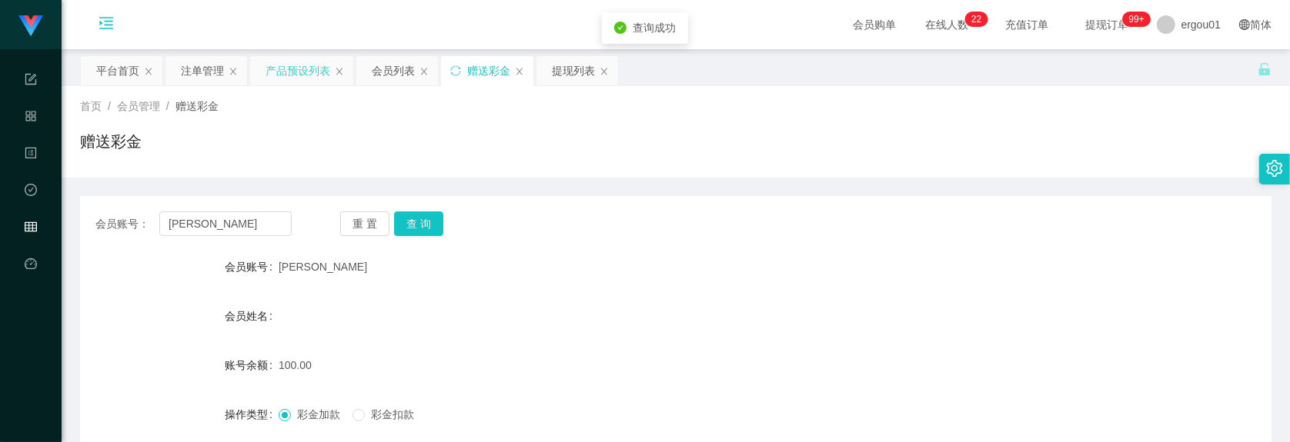
click at [279, 74] on div "产品预设列表" at bounding box center [297, 70] width 65 height 29
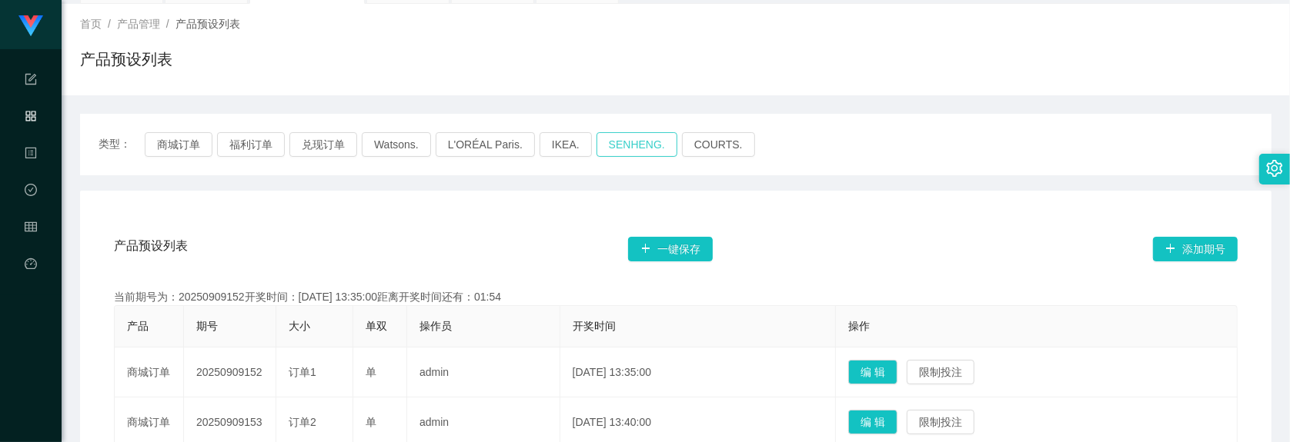
scroll to position [289, 0]
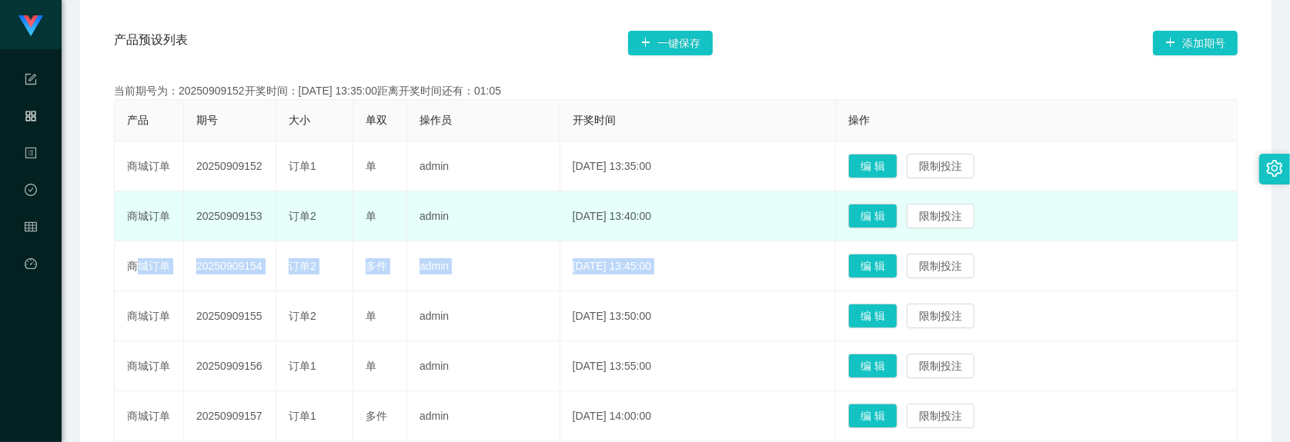
drag, startPoint x: 1141, startPoint y: 242, endPoint x: 1149, endPoint y: 193, distance: 49.8
click at [1065, 236] on td "编 辑 限制投注" at bounding box center [1037, 217] width 402 height 50
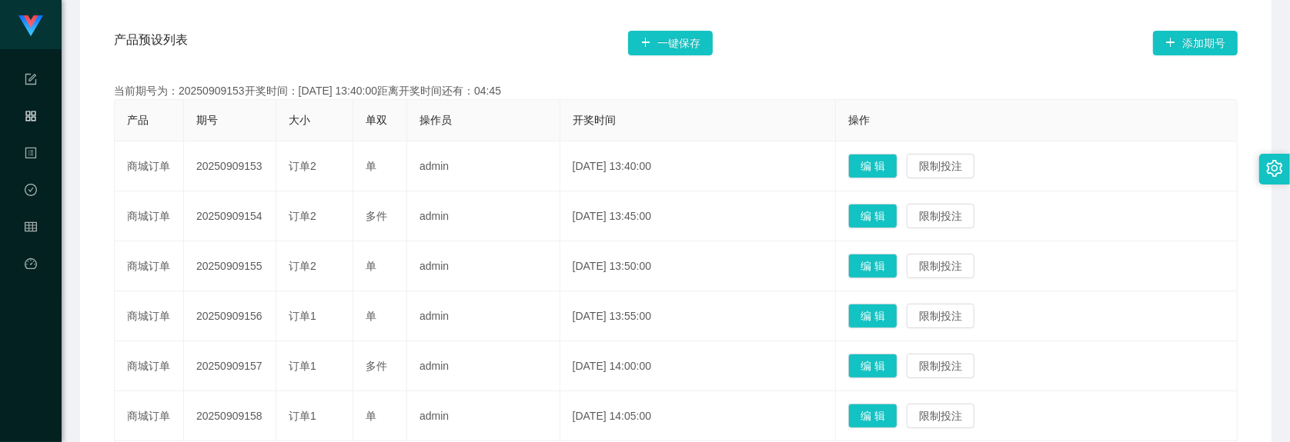
click at [240, 81] on div "产品预设列表 一键保存 添加期号 当前期号为：20250909153开奖时间：[DATE] 13:40:00距离开奖时间还有：04:45 产品 期号 大小 单…" at bounding box center [675, 354] width 1154 height 672
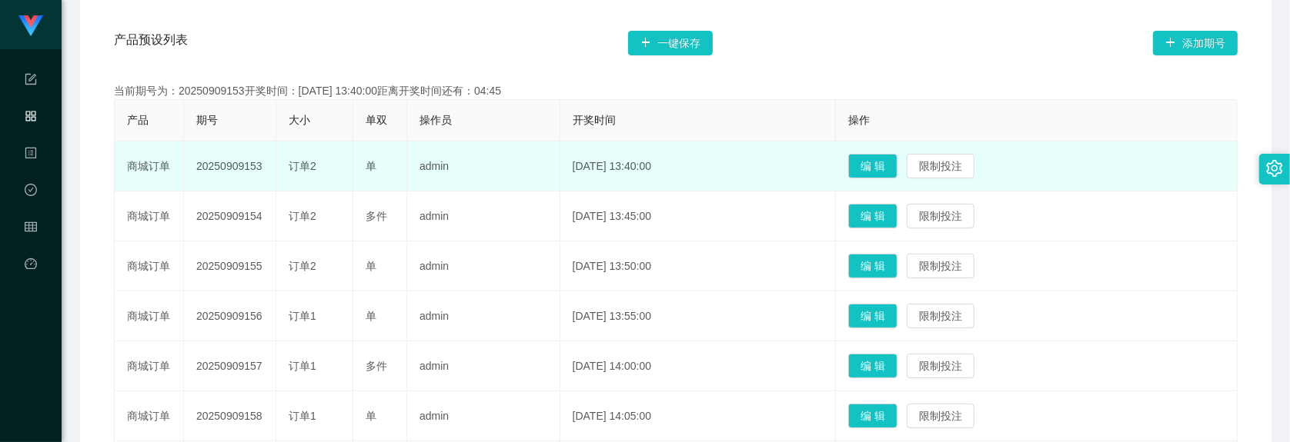
scroll to position [0, 0]
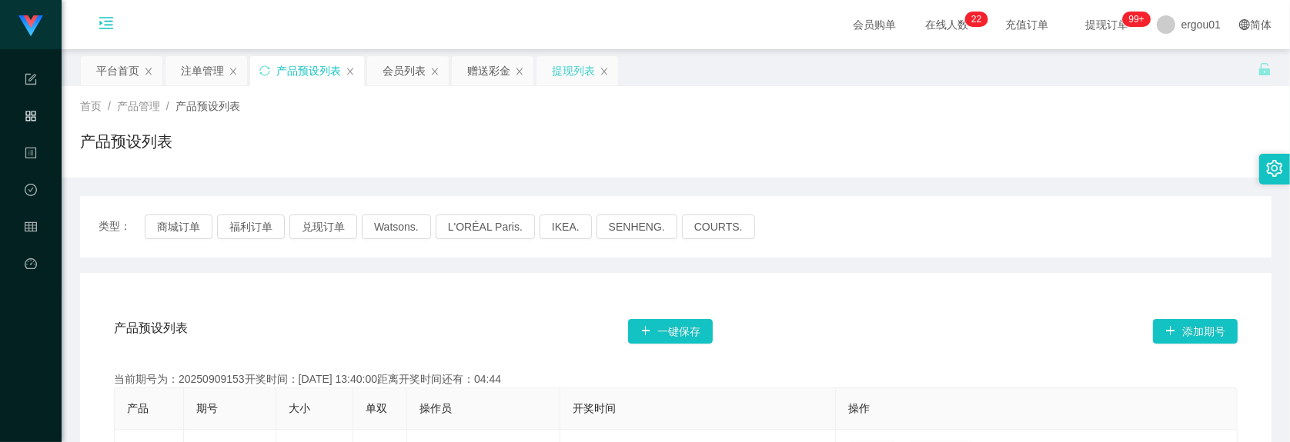
click at [566, 62] on div "提现列表" at bounding box center [573, 70] width 43 height 29
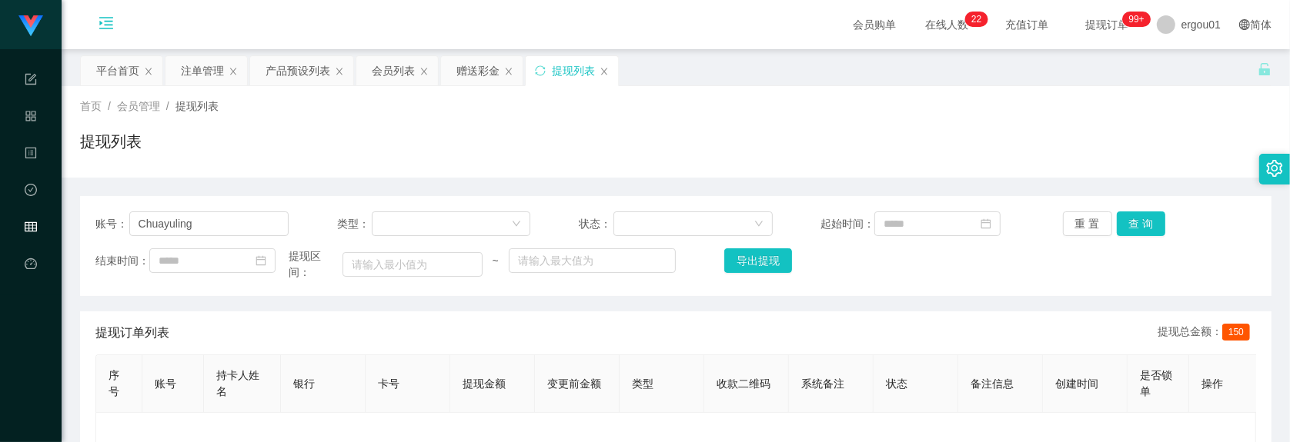
click at [212, 214] on div "账号： [PERSON_NAME]" at bounding box center [191, 224] width 193 height 25
click at [225, 217] on input "Chuayuling" at bounding box center [209, 224] width 160 height 25
paste input "[PERSON_NAME]"
type input "[PERSON_NAME]"
click at [1065, 221] on button "查 询" at bounding box center [1140, 224] width 49 height 25
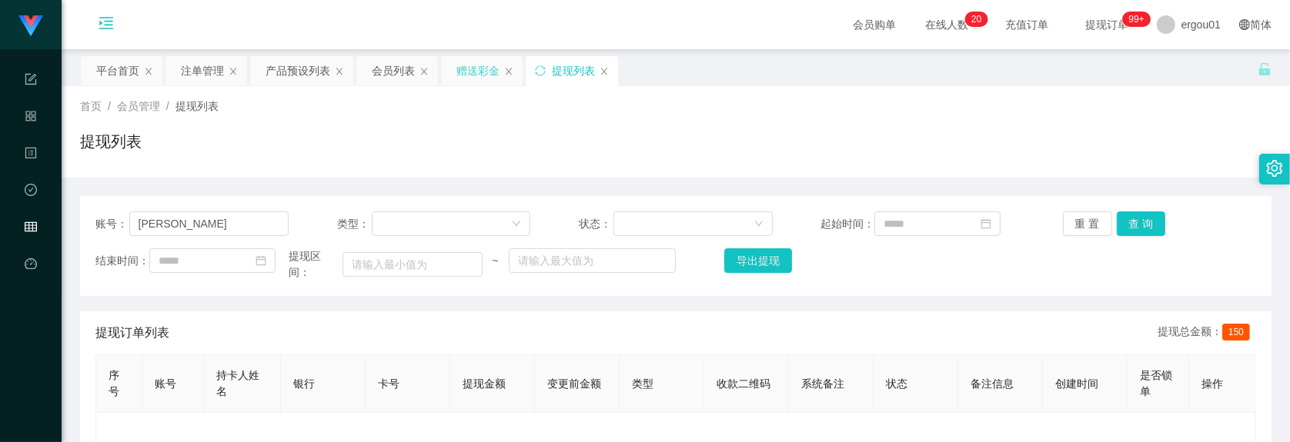
click at [479, 62] on div "赠送彩金" at bounding box center [477, 70] width 43 height 29
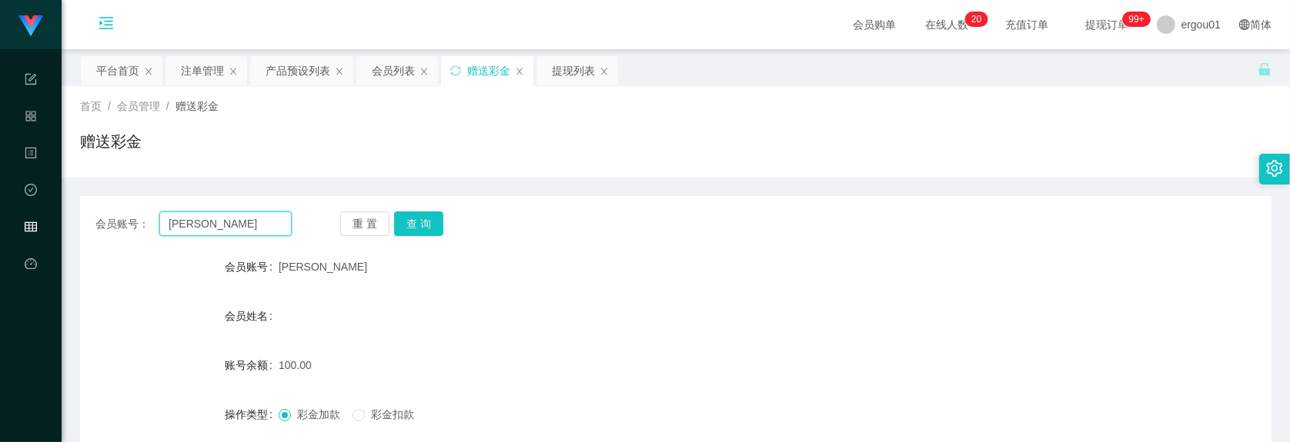
click at [254, 225] on input "[PERSON_NAME]" at bounding box center [225, 224] width 132 height 25
click at [419, 218] on button "查 询" at bounding box center [418, 224] width 49 height 25
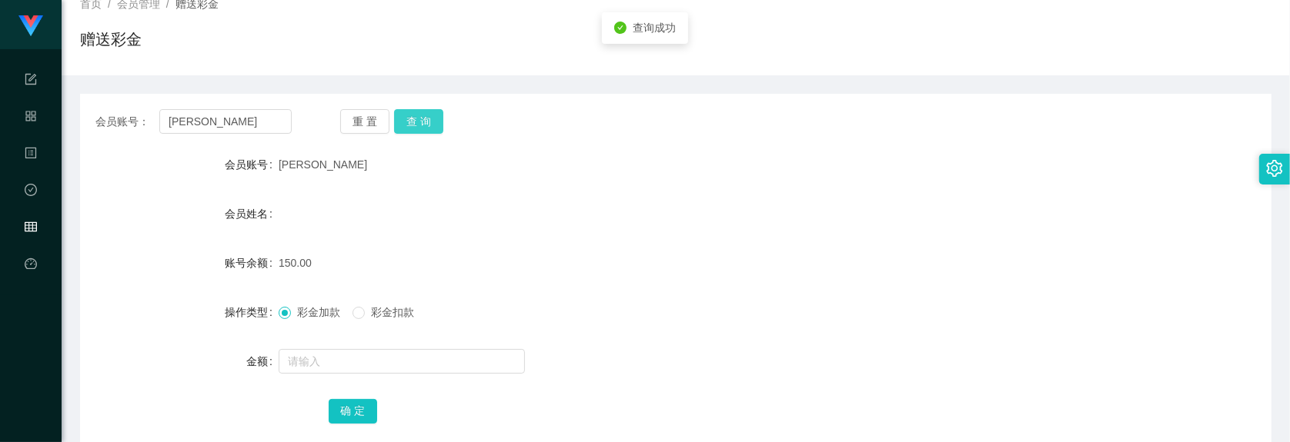
scroll to position [289, 0]
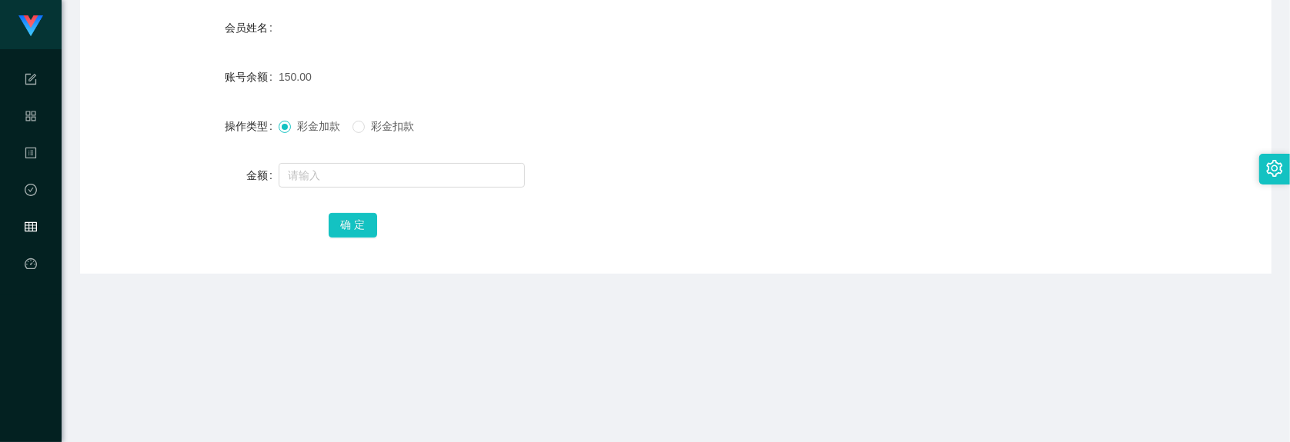
drag, startPoint x: 162, startPoint y: 185, endPoint x: 208, endPoint y: 154, distance: 54.8
click at [162, 183] on div "金额" at bounding box center [179, 175] width 199 height 31
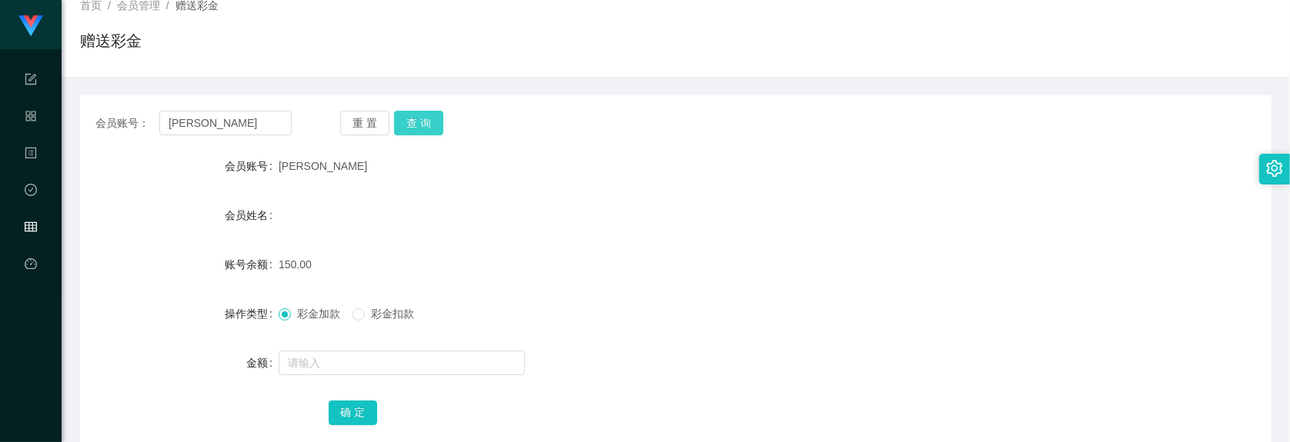
scroll to position [96, 0]
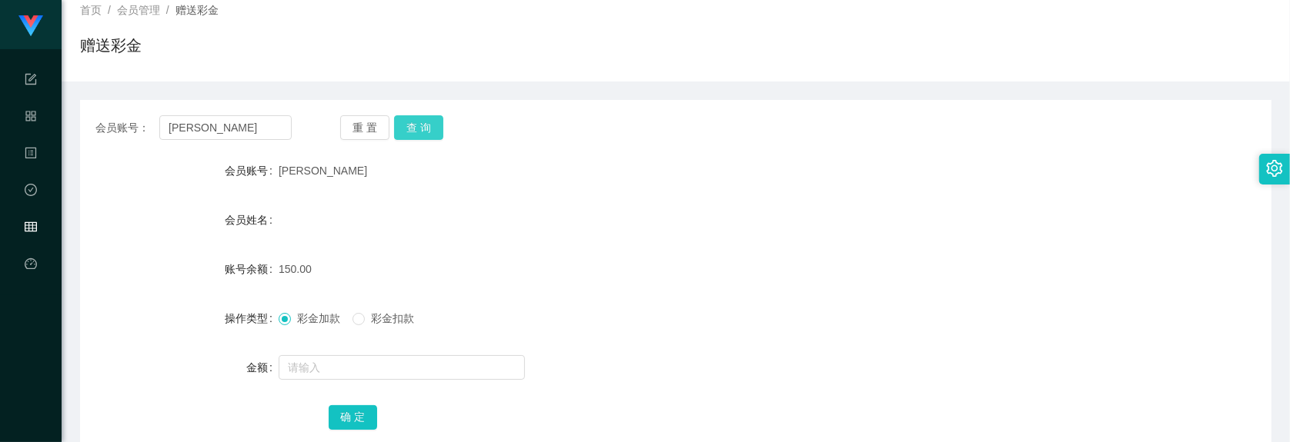
click at [418, 132] on button "查 询" at bounding box center [418, 127] width 49 height 25
click at [185, 225] on div "会员姓名" at bounding box center [179, 220] width 199 height 31
click at [205, 129] on input "[PERSON_NAME]" at bounding box center [225, 127] width 132 height 25
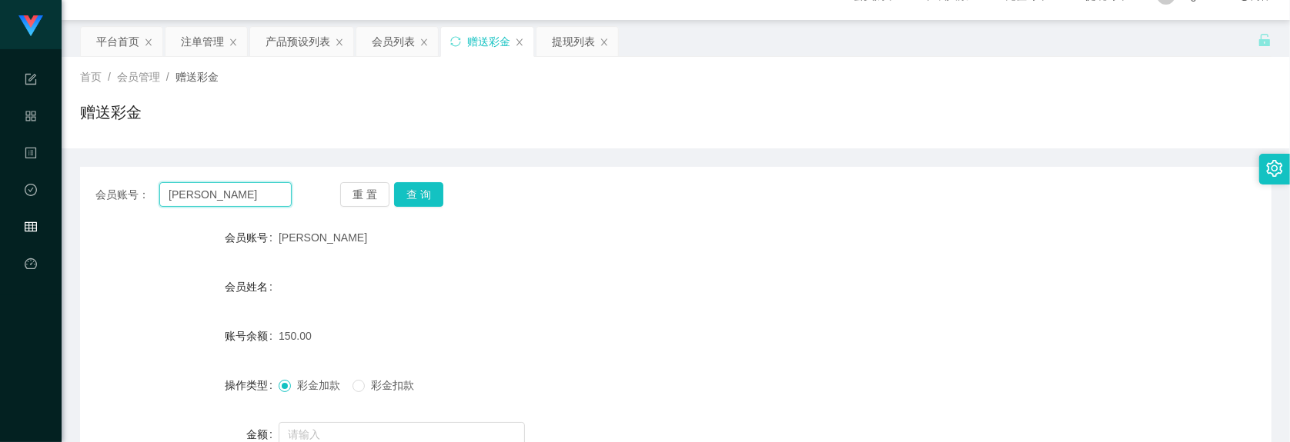
scroll to position [0, 0]
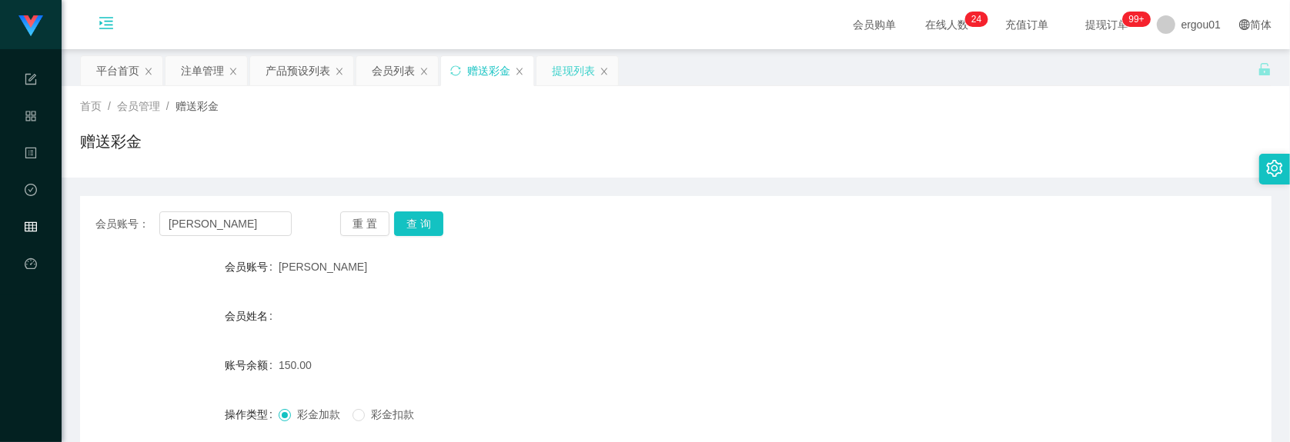
click at [556, 66] on div "提现列表" at bounding box center [573, 70] width 43 height 29
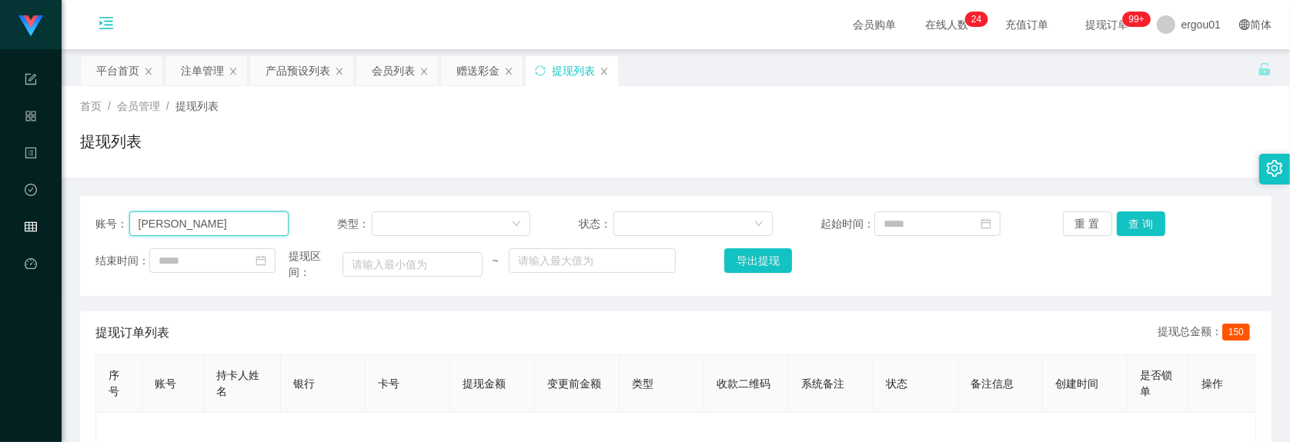
click at [210, 225] on input "[PERSON_NAME]" at bounding box center [209, 224] width 160 height 25
click at [1065, 221] on button "查 询" at bounding box center [1140, 224] width 49 height 25
click at [966, 119] on div "首页 / 会员管理 / 提现列表 / 提现列表" at bounding box center [675, 131] width 1191 height 67
click at [1065, 222] on button "查 询" at bounding box center [1140, 224] width 49 height 25
click at [198, 232] on input "[PERSON_NAME]" at bounding box center [209, 224] width 160 height 25
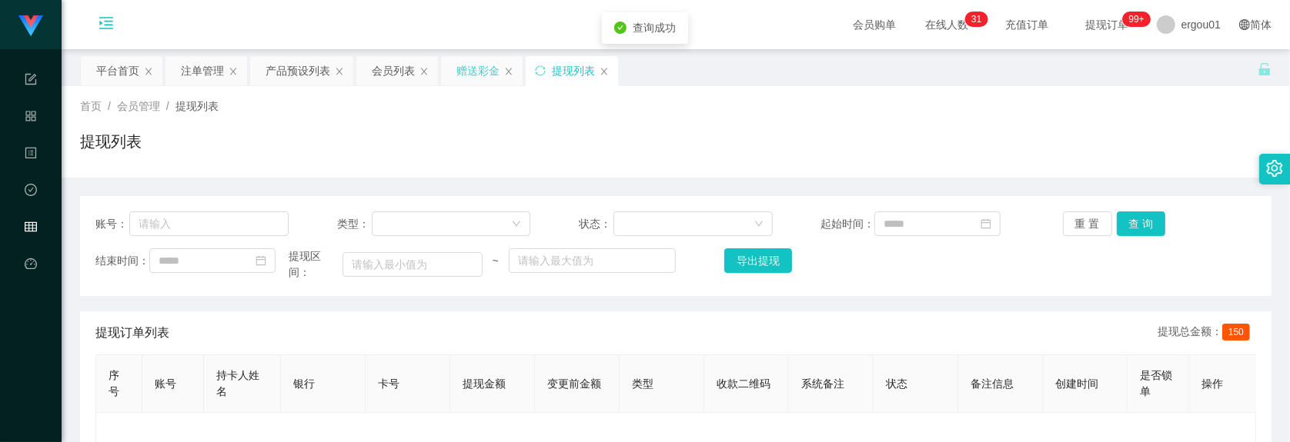
drag, startPoint x: 467, startPoint y: 74, endPoint x: 458, endPoint y: 85, distance: 14.8
click at [467, 74] on div "赠送彩金" at bounding box center [477, 70] width 43 height 29
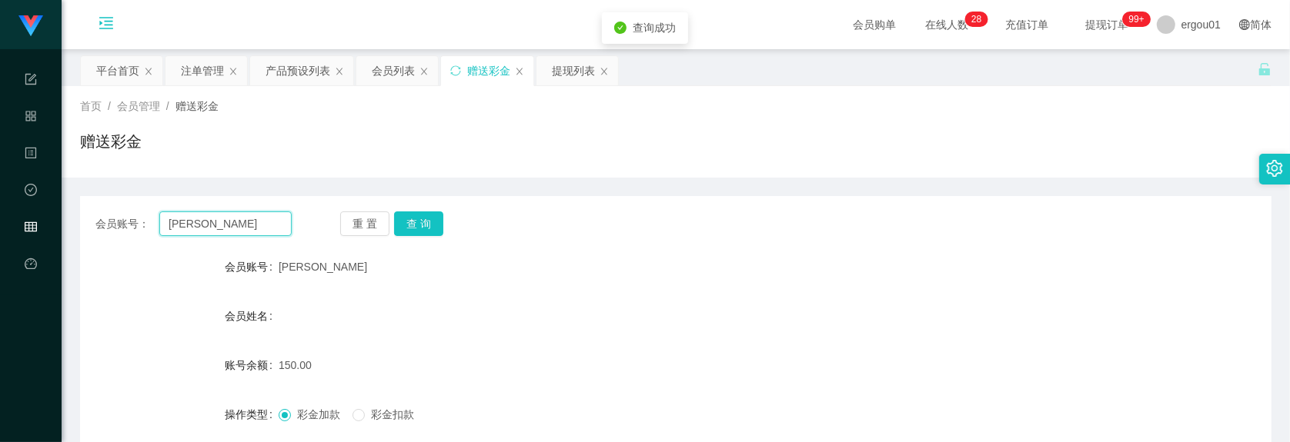
click at [273, 223] on input "[PERSON_NAME]" at bounding box center [225, 224] width 132 height 25
click at [442, 222] on div "重 置 查 询" at bounding box center [438, 224] width 196 height 25
click at [424, 227] on button "查 询" at bounding box center [418, 224] width 49 height 25
click at [367, 412] on span "彩金扣款" at bounding box center [392, 415] width 55 height 12
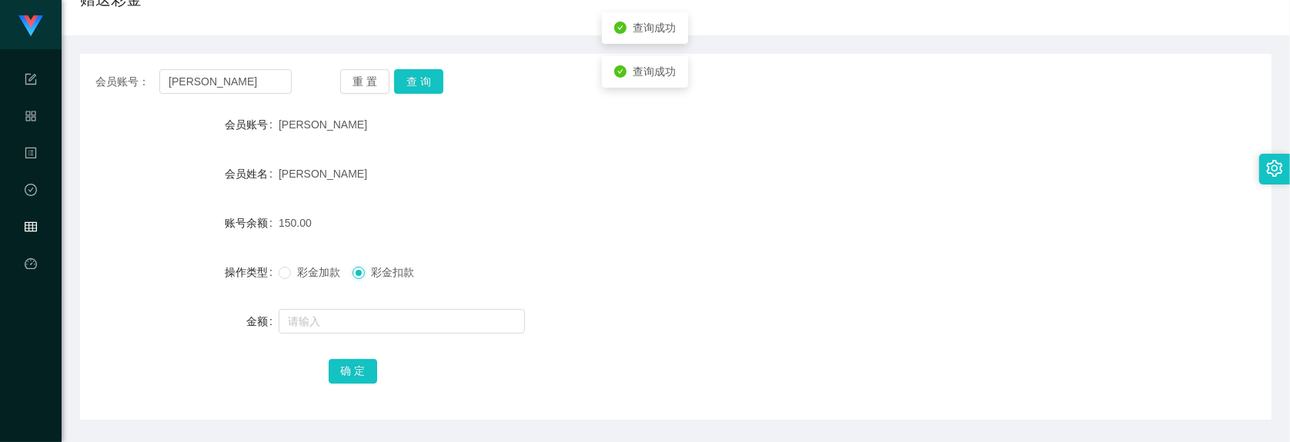
scroll to position [289, 0]
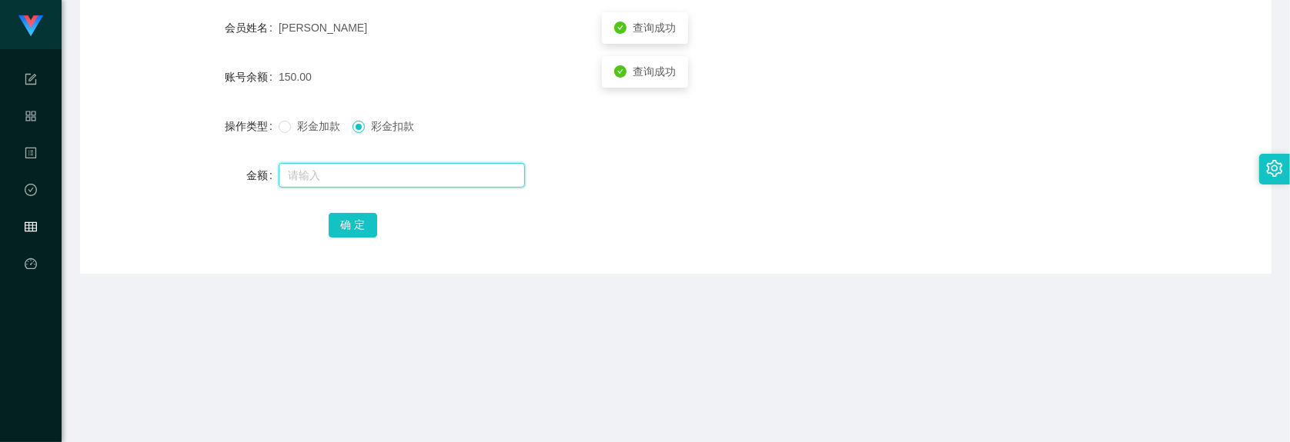
drag, startPoint x: 366, startPoint y: 175, endPoint x: 408, endPoint y: 175, distance: 41.5
click at [366, 175] on input "text" at bounding box center [402, 175] width 246 height 25
type input "150"
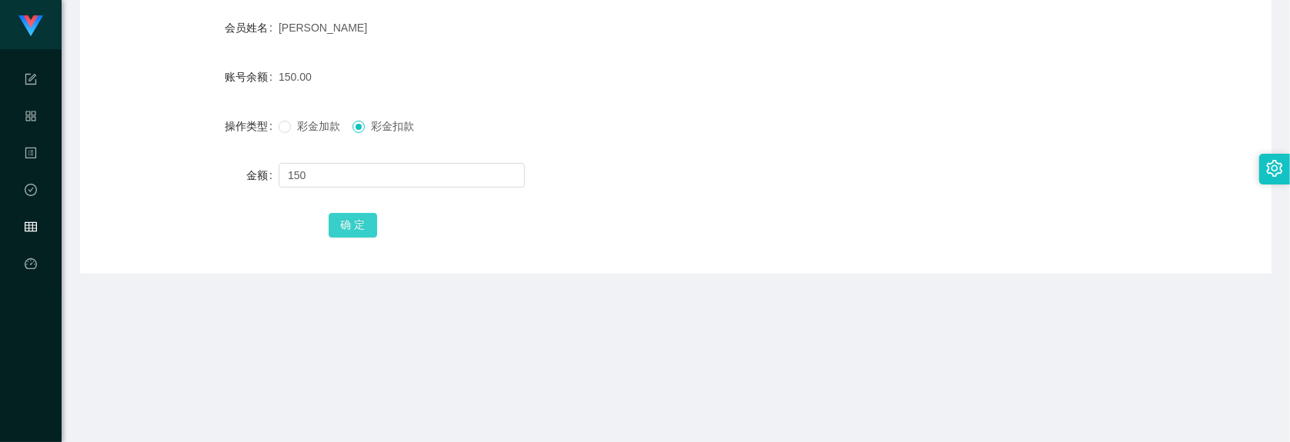
click at [348, 222] on button "确 定" at bounding box center [353, 225] width 49 height 25
